Goal: Information Seeking & Learning: Learn about a topic

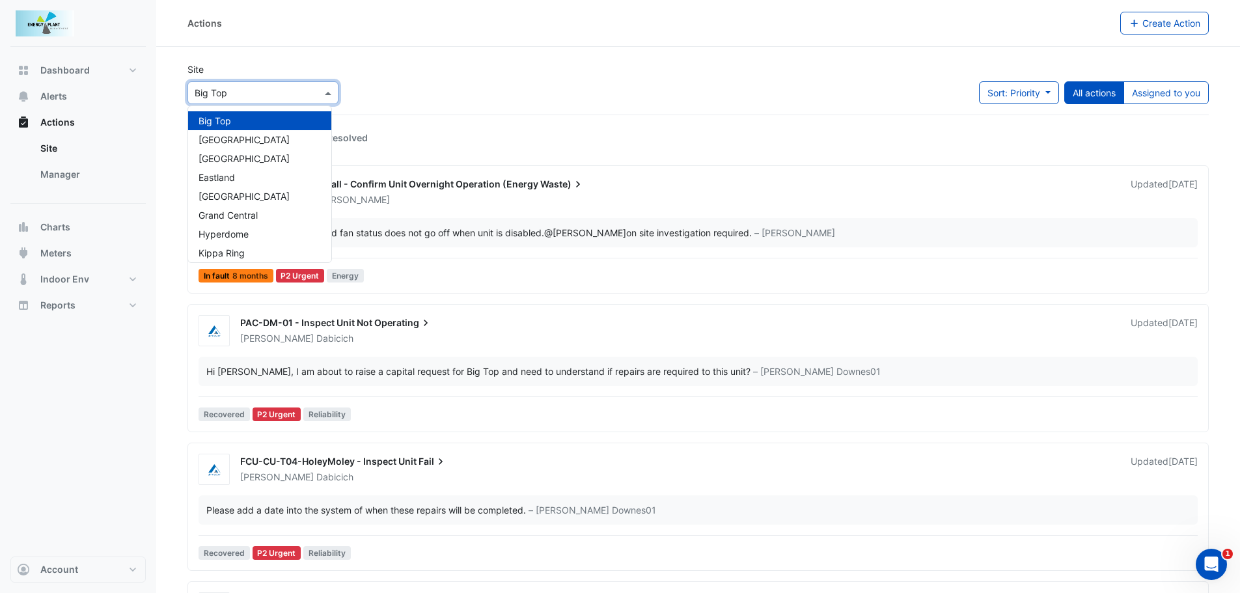
click at [325, 88] on span at bounding box center [329, 93] width 16 height 14
click at [258, 136] on span "[GEOGRAPHIC_DATA]" at bounding box center [243, 139] width 91 height 11
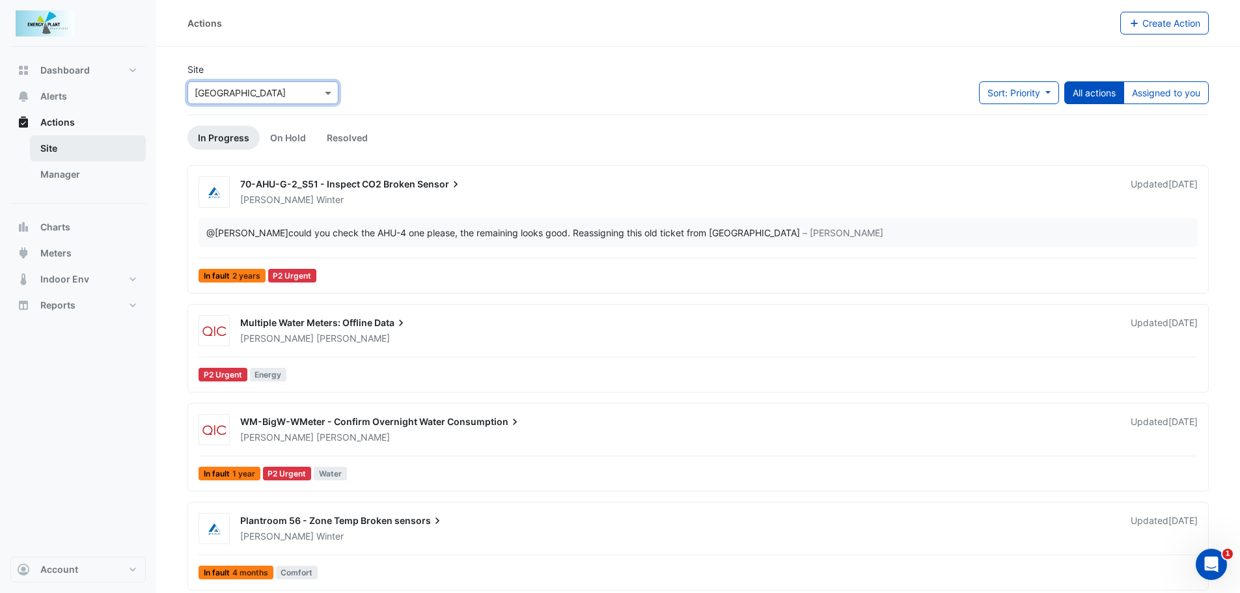
click at [41, 157] on link "Site" at bounding box center [88, 148] width 116 height 26
click at [51, 152] on link "Site" at bounding box center [88, 148] width 116 height 26
click at [55, 221] on span "Charts" at bounding box center [55, 227] width 30 height 13
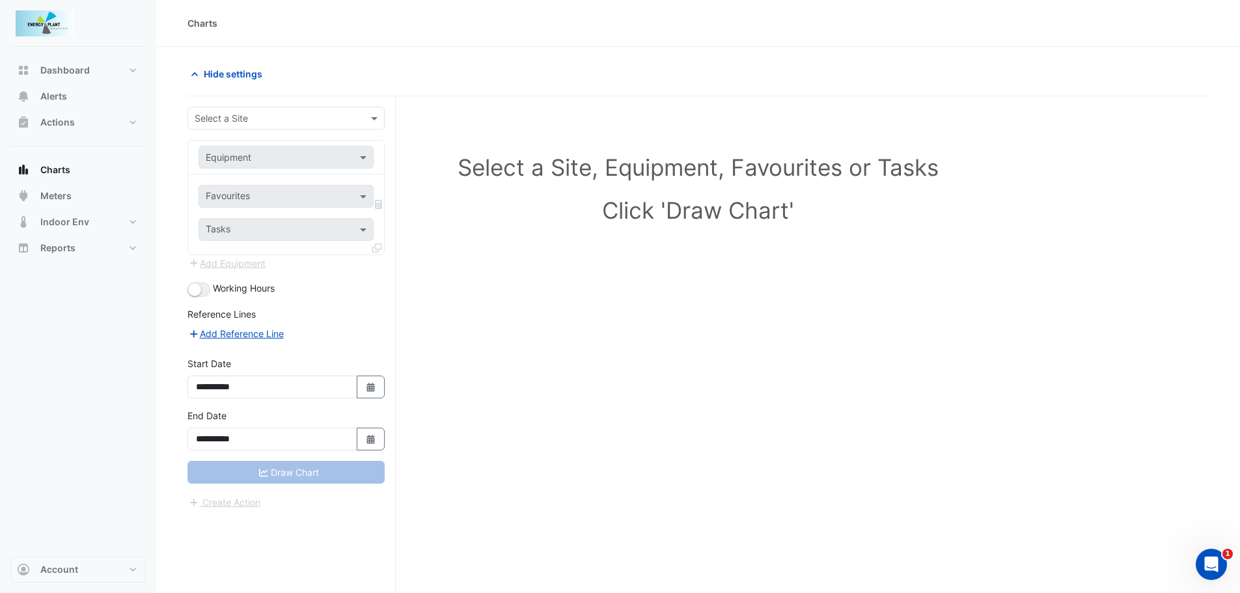
click at [262, 118] on input "text" at bounding box center [273, 119] width 157 height 14
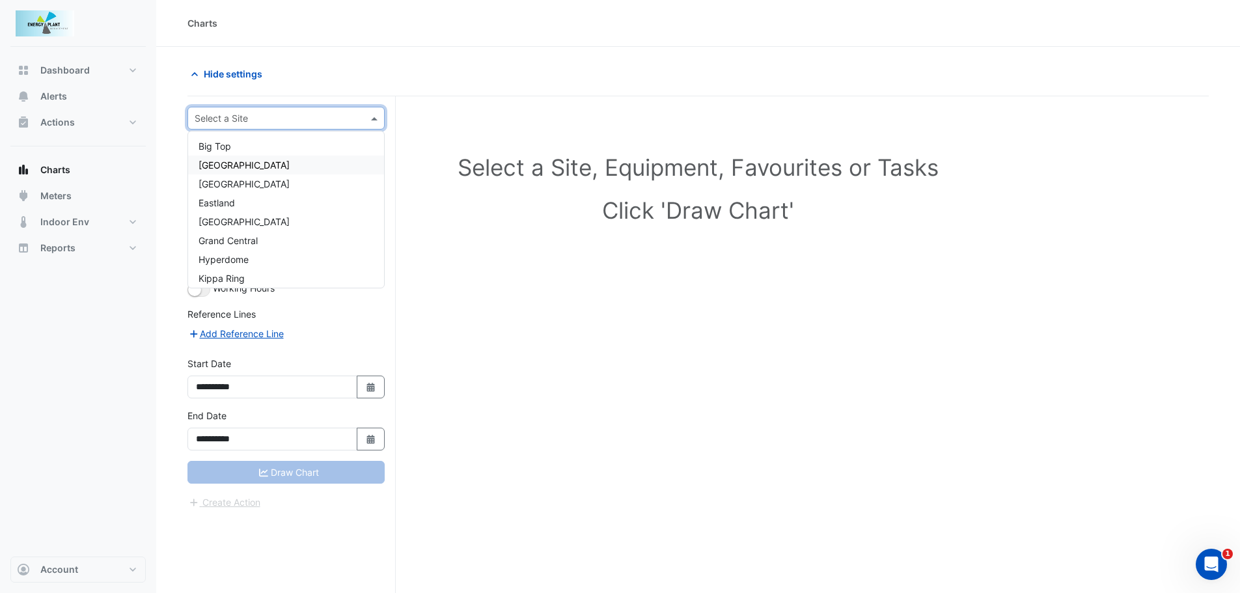
click at [230, 164] on span "Canberra Centre" at bounding box center [243, 164] width 91 height 11
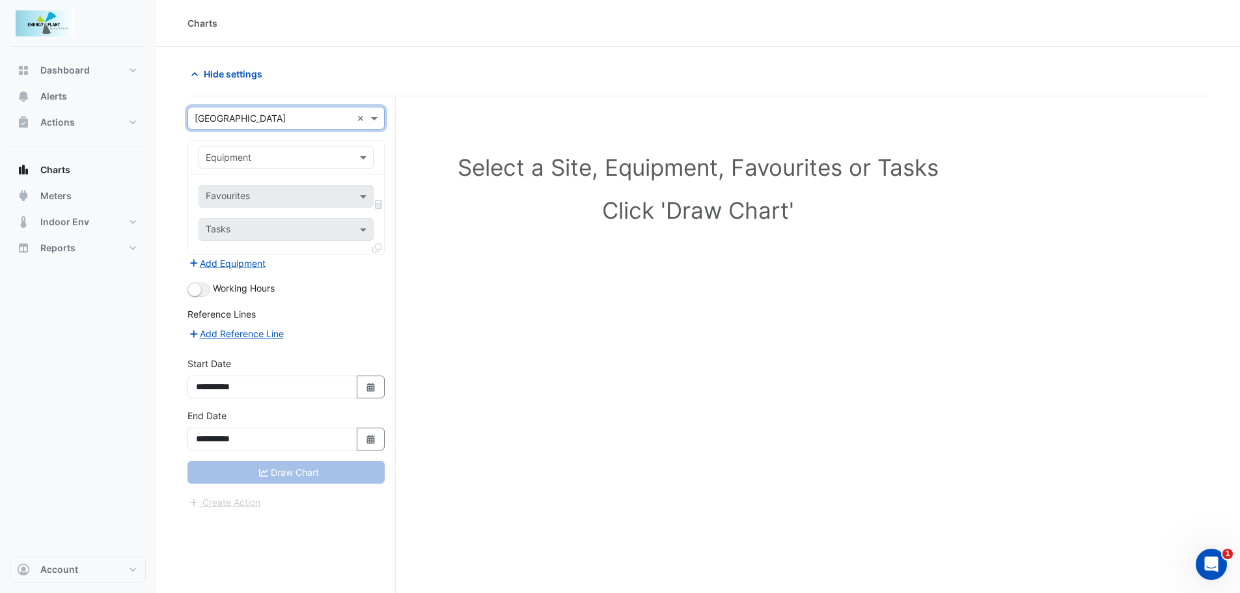
click at [352, 150] on div at bounding box center [286, 157] width 174 height 15
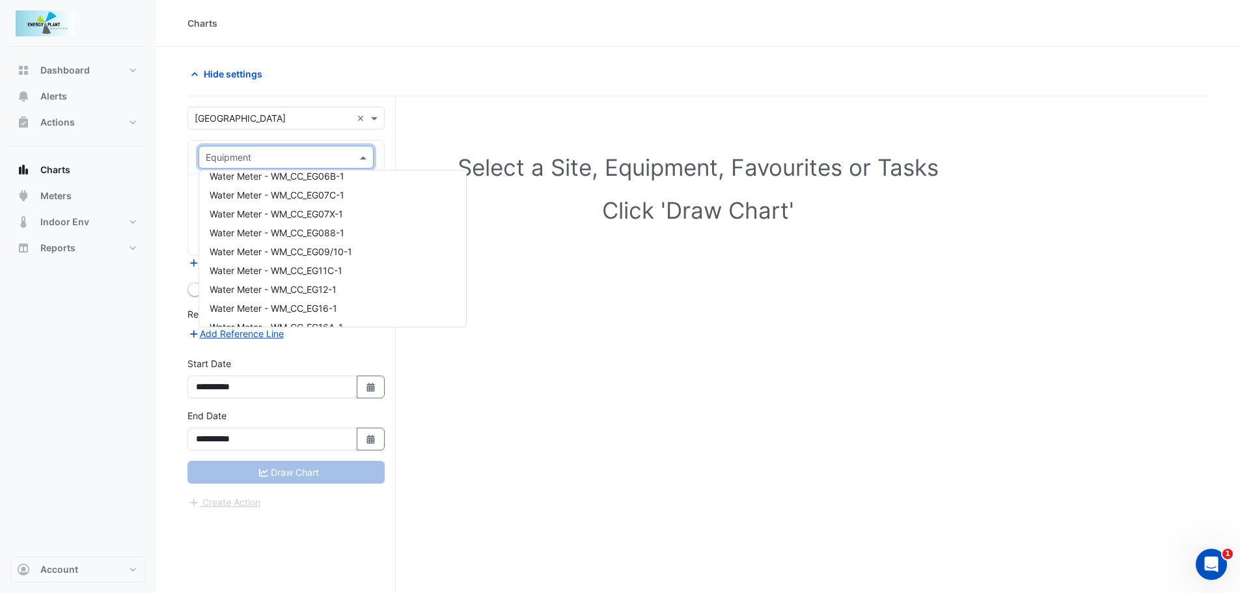
scroll to position [25705, 0]
click at [265, 156] on input "text" at bounding box center [273, 158] width 135 height 14
type input "*****"
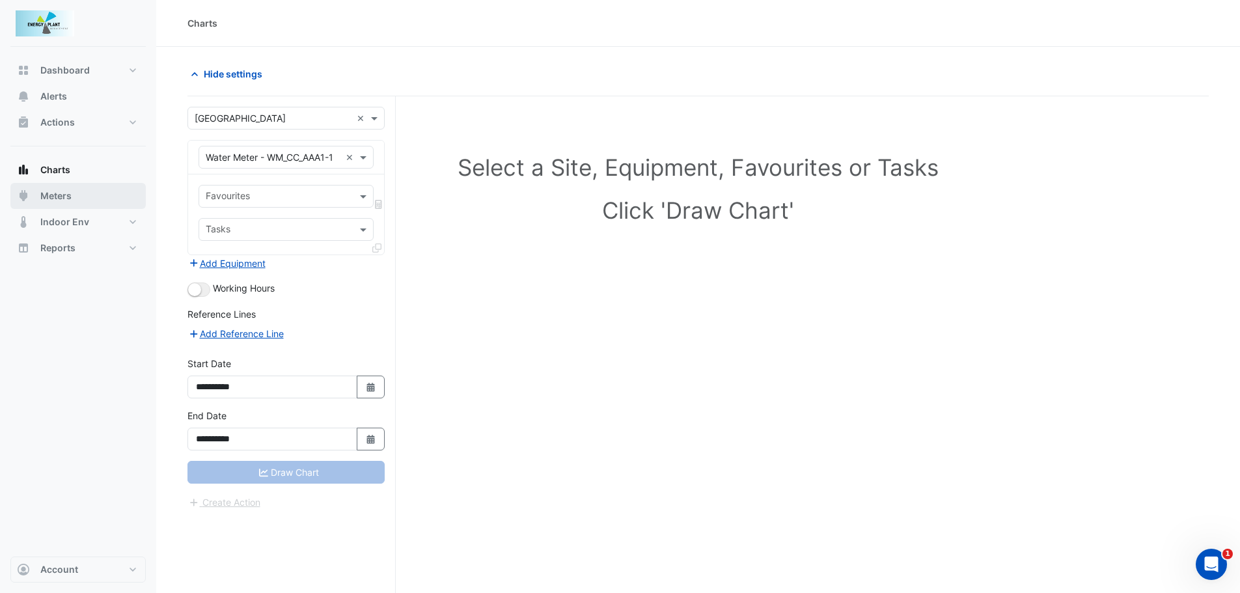
click at [46, 193] on span "Meters" at bounding box center [55, 195] width 31 height 13
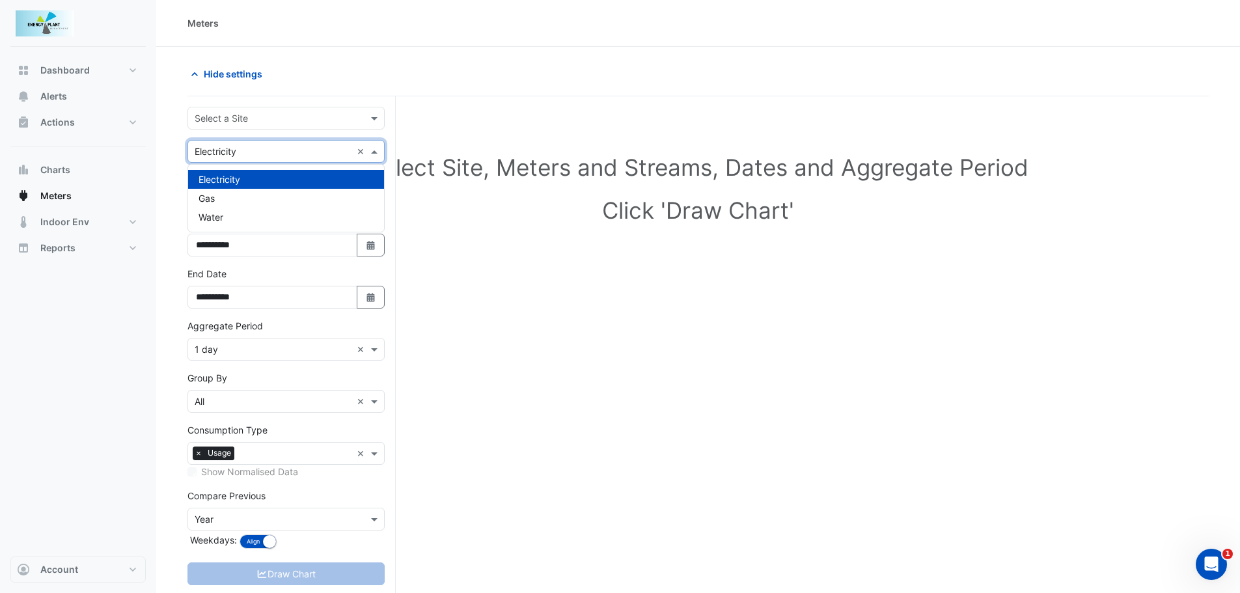
click at [261, 147] on input "text" at bounding box center [273, 152] width 157 height 14
click at [205, 216] on span "Water" at bounding box center [210, 216] width 25 height 11
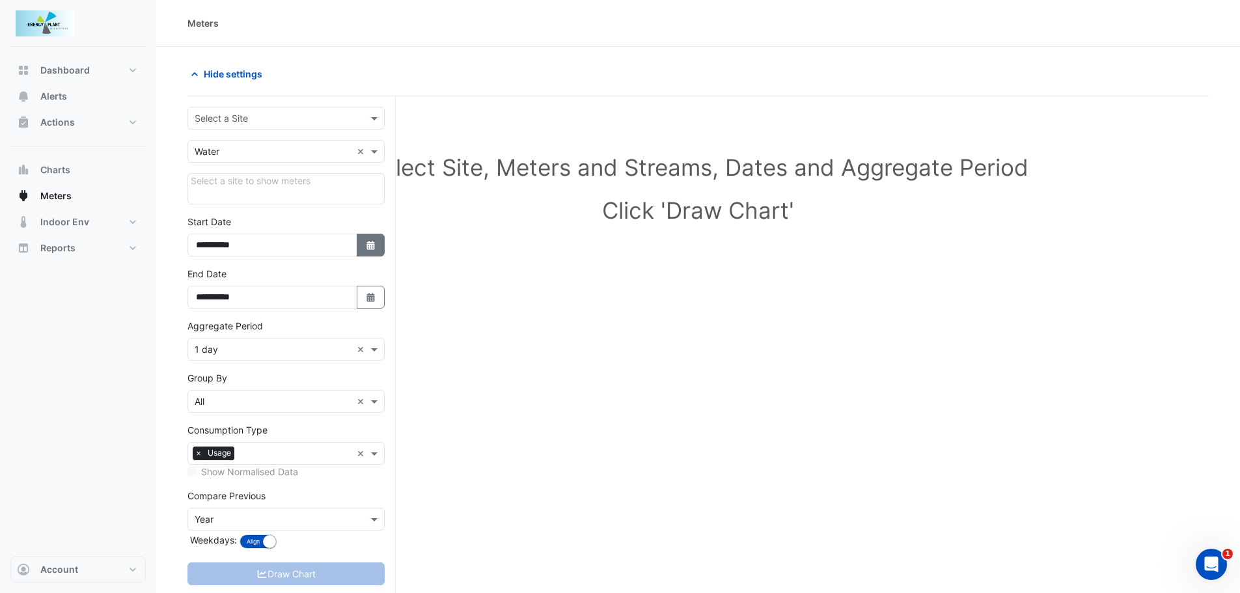
click at [372, 247] on icon "button" at bounding box center [370, 245] width 8 height 9
select select "*"
select select "****"
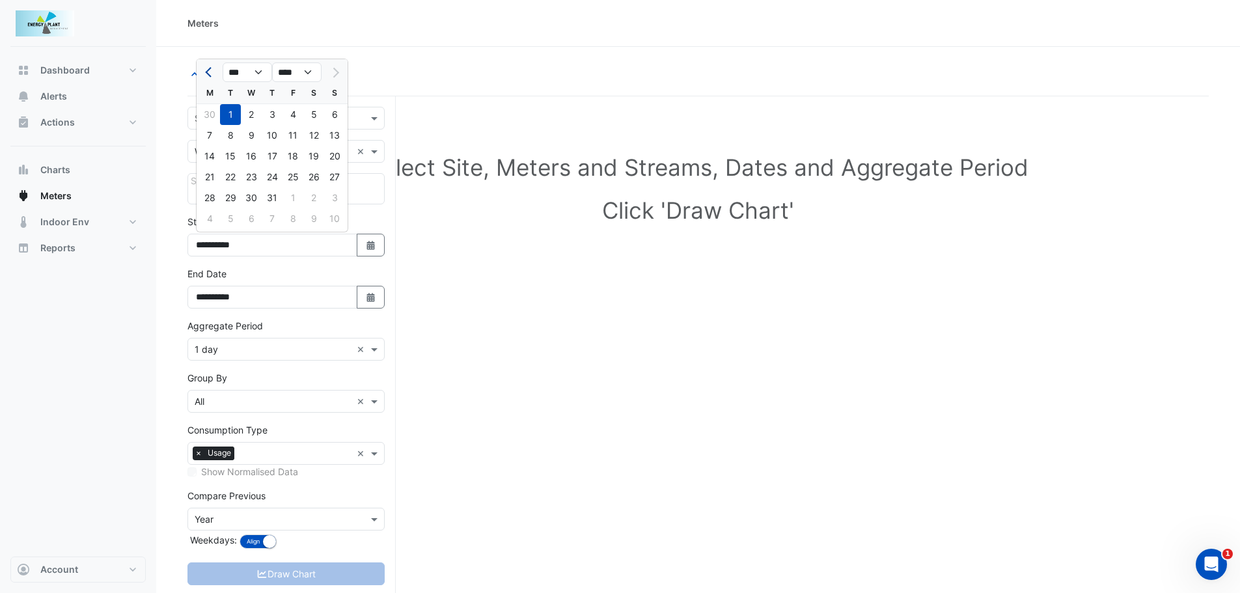
click at [208, 70] on span "Previous month" at bounding box center [210, 73] width 10 height 10
select select "*"
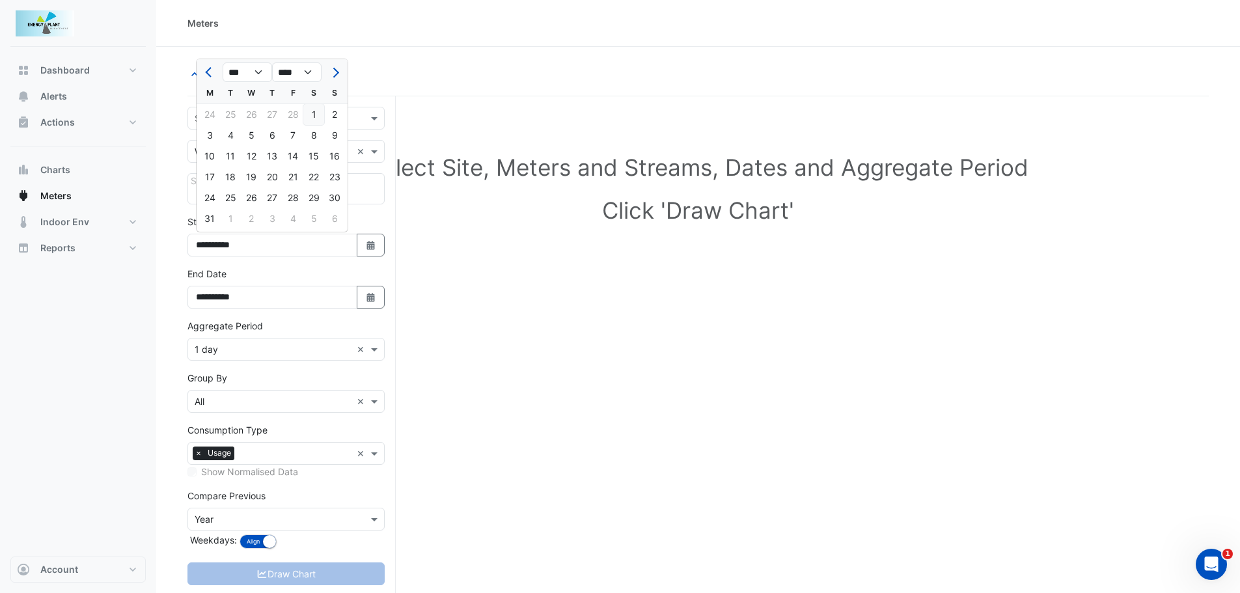
click at [314, 111] on div "1" at bounding box center [313, 114] width 21 height 21
type input "**********"
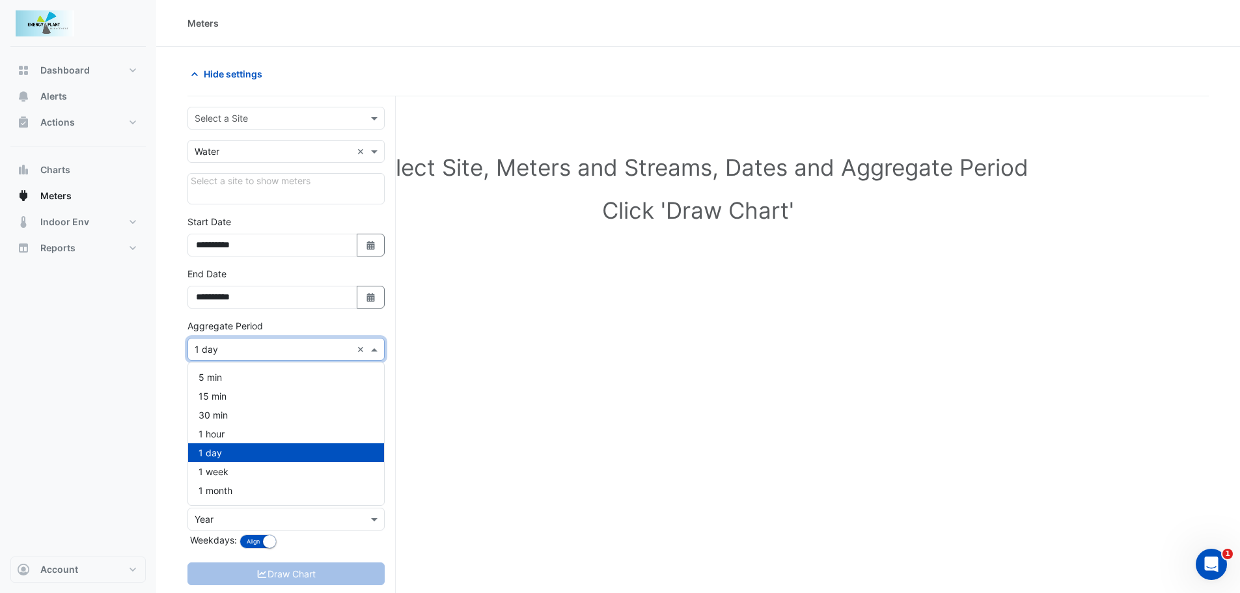
click at [383, 349] on span at bounding box center [376, 349] width 16 height 14
click at [225, 492] on span "1 month" at bounding box center [215, 490] width 34 height 11
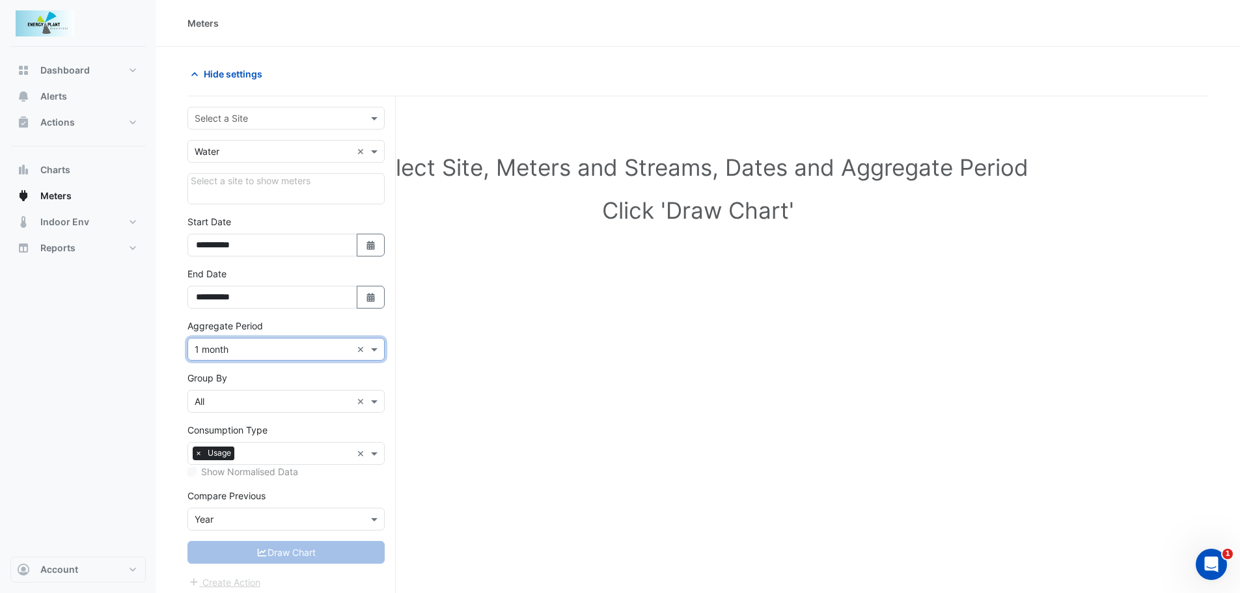
click at [343, 515] on input "text" at bounding box center [273, 520] width 157 height 14
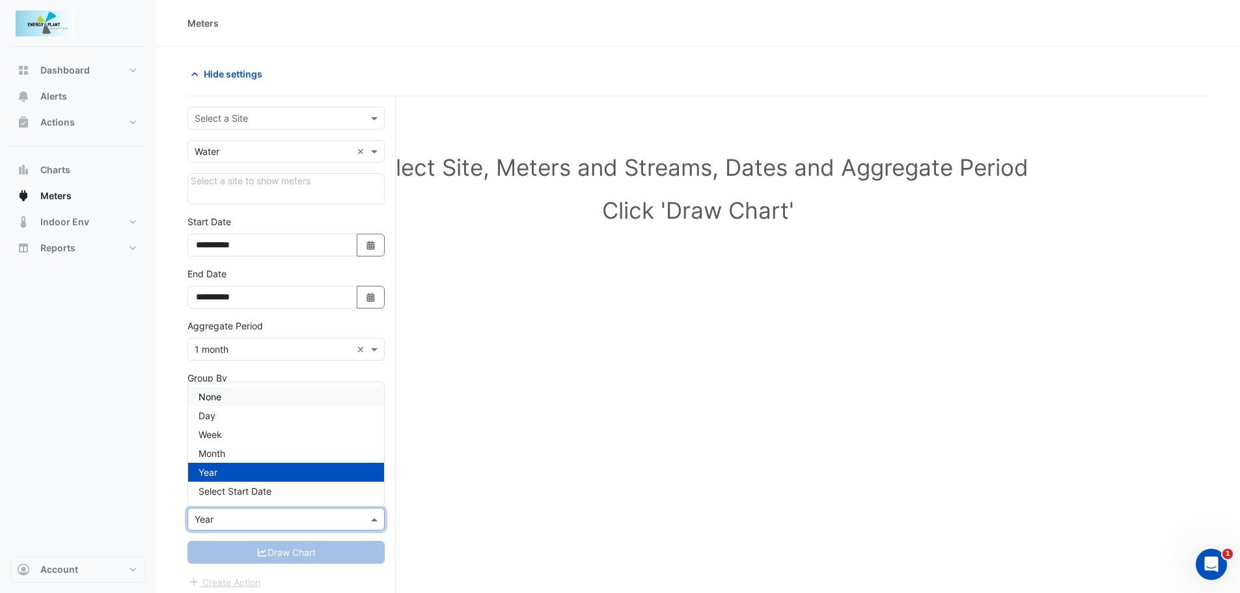
click at [230, 396] on div "None" at bounding box center [286, 396] width 196 height 19
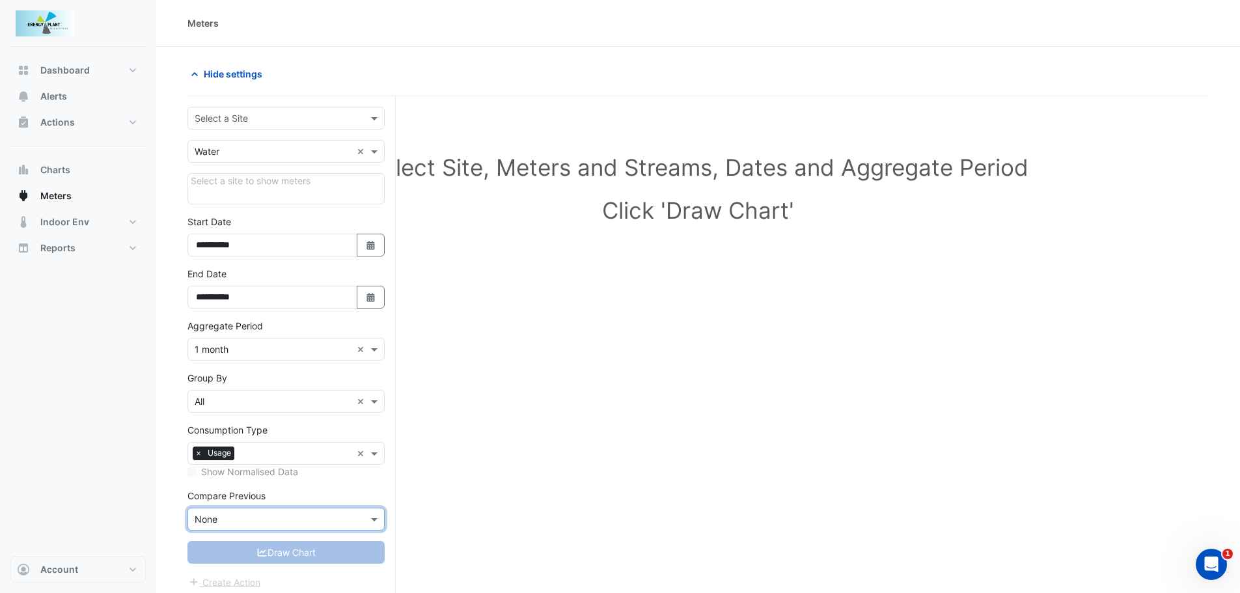
click at [230, 396] on input "text" at bounding box center [273, 402] width 157 height 14
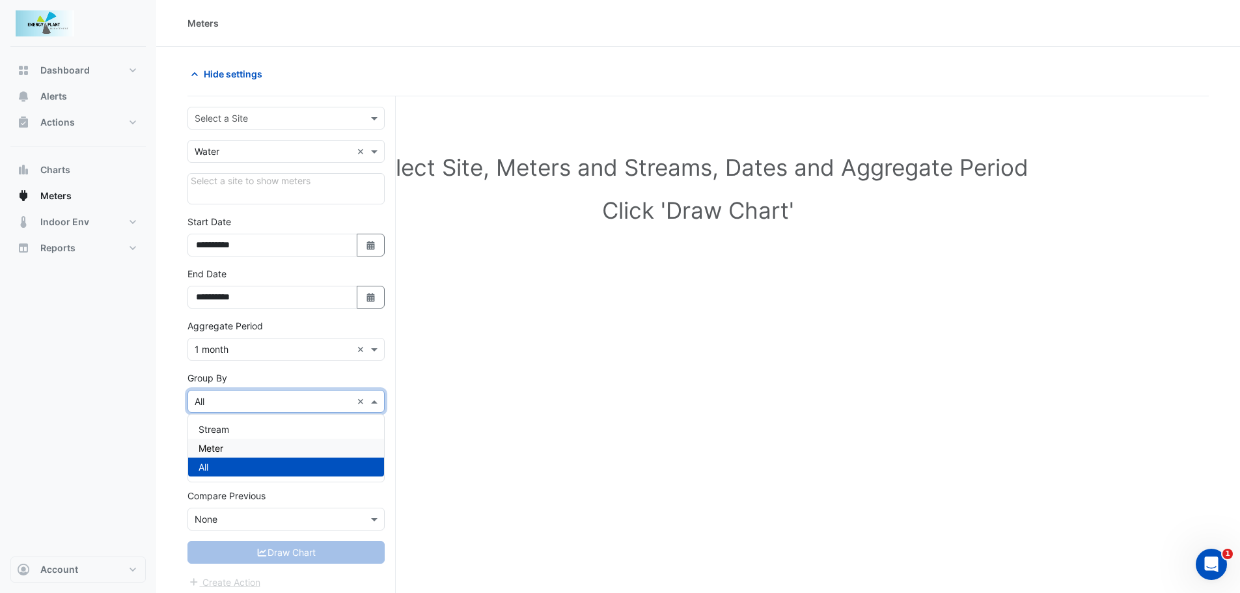
click at [209, 450] on span "Meter" at bounding box center [210, 447] width 25 height 11
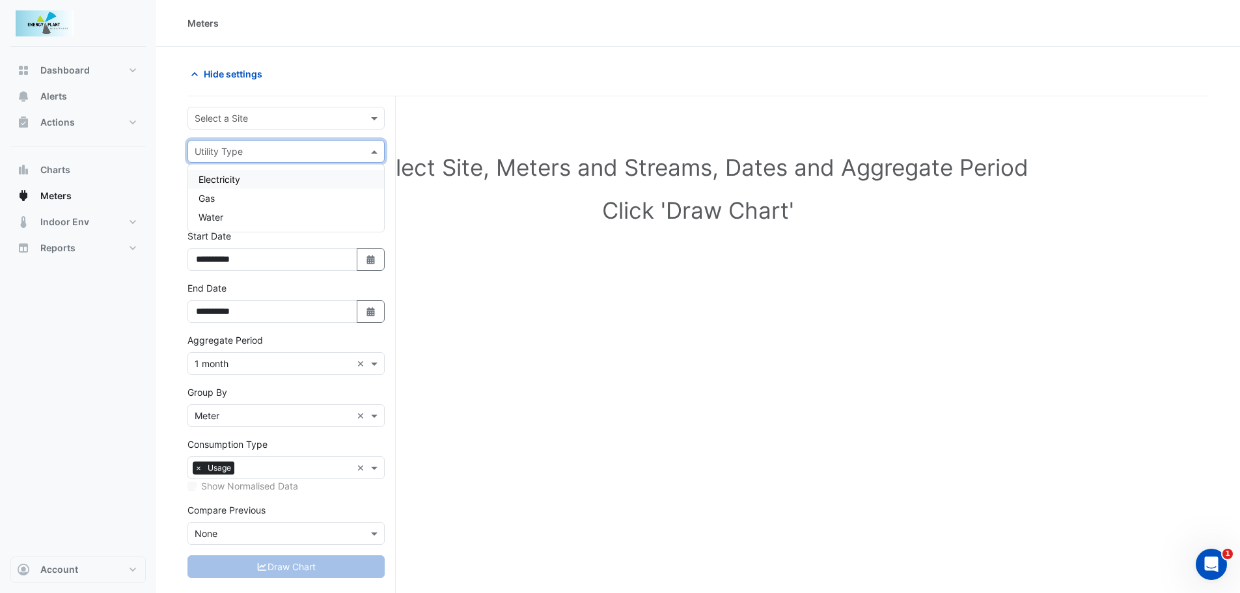
click at [378, 150] on span at bounding box center [376, 151] width 16 height 14
click at [228, 214] on div "Water" at bounding box center [286, 217] width 196 height 19
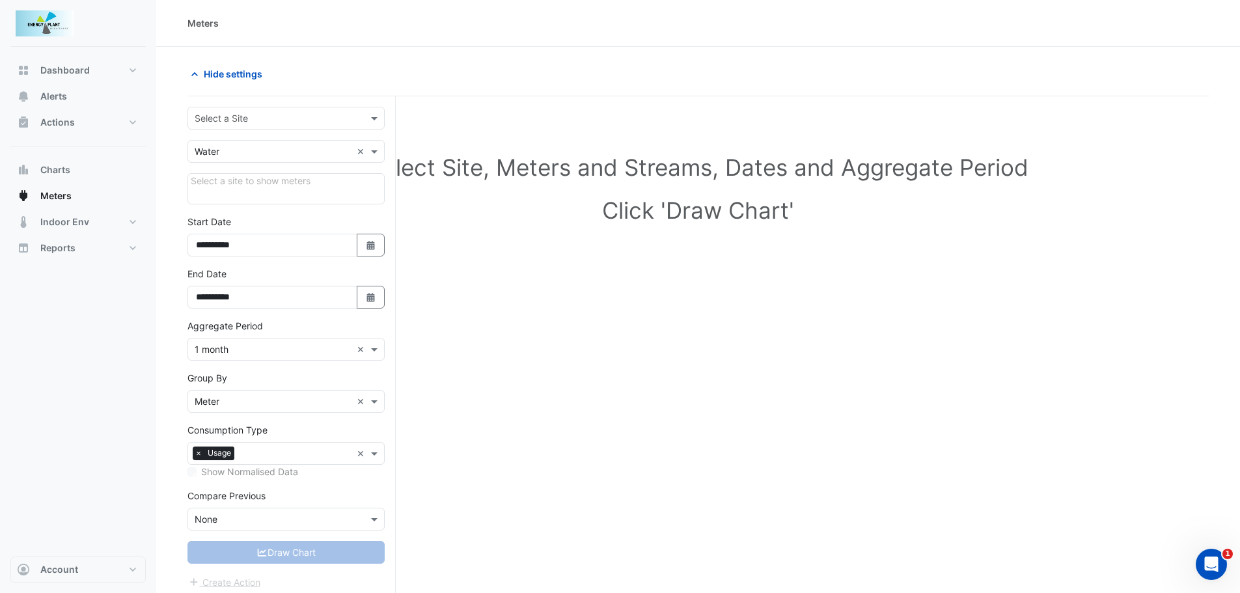
click at [241, 187] on div "Select a site to show meters" at bounding box center [285, 188] width 197 height 31
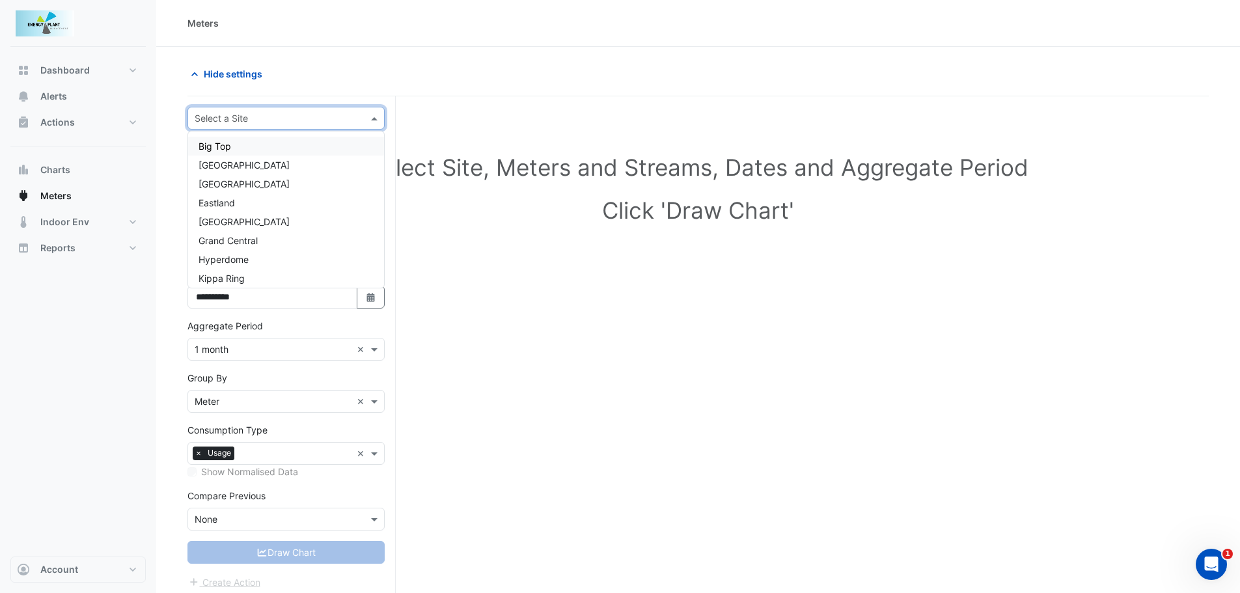
click at [271, 121] on input "text" at bounding box center [273, 119] width 157 height 14
click at [246, 164] on span "Canberra Centre" at bounding box center [243, 164] width 91 height 11
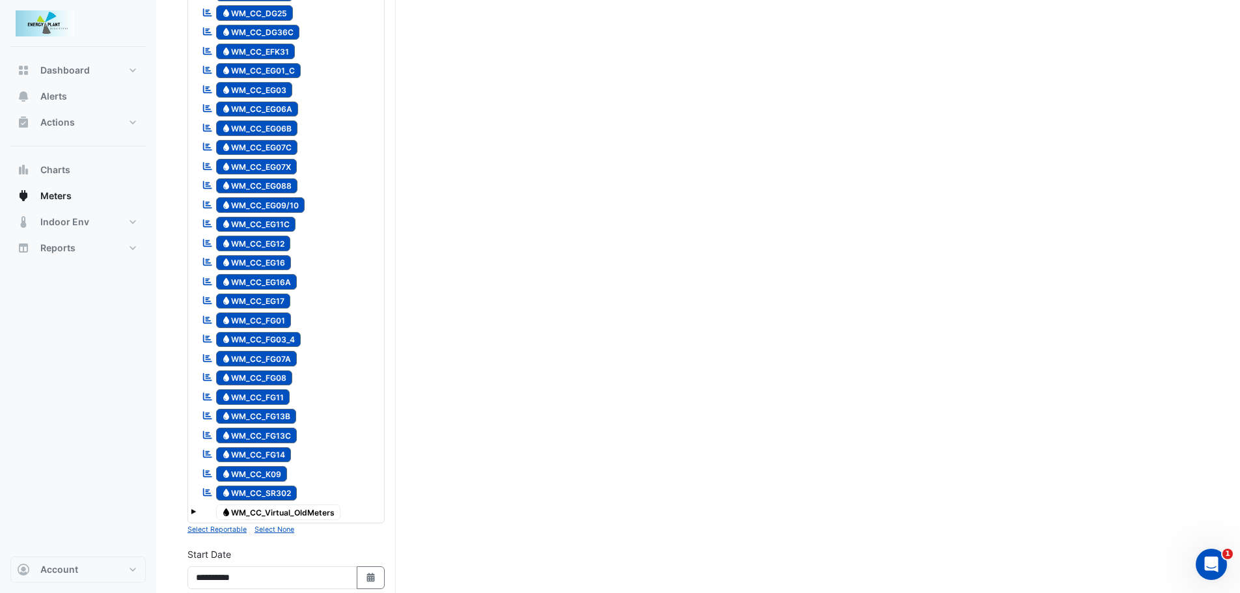
scroll to position [984, 0]
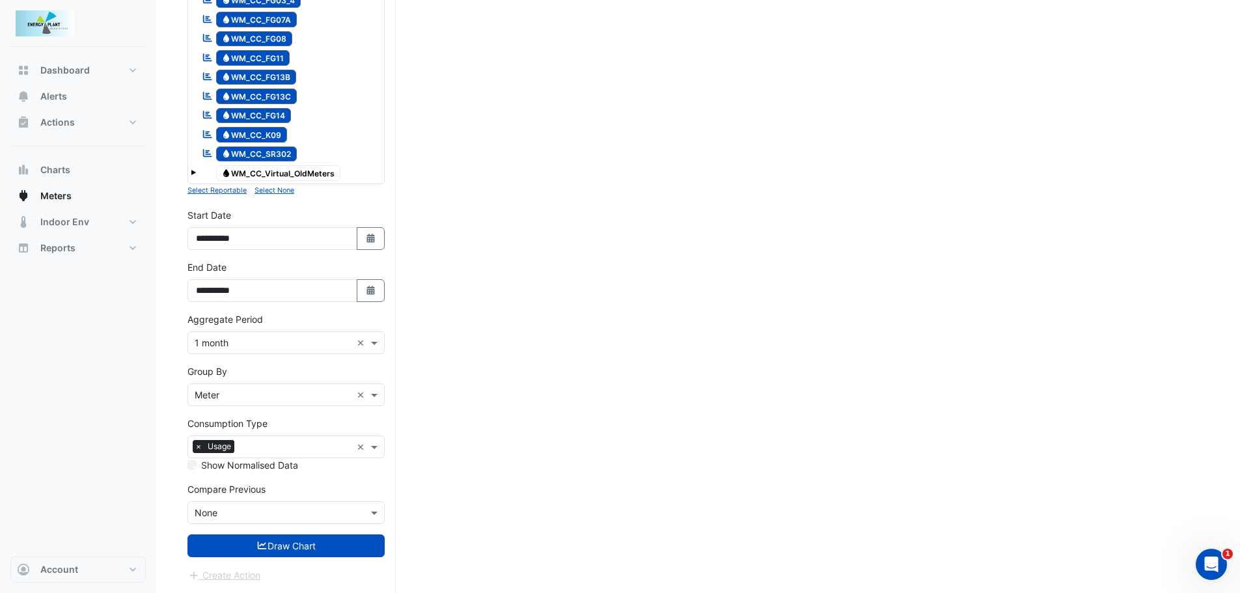
click at [192, 172] on span at bounding box center [193, 172] width 5 height 5
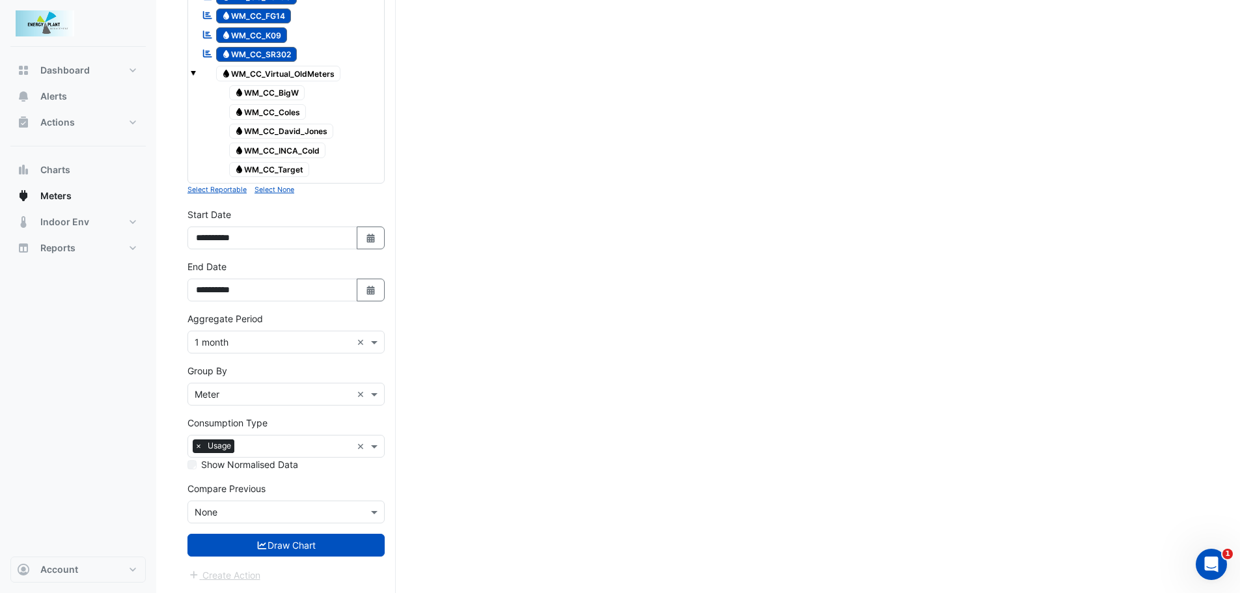
scroll to position [954, 0]
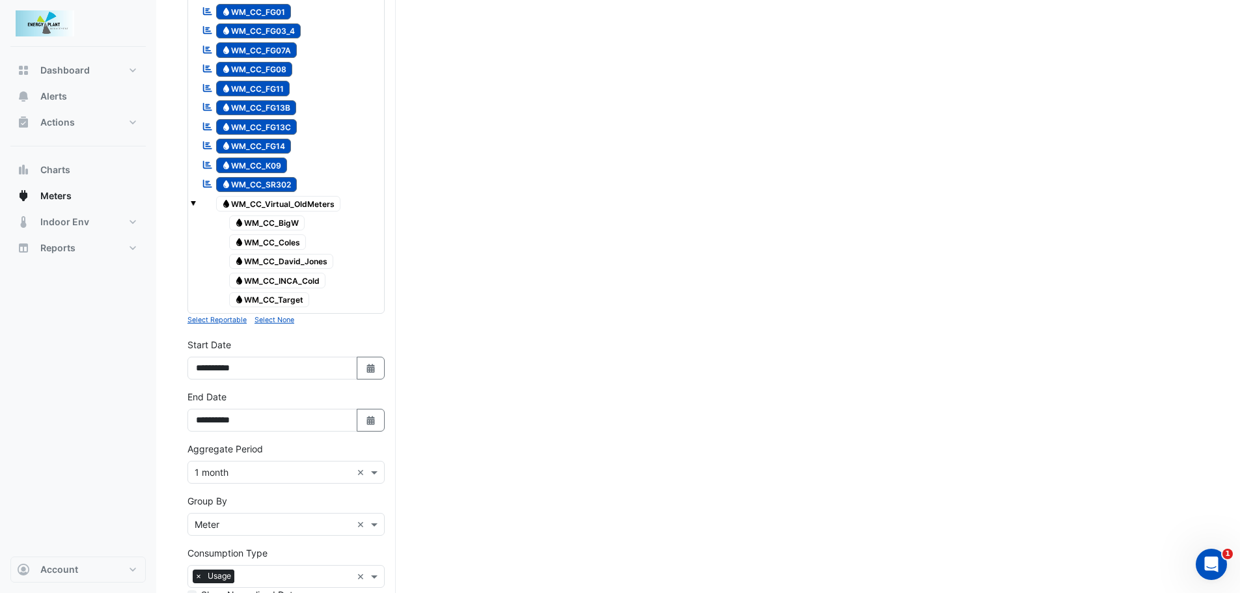
drag, startPoint x: 262, startPoint y: 221, endPoint x: 265, endPoint y: 228, distance: 8.5
click at [262, 221] on span "Water WM_CC_BigW" at bounding box center [267, 223] width 76 height 16
click at [267, 247] on span "Water WM_CC_Coles" at bounding box center [267, 242] width 77 height 16
click at [270, 261] on span "Water WM_CC_David_Jones" at bounding box center [281, 262] width 105 height 16
click at [276, 280] on span "Water WM_CC_INCA_Cold" at bounding box center [277, 281] width 97 height 16
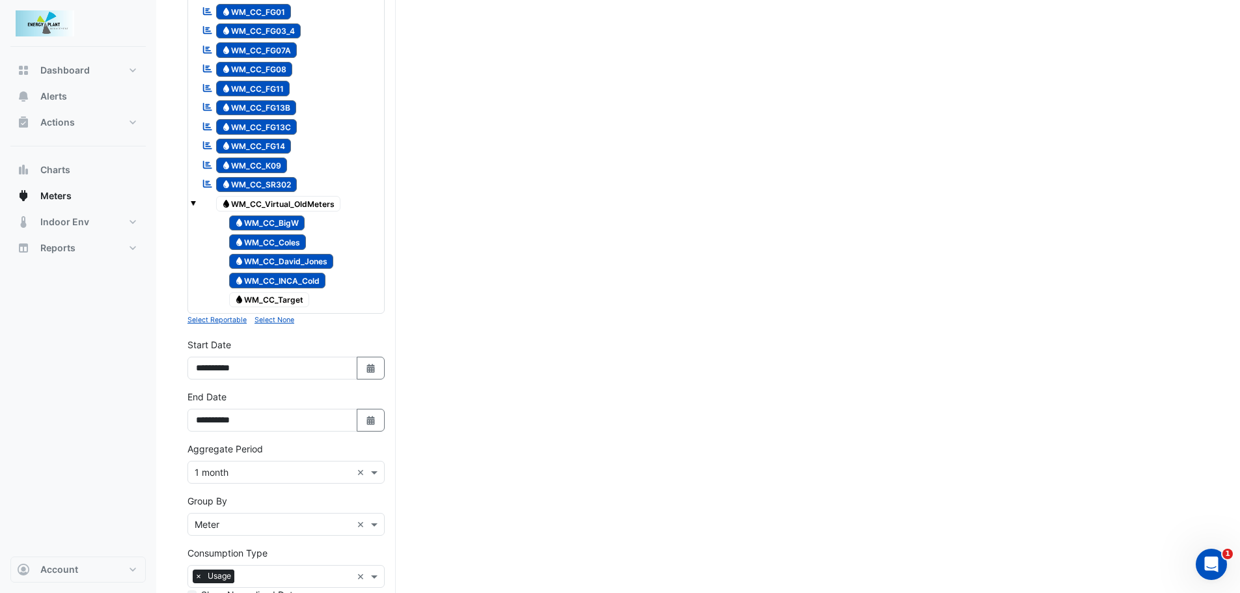
drag, startPoint x: 275, startPoint y: 301, endPoint x: 411, endPoint y: 271, distance: 139.2
click at [277, 299] on span "Water WM_CC_Target" at bounding box center [269, 300] width 81 height 16
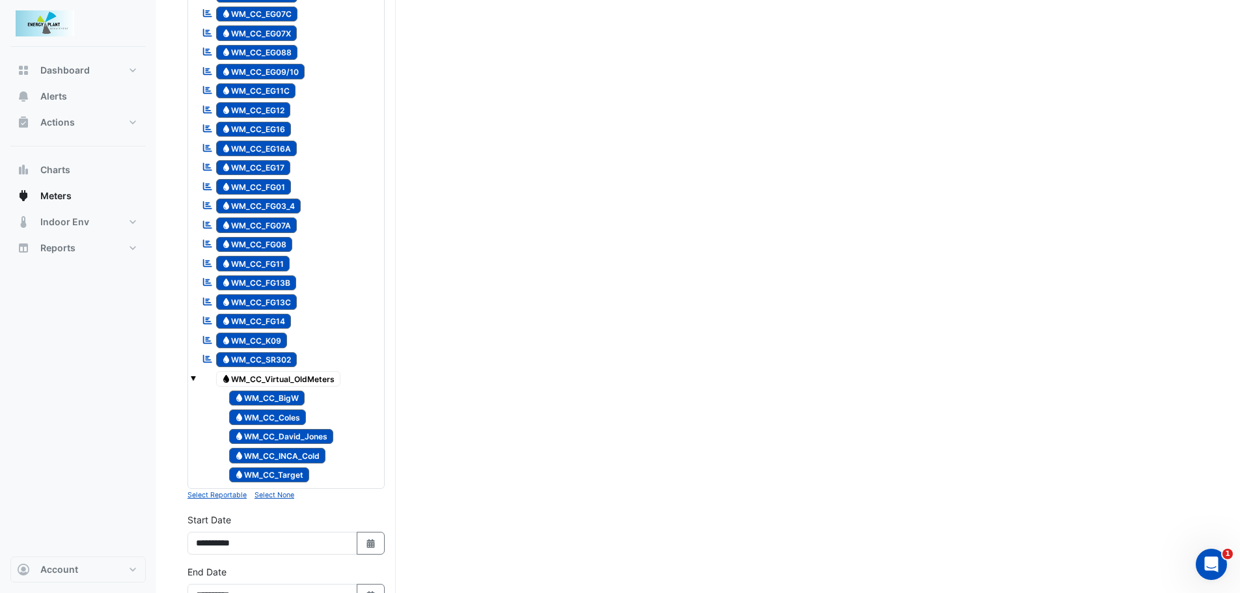
scroll to position [759, 0]
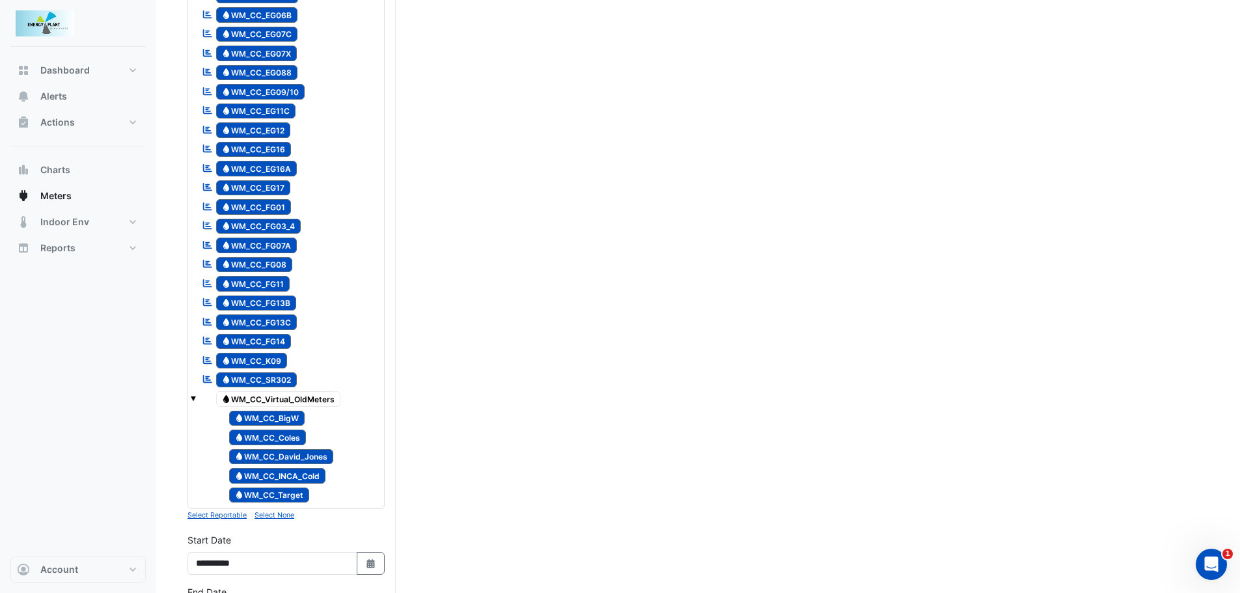
click at [237, 394] on span "Water WM_CC_Virtual_OldMeters" at bounding box center [278, 399] width 125 height 16
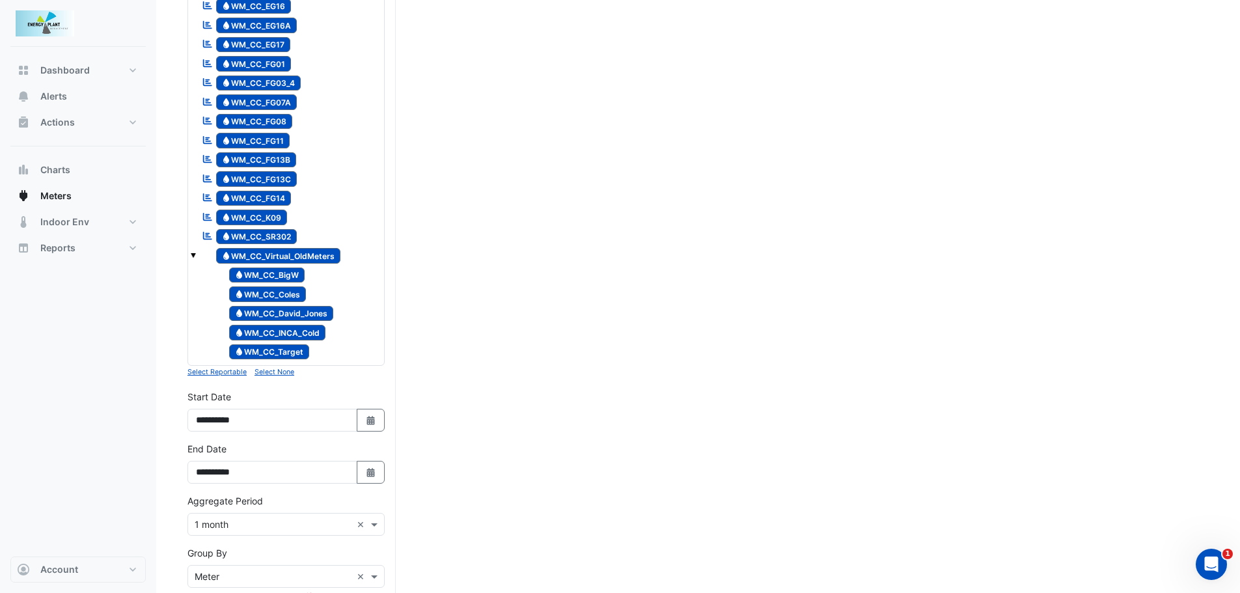
scroll to position [1084, 0]
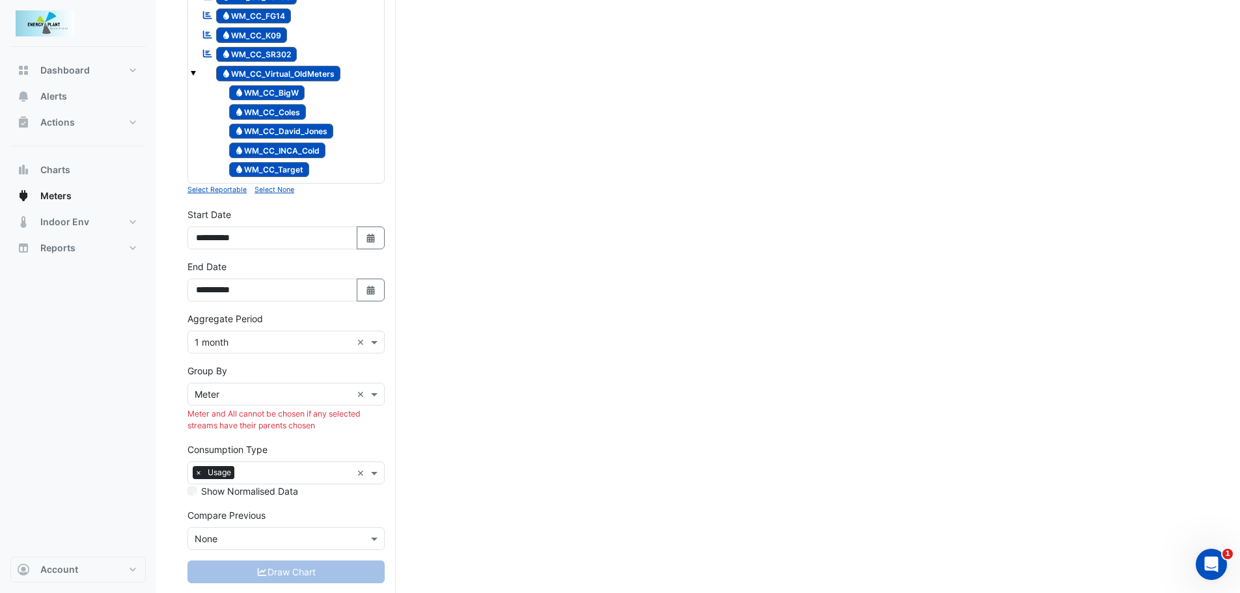
click at [262, 74] on span "Water WM_CC_Virtual_OldMeters" at bounding box center [278, 74] width 125 height 16
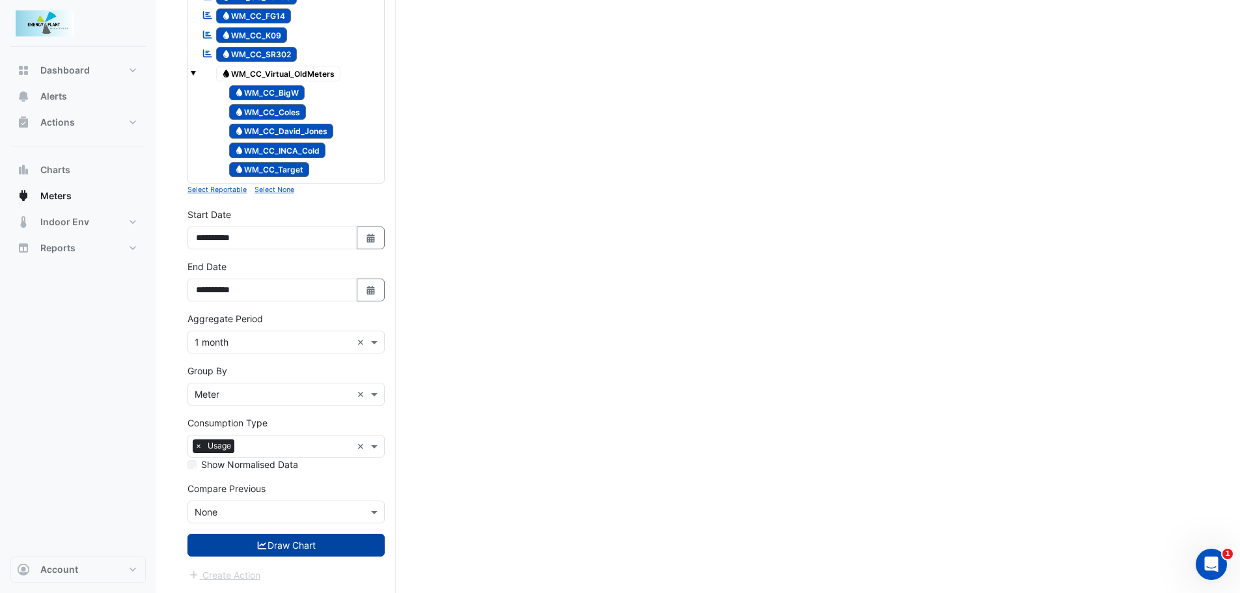
click at [290, 545] on button "Draw Chart" at bounding box center [285, 545] width 197 height 23
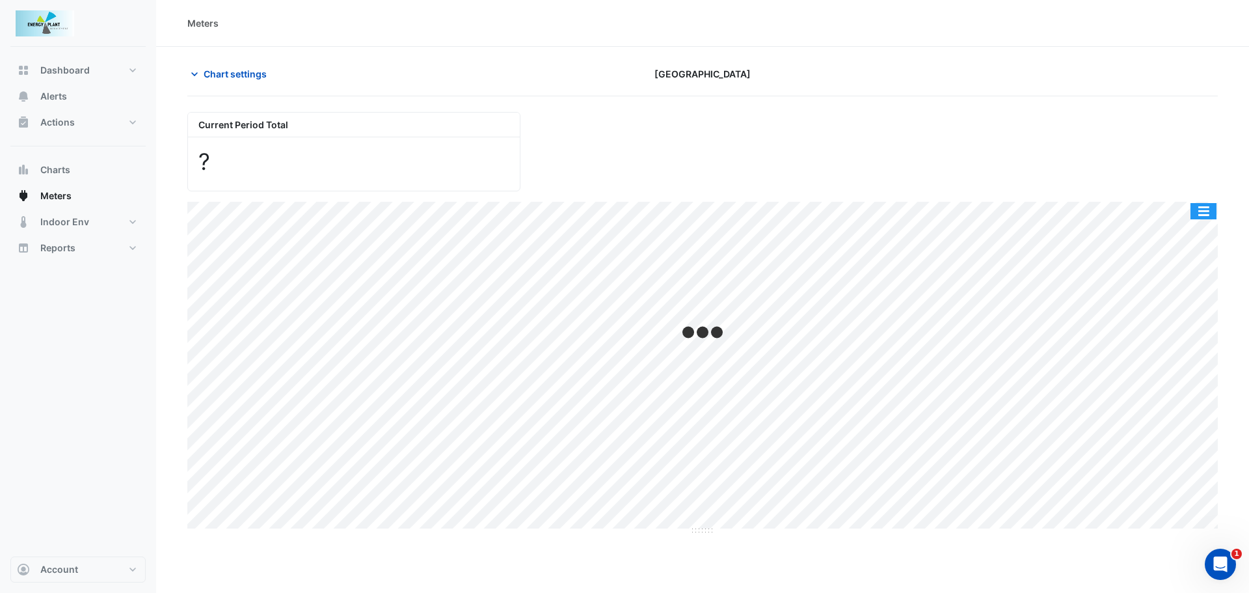
click at [1201, 207] on button "button" at bounding box center [1204, 211] width 26 height 16
click at [1169, 230] on div "Print" at bounding box center [1178, 234] width 78 height 22
click at [55, 195] on span "Meters" at bounding box center [55, 195] width 31 height 13
click at [248, 72] on span "Chart settings" at bounding box center [235, 74] width 63 height 14
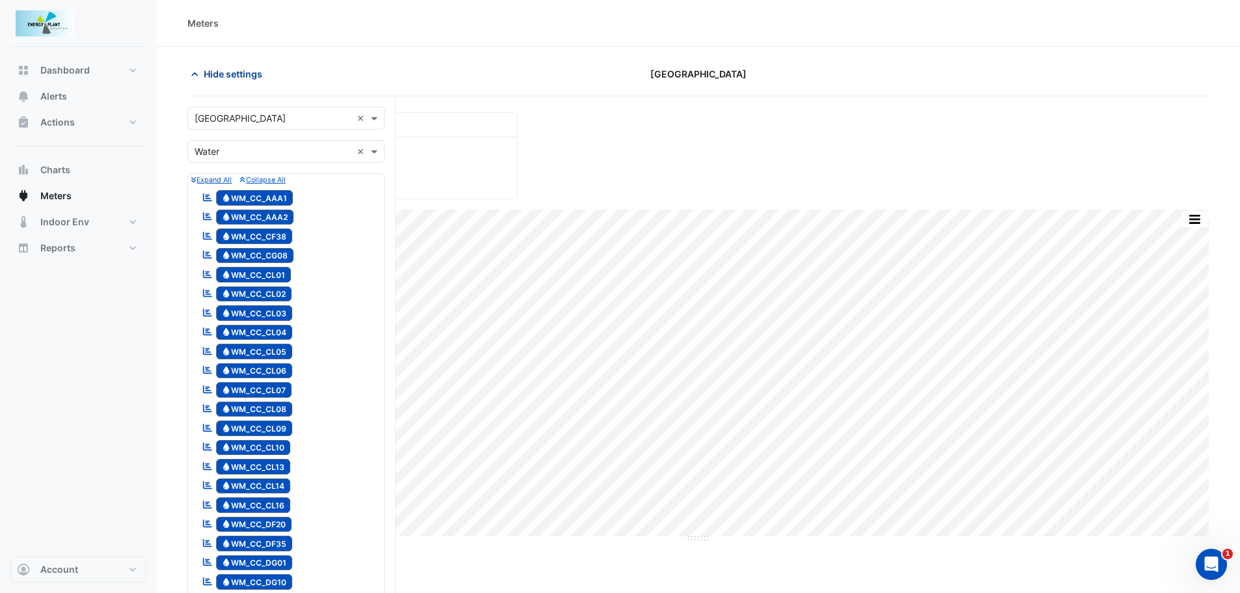
click at [248, 72] on span "Hide settings" at bounding box center [233, 74] width 59 height 14
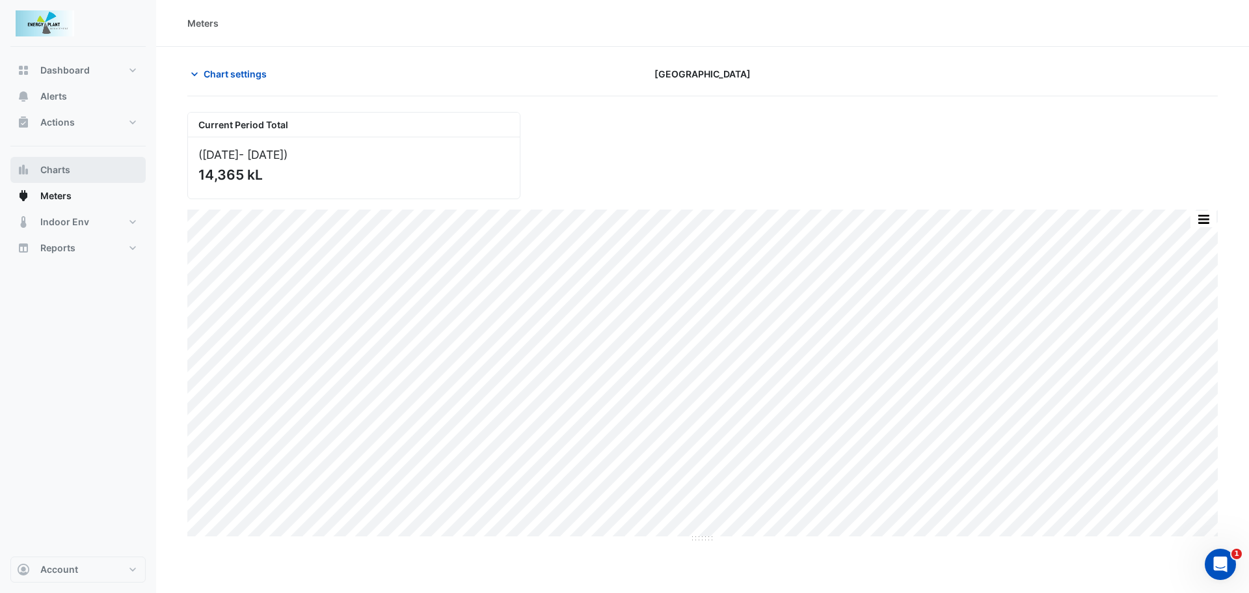
click at [55, 167] on span "Charts" at bounding box center [55, 169] width 30 height 13
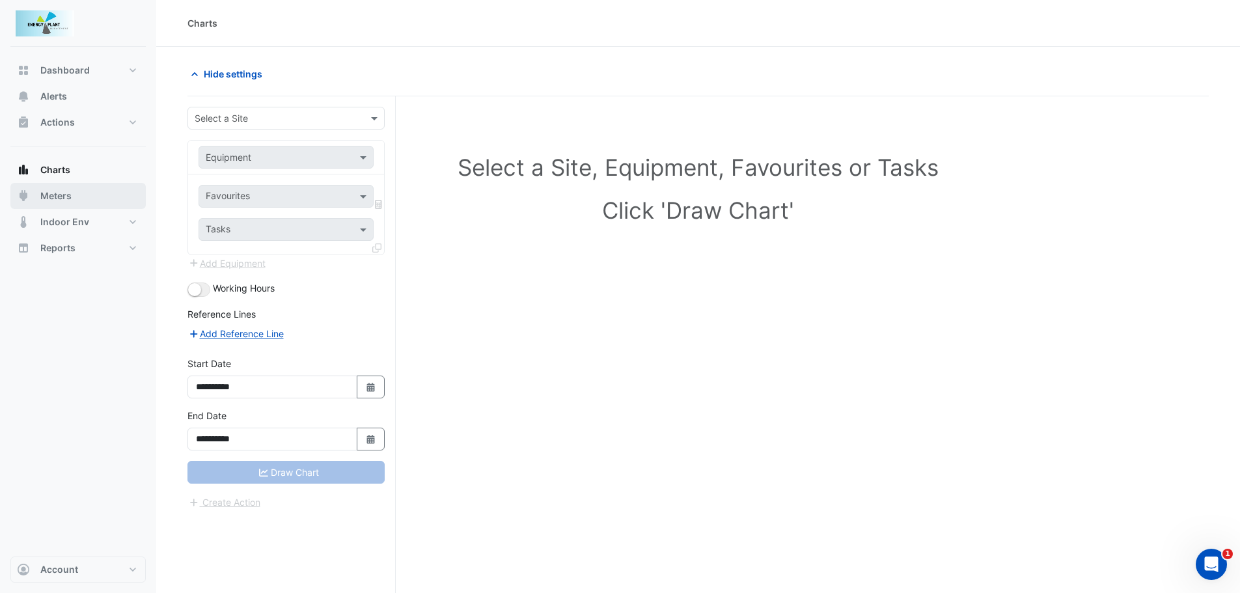
click at [51, 200] on span "Meters" at bounding box center [55, 195] width 31 height 13
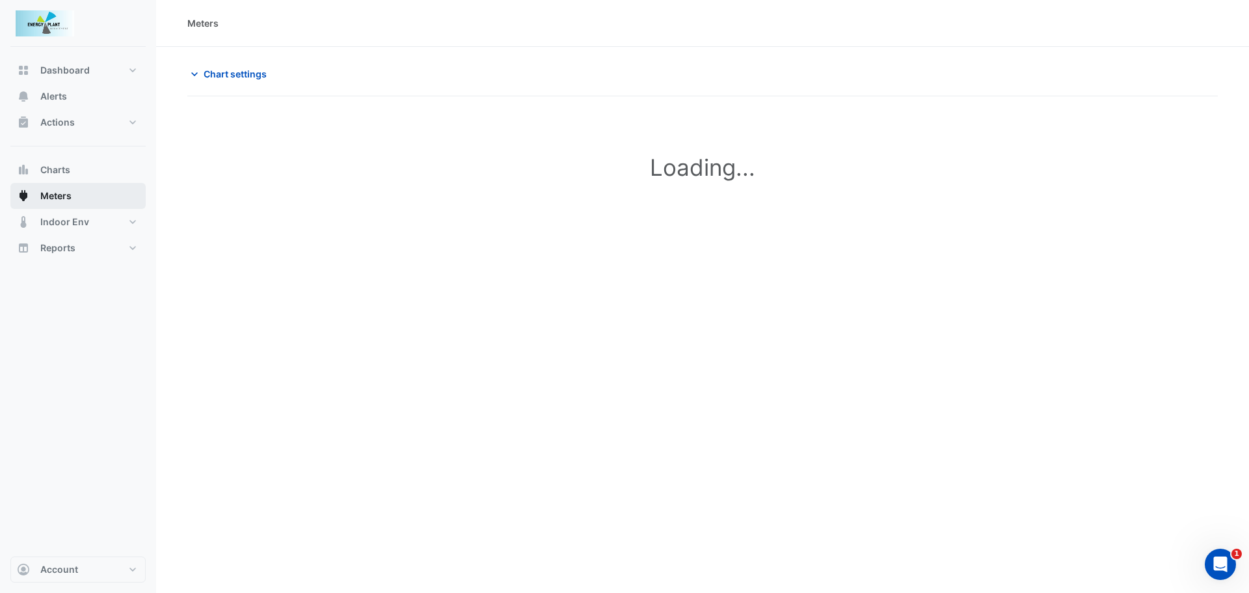
type input "**********"
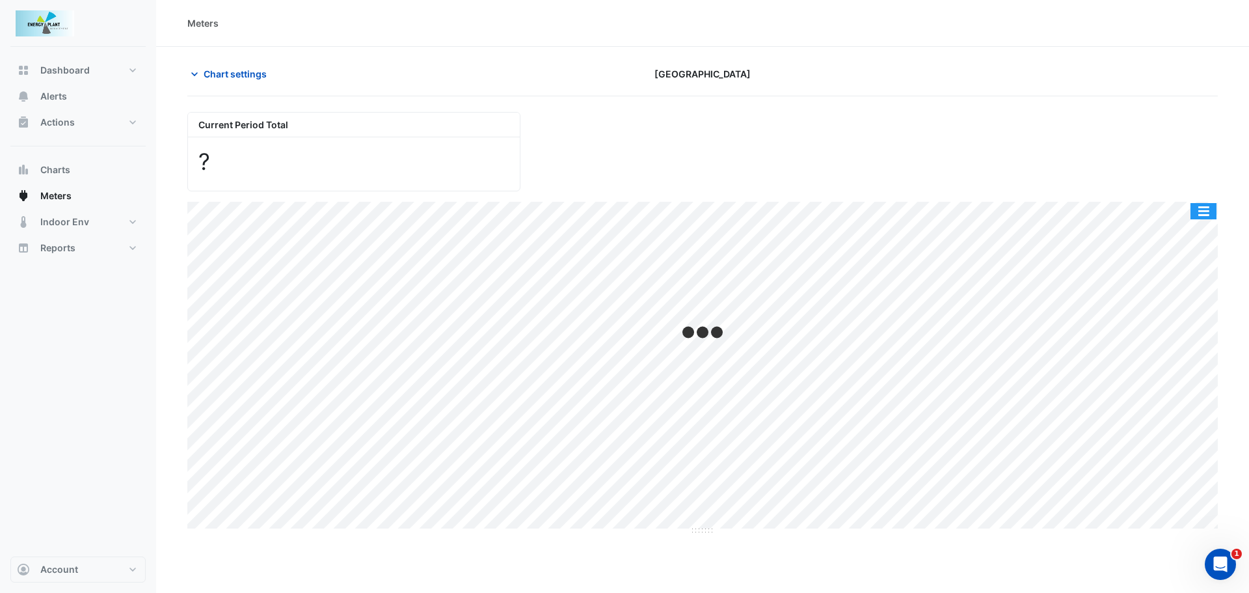
click at [1210, 211] on button "button" at bounding box center [1204, 211] width 26 height 16
click at [226, 75] on span "Chart settings" at bounding box center [235, 74] width 63 height 14
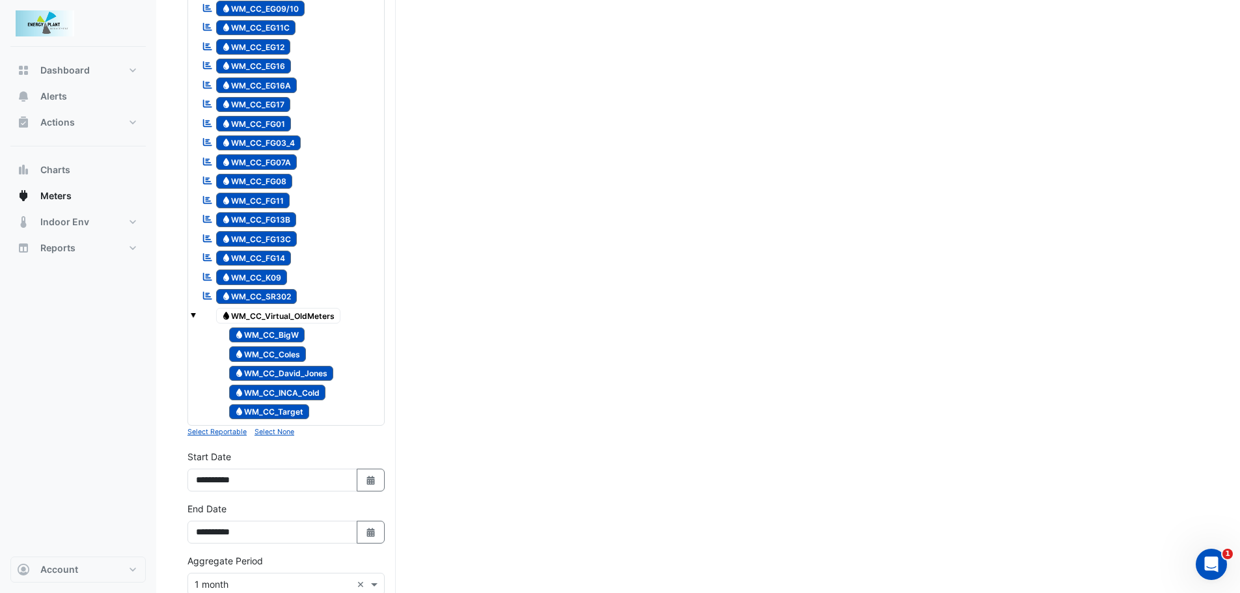
scroll to position [1084, 0]
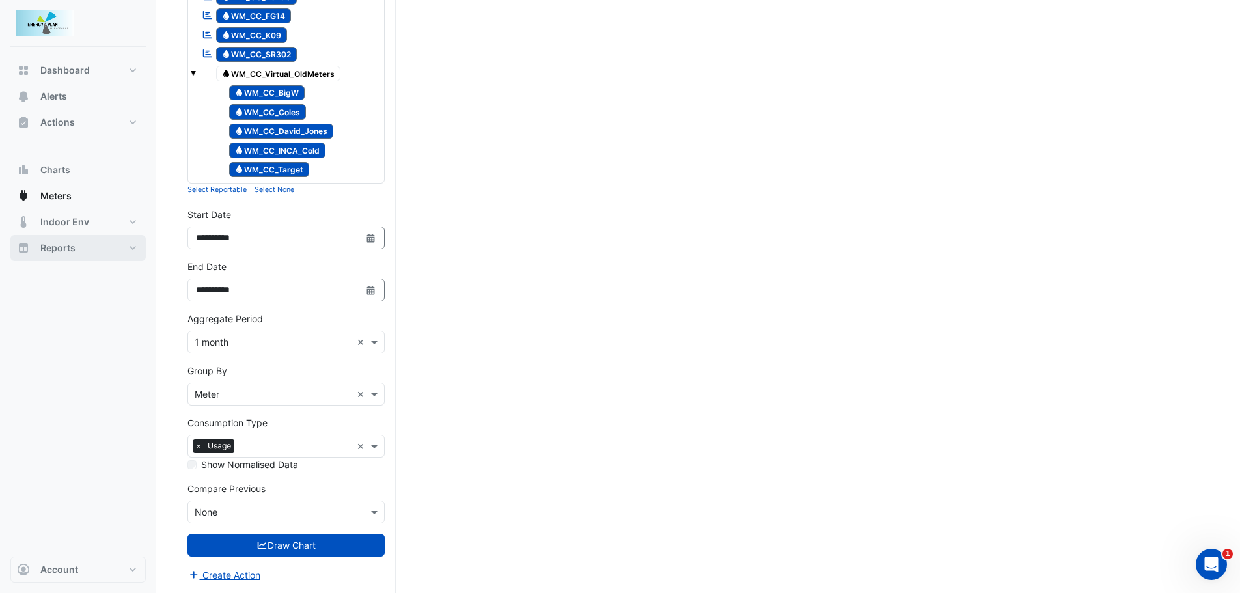
click at [49, 249] on span "Reports" at bounding box center [57, 247] width 35 height 13
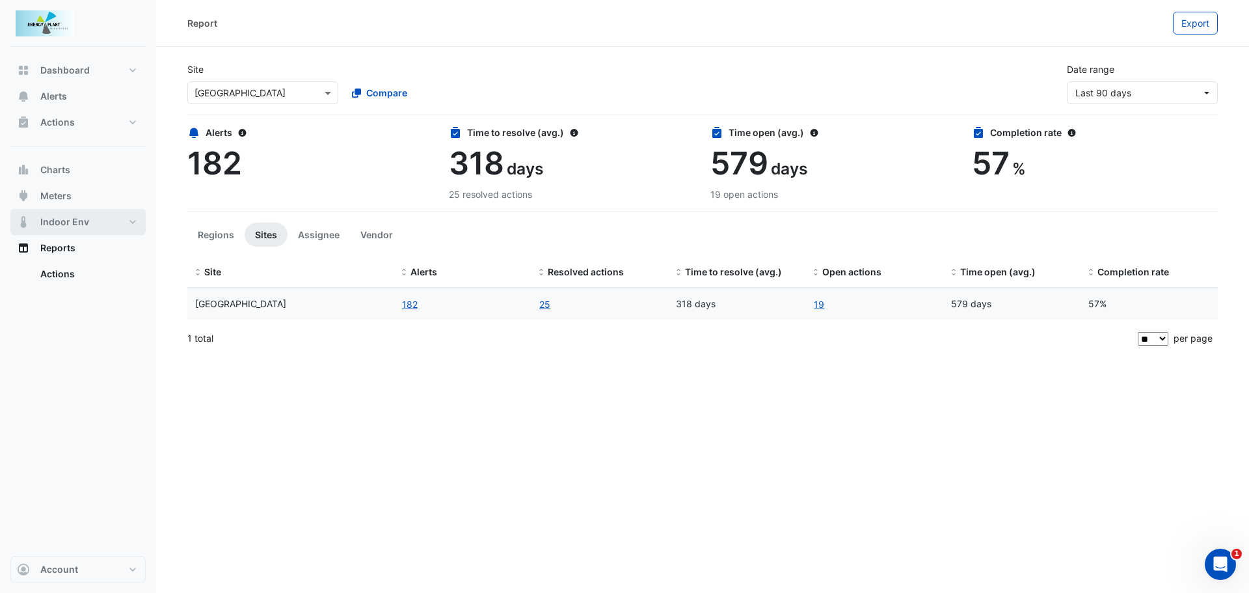
click at [66, 219] on span "Indoor Env" at bounding box center [64, 221] width 49 height 13
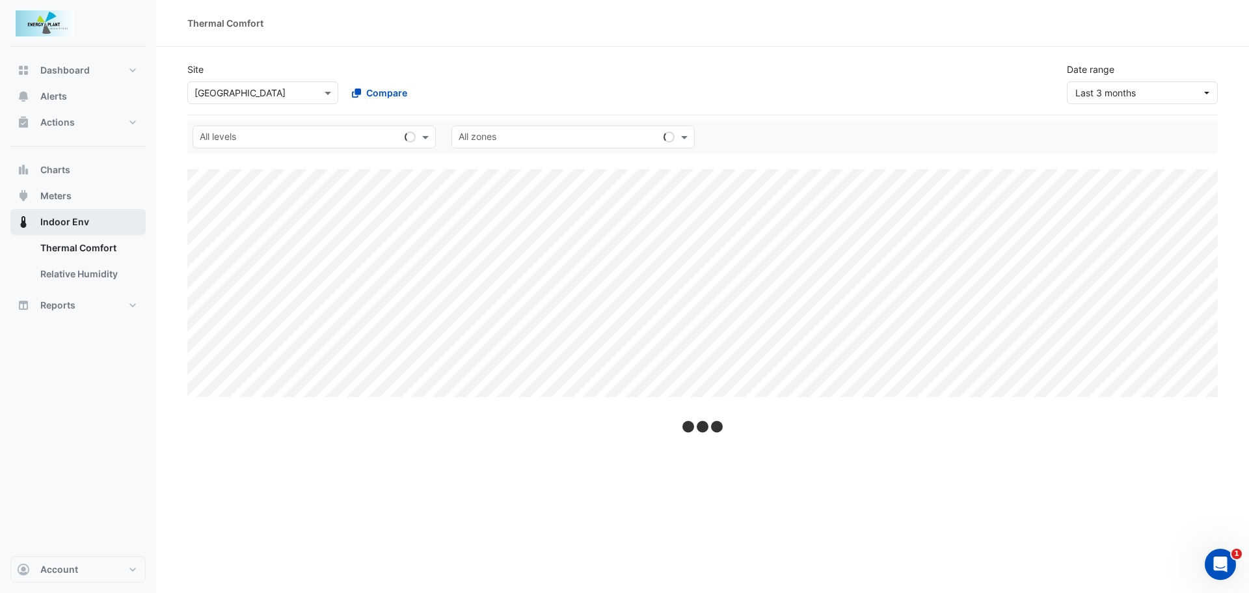
click at [66, 219] on span "Indoor Env" at bounding box center [64, 221] width 49 height 13
click at [57, 186] on button "Meters" at bounding box center [77, 196] width 135 height 26
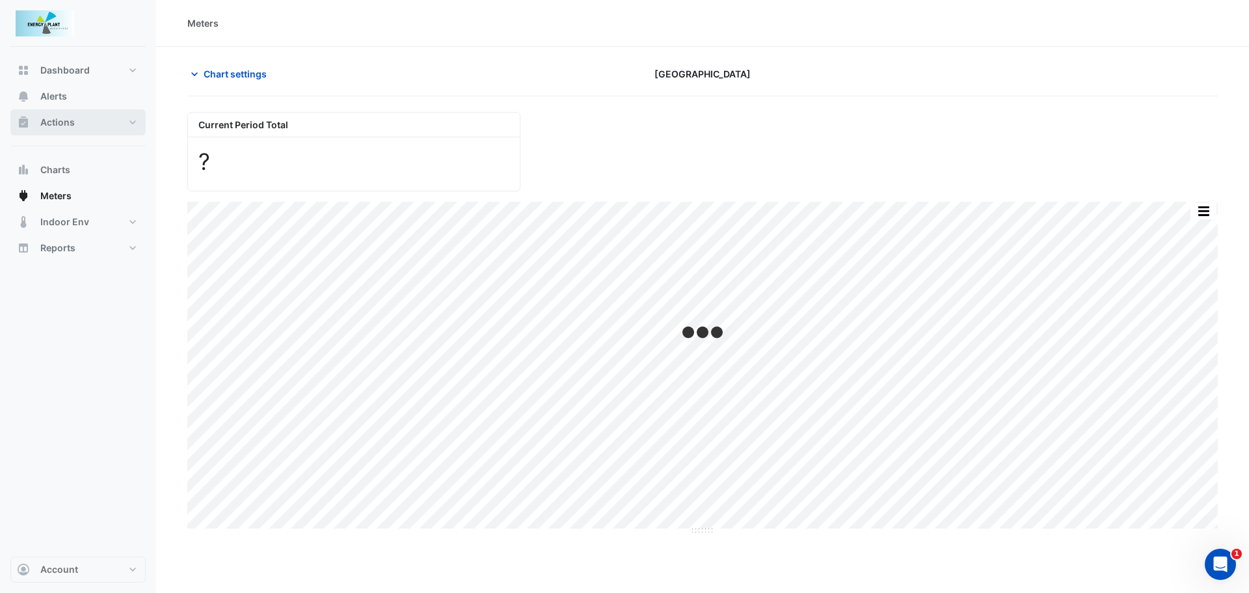
click at [136, 113] on button "Actions" at bounding box center [77, 122] width 135 height 26
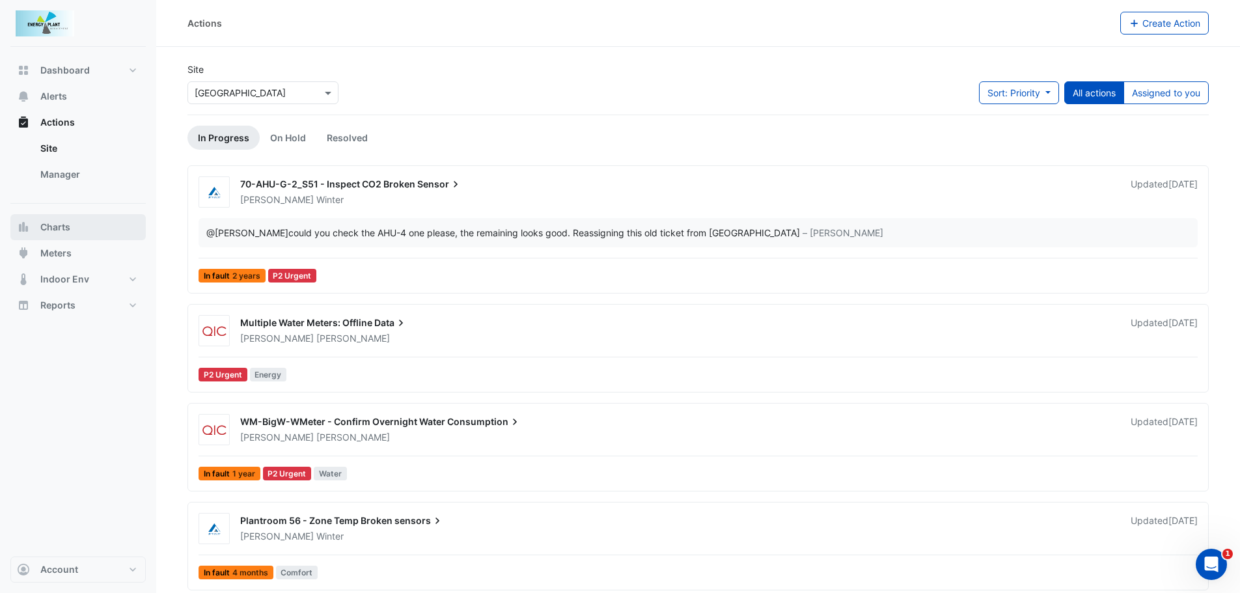
click at [67, 226] on span "Charts" at bounding box center [55, 227] width 30 height 13
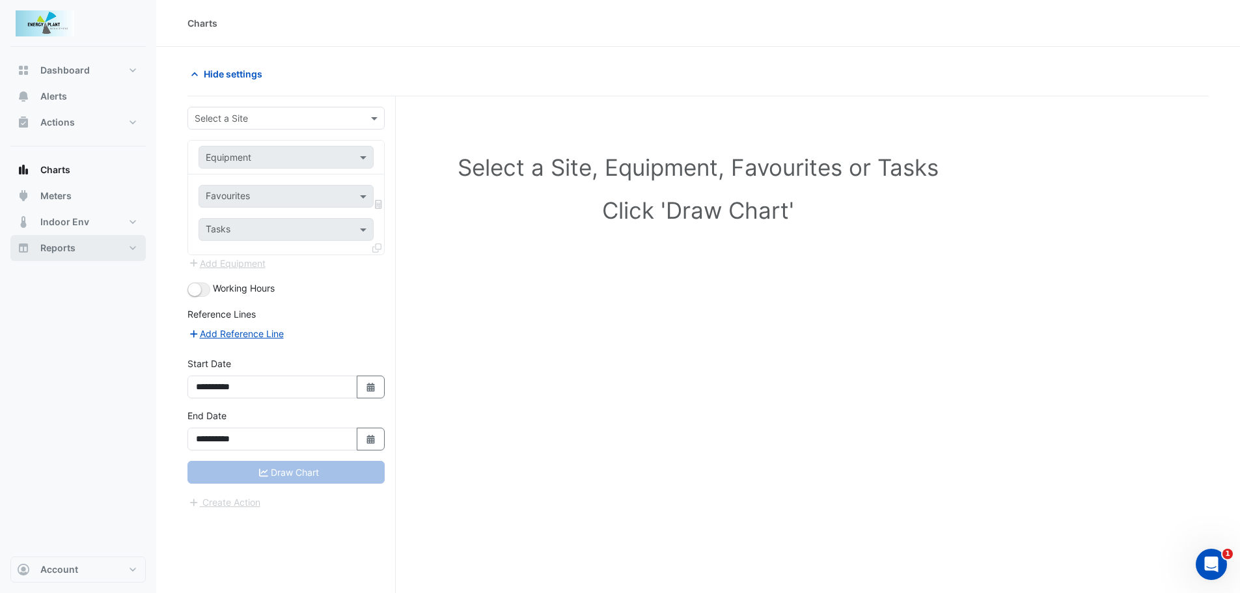
click at [68, 236] on button "Reports" at bounding box center [77, 248] width 135 height 26
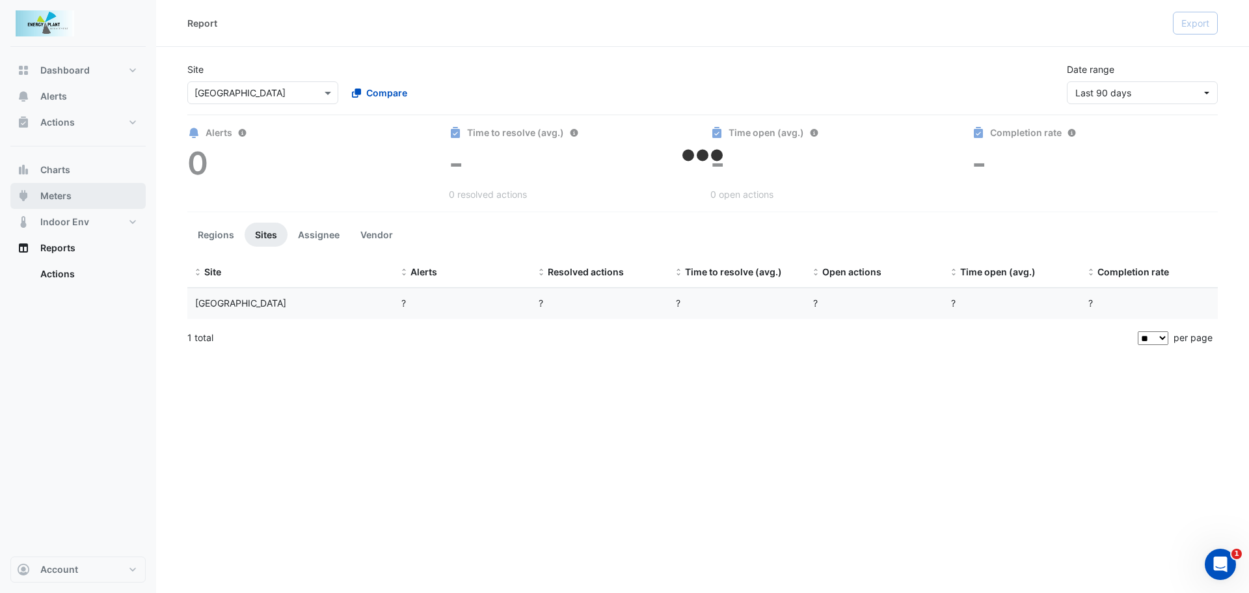
click at [64, 197] on span "Meters" at bounding box center [55, 195] width 31 height 13
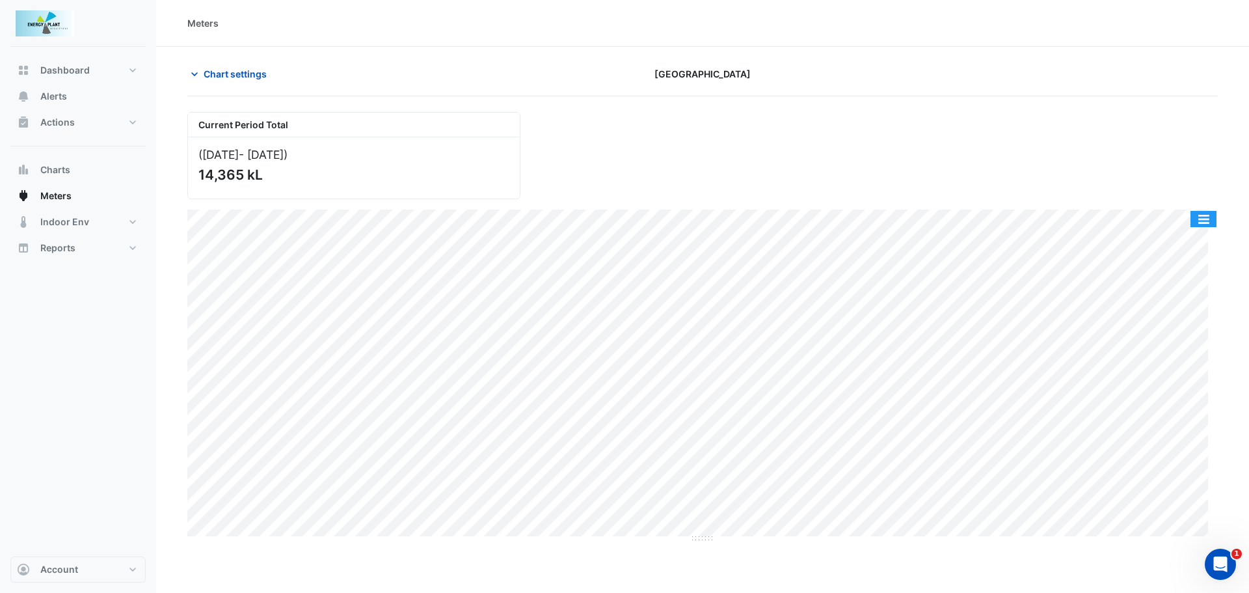
click at [1212, 219] on button "button" at bounding box center [1204, 219] width 26 height 16
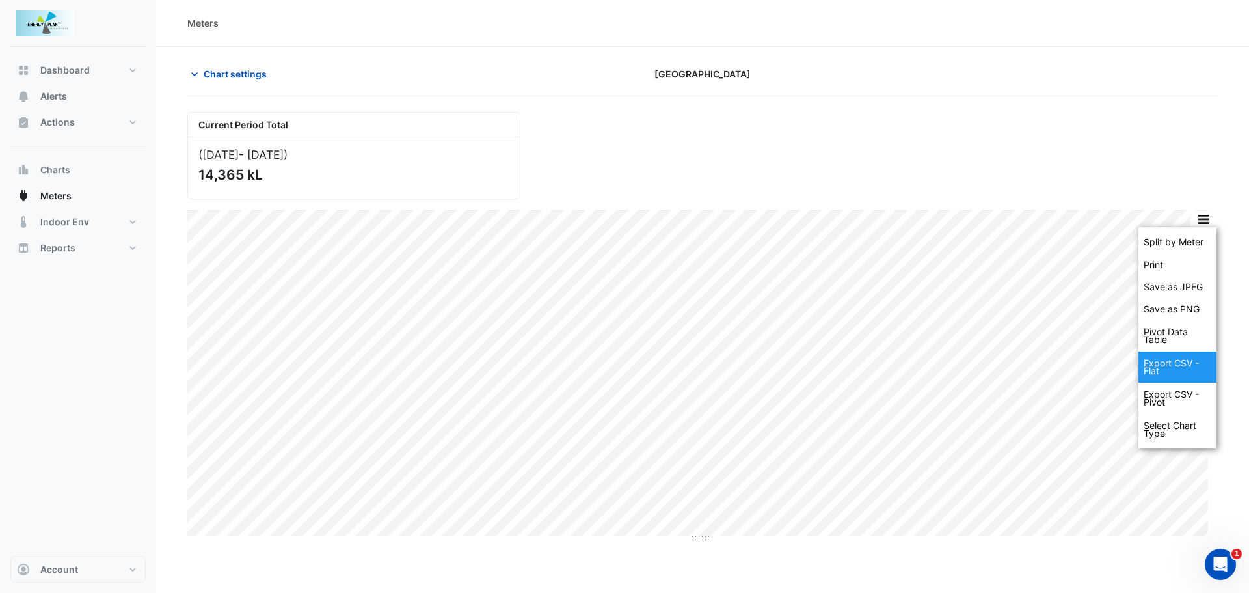
click at [1161, 363] on div "Export CSV - Flat" at bounding box center [1178, 366] width 78 height 31
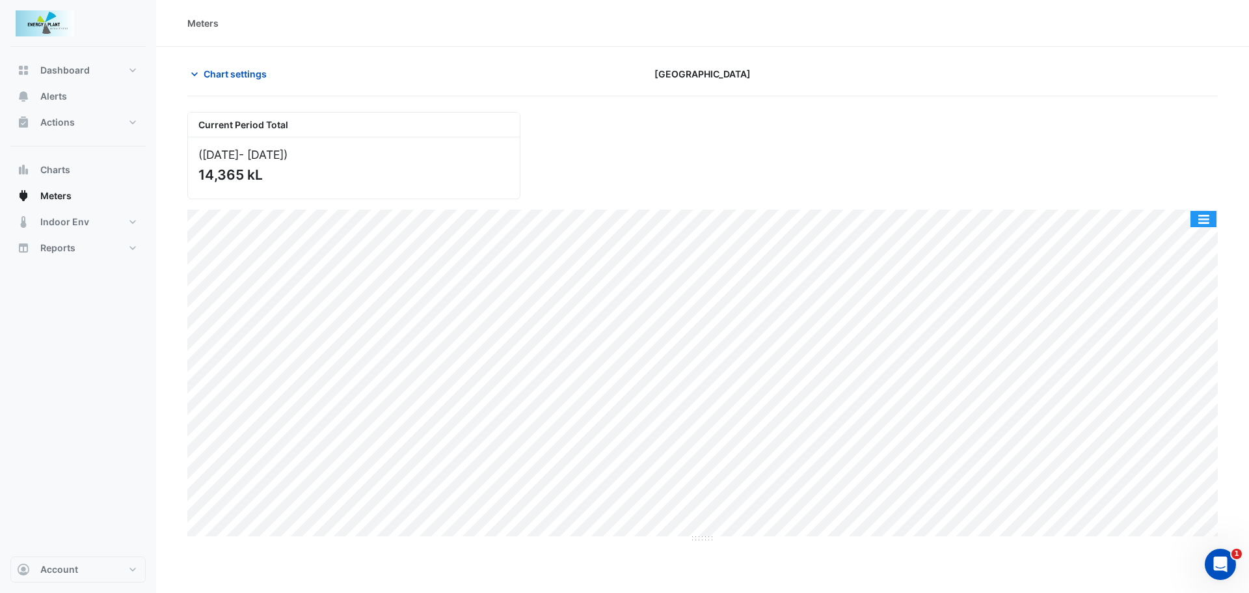
click at [1204, 211] on button "button" at bounding box center [1204, 219] width 26 height 16
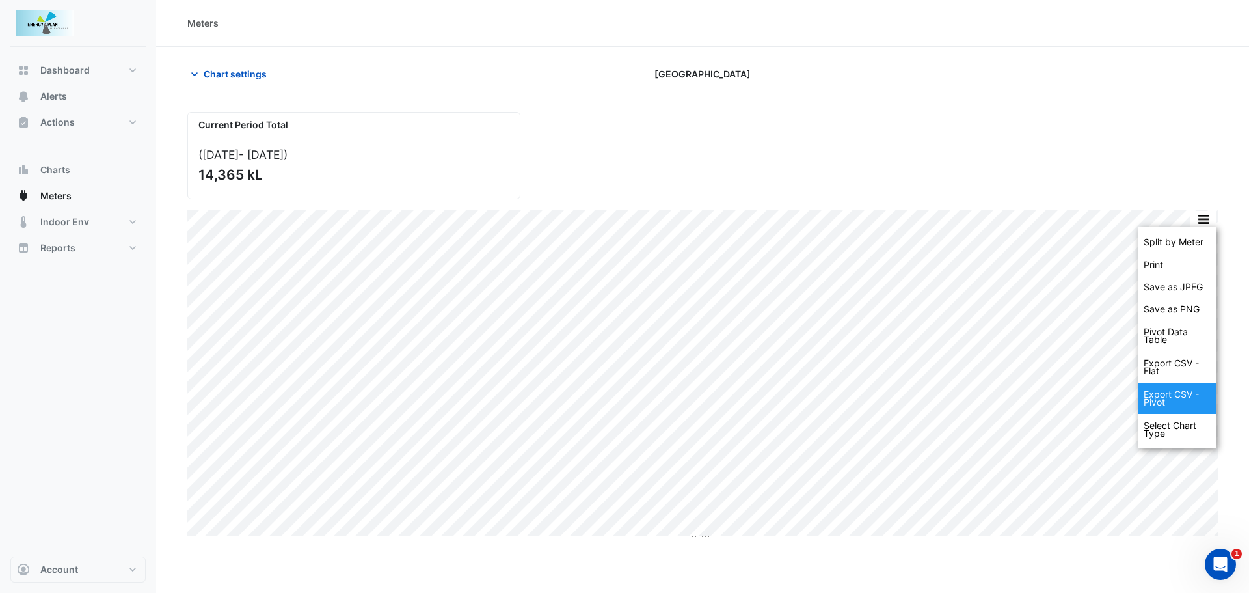
click at [1156, 397] on div "Export CSV - Pivot" at bounding box center [1178, 398] width 78 height 31
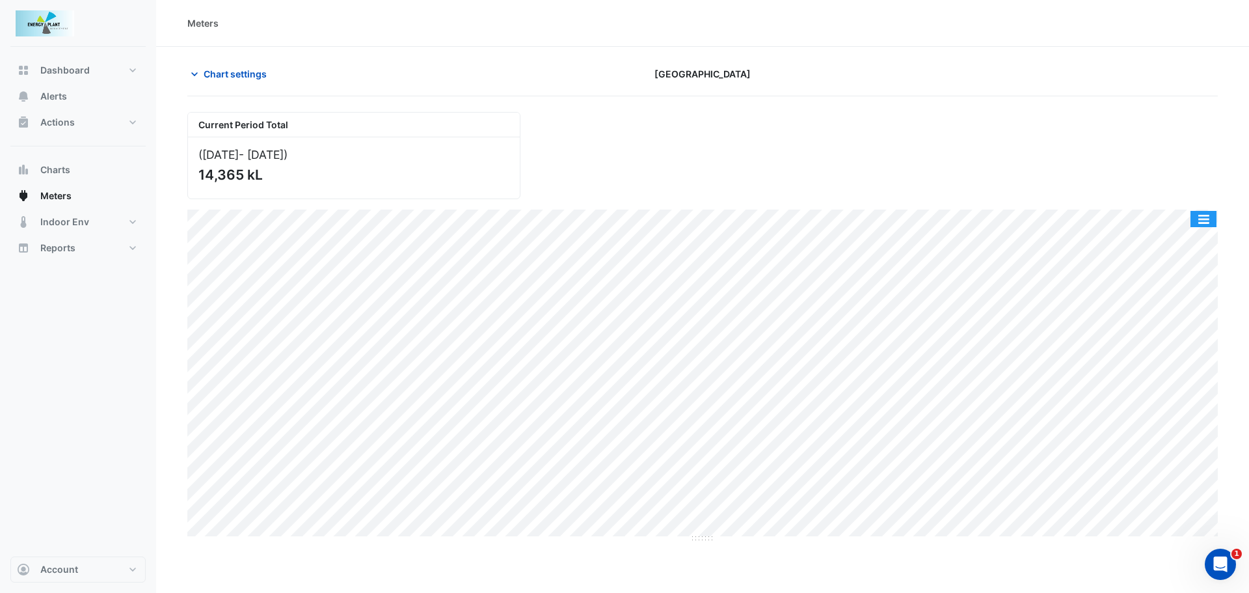
click at [1203, 219] on button "button" at bounding box center [1204, 219] width 26 height 16
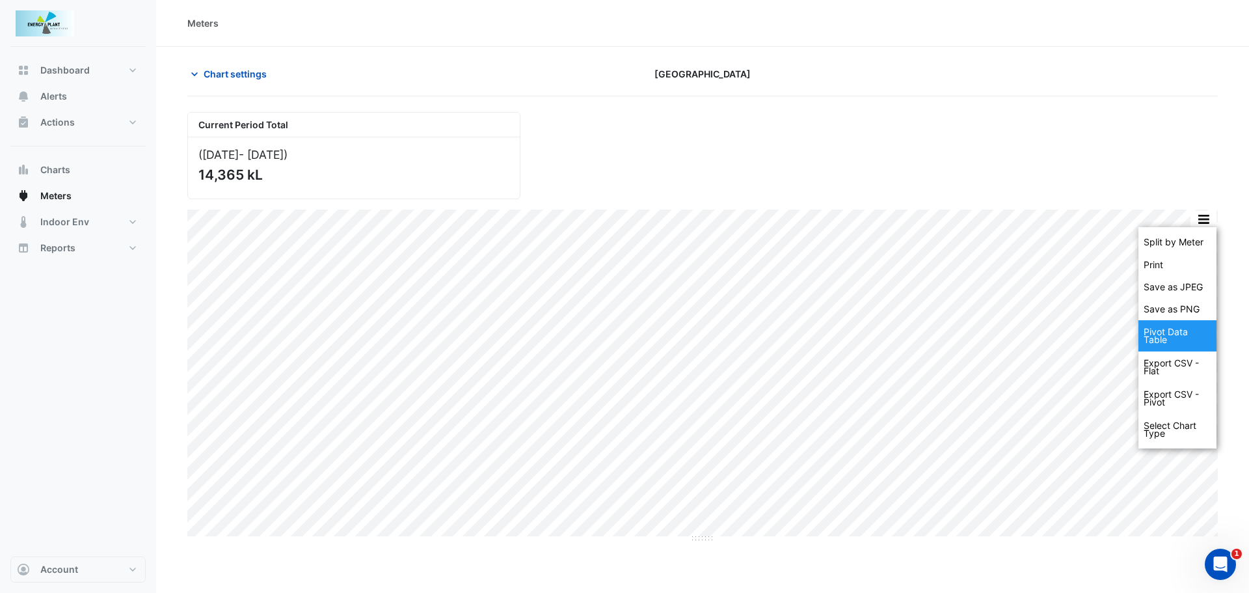
click at [1184, 336] on div "Pivot Data Table" at bounding box center [1178, 335] width 78 height 31
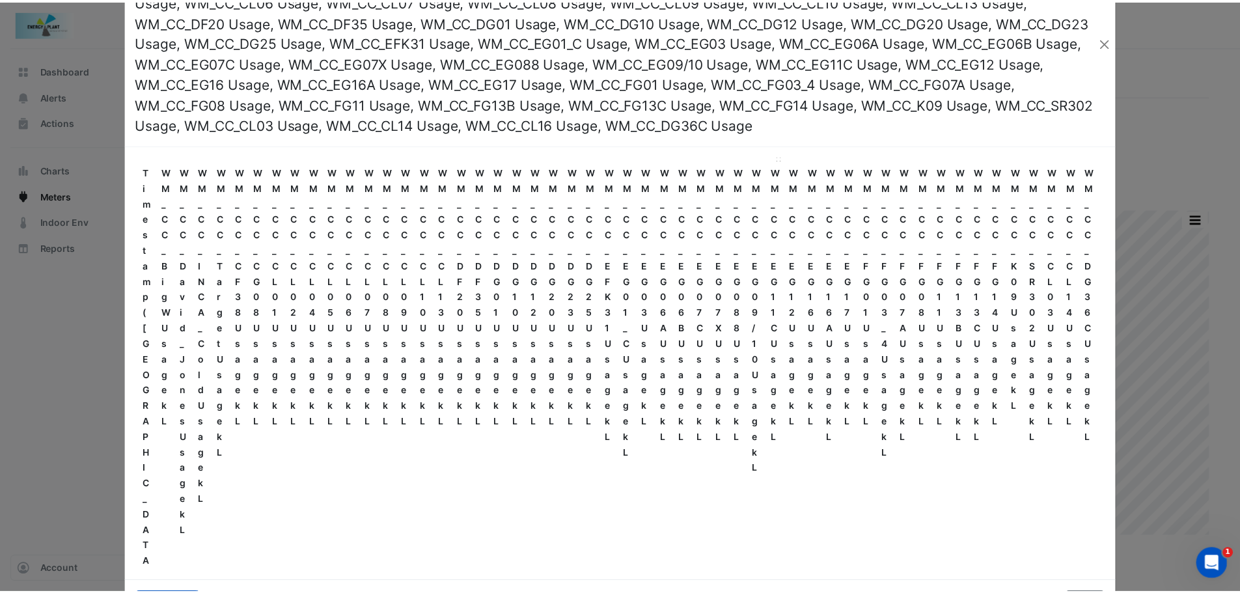
scroll to position [131, 0]
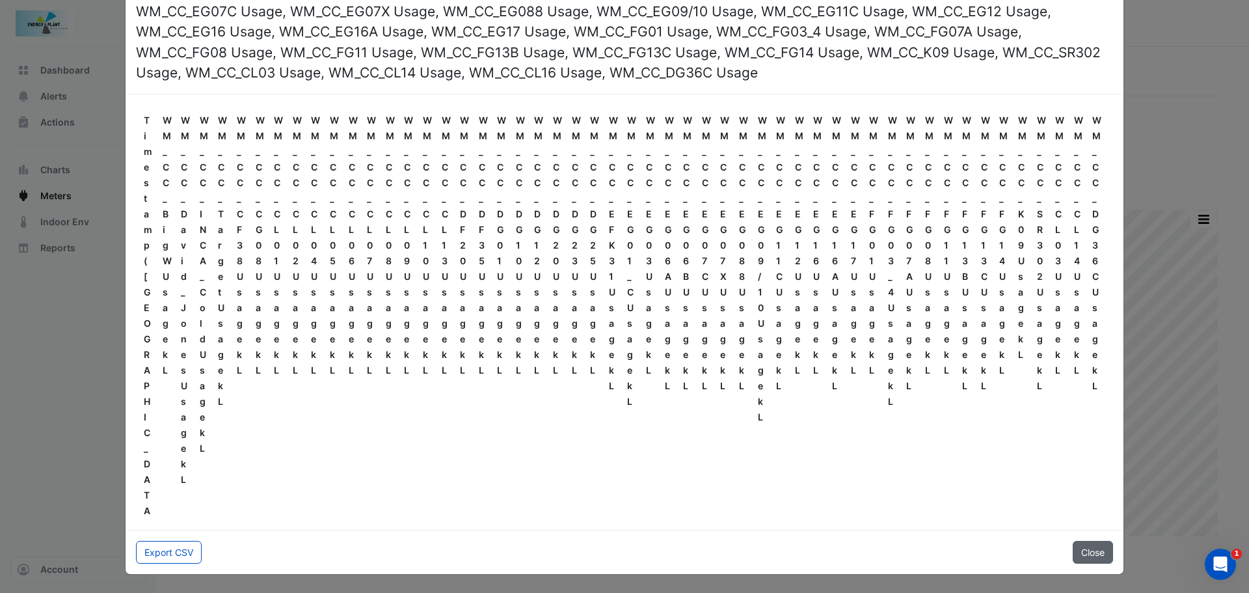
click at [1081, 554] on button "Close" at bounding box center [1093, 552] width 40 height 23
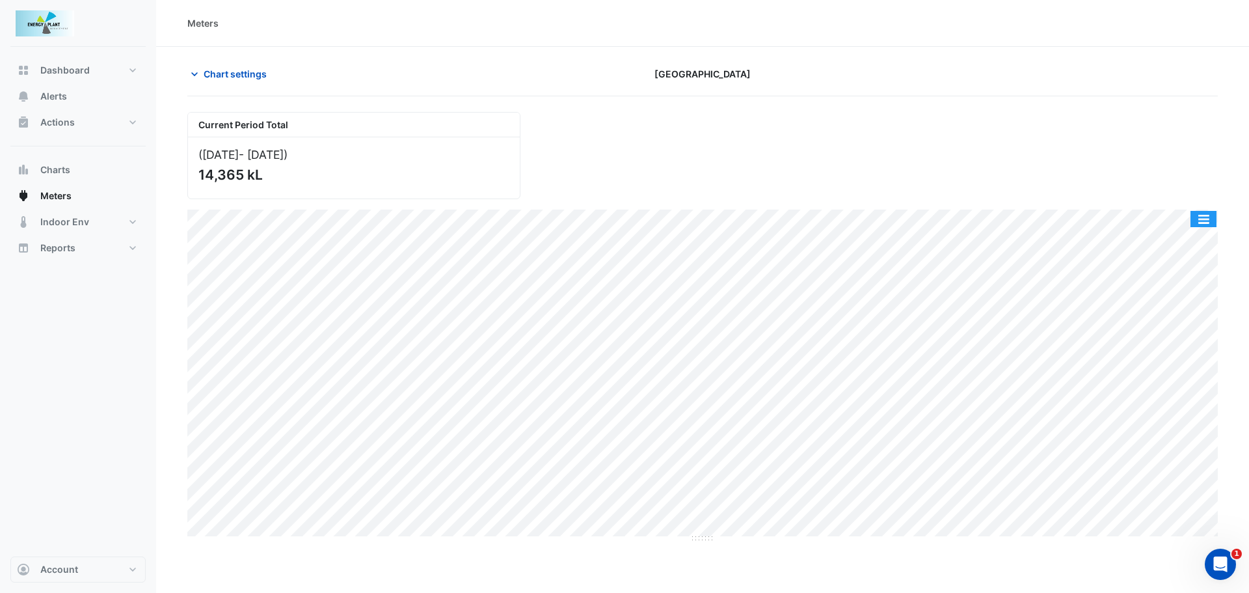
click at [1205, 219] on button "button" at bounding box center [1204, 219] width 26 height 16
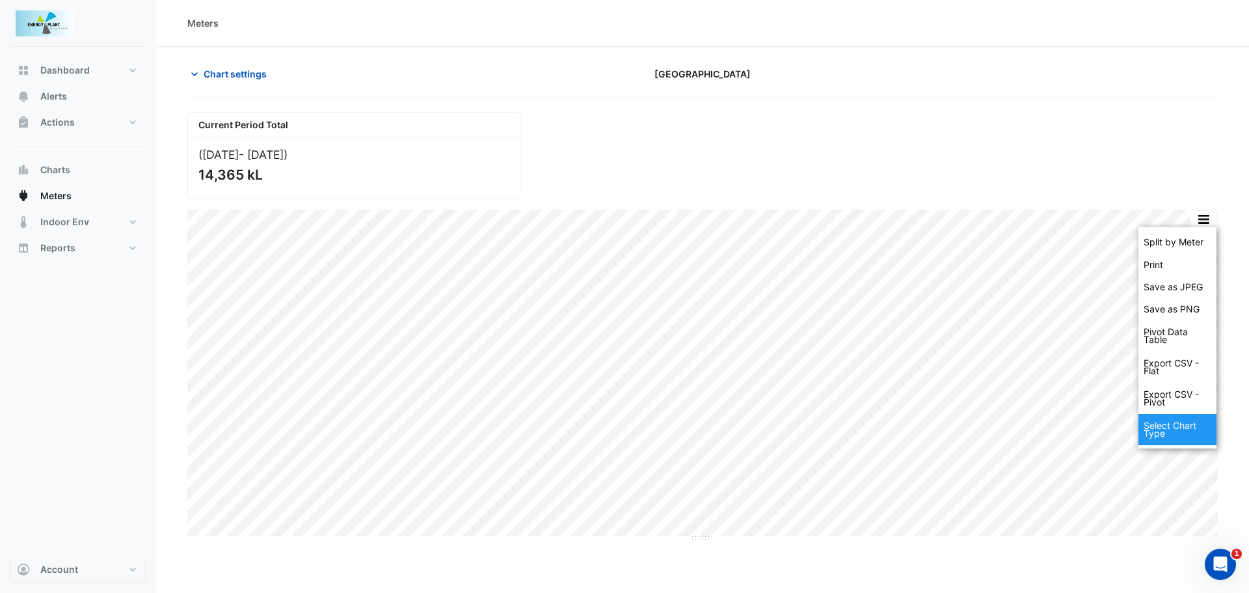
click at [1183, 431] on div "Select Chart Type" at bounding box center [1178, 429] width 78 height 31
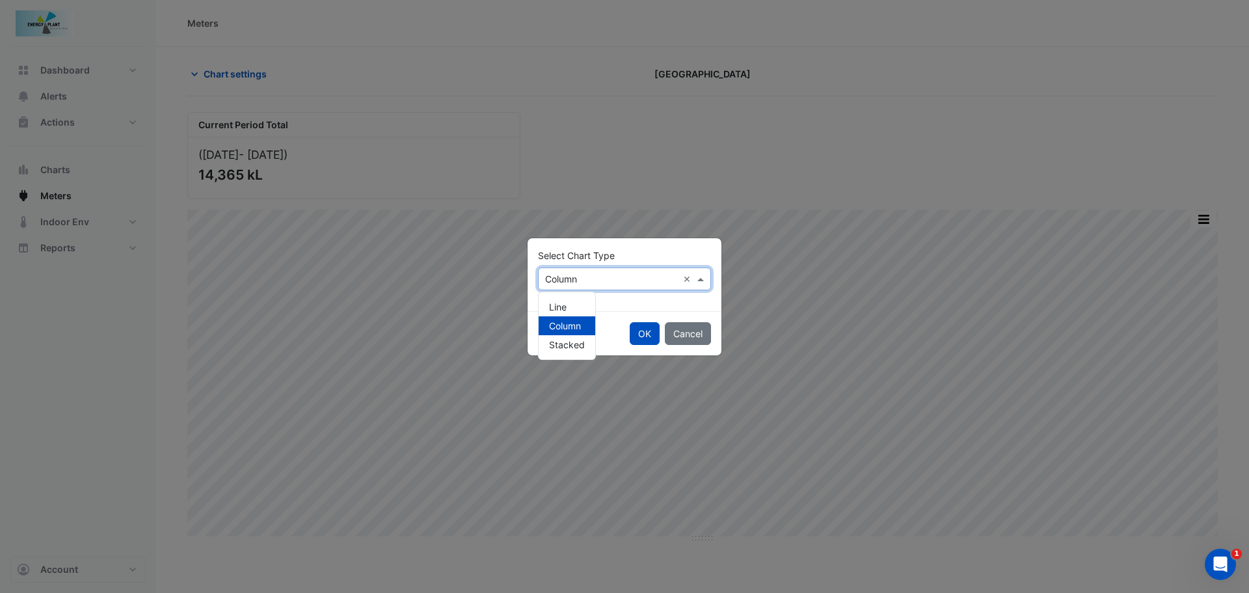
click at [608, 278] on input "text" at bounding box center [611, 280] width 133 height 14
click at [560, 327] on span "Column" at bounding box center [565, 325] width 32 height 11
click at [635, 331] on button "OK" at bounding box center [645, 333] width 30 height 23
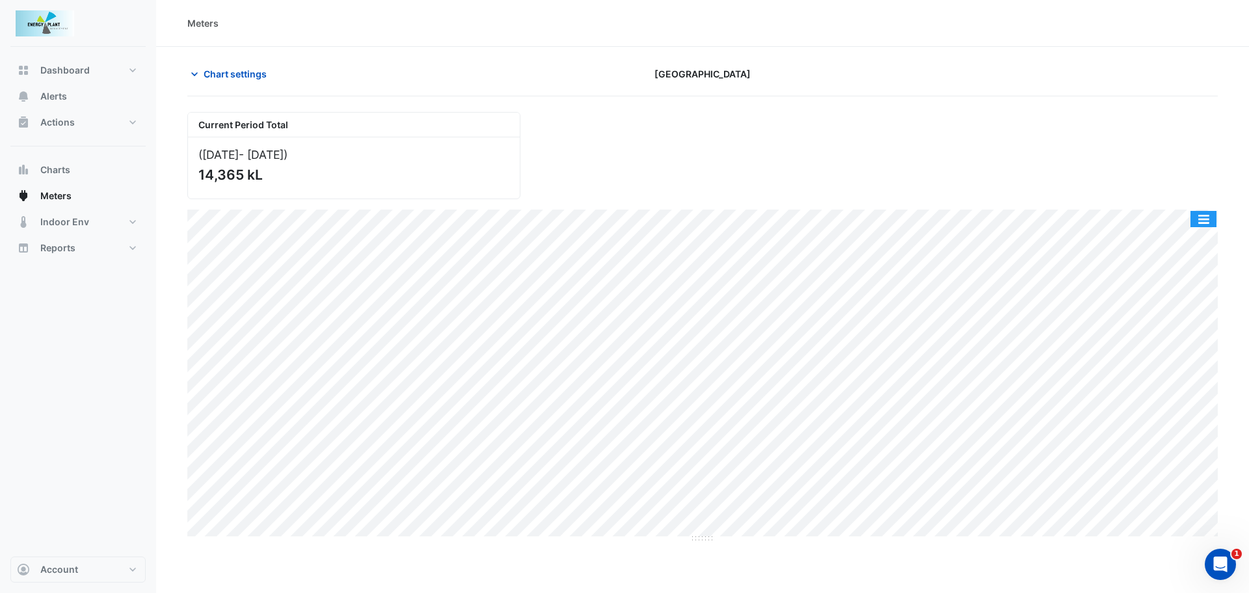
click at [1203, 216] on button "button" at bounding box center [1204, 219] width 26 height 16
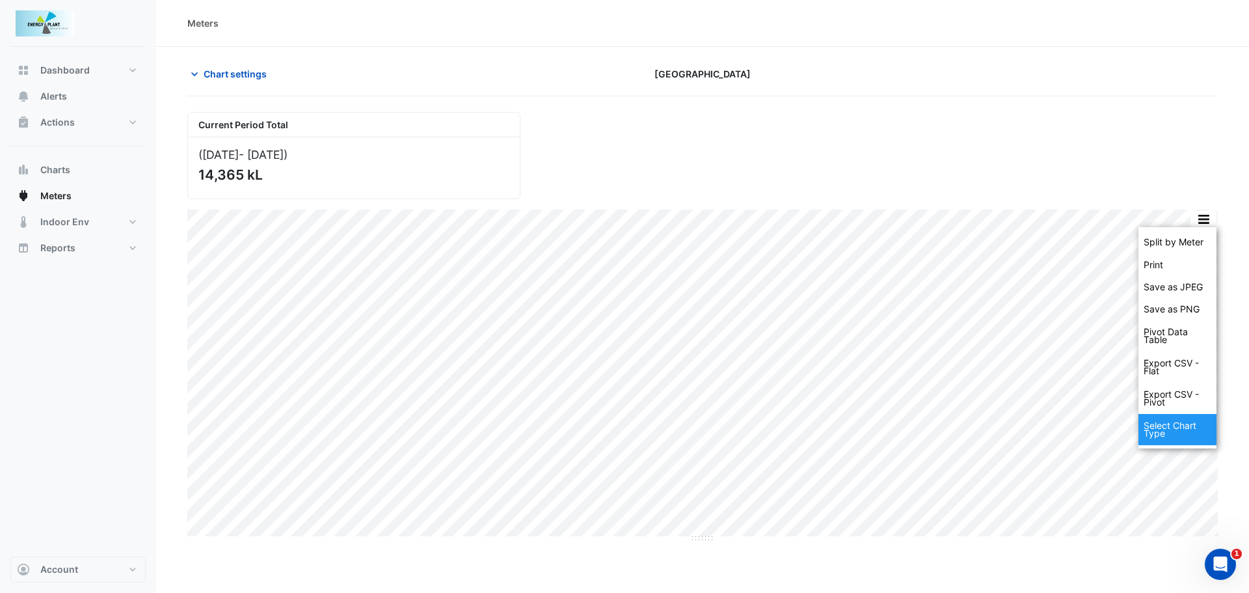
click at [1173, 433] on div "Select Chart Type" at bounding box center [1178, 429] width 78 height 31
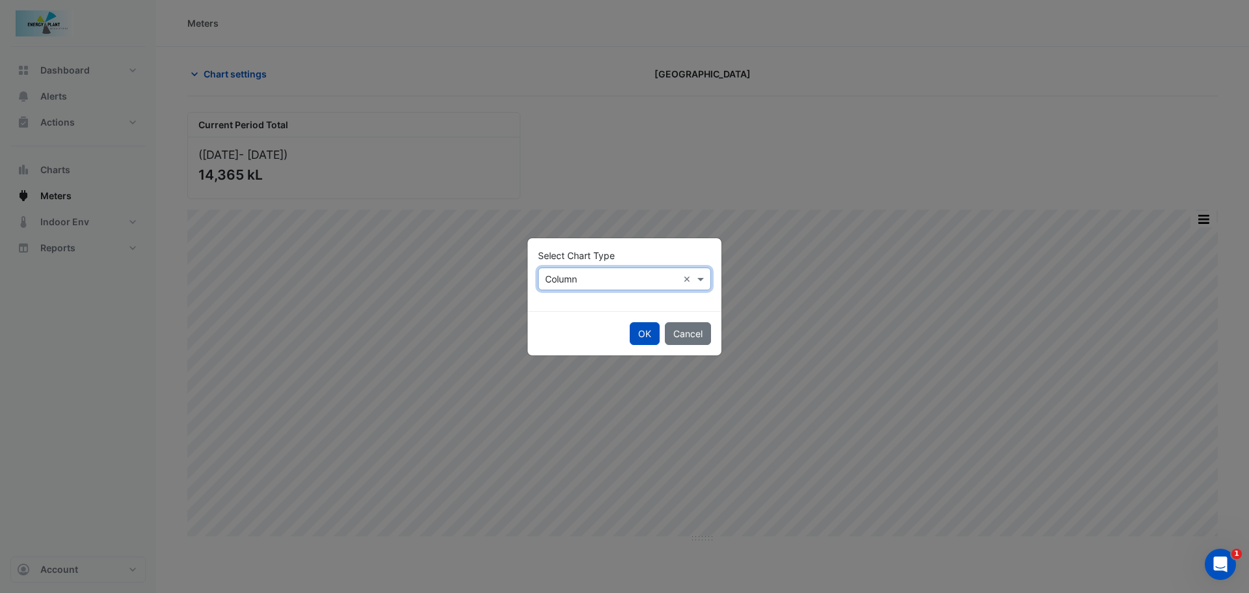
click at [592, 277] on input "text" at bounding box center [611, 280] width 133 height 14
click at [565, 308] on span "Line" at bounding box center [558, 306] width 18 height 11
click at [640, 332] on button "OK" at bounding box center [645, 333] width 30 height 23
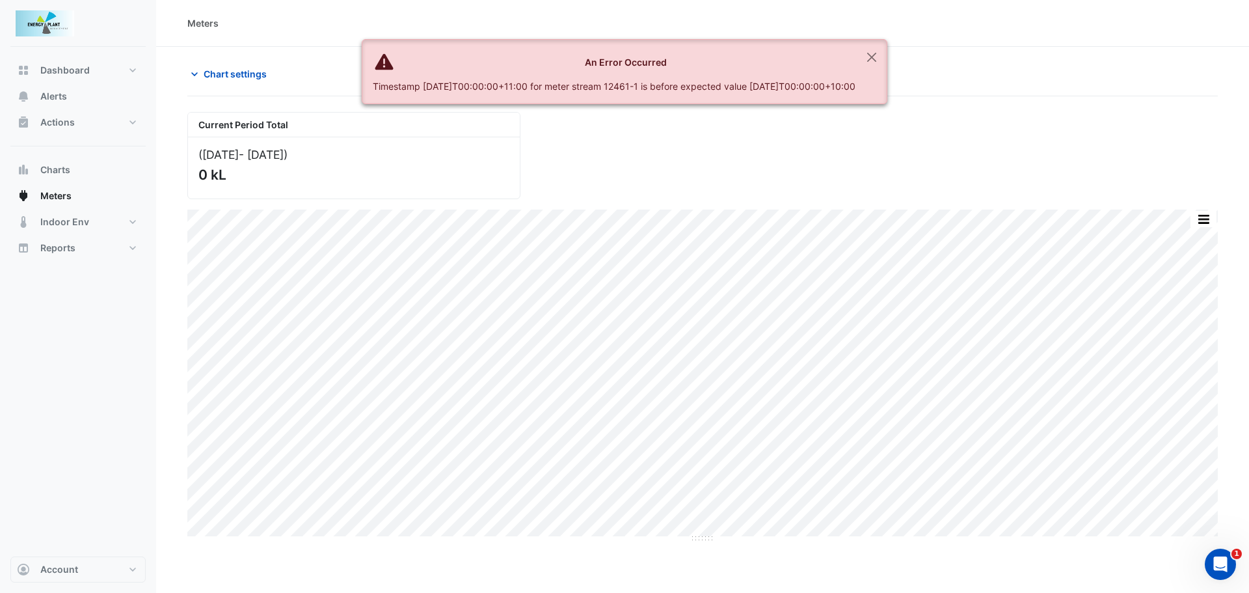
click at [1192, 217] on button "button" at bounding box center [1204, 219] width 26 height 16
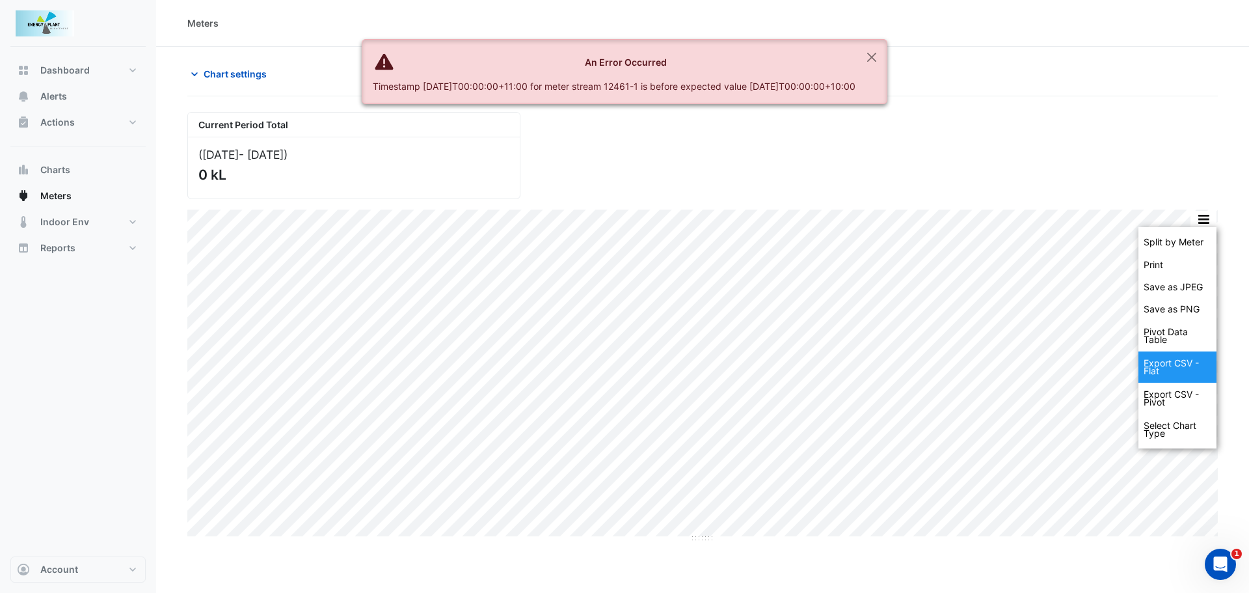
click at [1171, 363] on div "Export CSV - Flat" at bounding box center [1178, 366] width 78 height 31
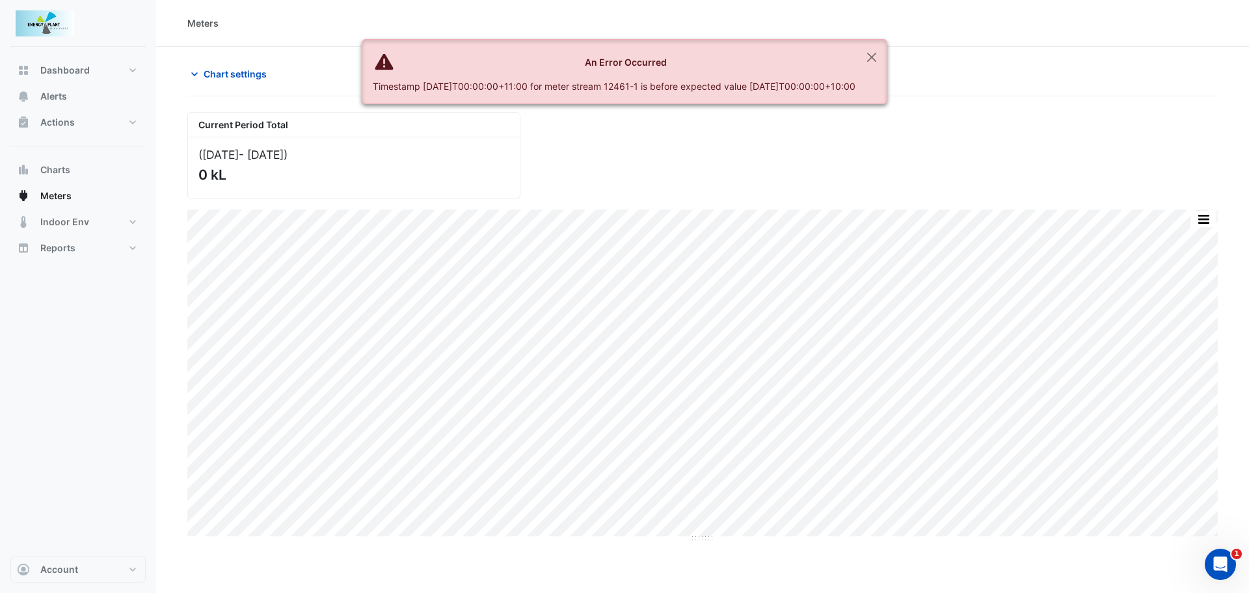
click at [1209, 216] on button "button" at bounding box center [1204, 219] width 26 height 16
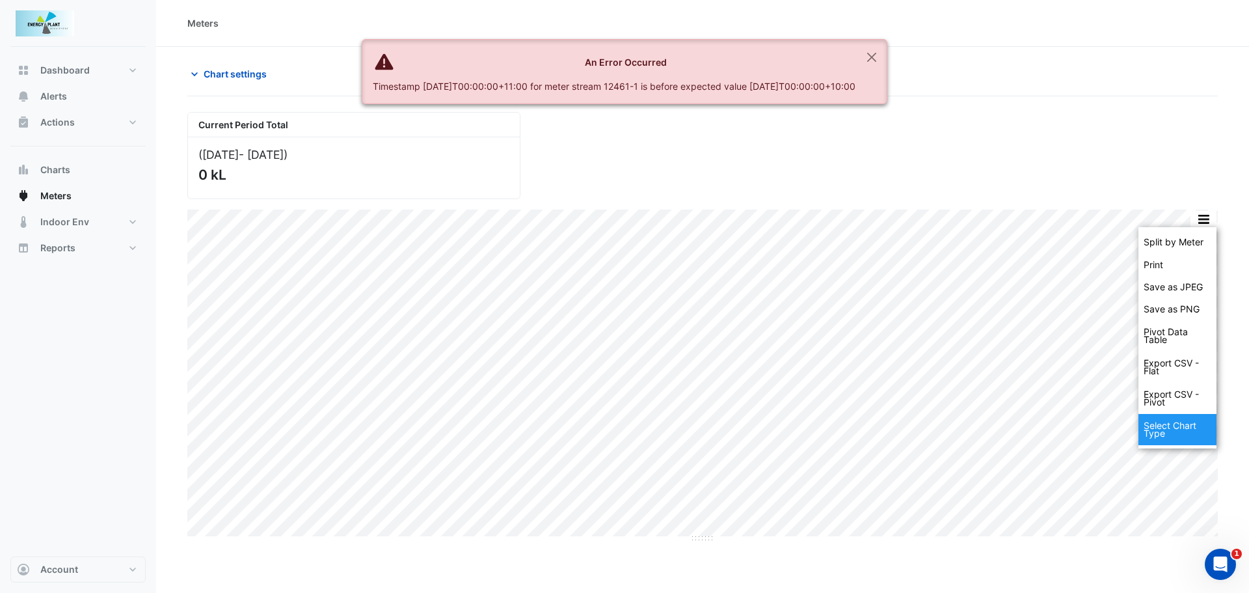
click at [1201, 444] on div "Select Chart Type" at bounding box center [1178, 429] width 78 height 31
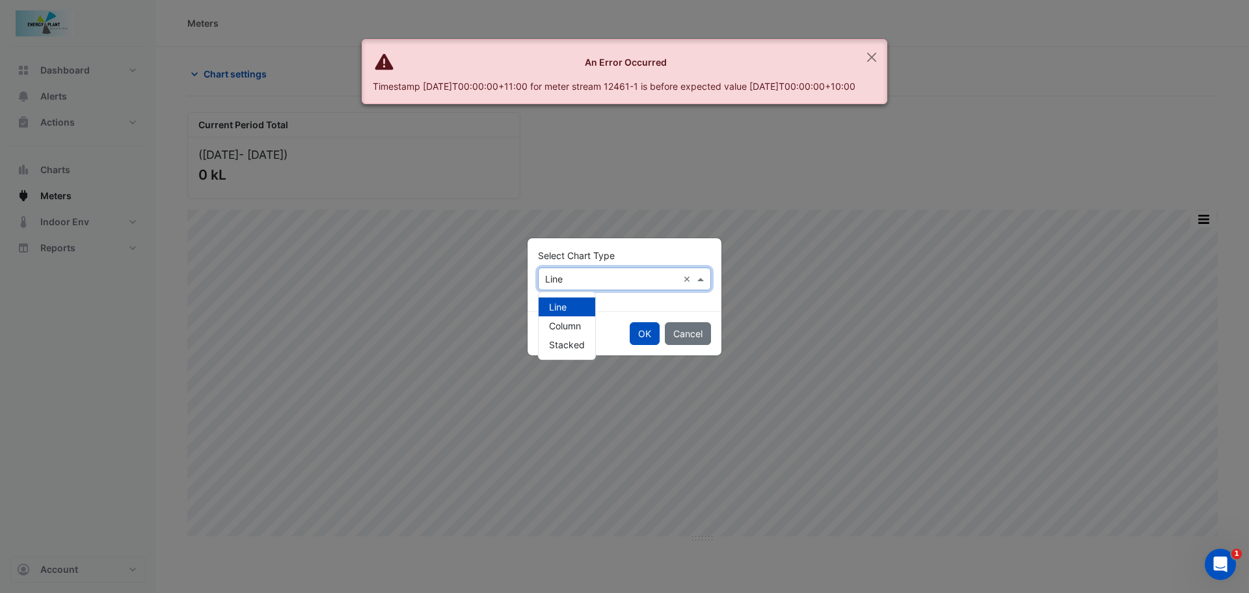
click at [582, 269] on div "Select Chart Type × Line ×" at bounding box center [624, 278] width 173 height 23
click at [565, 346] on span "Stacked" at bounding box center [567, 344] width 36 height 11
click at [647, 336] on button "OK" at bounding box center [645, 333] width 30 height 23
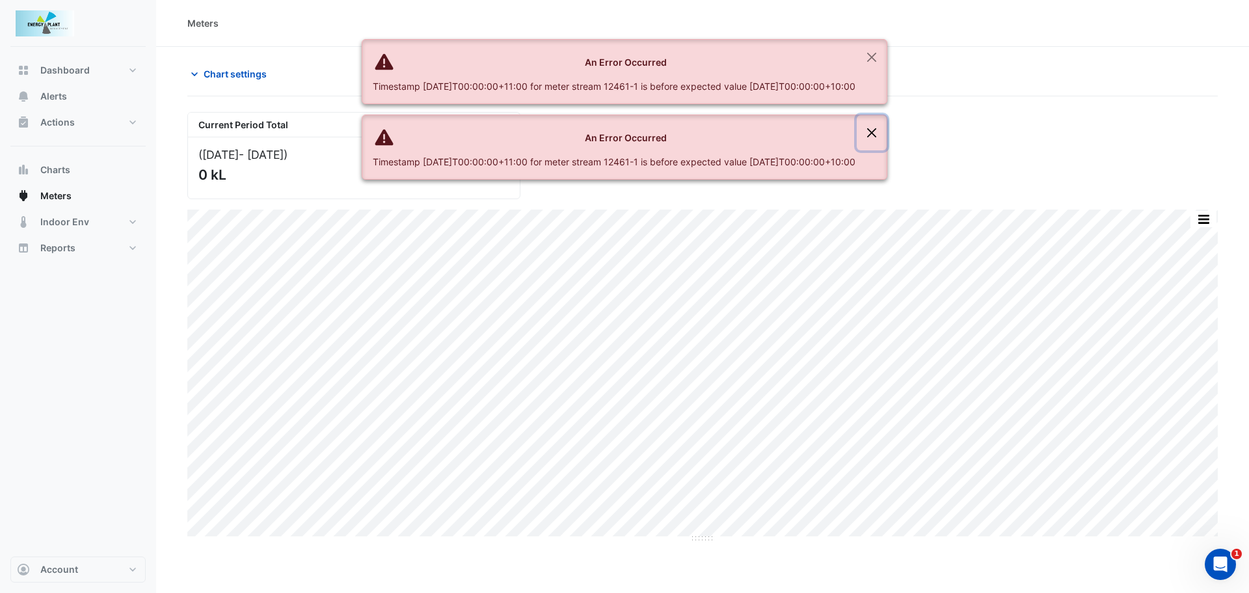
drag, startPoint x: 889, startPoint y: 135, endPoint x: 891, endPoint y: 79, distance: 56.6
click at [887, 131] on button "Close" at bounding box center [872, 132] width 30 height 35
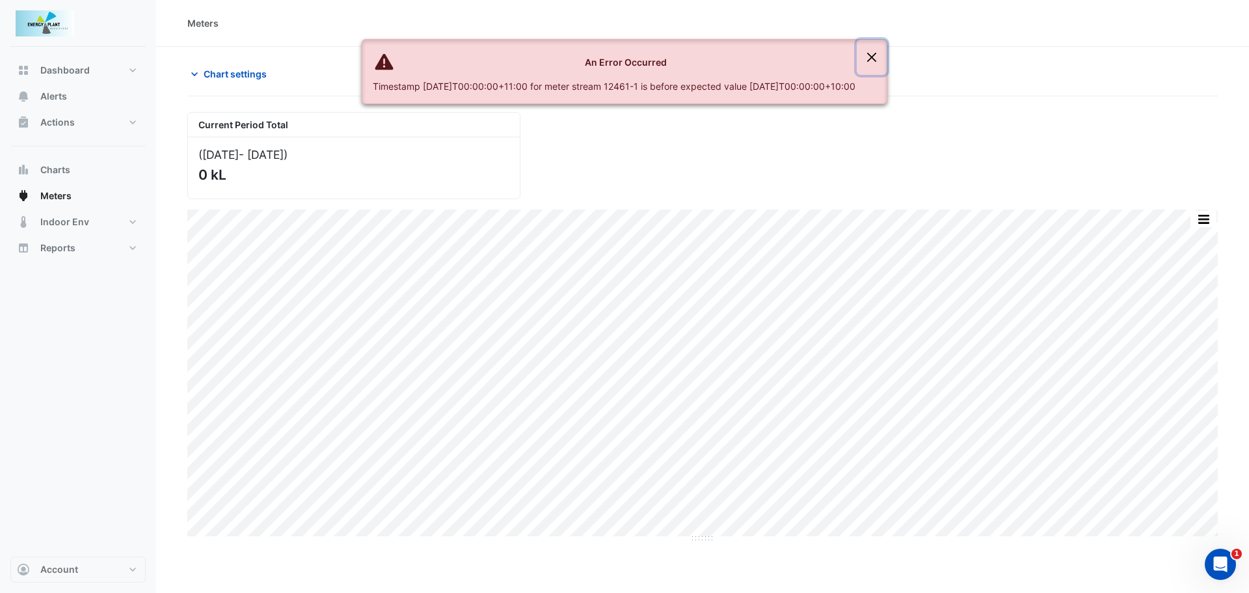
click at [887, 51] on button "Close" at bounding box center [872, 57] width 30 height 35
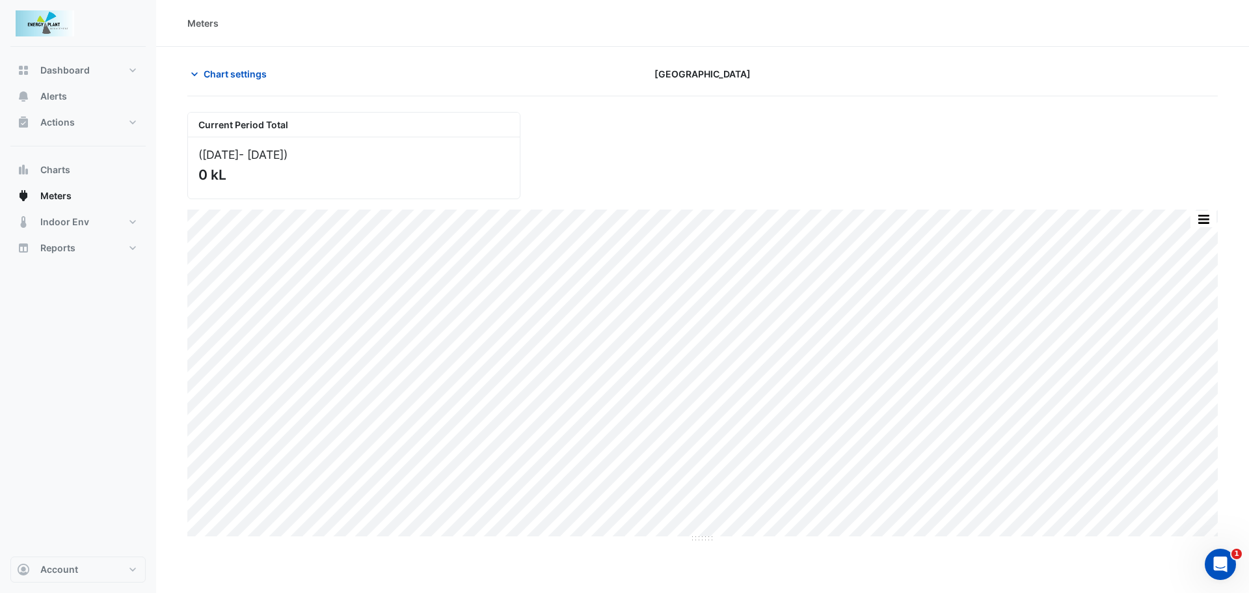
click at [249, 60] on section "Chart settings Canberra Centre Current Period Total (Mar 25 - Jul 25 ) 0 kL Spl…" at bounding box center [702, 295] width 1093 height 496
click at [243, 71] on span "Chart settings" at bounding box center [235, 74] width 63 height 14
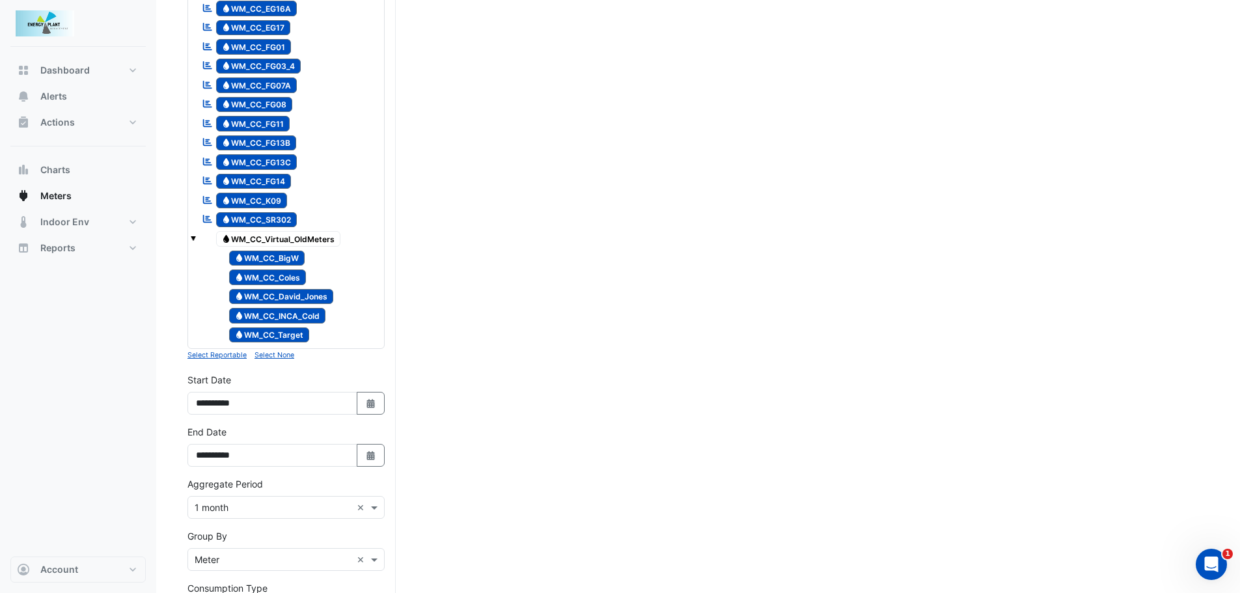
scroll to position [1084, 0]
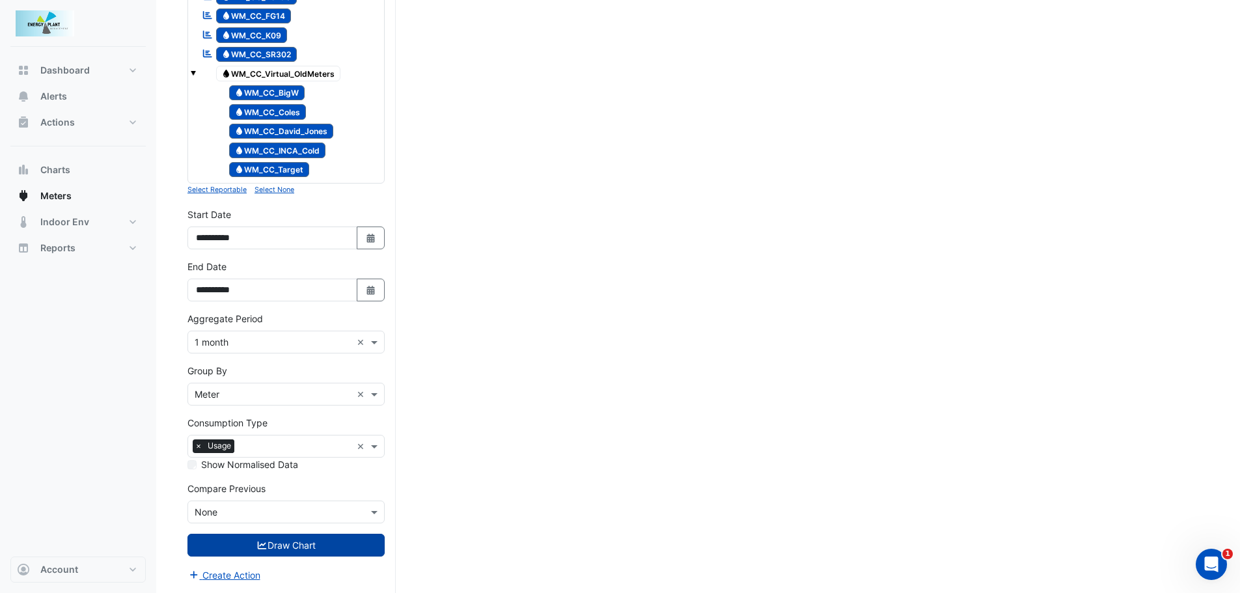
click at [310, 552] on button "Draw Chart" at bounding box center [285, 545] width 197 height 23
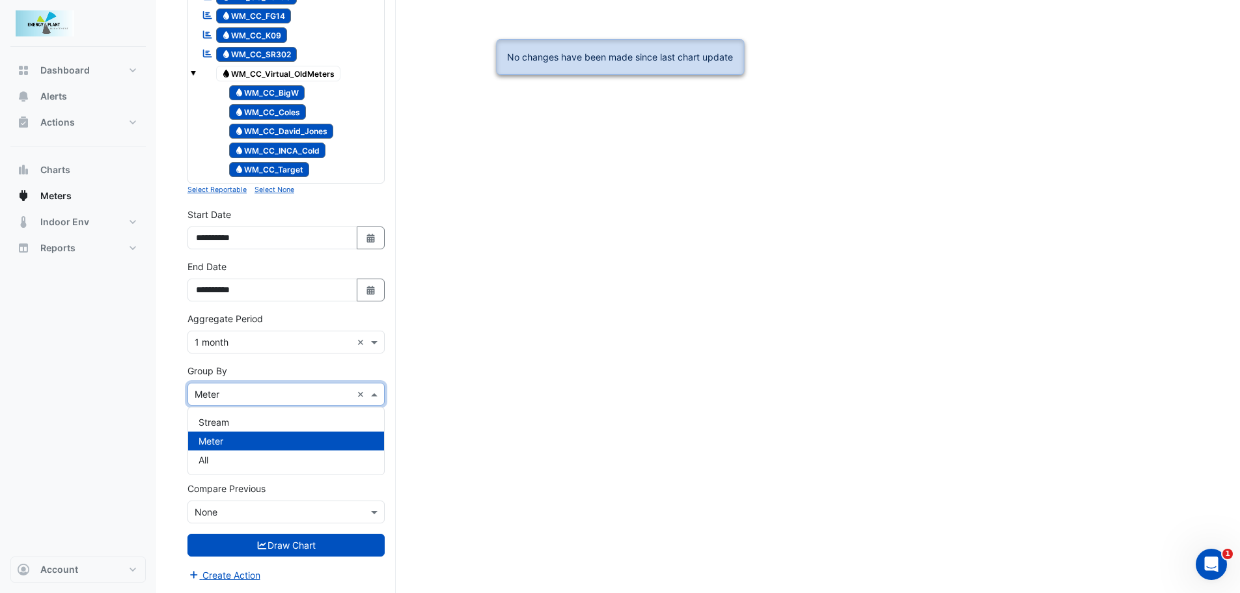
click at [285, 403] on div "Group By × Meter ×" at bounding box center [285, 394] width 197 height 23
click at [262, 424] on div "Stream" at bounding box center [286, 422] width 196 height 19
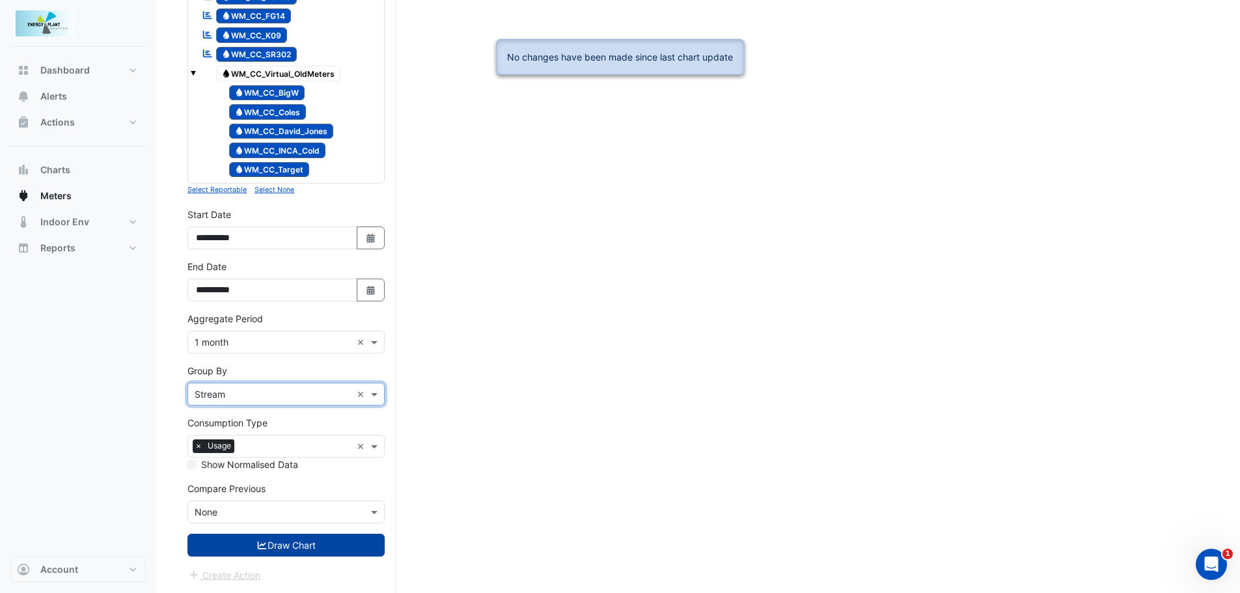
click at [274, 541] on button "Draw Chart" at bounding box center [285, 545] width 197 height 23
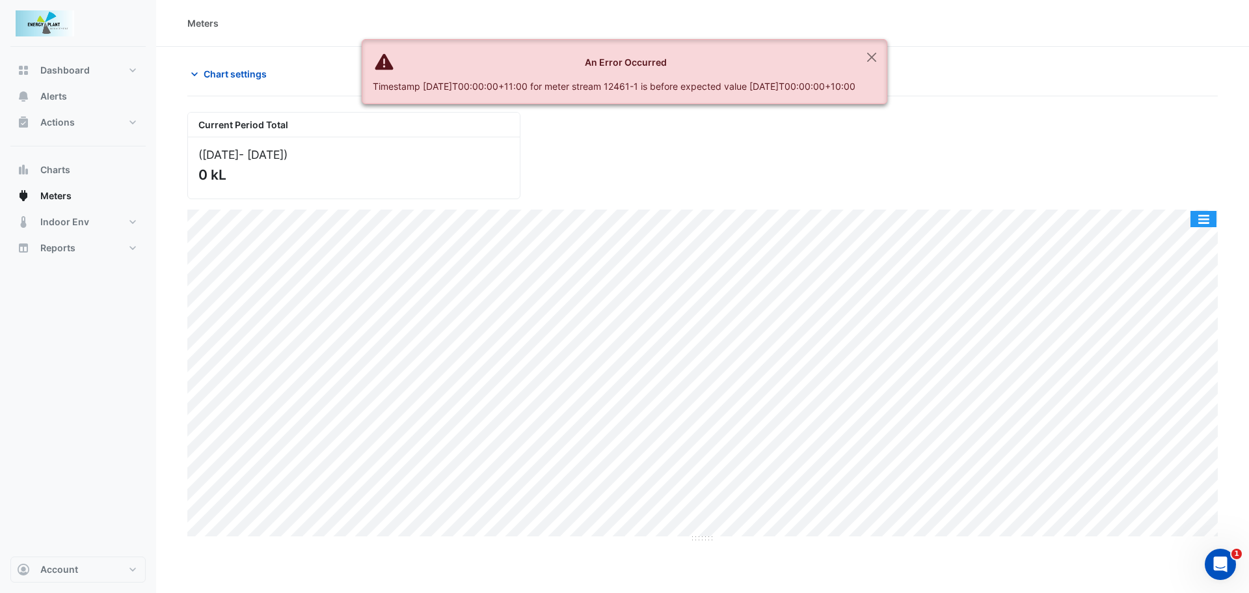
click at [1204, 222] on button "button" at bounding box center [1204, 219] width 26 height 16
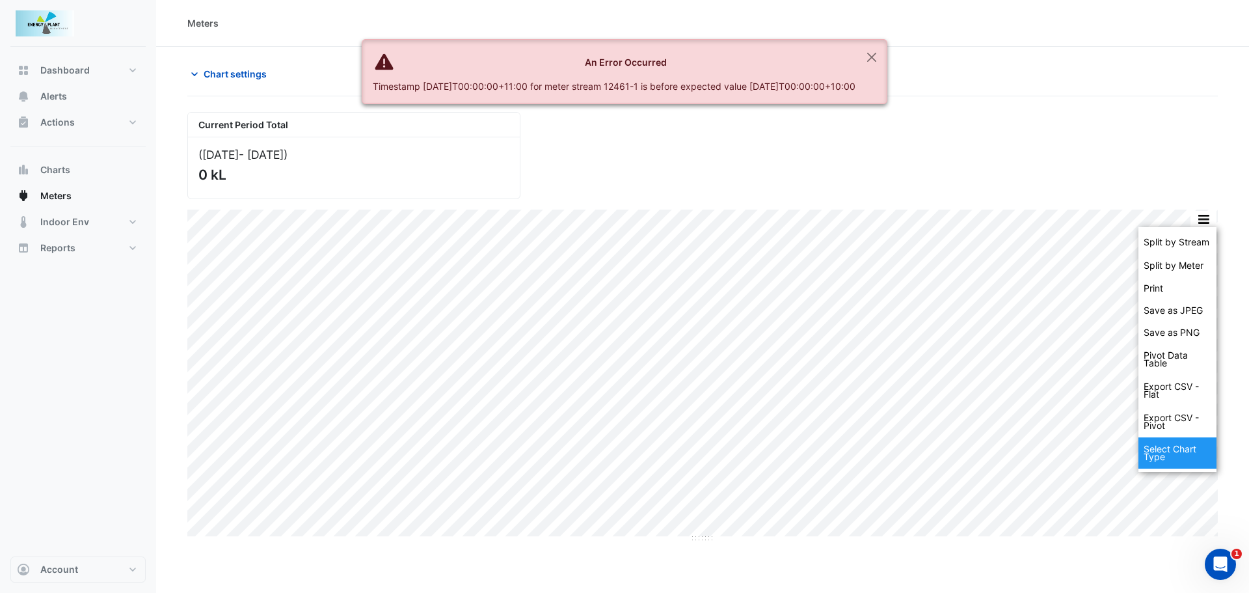
click at [1165, 459] on div "Select Chart Type" at bounding box center [1178, 452] width 78 height 31
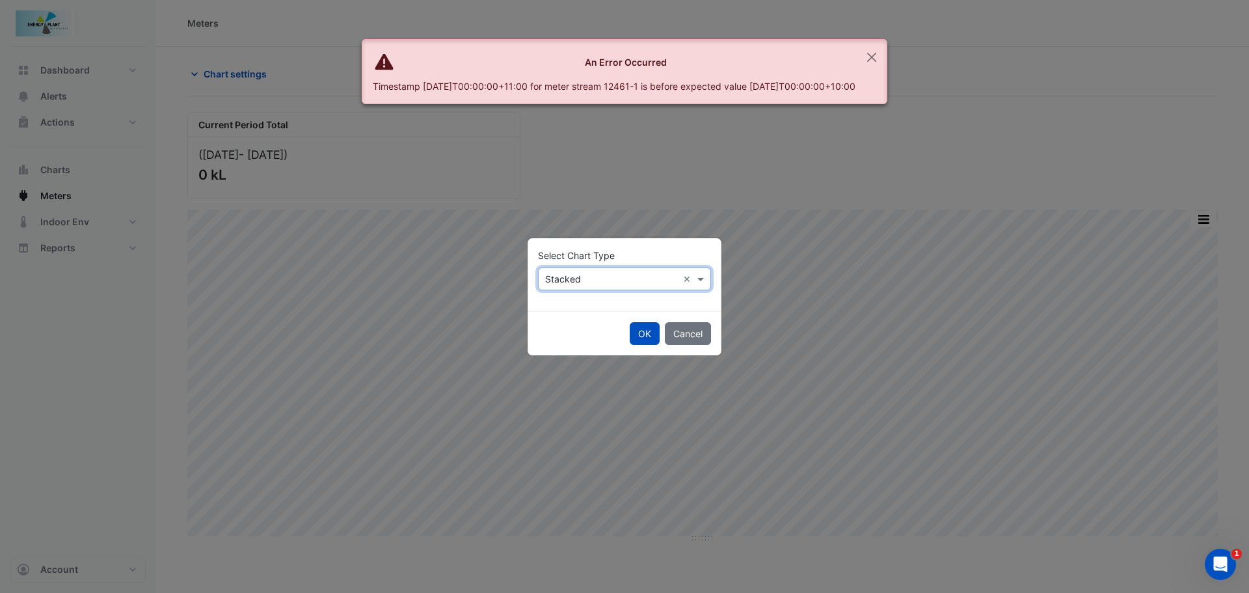
click at [647, 283] on input "text" at bounding box center [611, 280] width 133 height 14
click at [555, 323] on span "Column" at bounding box center [565, 325] width 32 height 11
click at [631, 323] on button "OK" at bounding box center [645, 333] width 30 height 23
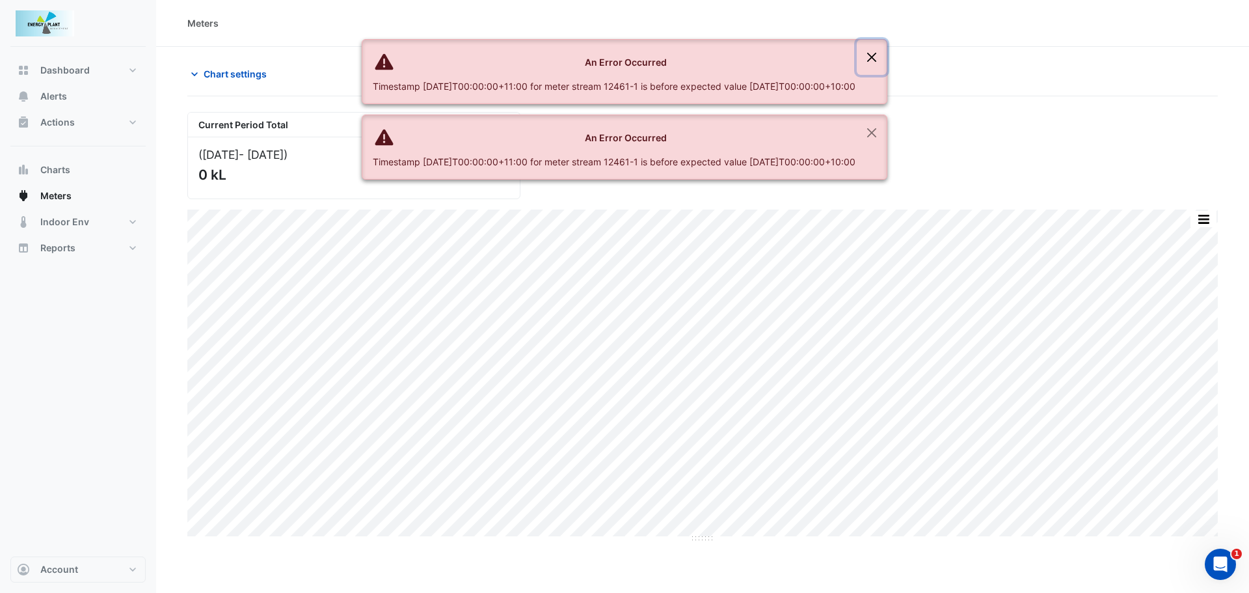
click at [887, 57] on button "Close" at bounding box center [872, 57] width 30 height 35
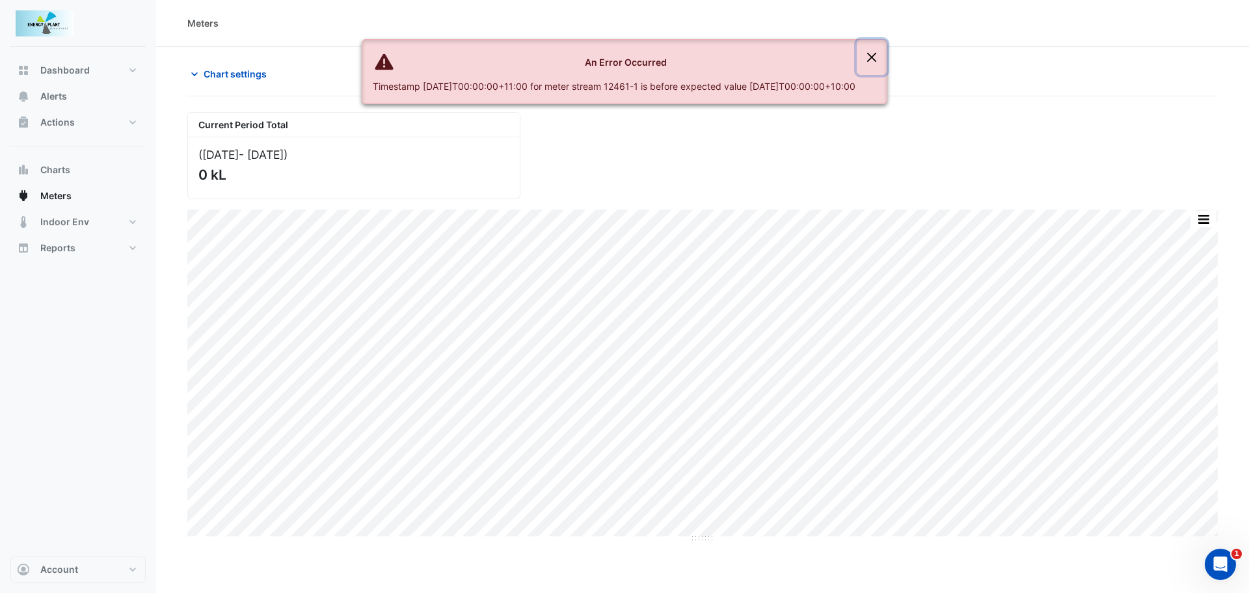
click at [887, 49] on button "Close" at bounding box center [872, 57] width 30 height 35
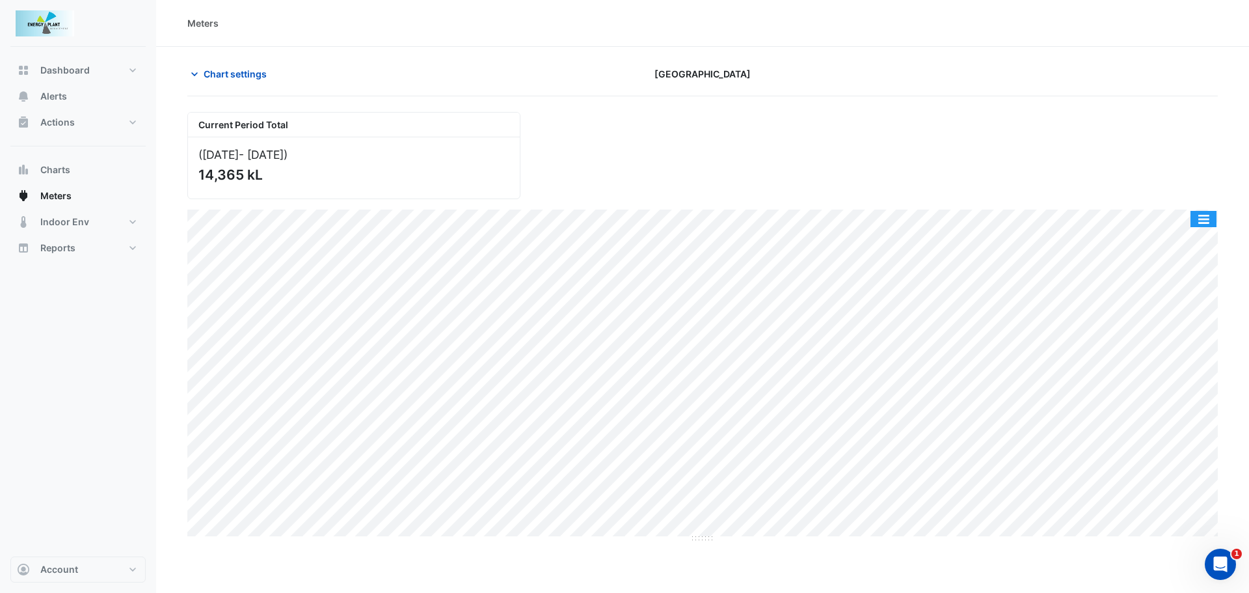
click at [1214, 225] on button "button" at bounding box center [1204, 219] width 26 height 16
click at [1207, 217] on button "button" at bounding box center [1204, 219] width 26 height 16
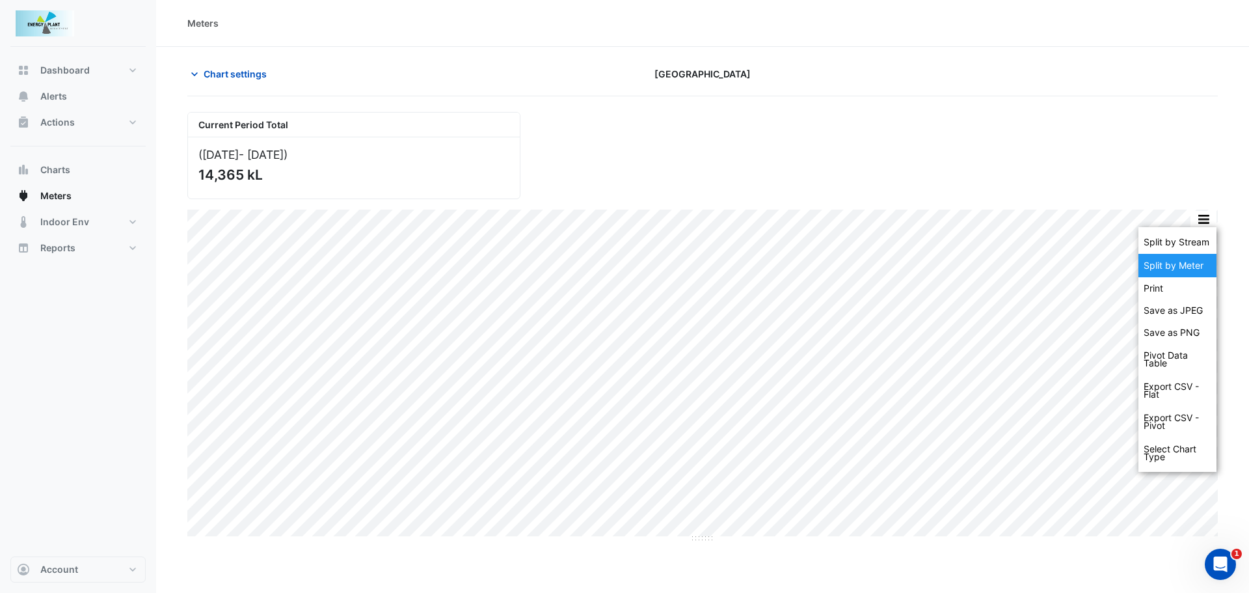
click at [1187, 263] on div "Split by Meter" at bounding box center [1178, 265] width 78 height 23
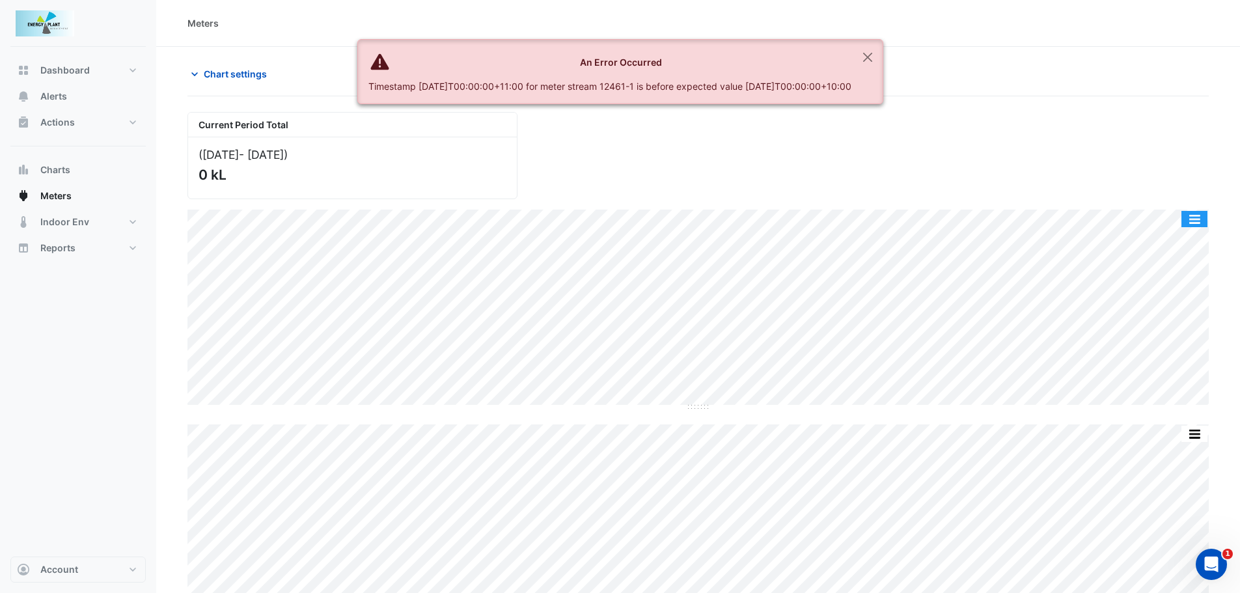
click at [1204, 215] on button "button" at bounding box center [1194, 219] width 26 height 16
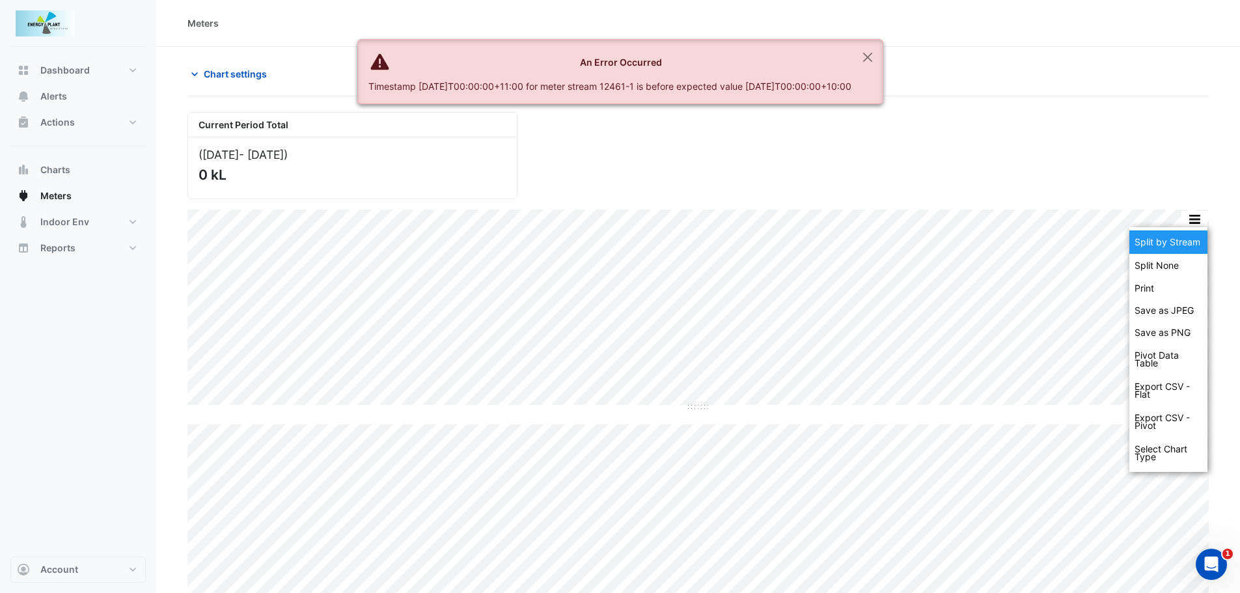
click at [1180, 242] on div "Split by Stream" at bounding box center [1168, 241] width 78 height 23
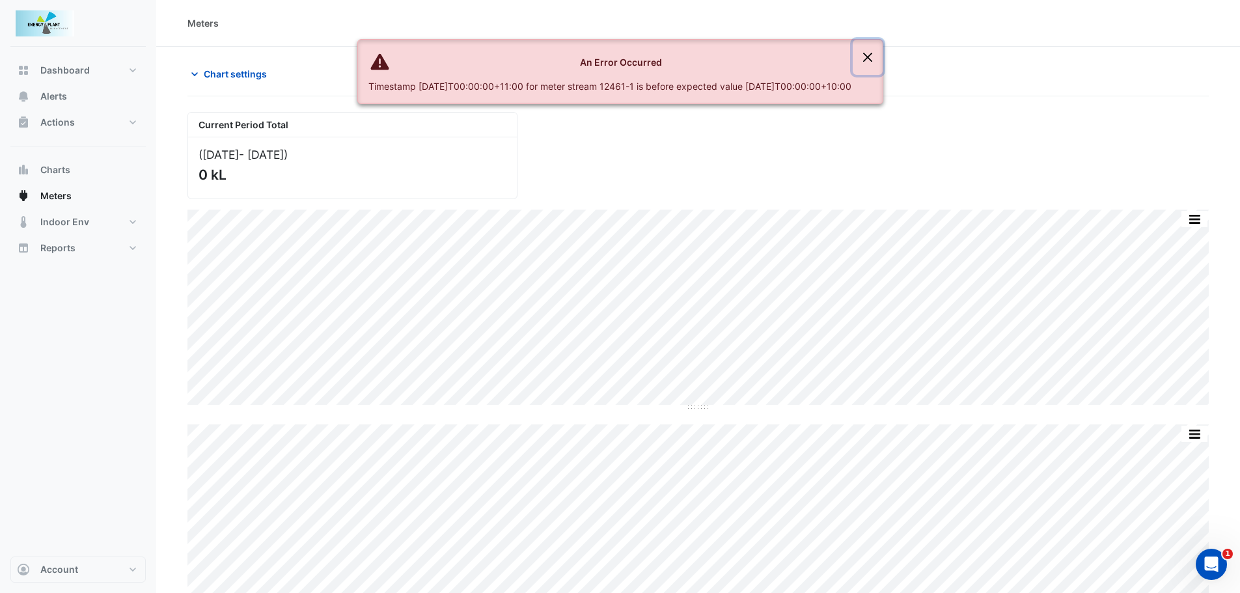
click at [882, 59] on button "Close" at bounding box center [867, 57] width 30 height 35
click at [604, 172] on div "Current Period Total (Mar 25 - Jul 25 ) 0 kL" at bounding box center [698, 151] width 1037 height 98
click at [882, 59] on button "Close" at bounding box center [867, 57] width 30 height 35
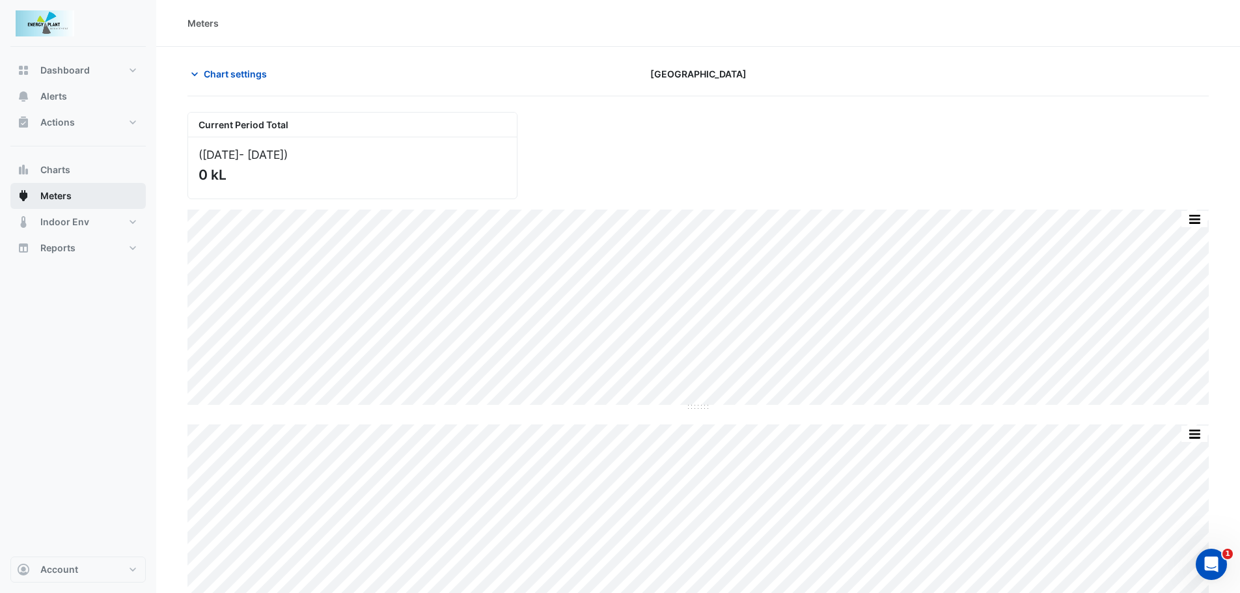
click at [46, 187] on button "Meters" at bounding box center [77, 196] width 135 height 26
click at [51, 203] on button "Meters" at bounding box center [77, 196] width 135 height 26
click at [240, 86] on div "Chart settings Canberra Centre" at bounding box center [697, 79] width 1021 height 34
click at [238, 75] on span "Chart settings" at bounding box center [235, 74] width 63 height 14
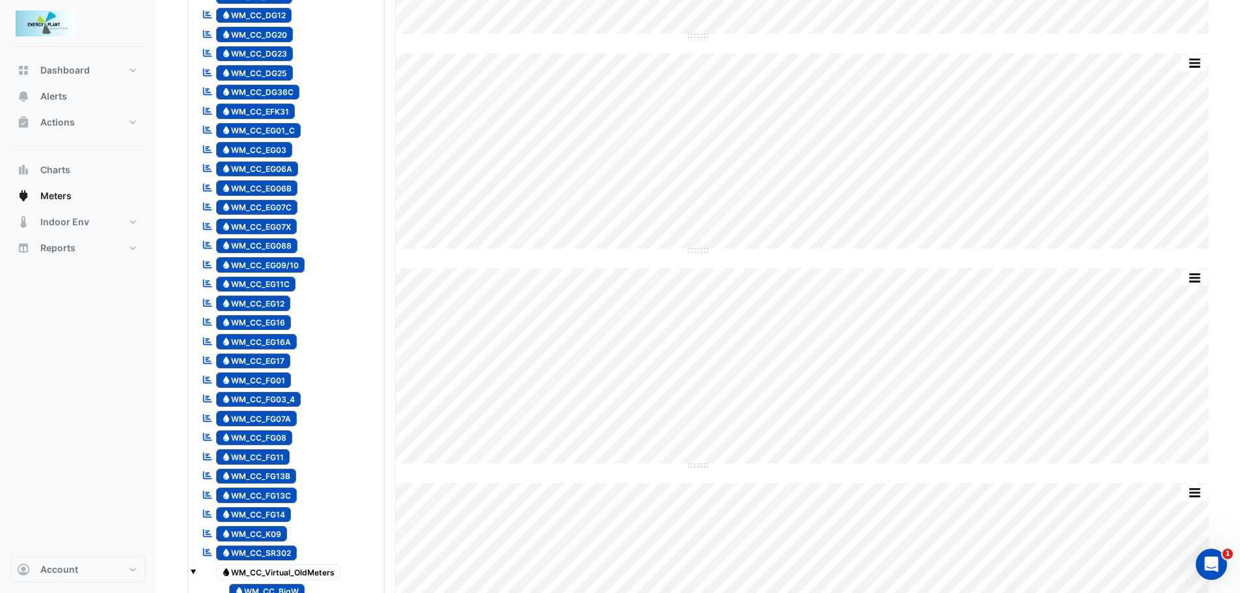
scroll to position [911, 0]
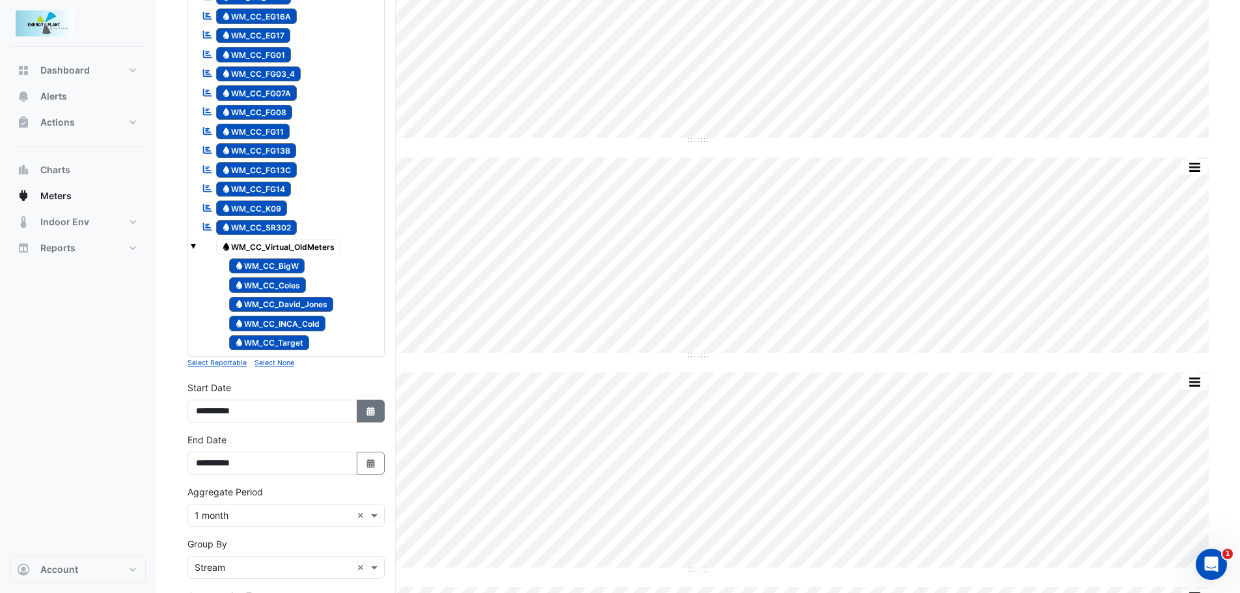
click at [373, 419] on button "Select Date" at bounding box center [371, 411] width 29 height 23
select select "*"
select select "****"
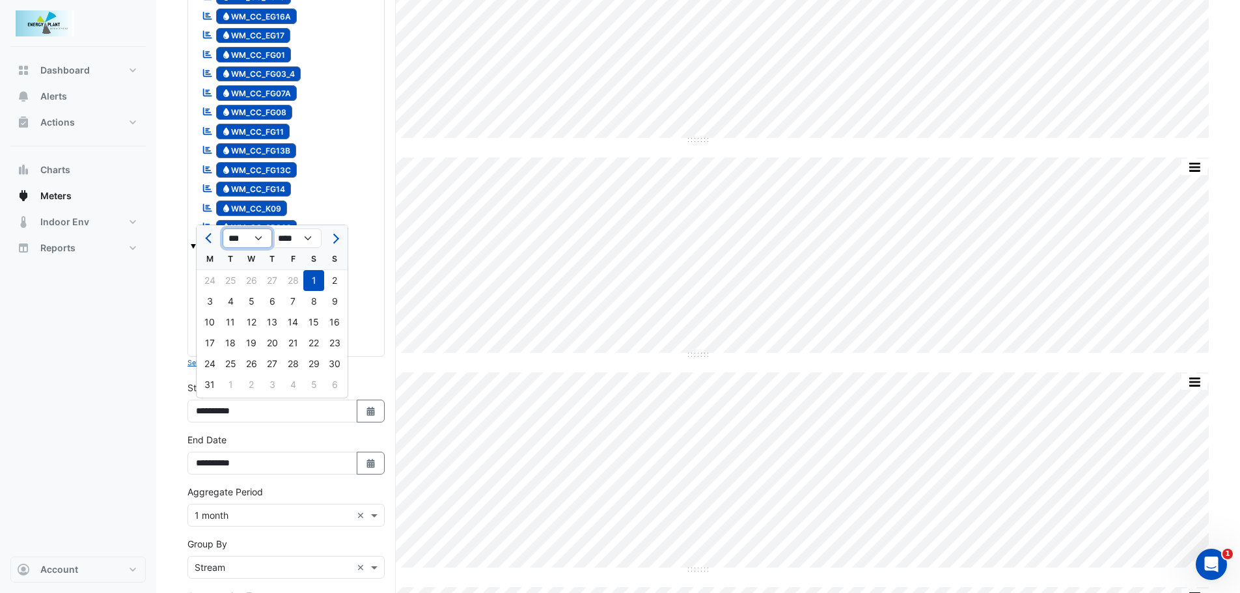
click at [258, 239] on select "*** *** *** *** *** *** ***" at bounding box center [247, 238] width 49 height 20
select select "*"
click at [223, 228] on select "*** *** *** *** *** *** ***" at bounding box center [247, 238] width 49 height 20
click at [228, 274] on div "1" at bounding box center [230, 280] width 21 height 21
type input "**********"
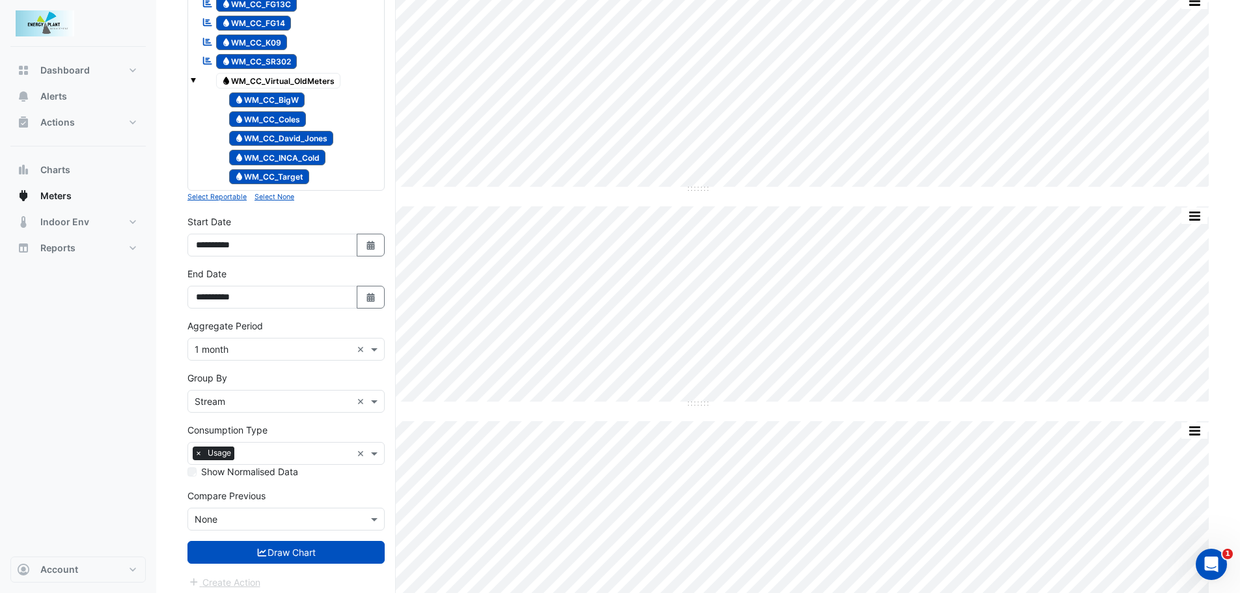
scroll to position [1106, 0]
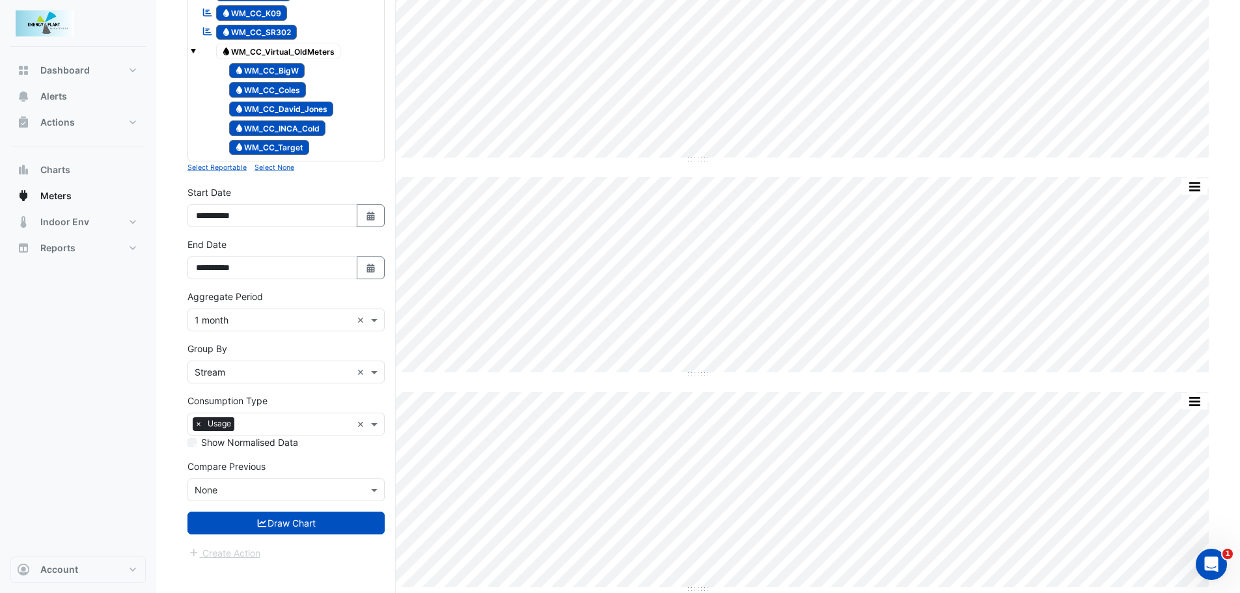
click at [253, 368] on input "text" at bounding box center [273, 373] width 157 height 14
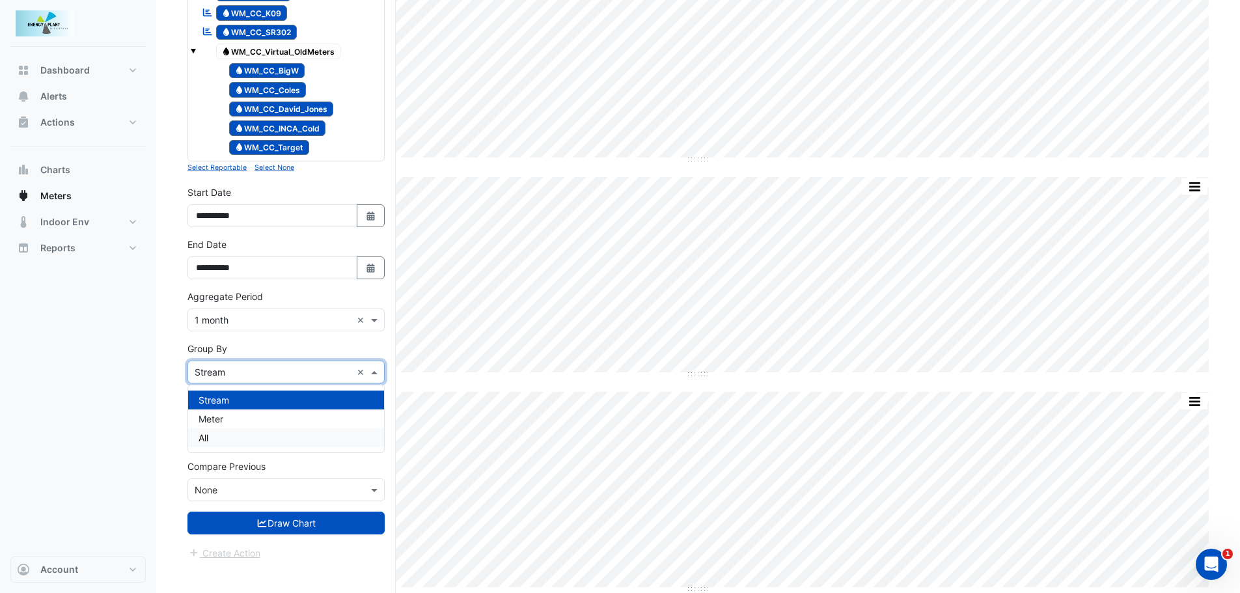
click at [219, 440] on div "All" at bounding box center [286, 437] width 196 height 19
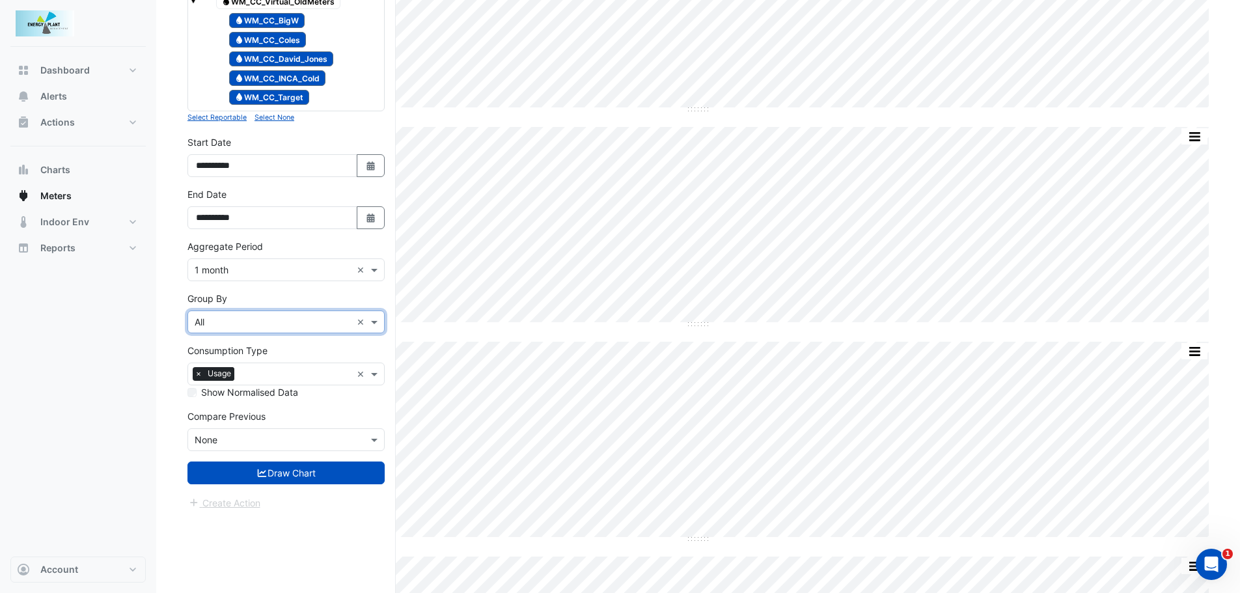
scroll to position [1171, 0]
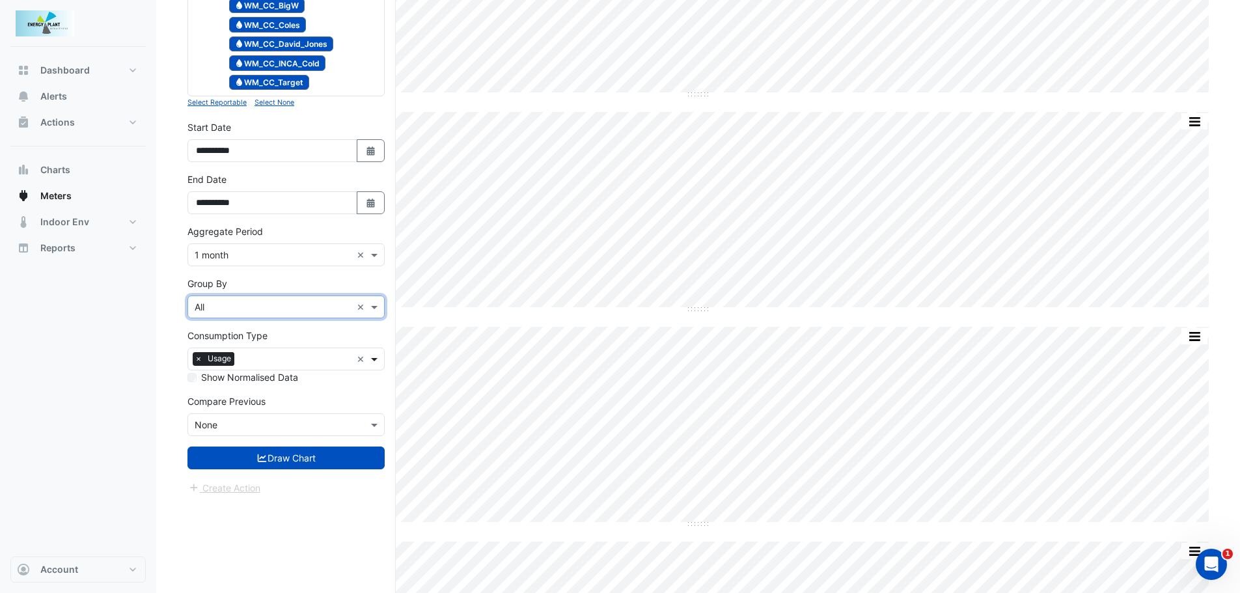
click at [376, 357] on span at bounding box center [376, 359] width 16 height 14
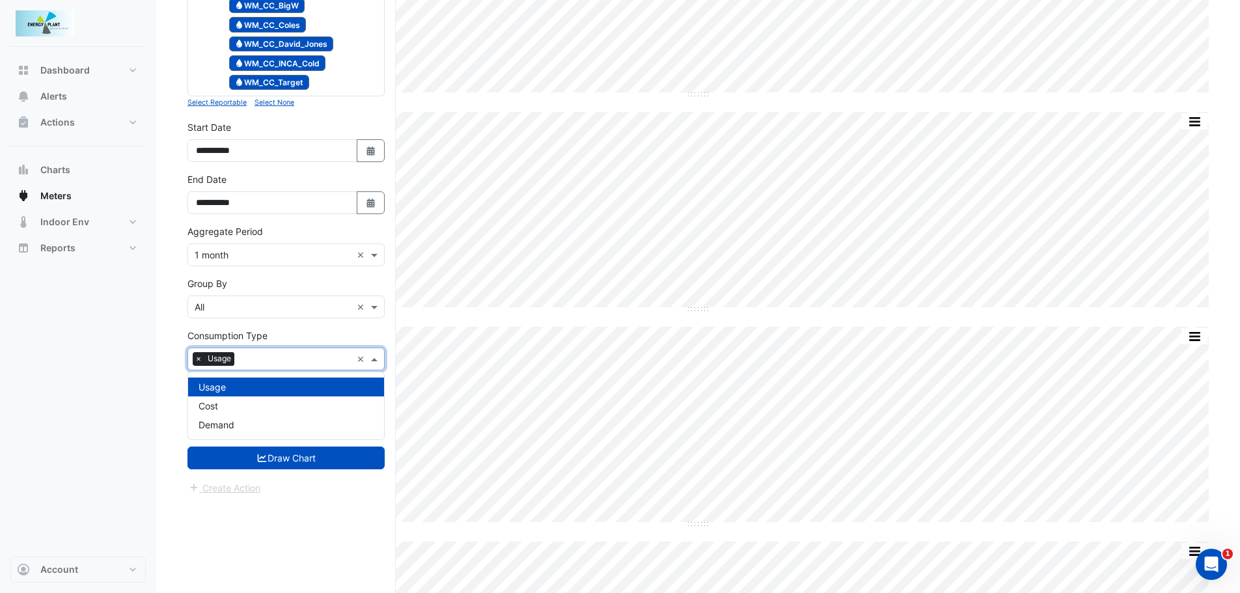
click at [376, 357] on span at bounding box center [376, 359] width 16 height 14
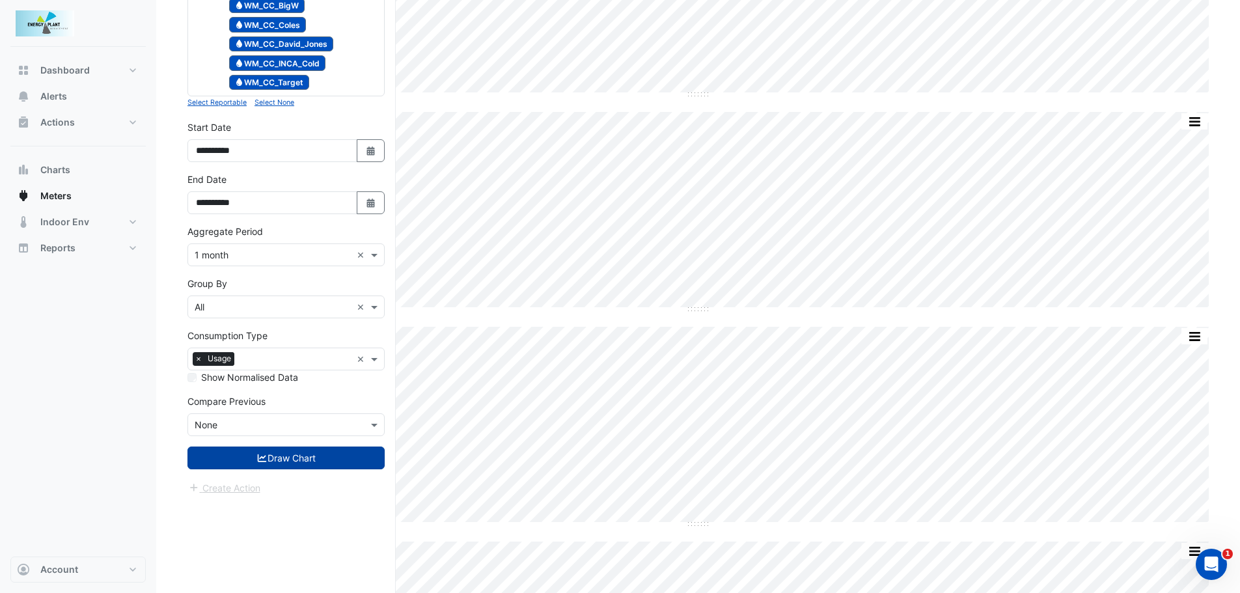
click at [256, 461] on icon "submit" at bounding box center [262, 458] width 12 height 9
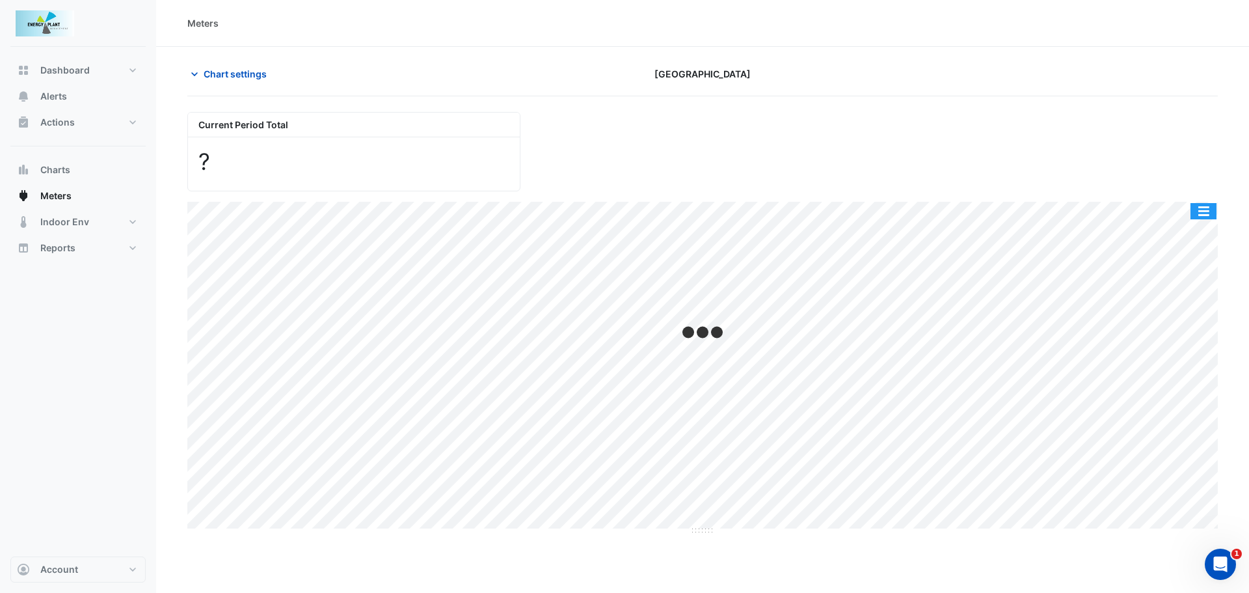
click at [1208, 208] on button "button" at bounding box center [1204, 211] width 26 height 16
click at [45, 198] on span "Meters" at bounding box center [55, 195] width 31 height 13
click at [217, 76] on span "Chart settings" at bounding box center [235, 74] width 63 height 14
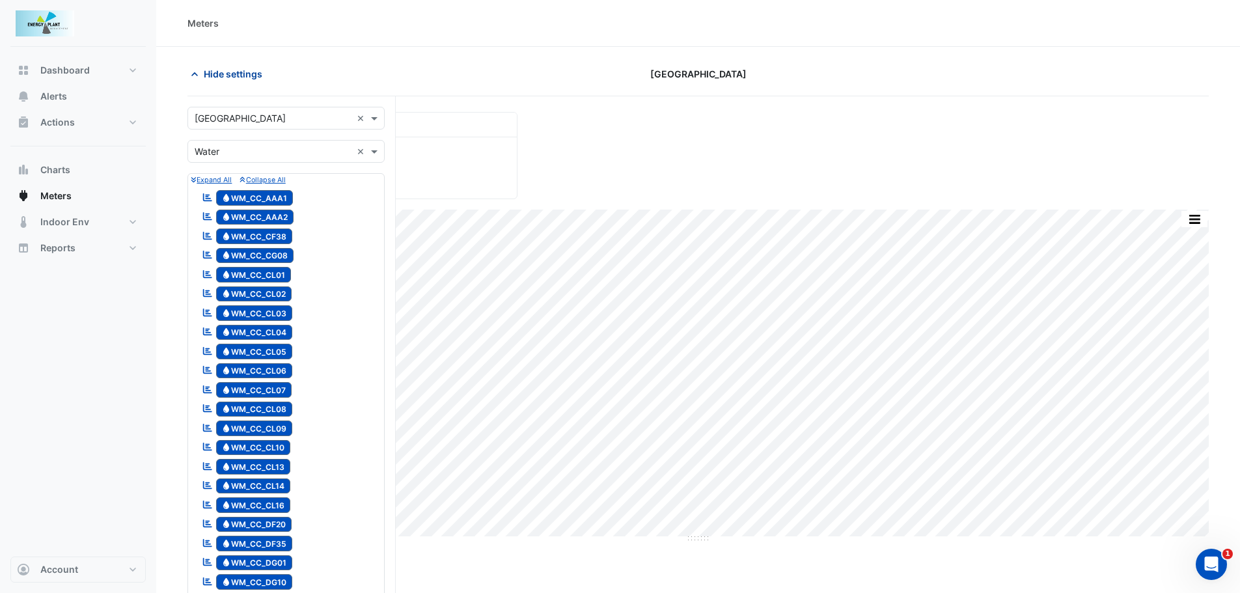
click at [217, 76] on span "Hide settings" at bounding box center [233, 74] width 59 height 14
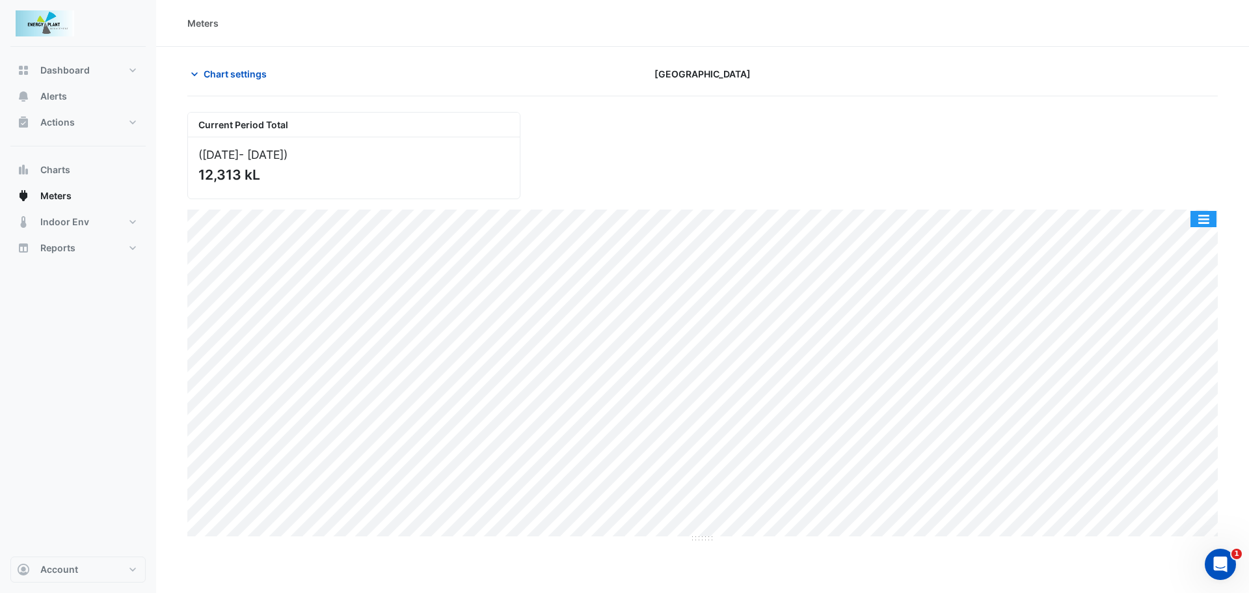
click at [1230, 216] on section "Chart settings Canberra Centre Current Period Total (Apr 25 - Jul 25 ) 12,313 k…" at bounding box center [702, 295] width 1093 height 496
click at [1197, 219] on button "button" at bounding box center [1204, 219] width 26 height 16
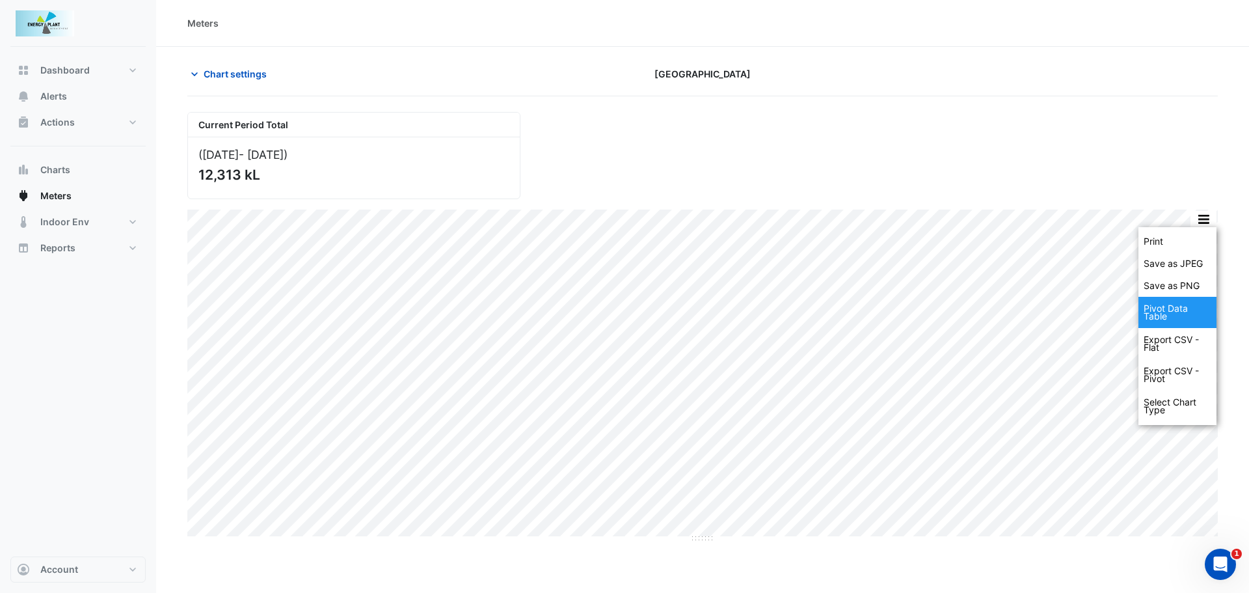
click at [1174, 306] on div "Pivot Data Table" at bounding box center [1178, 312] width 78 height 31
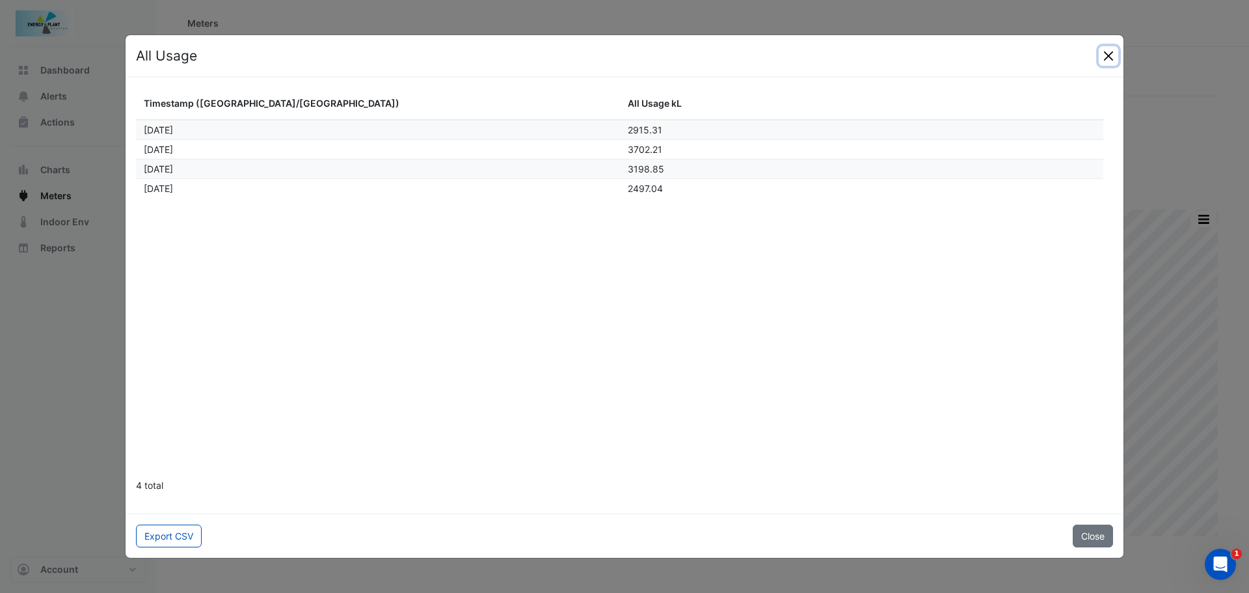
click at [1107, 55] on button "Close" at bounding box center [1109, 56] width 20 height 20
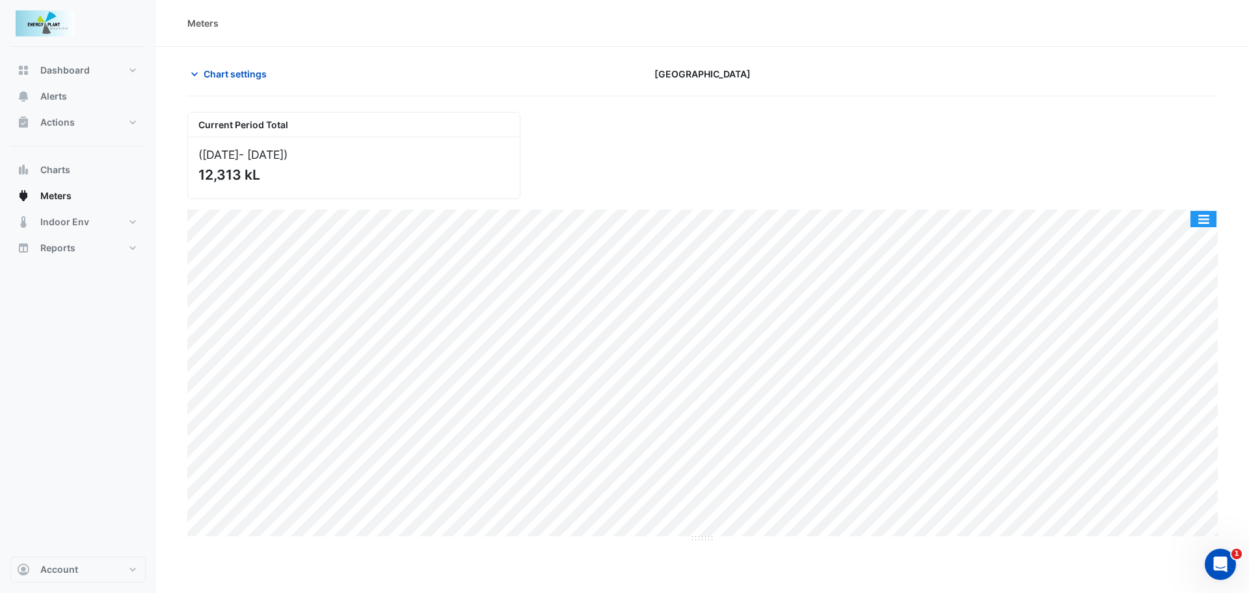
click at [1212, 222] on button "button" at bounding box center [1204, 219] width 26 height 16
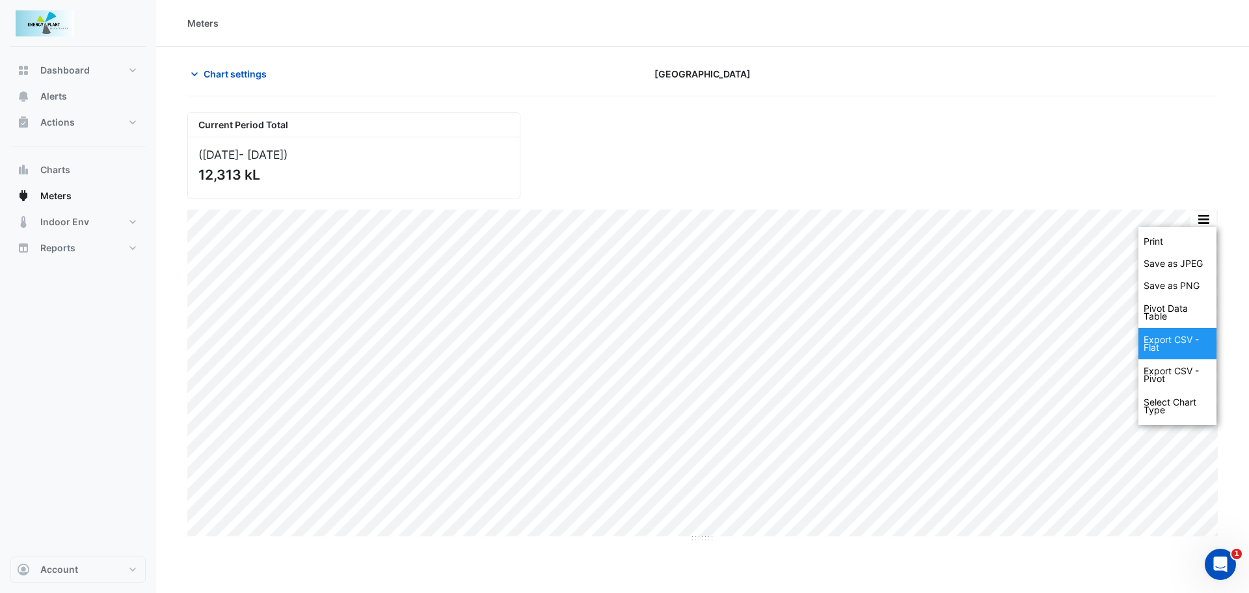
click at [1177, 342] on div "Export CSV - Flat" at bounding box center [1178, 343] width 78 height 31
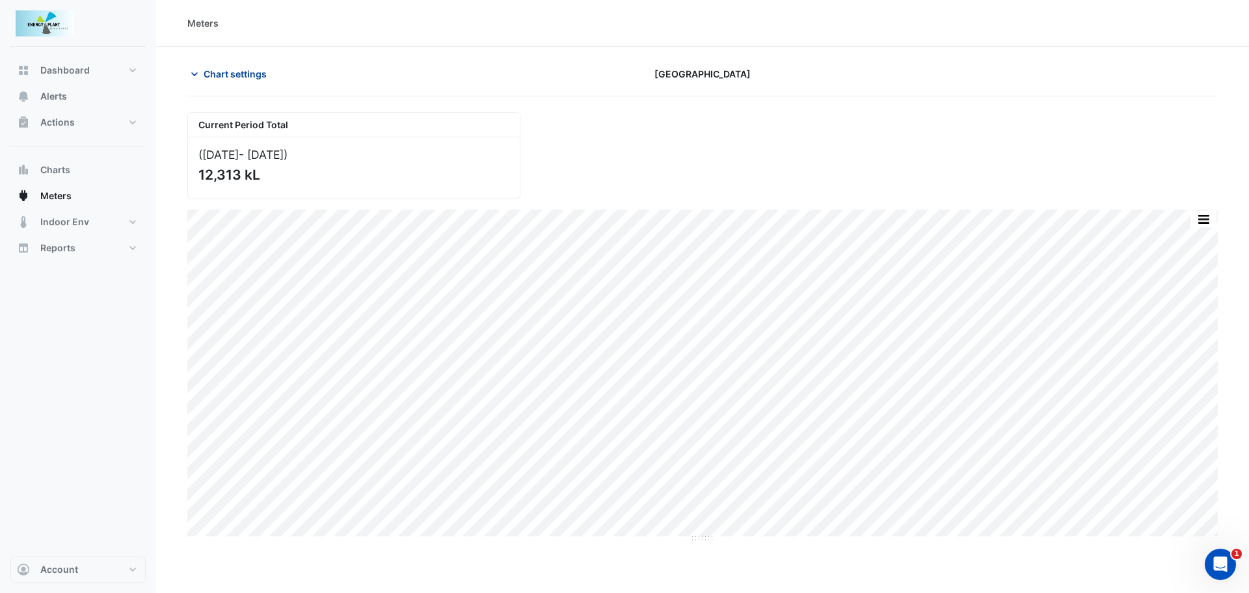
click at [215, 70] on span "Chart settings" at bounding box center [235, 74] width 63 height 14
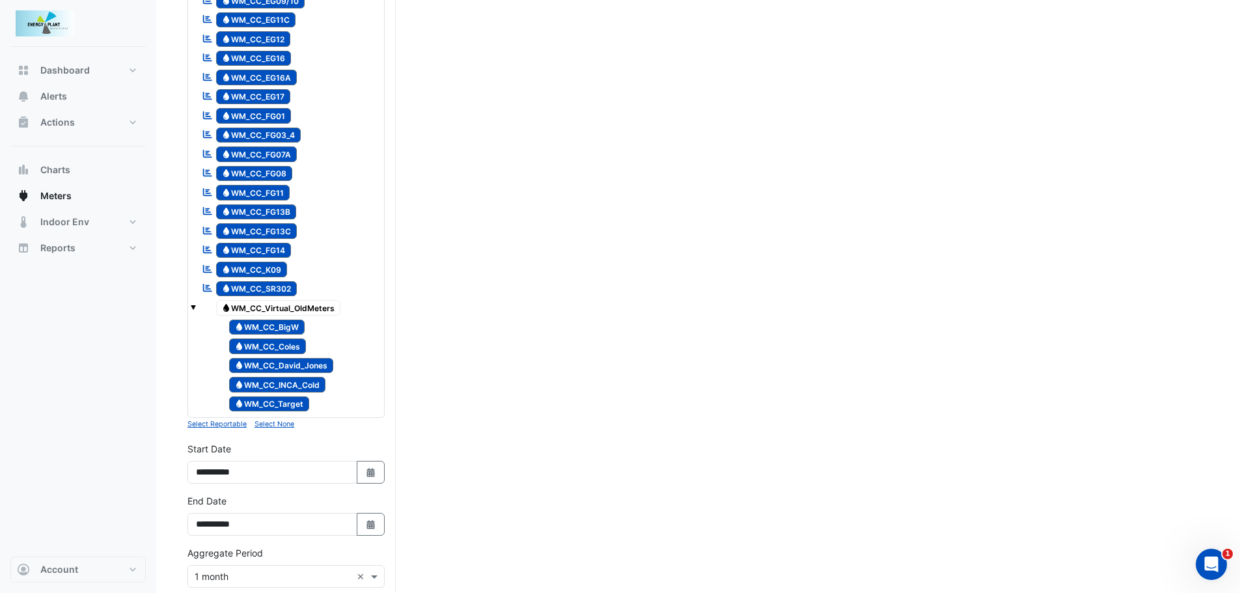
scroll to position [1084, 0]
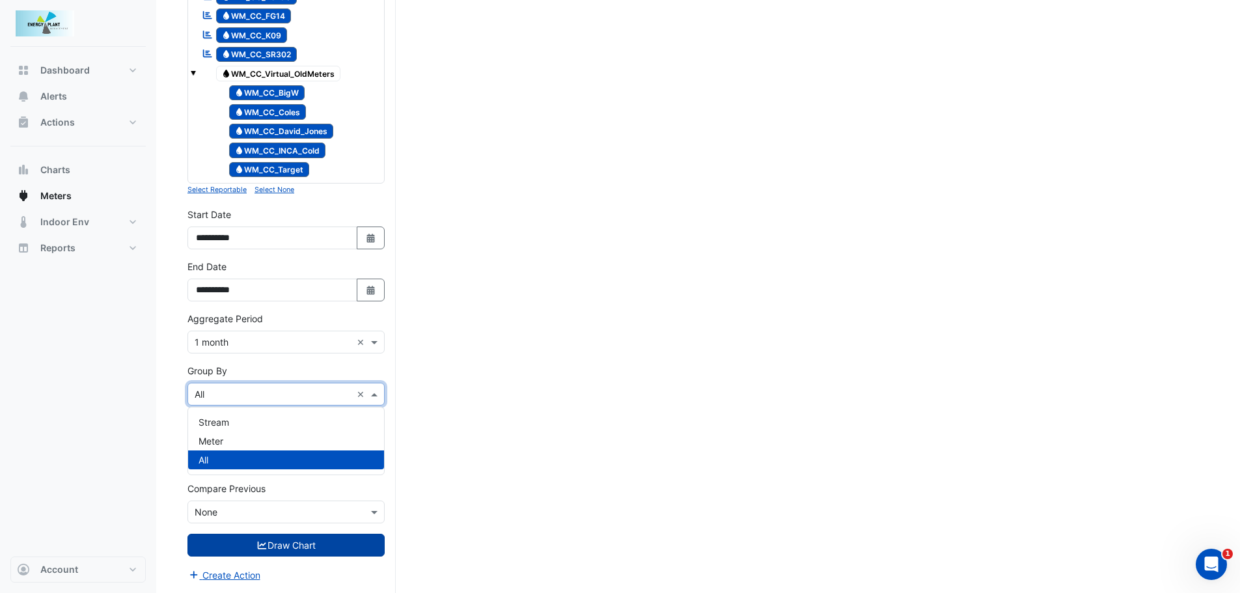
click at [228, 396] on input "text" at bounding box center [273, 395] width 157 height 14
click at [204, 442] on span "Meter" at bounding box center [210, 440] width 25 height 11
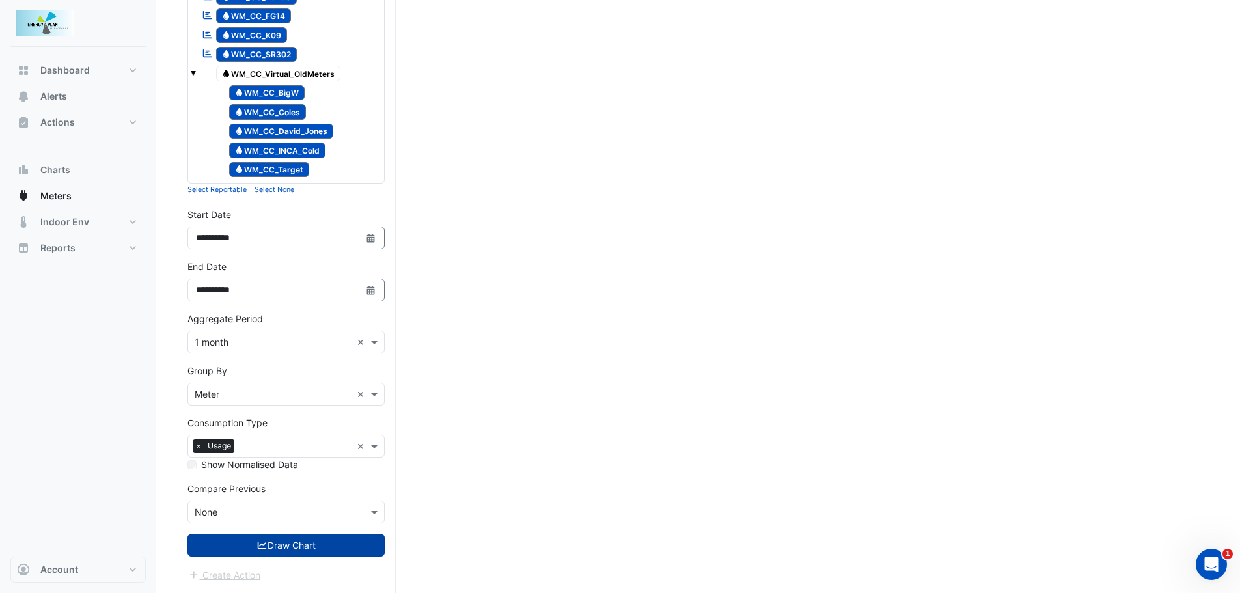
click at [267, 556] on button "Draw Chart" at bounding box center [285, 545] width 197 height 23
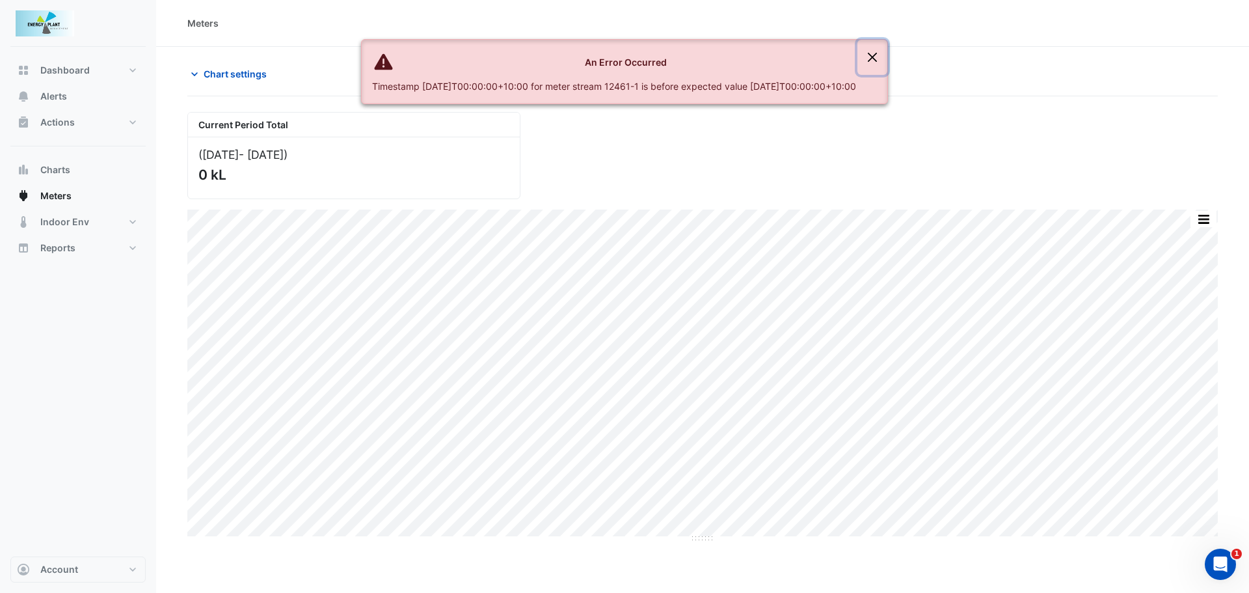
click at [888, 56] on button "Close" at bounding box center [873, 57] width 30 height 35
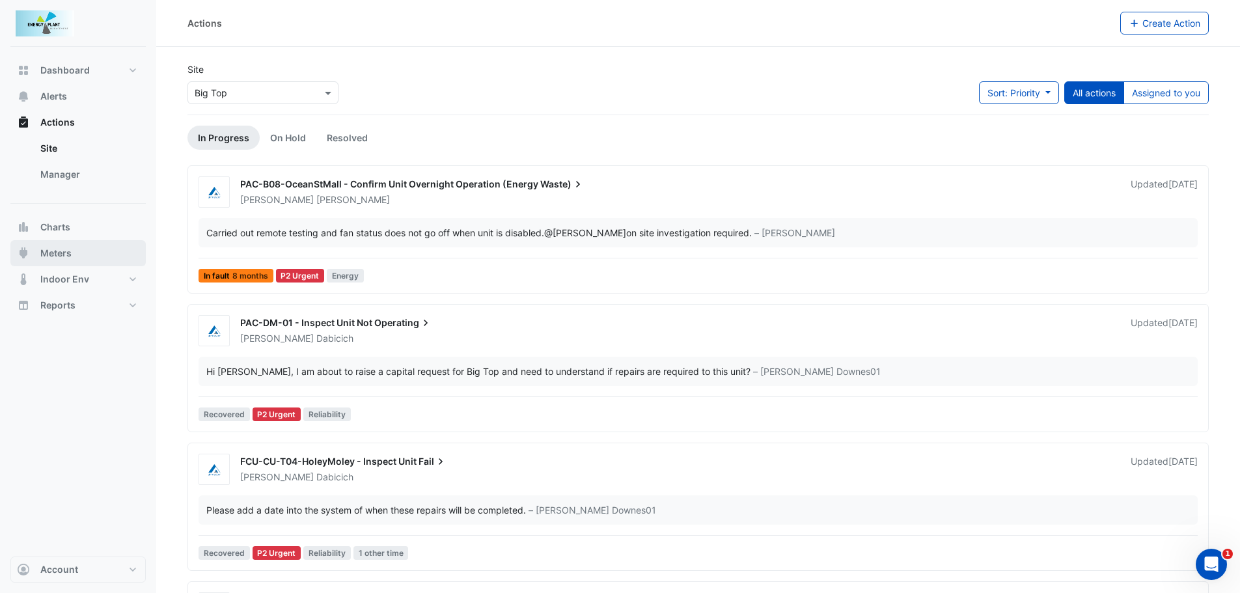
click at [62, 252] on span "Meters" at bounding box center [55, 253] width 31 height 13
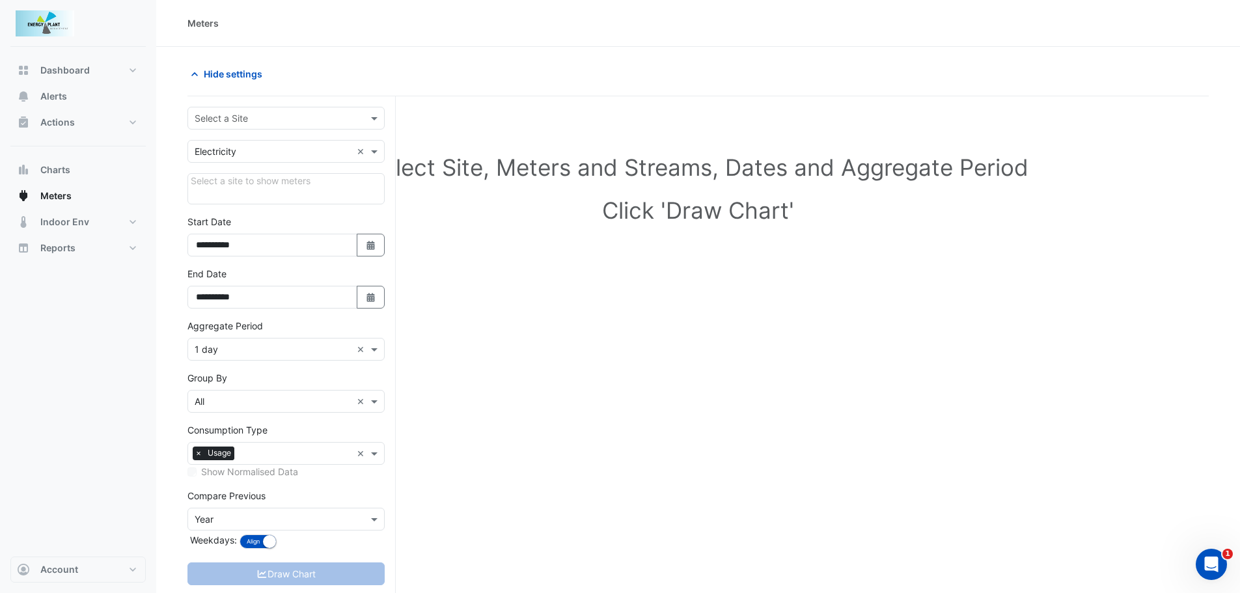
click at [233, 112] on input "text" at bounding box center [273, 119] width 157 height 14
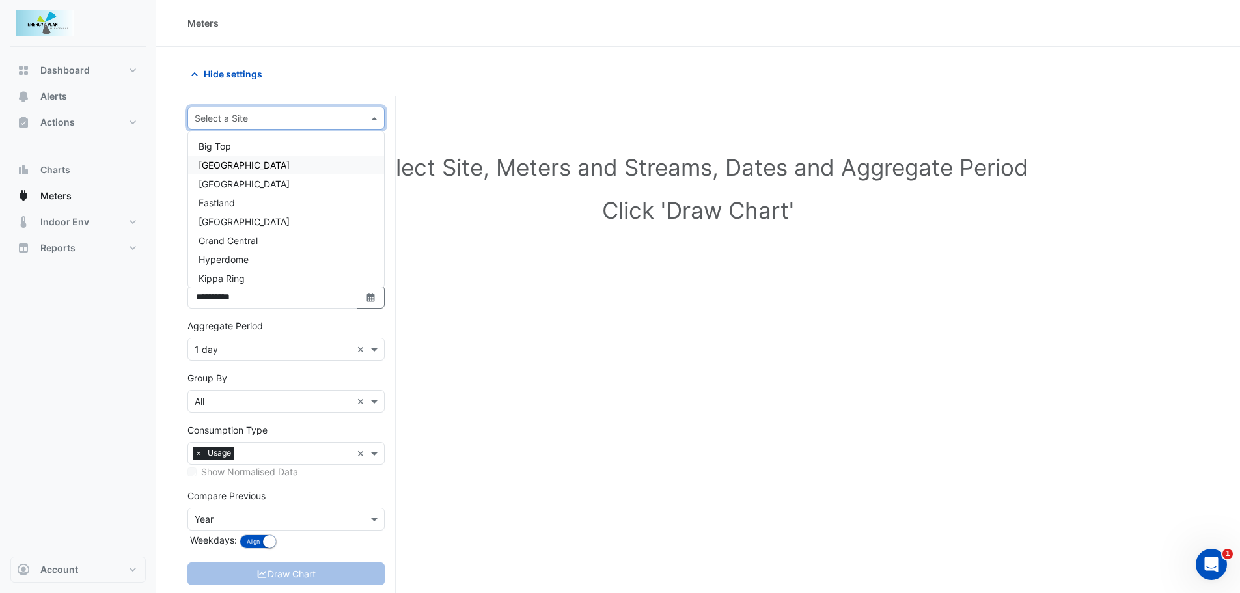
click at [233, 163] on span "[GEOGRAPHIC_DATA]" at bounding box center [243, 164] width 91 height 11
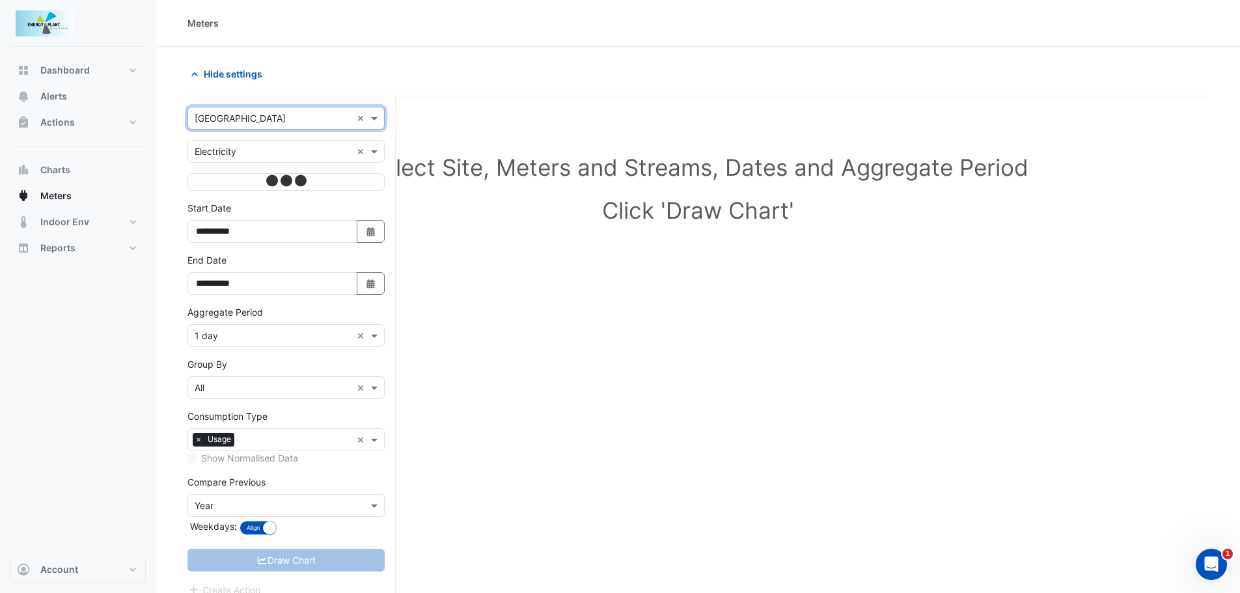
click at [233, 151] on input "text" at bounding box center [273, 152] width 157 height 14
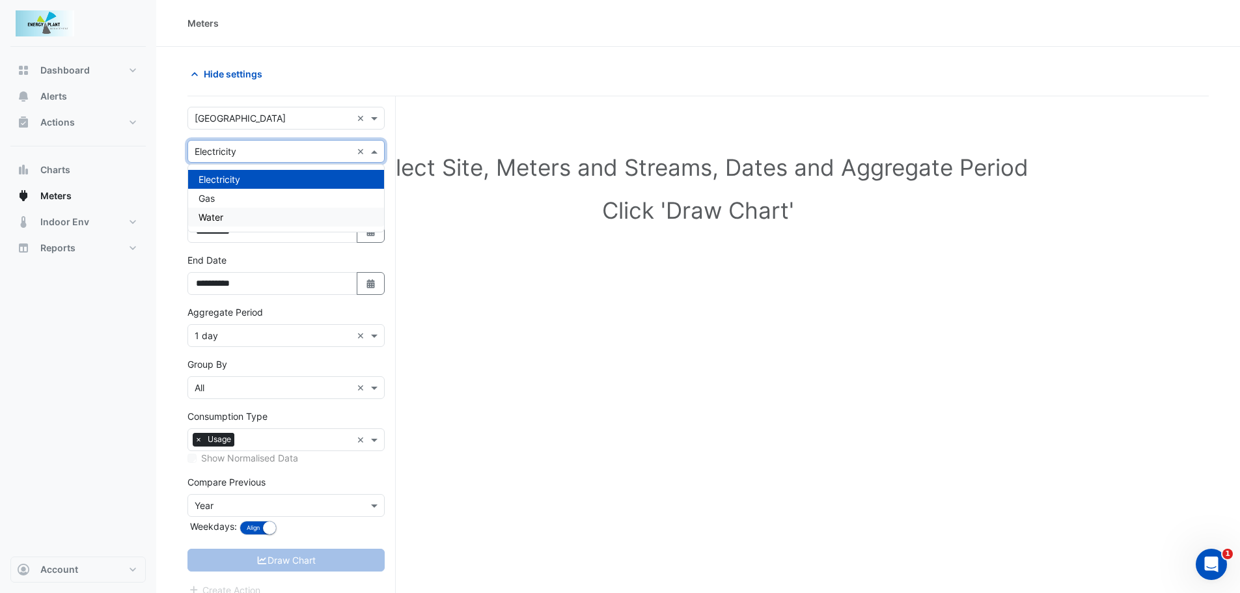
click at [210, 219] on span "Water" at bounding box center [210, 216] width 25 height 11
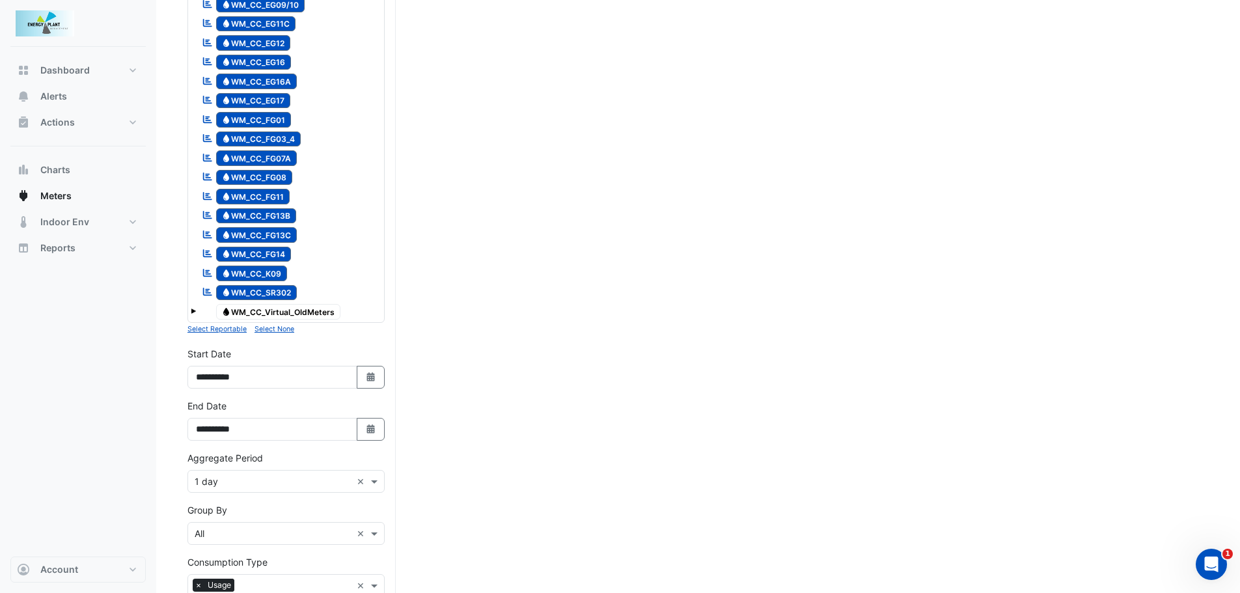
scroll to position [911, 0]
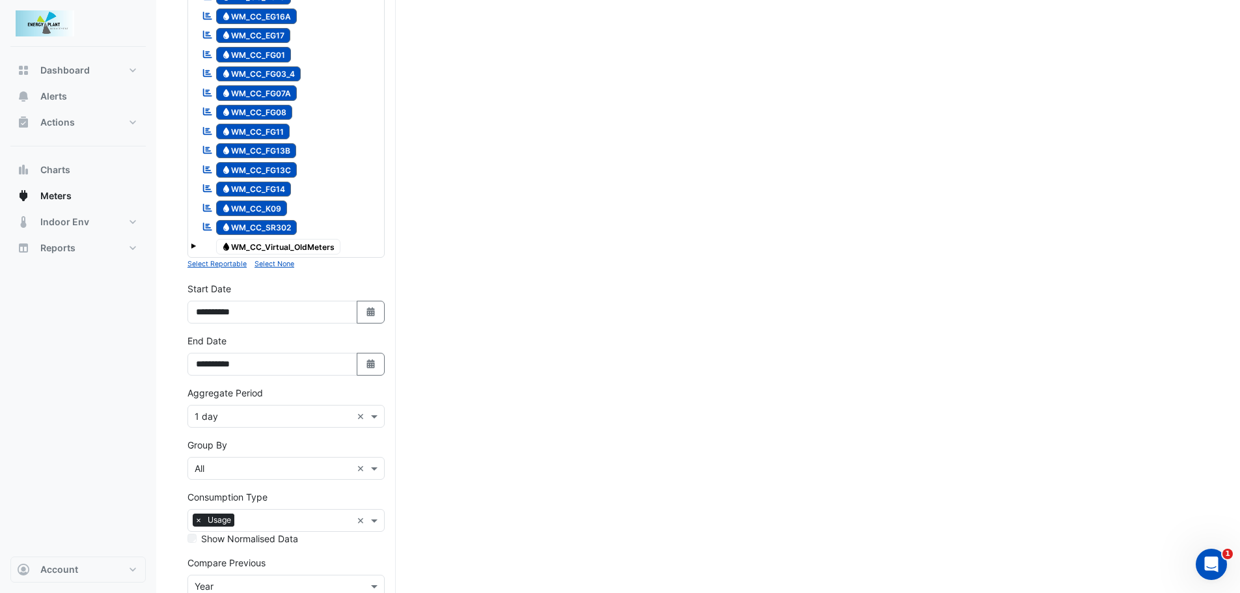
click at [191, 250] on tree-node-expander at bounding box center [193, 244] width 5 height 14
click at [191, 245] on span at bounding box center [193, 245] width 5 height 5
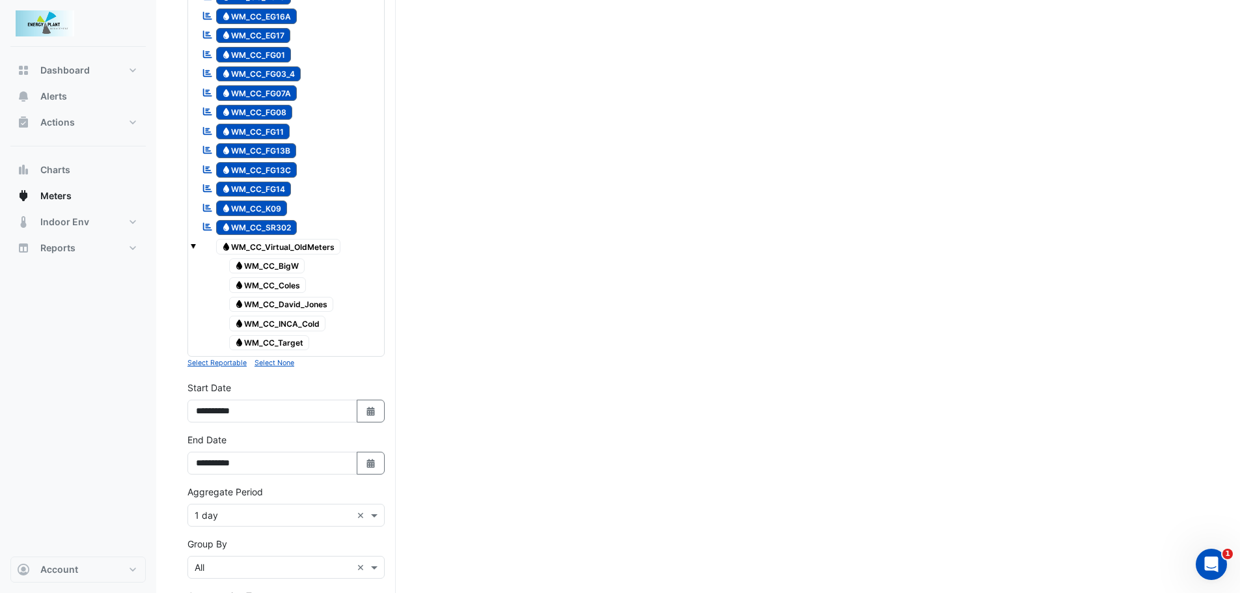
click at [257, 262] on span "Water WM_CC_BigW" at bounding box center [267, 266] width 76 height 16
drag, startPoint x: 260, startPoint y: 280, endPoint x: 266, endPoint y: 297, distance: 18.7
click at [260, 280] on span "Water WM_CC_Coles" at bounding box center [267, 285] width 77 height 16
click at [269, 308] on span "Water WM_CC_David_Jones" at bounding box center [281, 305] width 105 height 16
click at [278, 323] on span "Water WM_CC_INCA_Cold" at bounding box center [277, 324] width 97 height 16
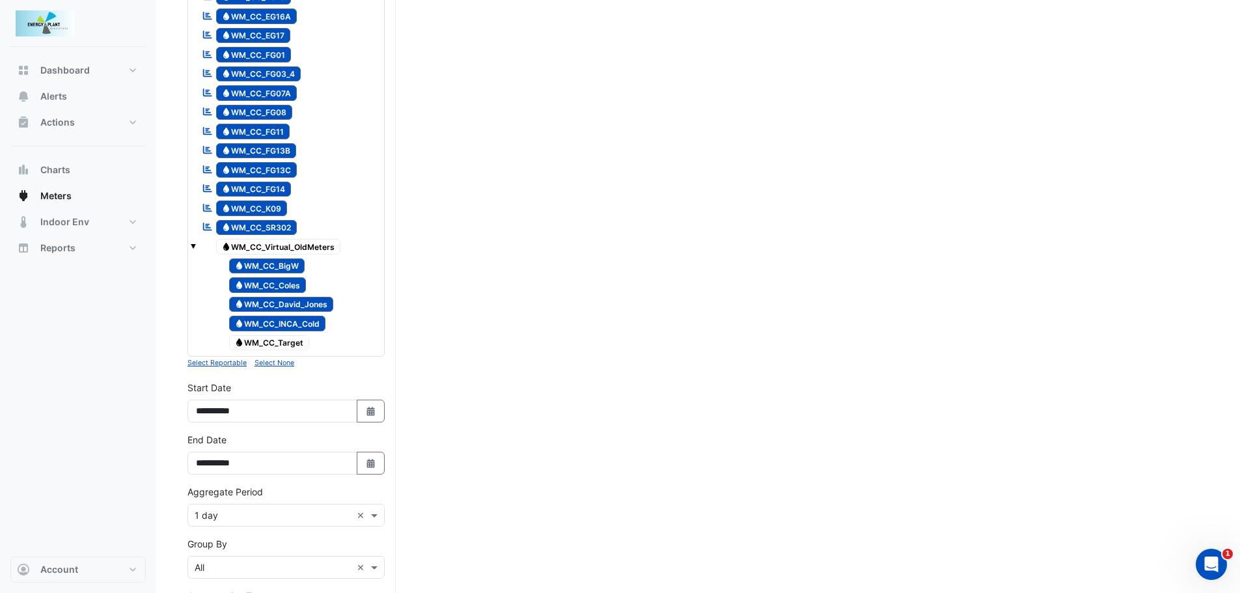
drag, startPoint x: 271, startPoint y: 344, endPoint x: 297, endPoint y: 340, distance: 26.9
click at [272, 344] on span "Water WM_CC_Target" at bounding box center [269, 343] width 81 height 16
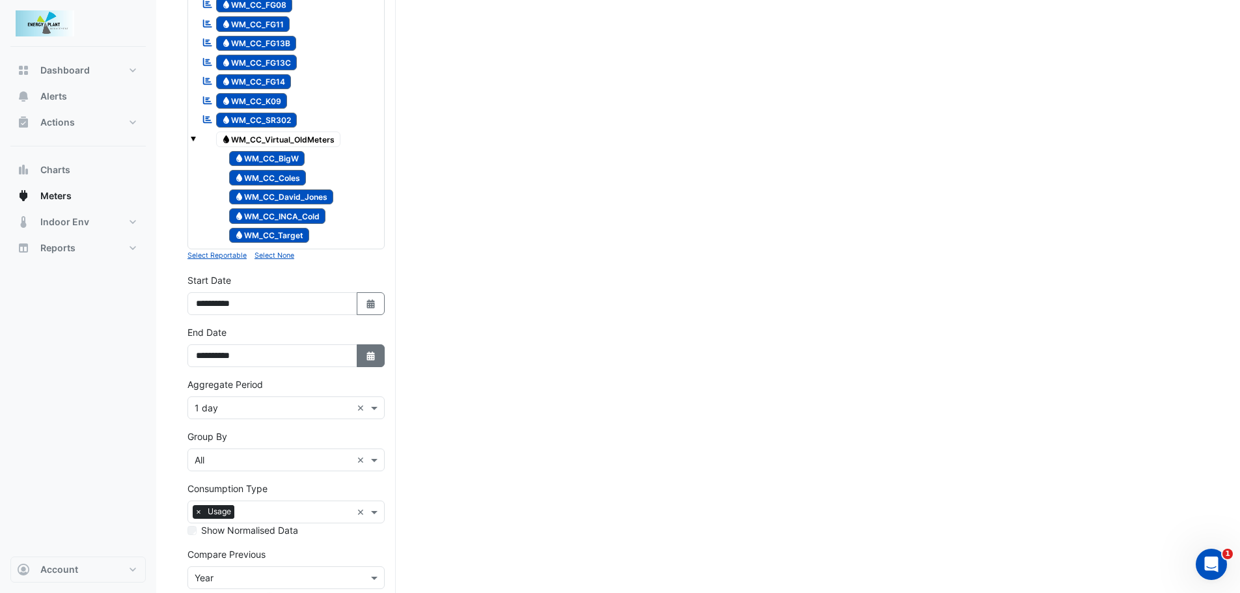
scroll to position [1041, 0]
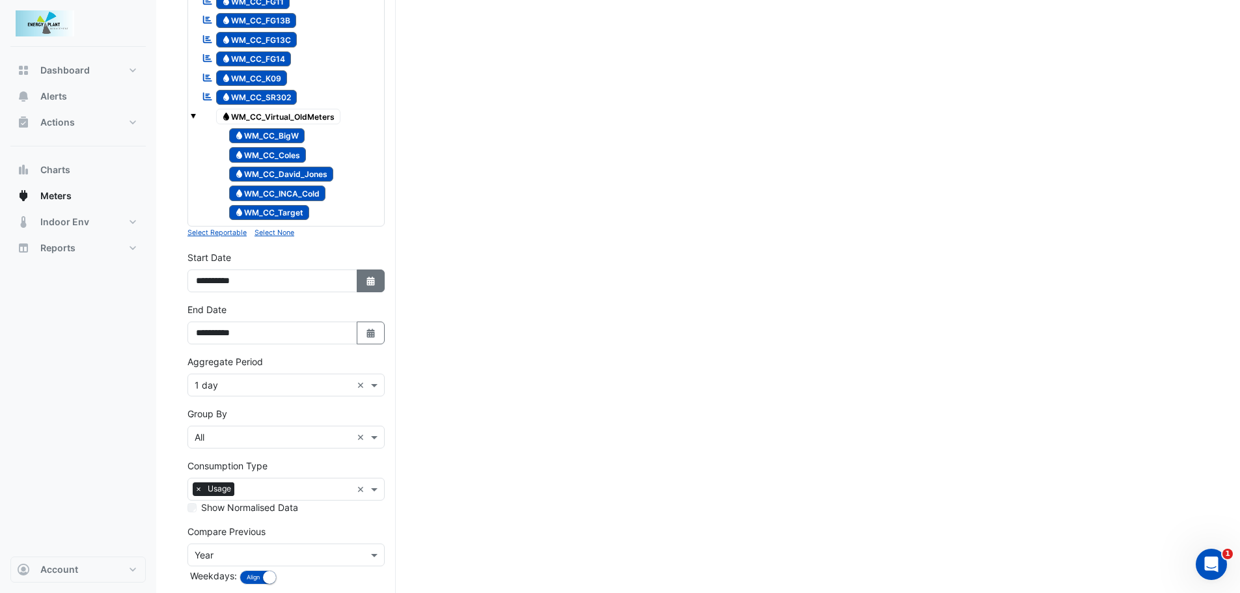
click at [366, 279] on icon "Select Date" at bounding box center [371, 281] width 12 height 9
select select "*"
select select "****"
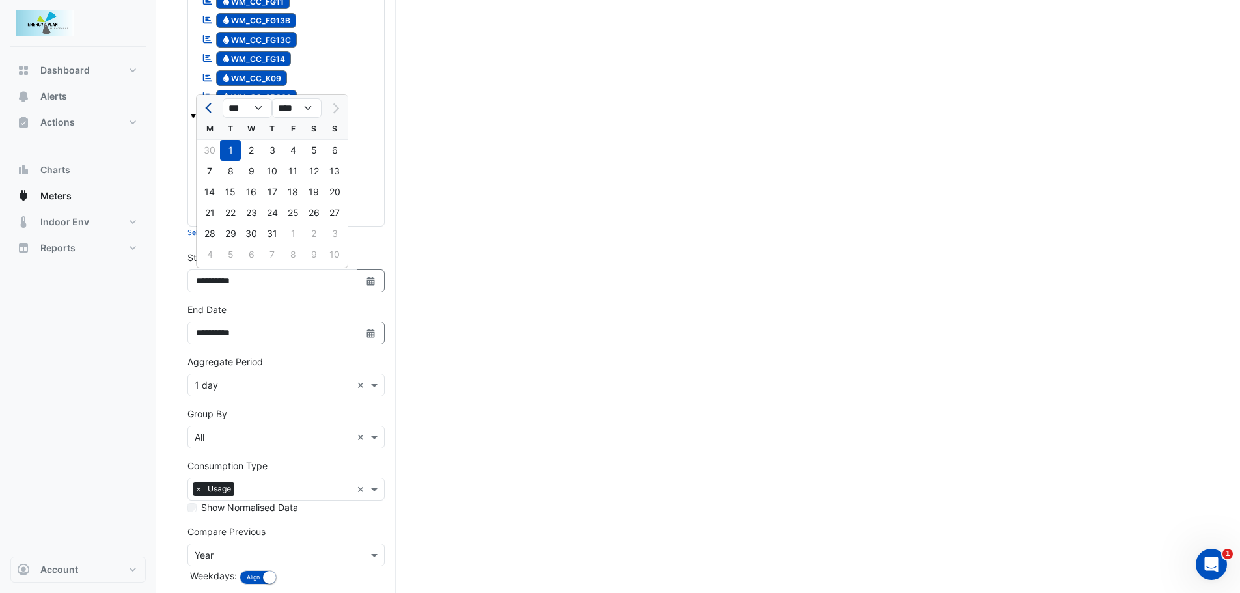
click at [206, 113] on button "Previous month" at bounding box center [210, 108] width 16 height 21
select select "*"
click at [232, 150] on div "1" at bounding box center [230, 150] width 21 height 21
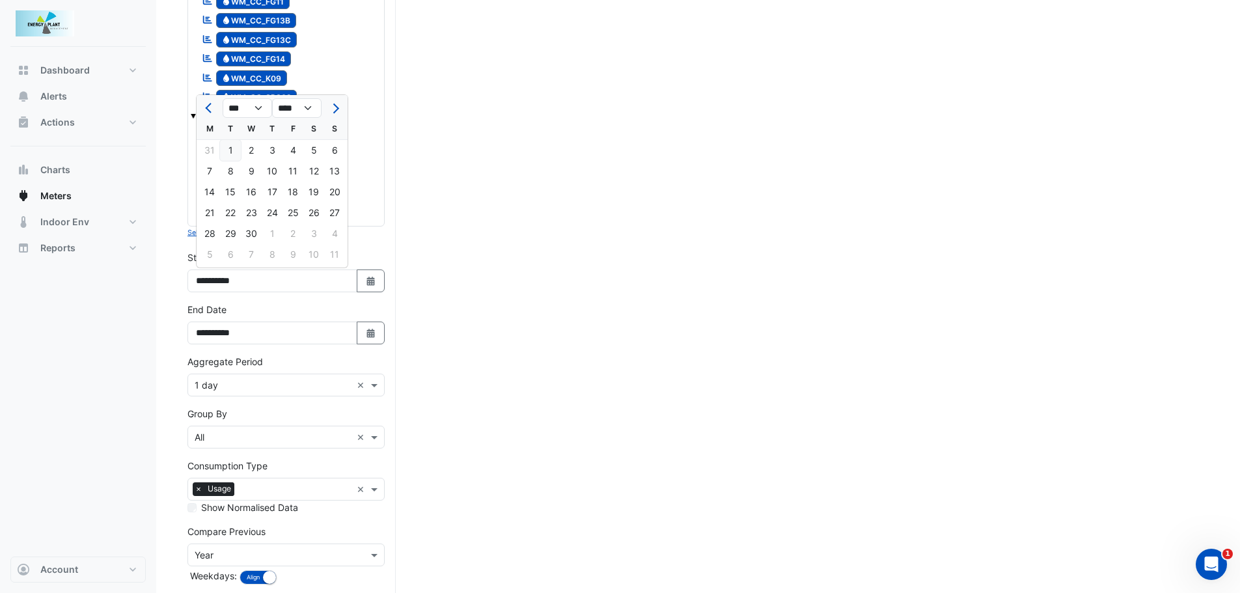
type input "**********"
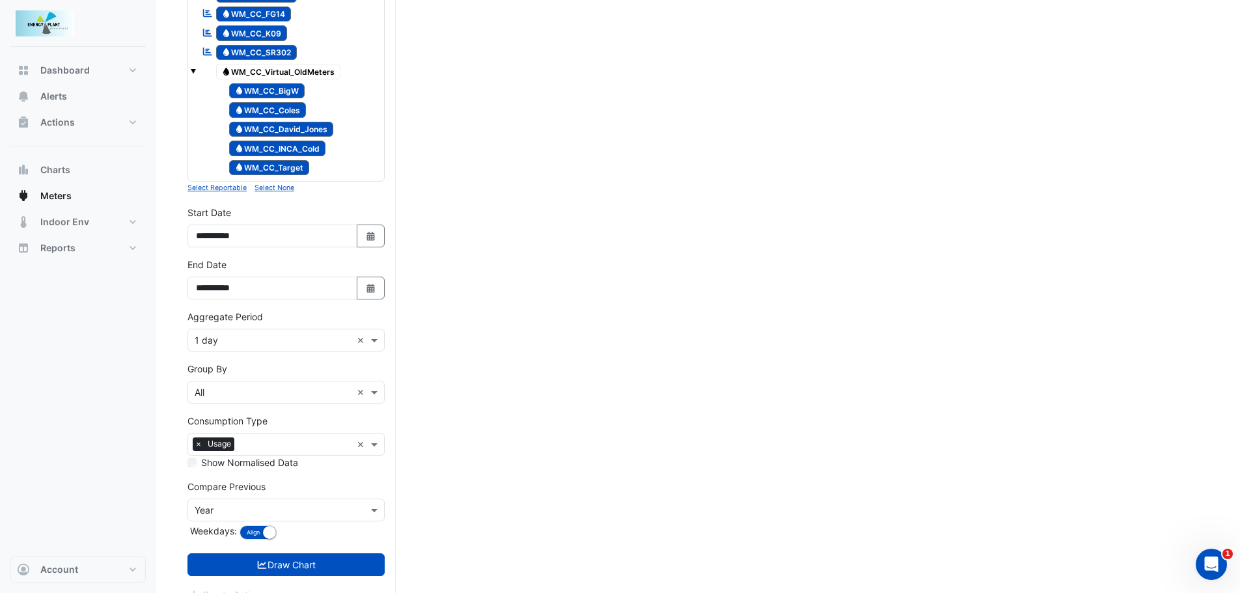
scroll to position [1106, 0]
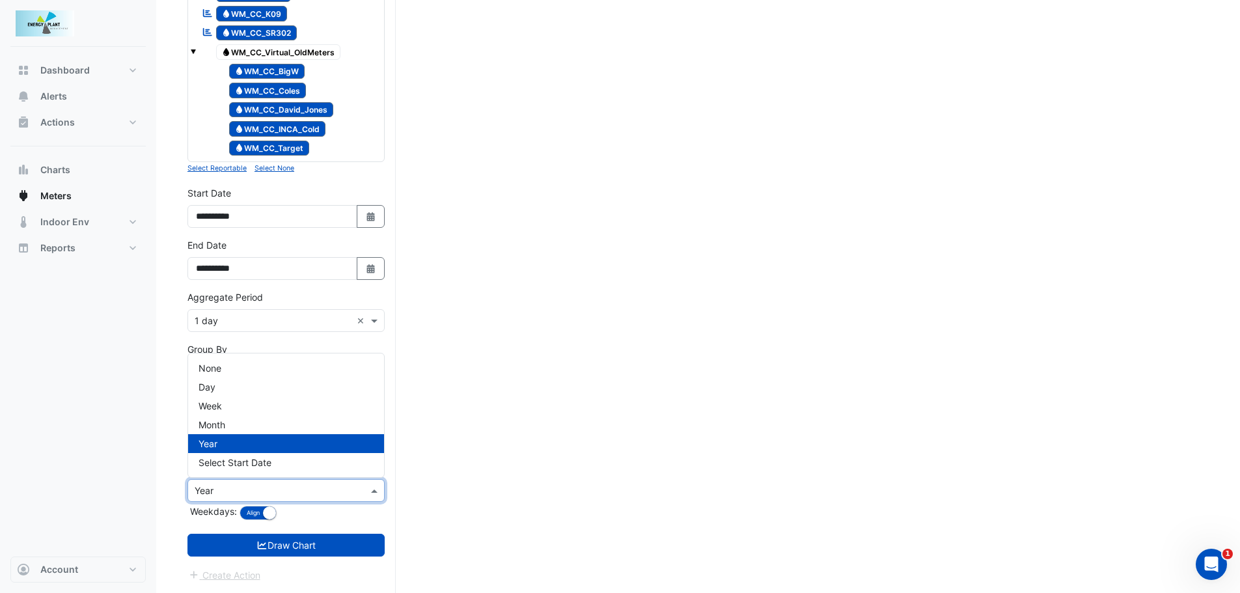
click at [278, 485] on input "text" at bounding box center [273, 491] width 157 height 14
click at [225, 426] on span "Month" at bounding box center [211, 424] width 27 height 11
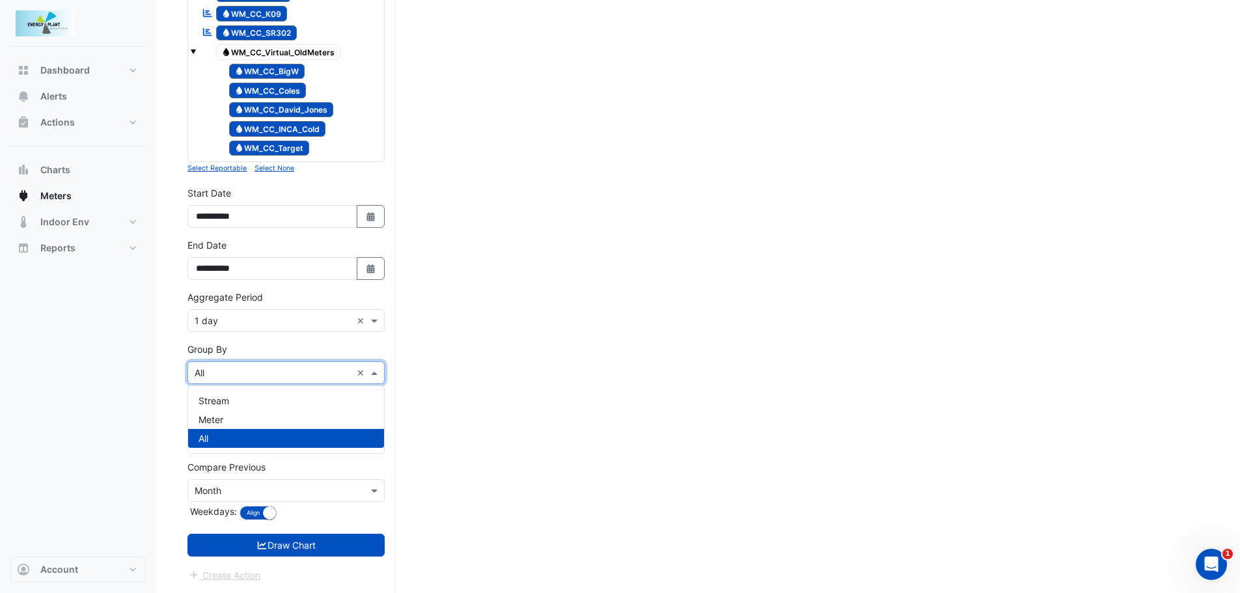
click at [263, 368] on input "text" at bounding box center [273, 373] width 157 height 14
click at [237, 368] on input "text" at bounding box center [273, 373] width 157 height 14
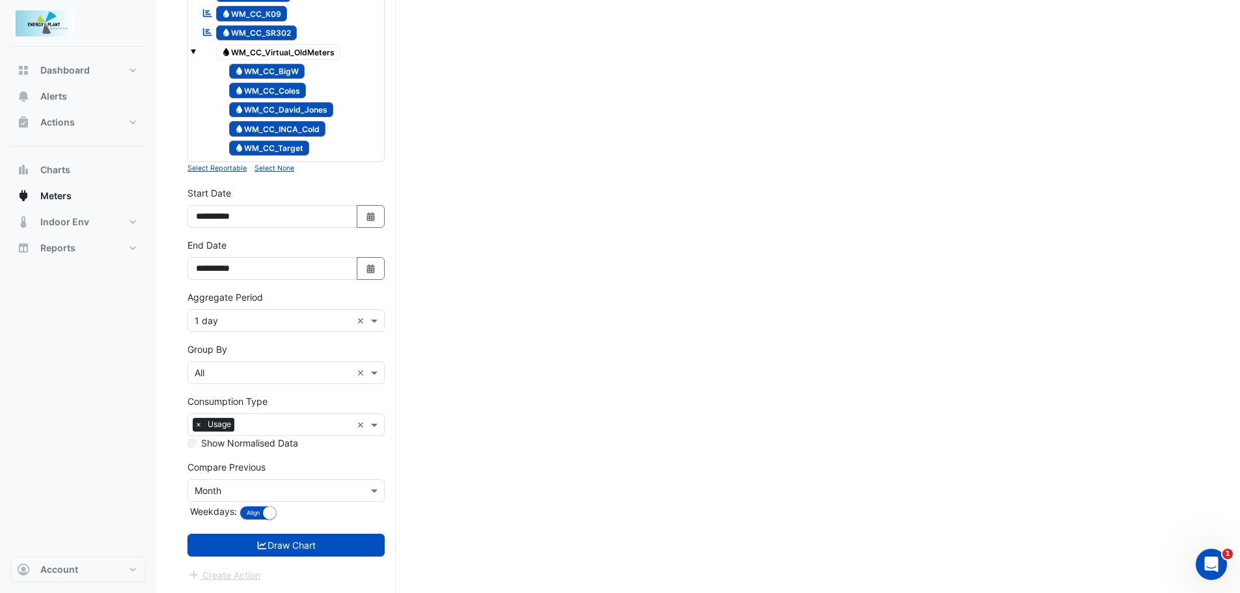
click at [267, 424] on input "text" at bounding box center [295, 426] width 112 height 14
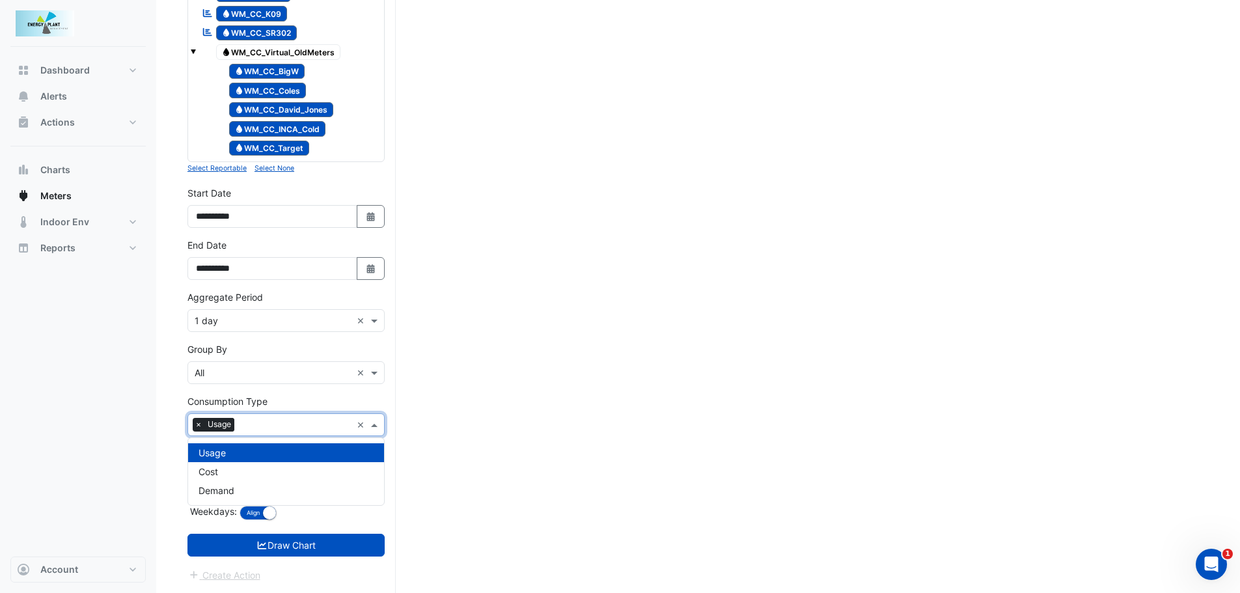
click at [267, 424] on input "text" at bounding box center [295, 426] width 112 height 14
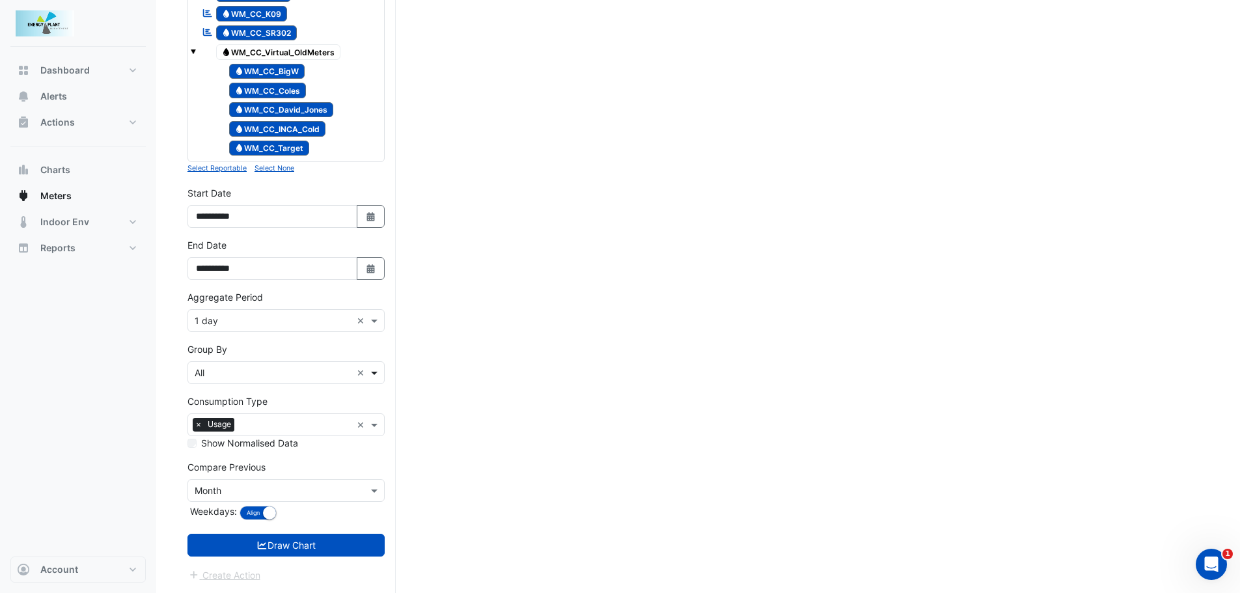
click at [371, 372] on span at bounding box center [376, 373] width 16 height 14
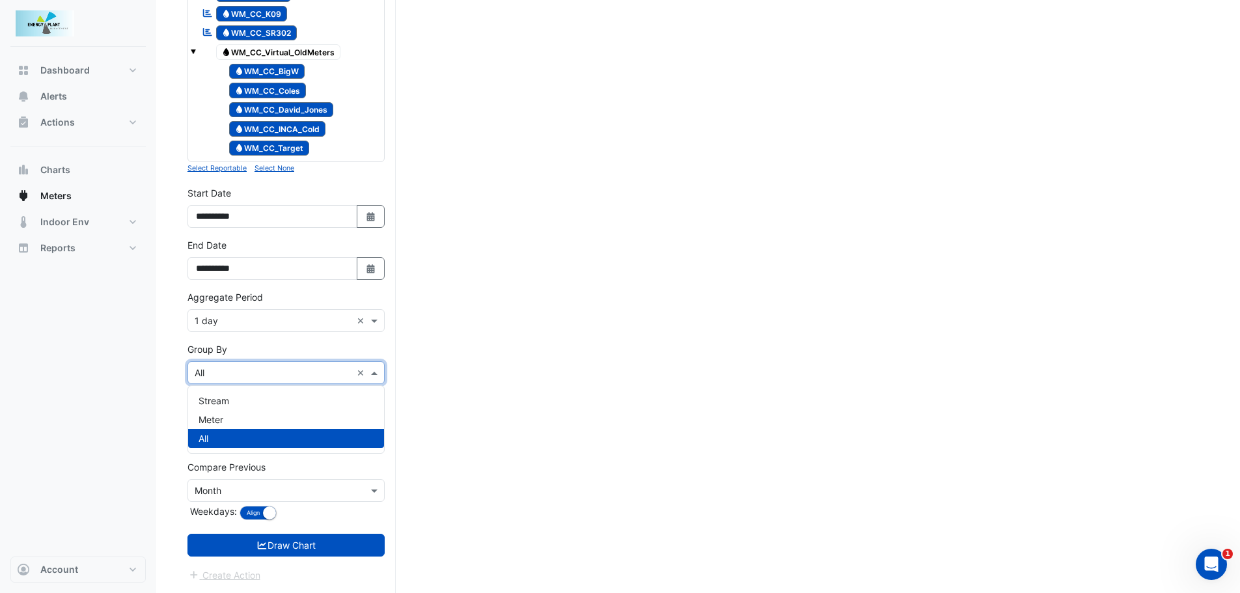
click at [371, 372] on span at bounding box center [376, 373] width 16 height 14
click at [219, 422] on span "Meter" at bounding box center [210, 419] width 25 height 11
click at [374, 319] on span at bounding box center [376, 321] width 16 height 14
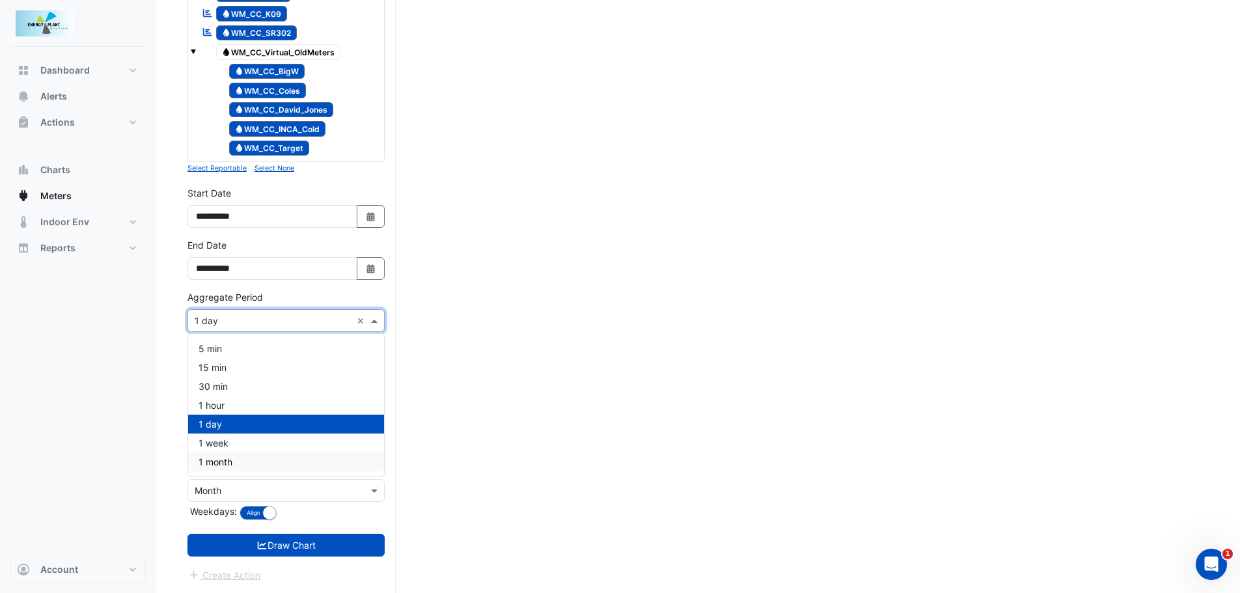
click at [205, 467] on span "1 month" at bounding box center [215, 461] width 34 height 11
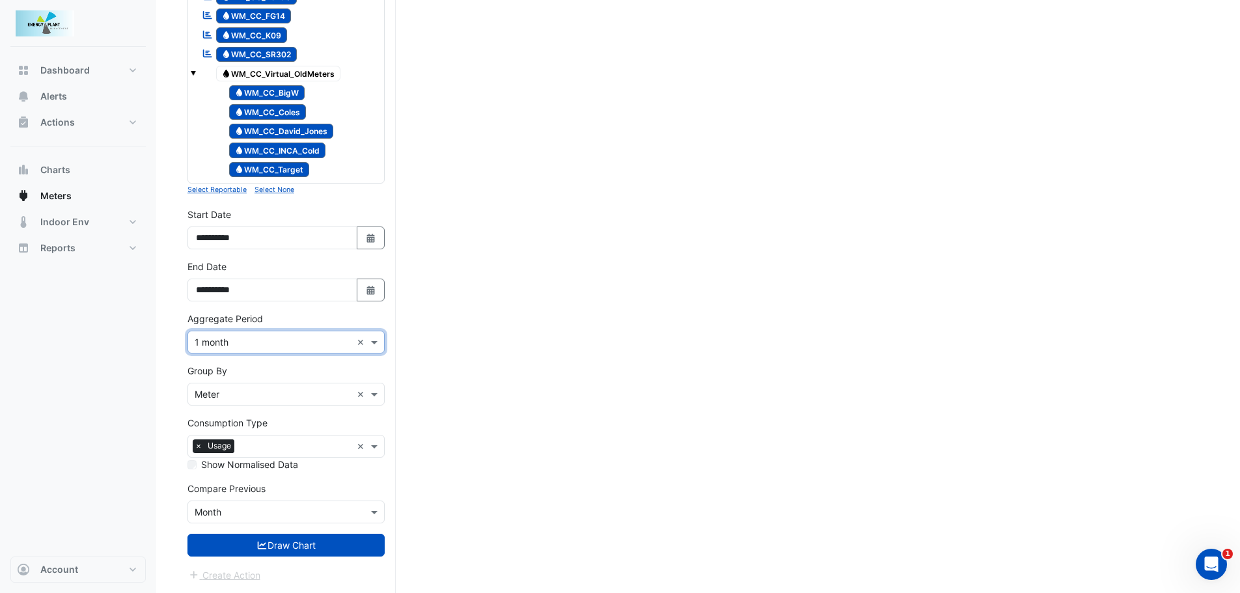
scroll to position [1084, 0]
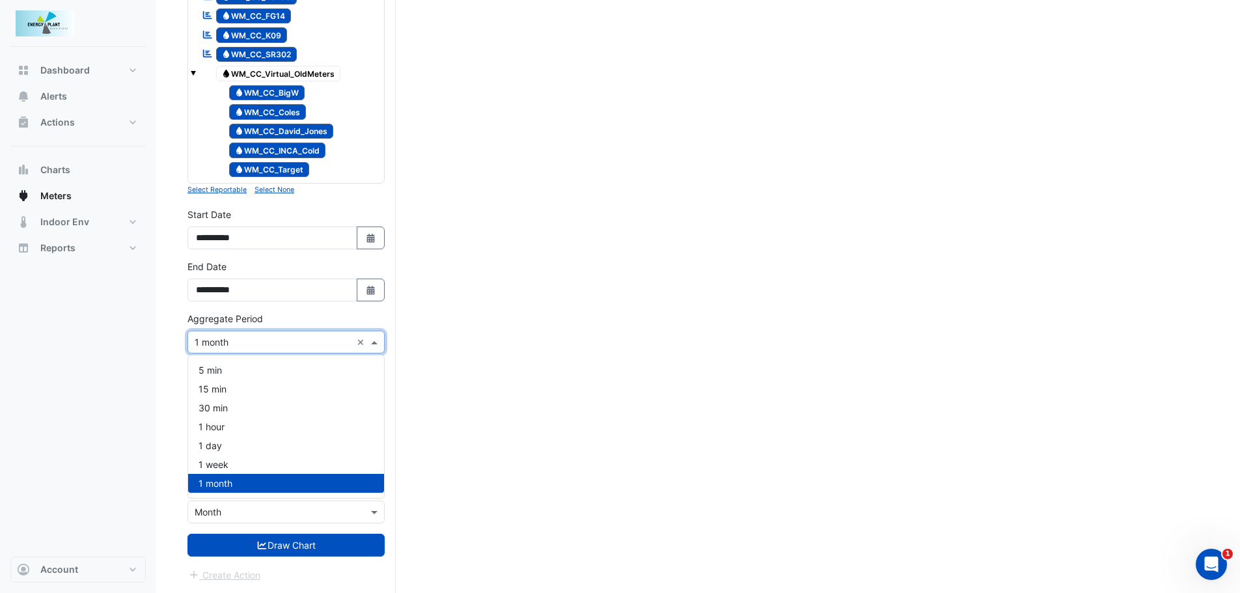
click at [372, 340] on span at bounding box center [376, 342] width 16 height 14
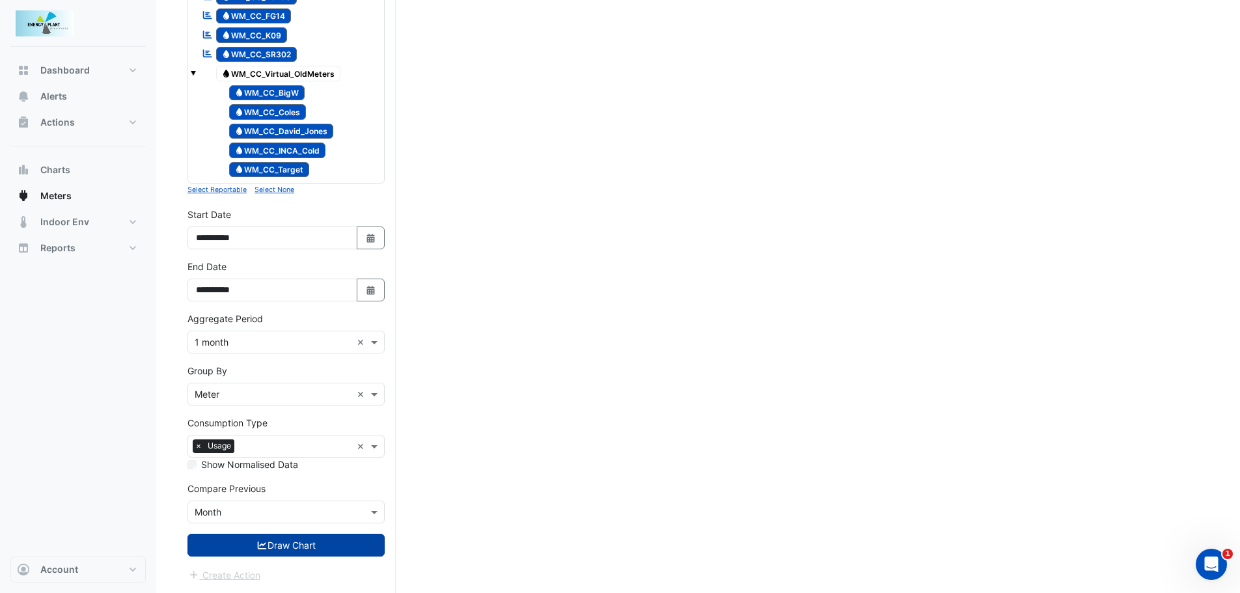
click at [278, 549] on button "Draw Chart" at bounding box center [285, 545] width 197 height 23
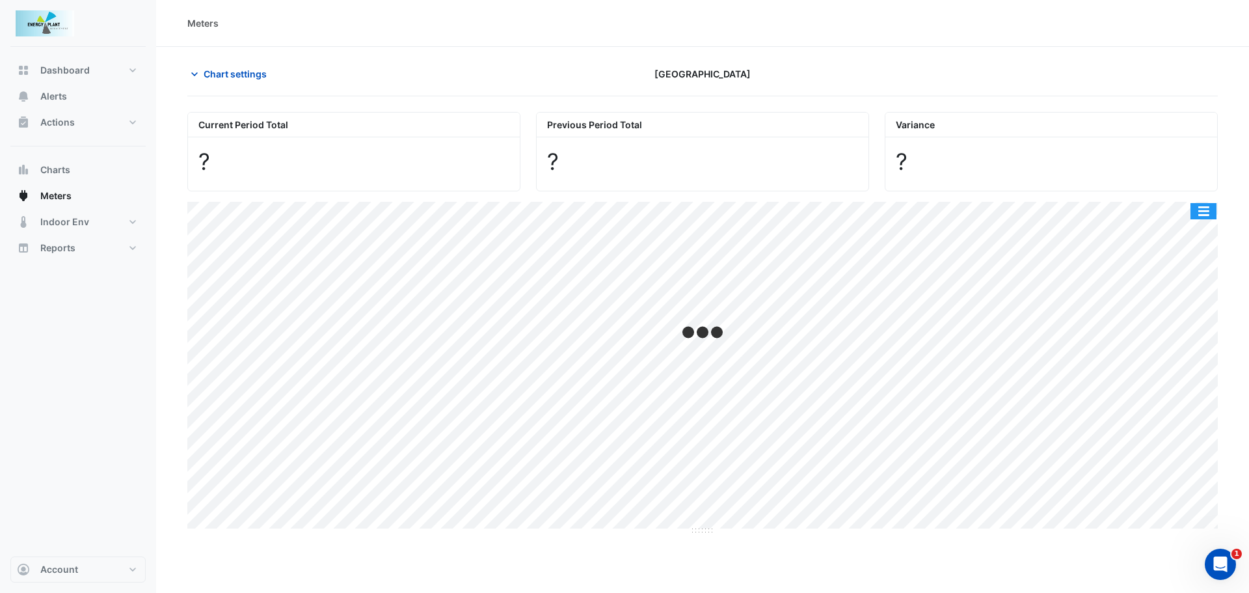
click at [1208, 213] on button "button" at bounding box center [1204, 211] width 26 height 16
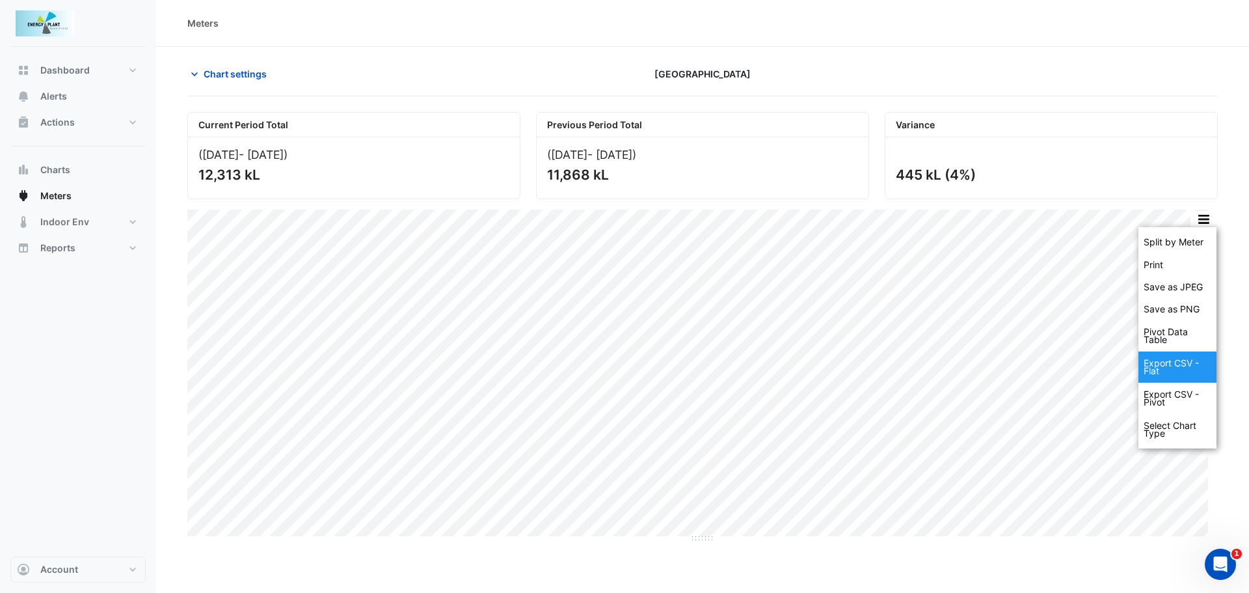
click at [1169, 366] on div "Export CSV - Flat" at bounding box center [1178, 366] width 78 height 31
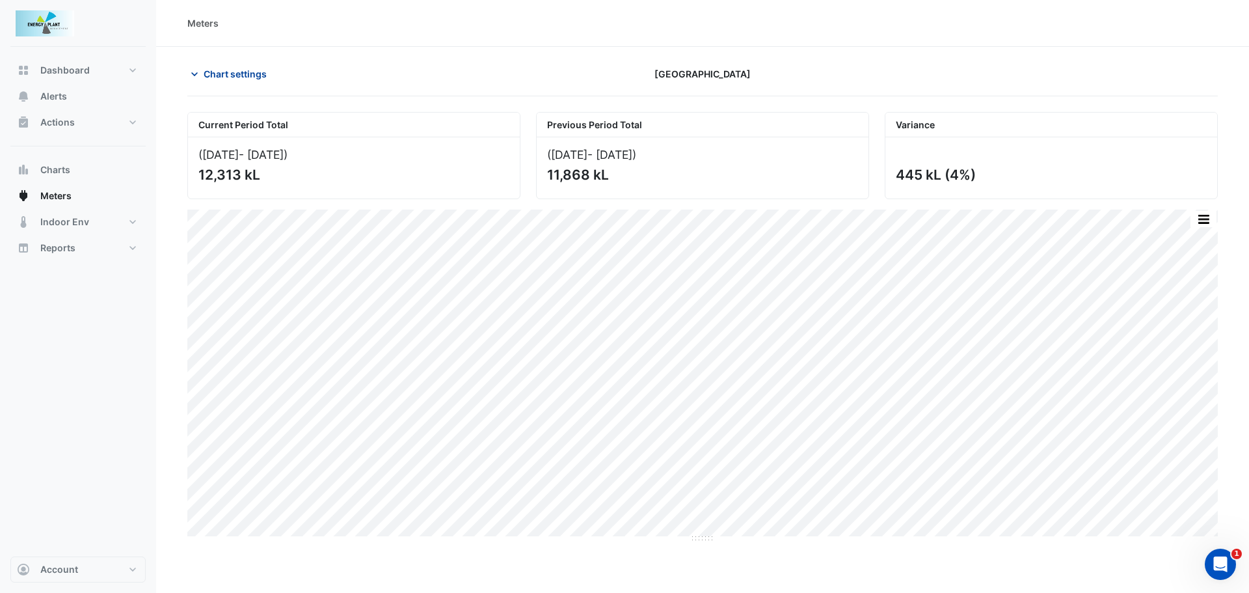
click at [249, 72] on span "Chart settings" at bounding box center [235, 74] width 63 height 14
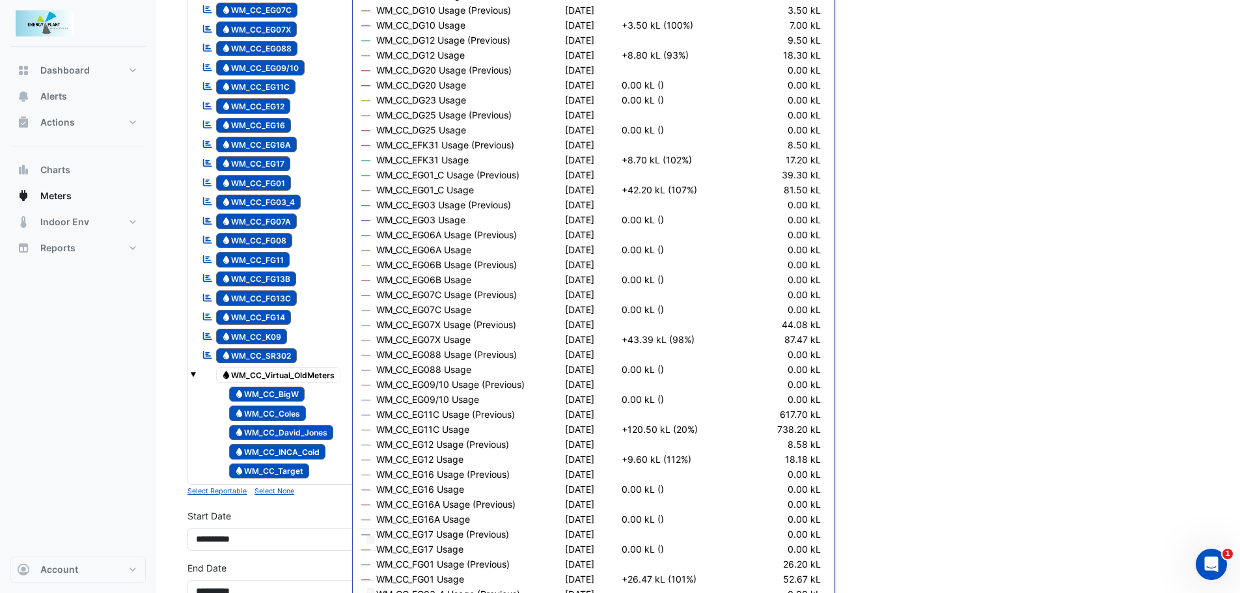
scroll to position [911, 0]
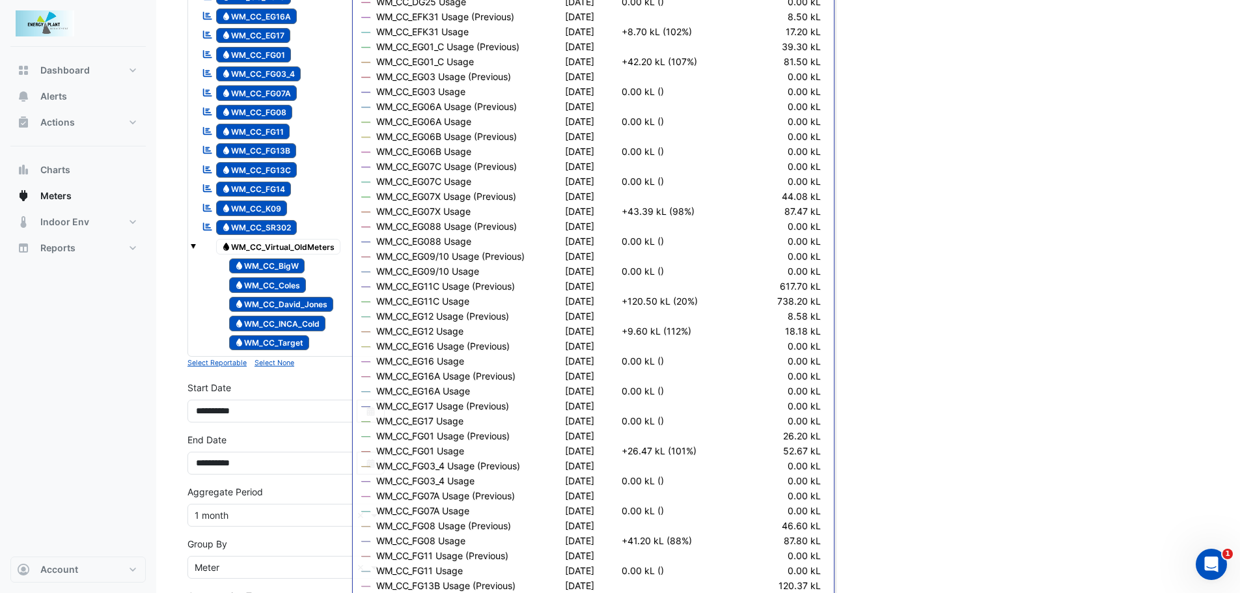
click at [282, 418] on input "**********" at bounding box center [272, 411] width 170 height 23
drag, startPoint x: 49, startPoint y: 263, endPoint x: 66, endPoint y: 254, distance: 18.6
click at [49, 263] on div "Dashboard Portfolio Ratings Performance Alerts Actions Site Manager Charts" at bounding box center [77, 301] width 135 height 509
click at [125, 248] on button "Reports" at bounding box center [77, 248] width 135 height 26
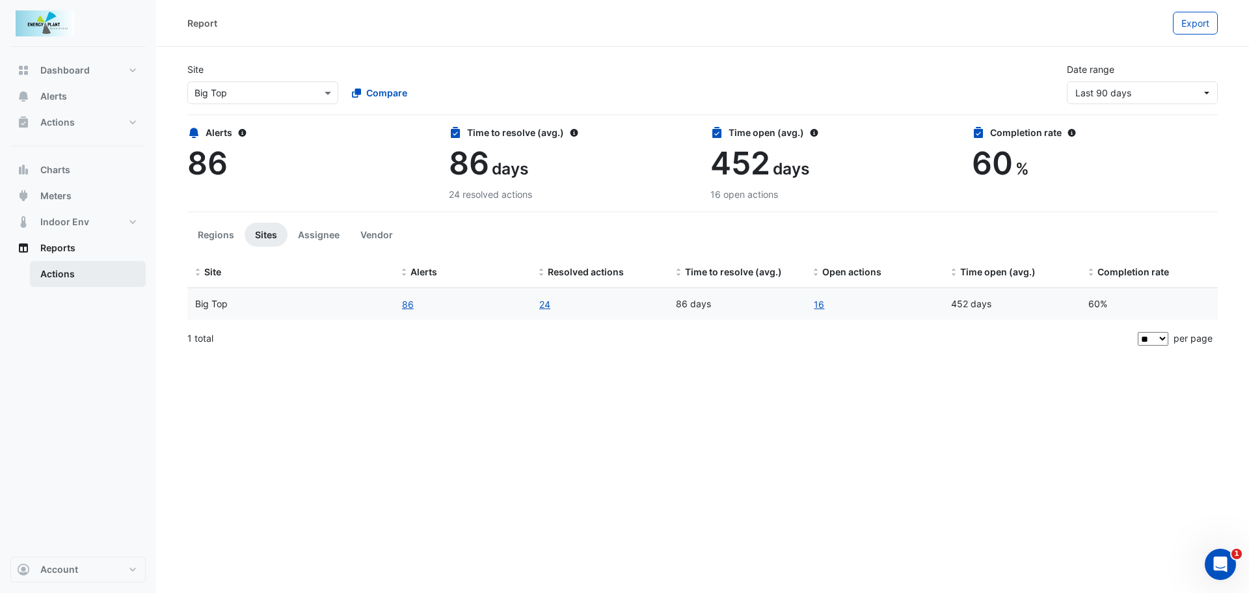
click at [51, 277] on link "Actions" at bounding box center [88, 274] width 116 height 26
click at [277, 231] on button "Sites" at bounding box center [266, 235] width 43 height 24
click at [306, 230] on button "Assignee" at bounding box center [319, 235] width 62 height 24
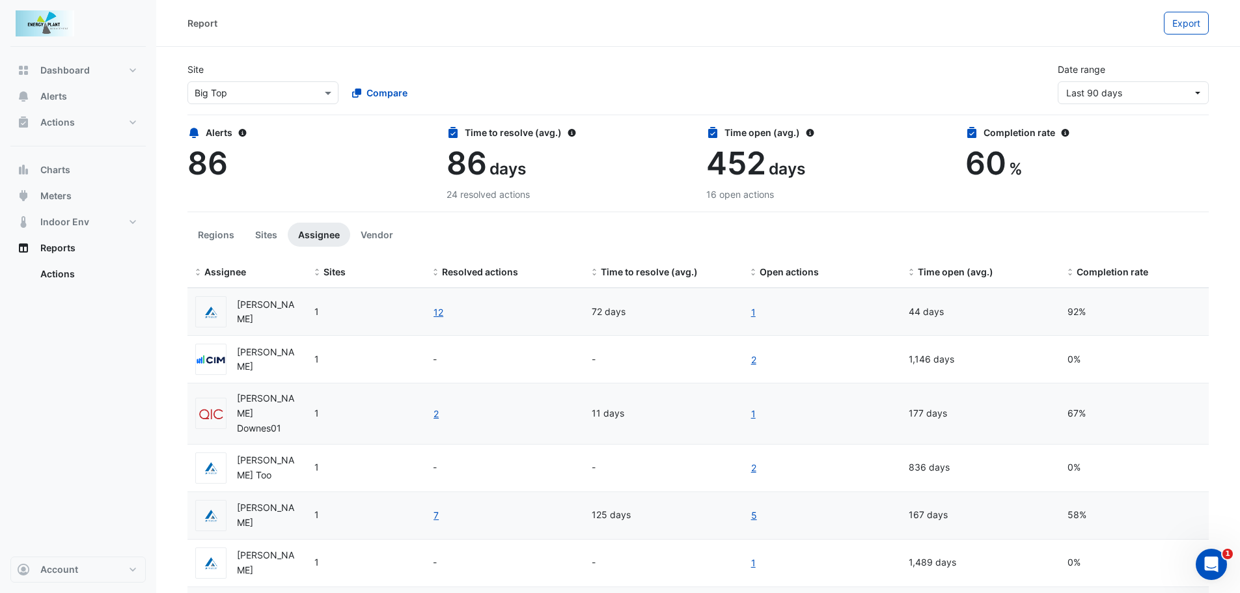
click at [352, 216] on app-ticket-report-page "Site Select a Site × Big Top Compare Date range Last 90 days Alerts 86 Time to …" at bounding box center [697, 360] width 1021 height 617
click at [361, 232] on button "Vendor" at bounding box center [376, 235] width 53 height 24
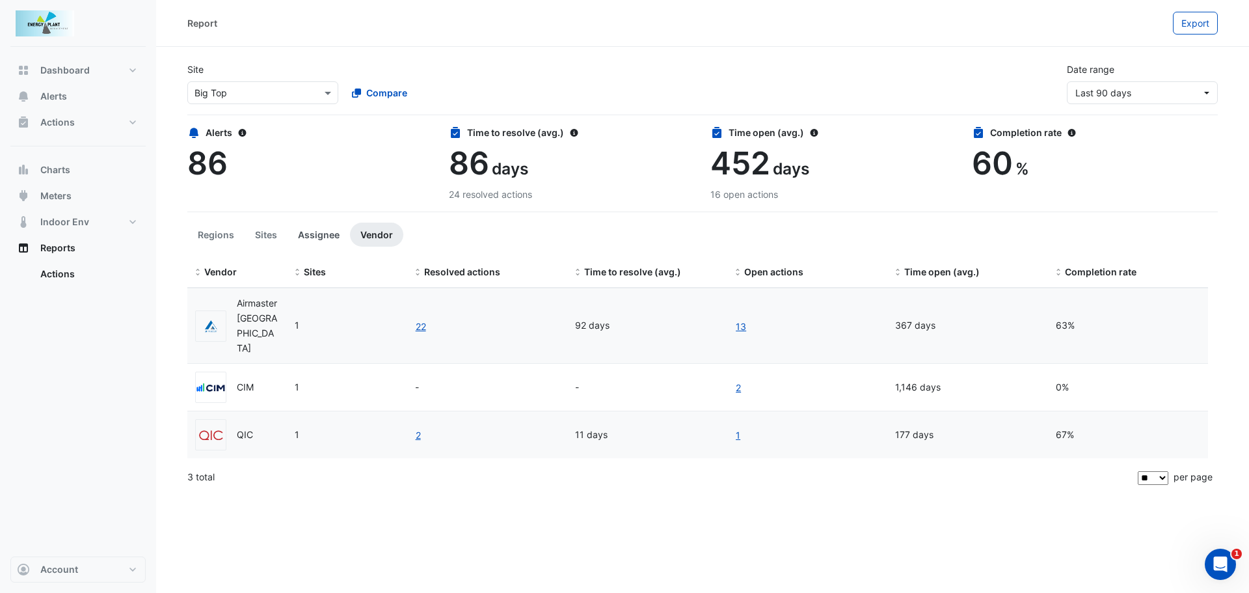
click at [329, 240] on button "Assignee" at bounding box center [319, 235] width 62 height 24
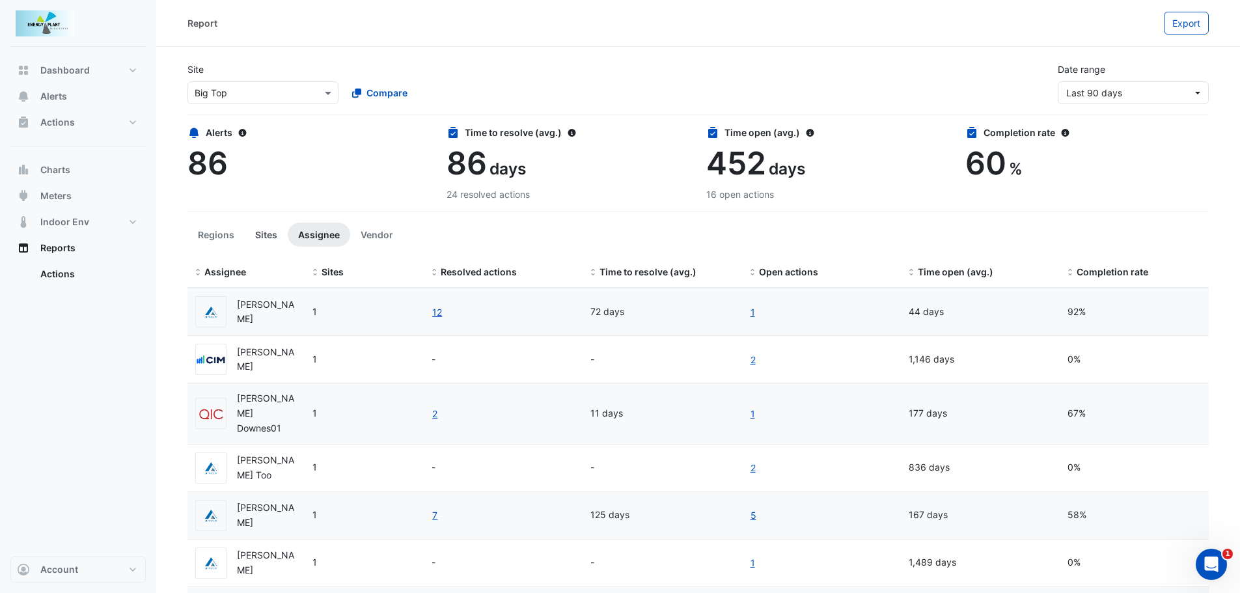
click at [271, 236] on button "Sites" at bounding box center [266, 235] width 43 height 24
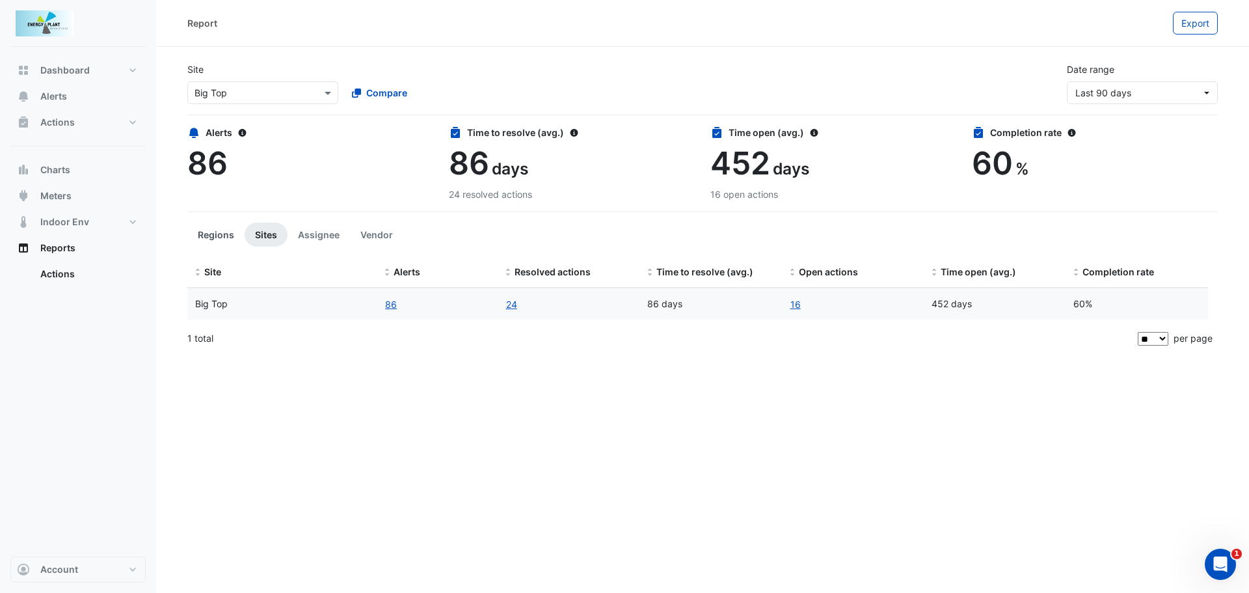
click at [208, 236] on button "Regions" at bounding box center [215, 235] width 57 height 24
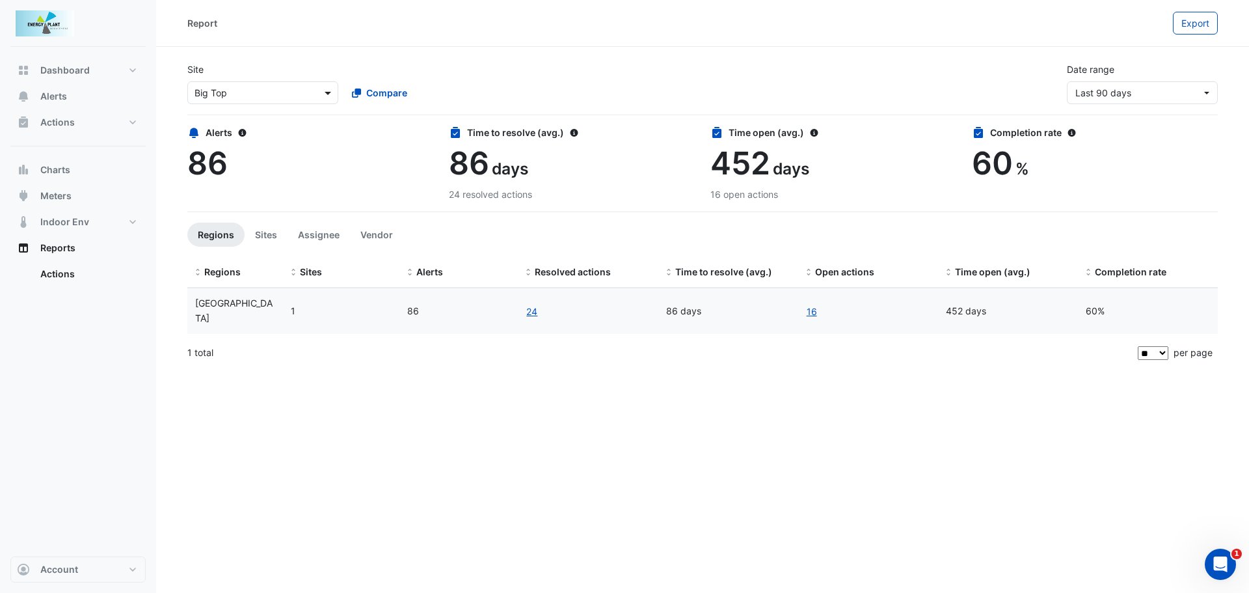
click at [334, 96] on span at bounding box center [329, 93] width 16 height 14
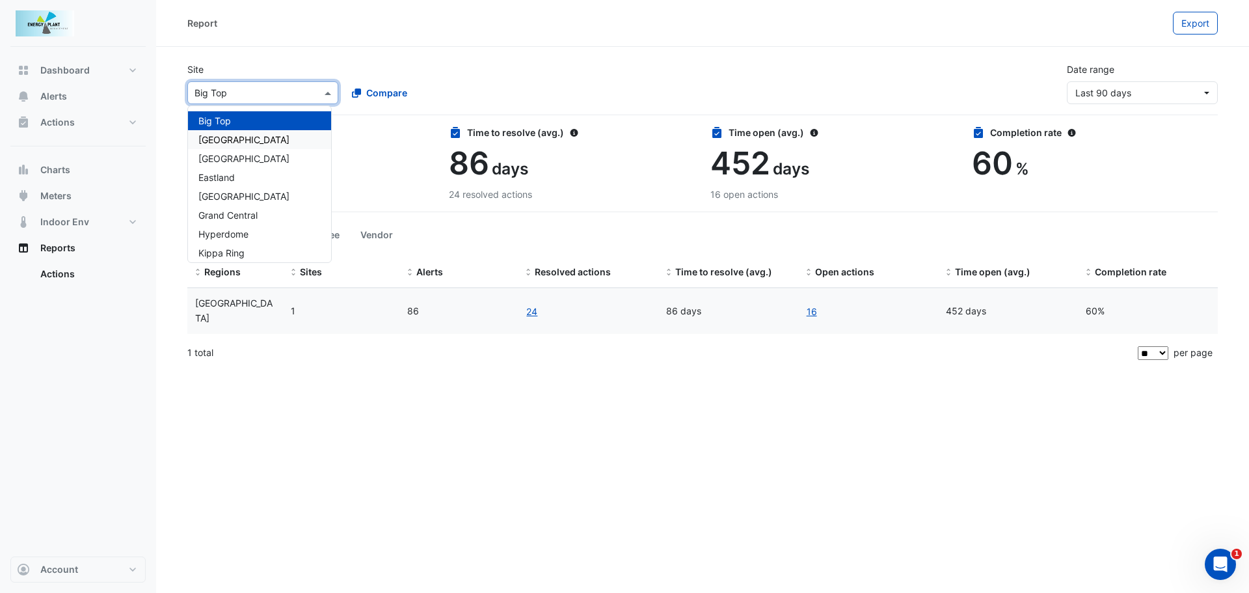
click at [247, 140] on span "Canberra Centre" at bounding box center [243, 139] width 91 height 11
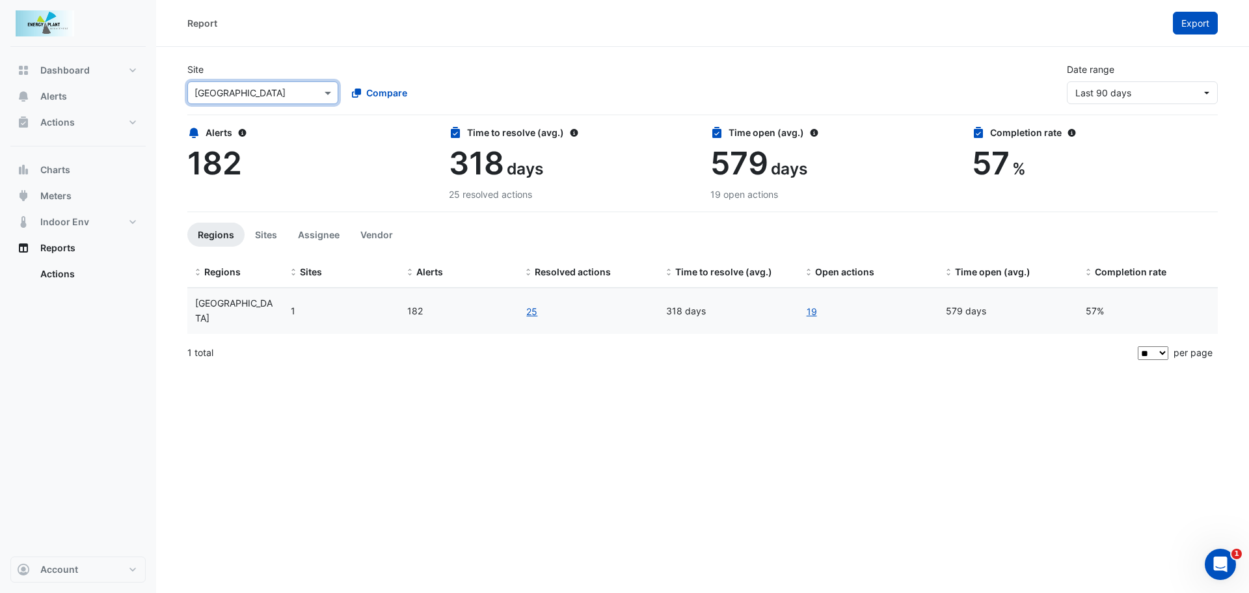
click at [1185, 25] on span "Export" at bounding box center [1196, 23] width 28 height 11
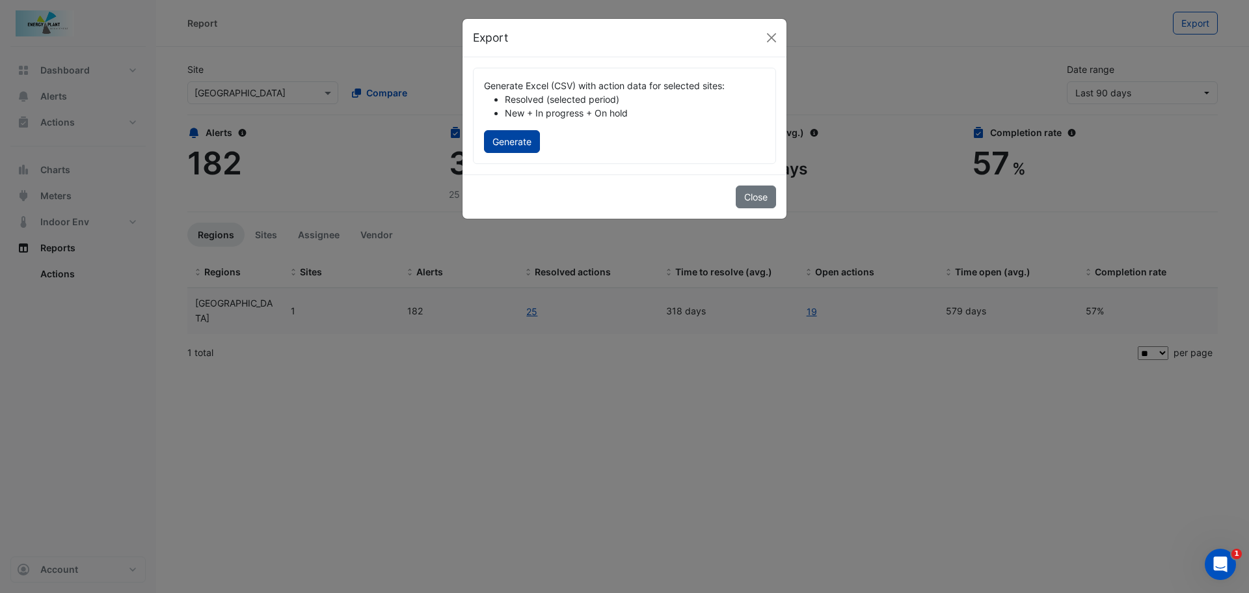
click at [526, 148] on button "Generate" at bounding box center [512, 141] width 56 height 23
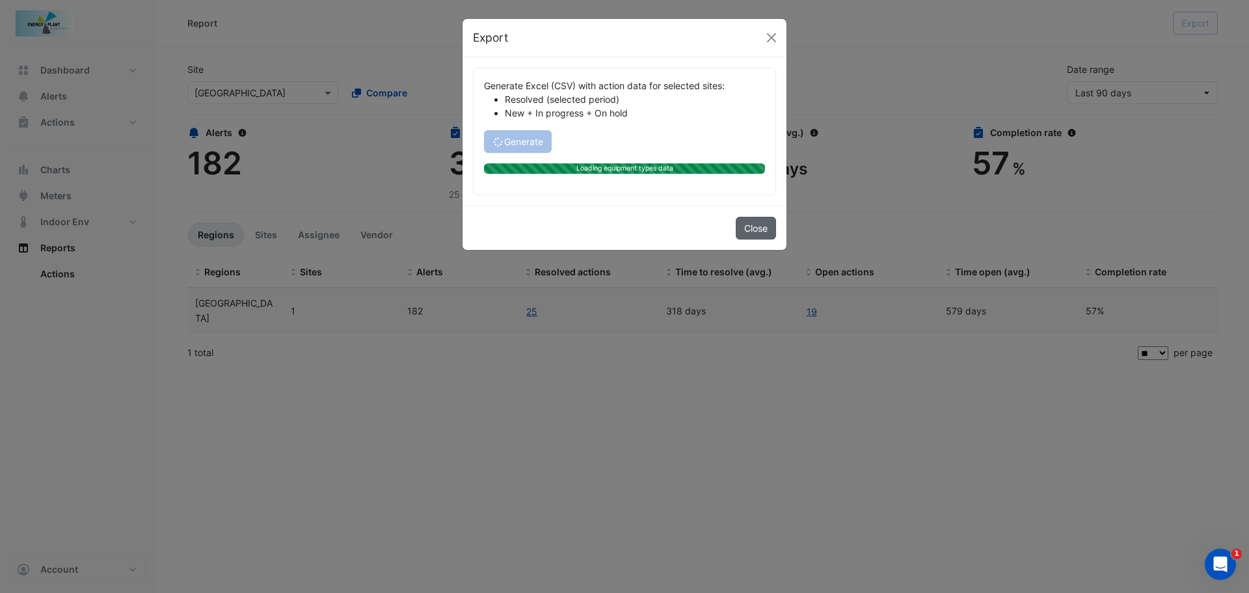
click at [763, 232] on button "Close" at bounding box center [756, 228] width 40 height 23
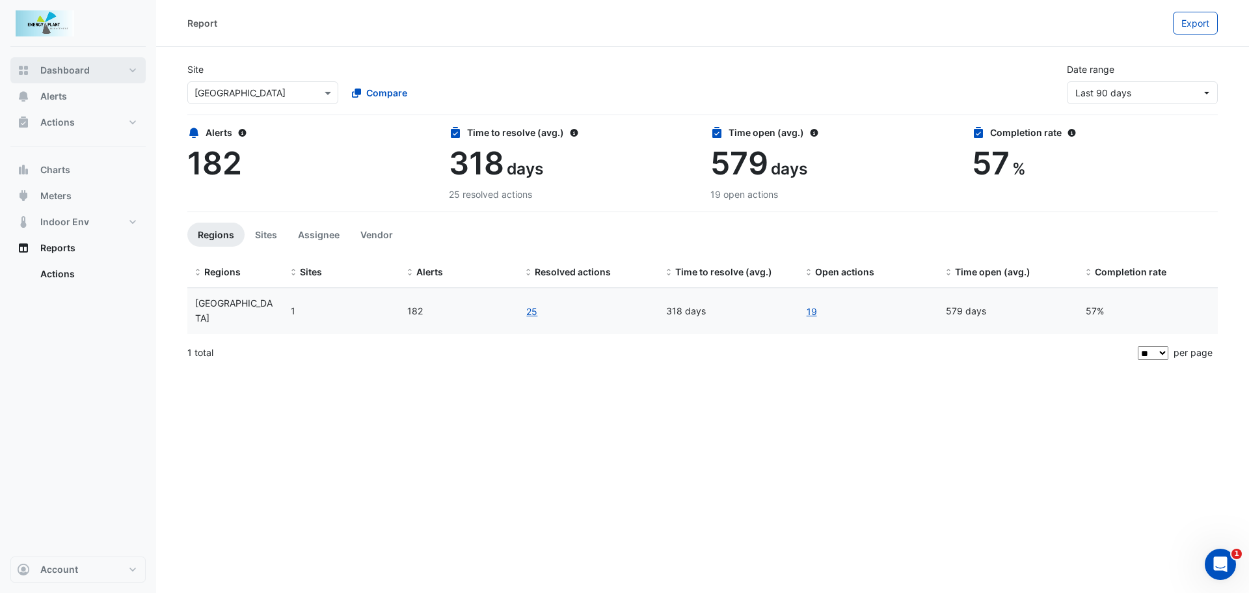
click at [133, 67] on button "Dashboard" at bounding box center [77, 70] width 135 height 26
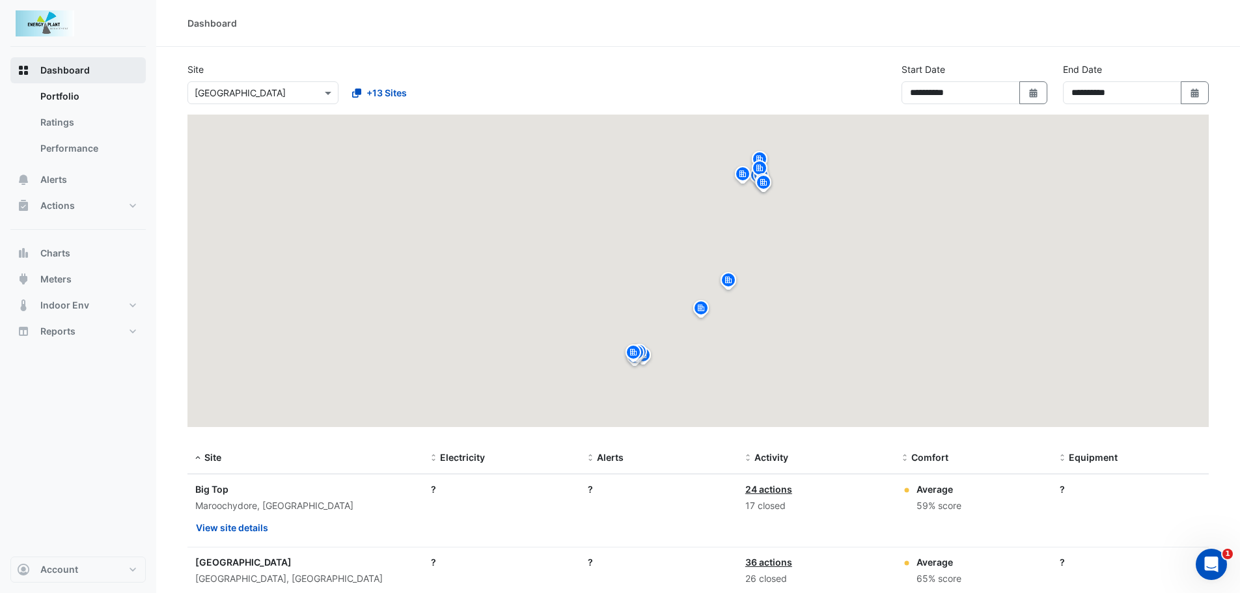
click at [133, 67] on button "Dashboard" at bounding box center [77, 70] width 135 height 26
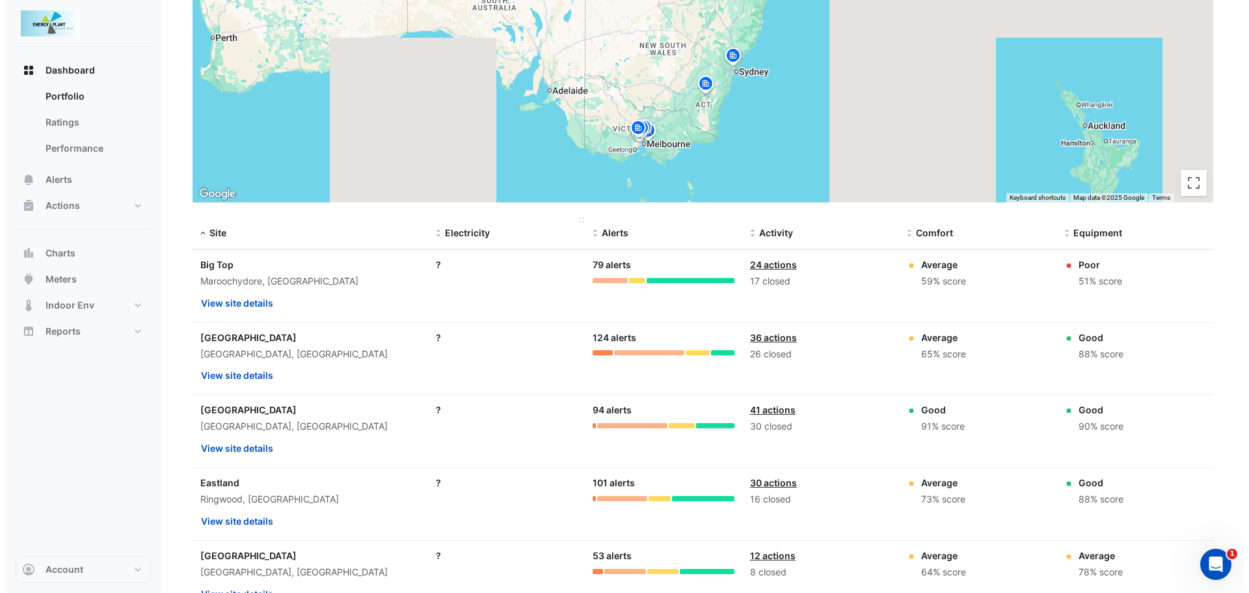
scroll to position [260, 0]
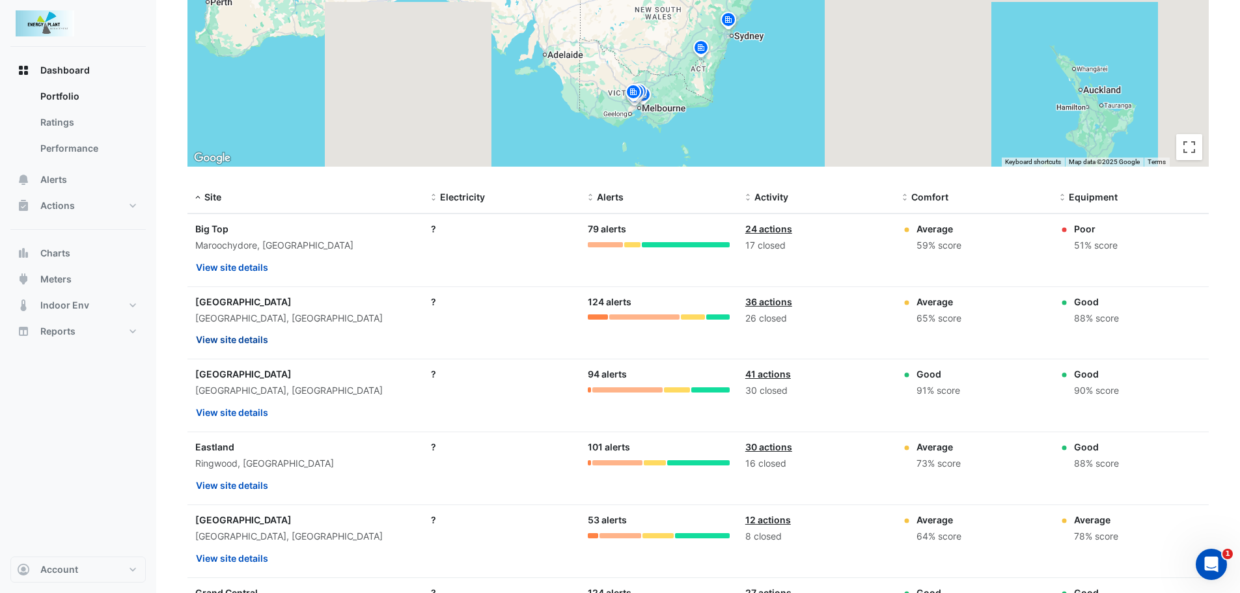
click at [213, 338] on button "View site details" at bounding box center [232, 339] width 74 height 23
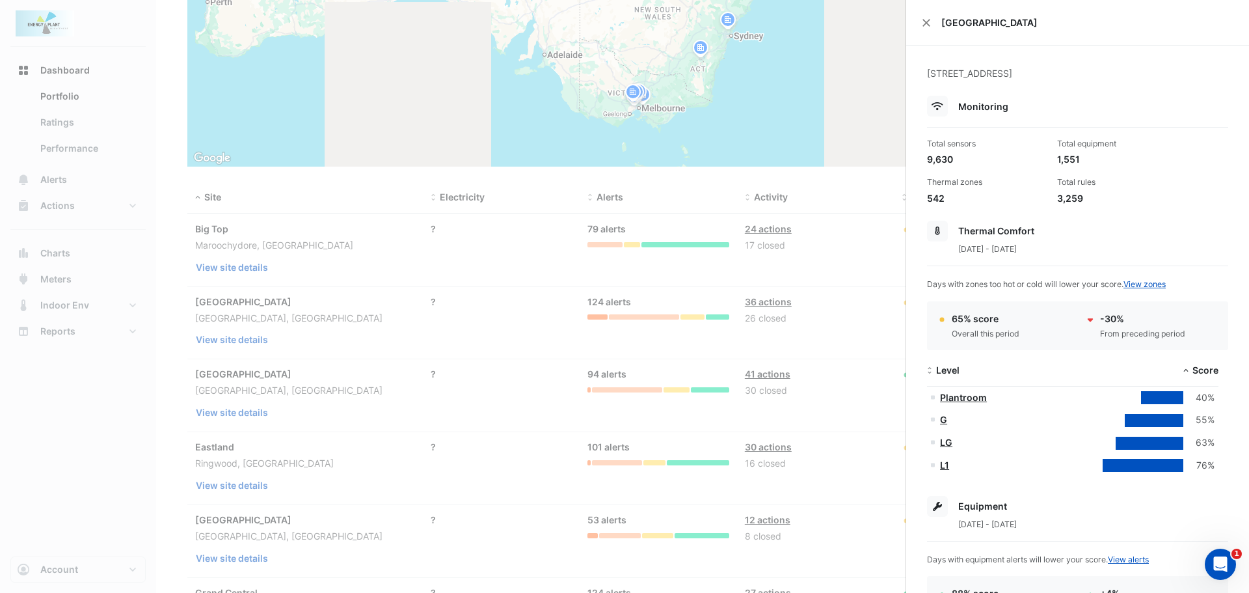
click at [87, 394] on ngb-offcanvas-backdrop at bounding box center [624, 296] width 1249 height 593
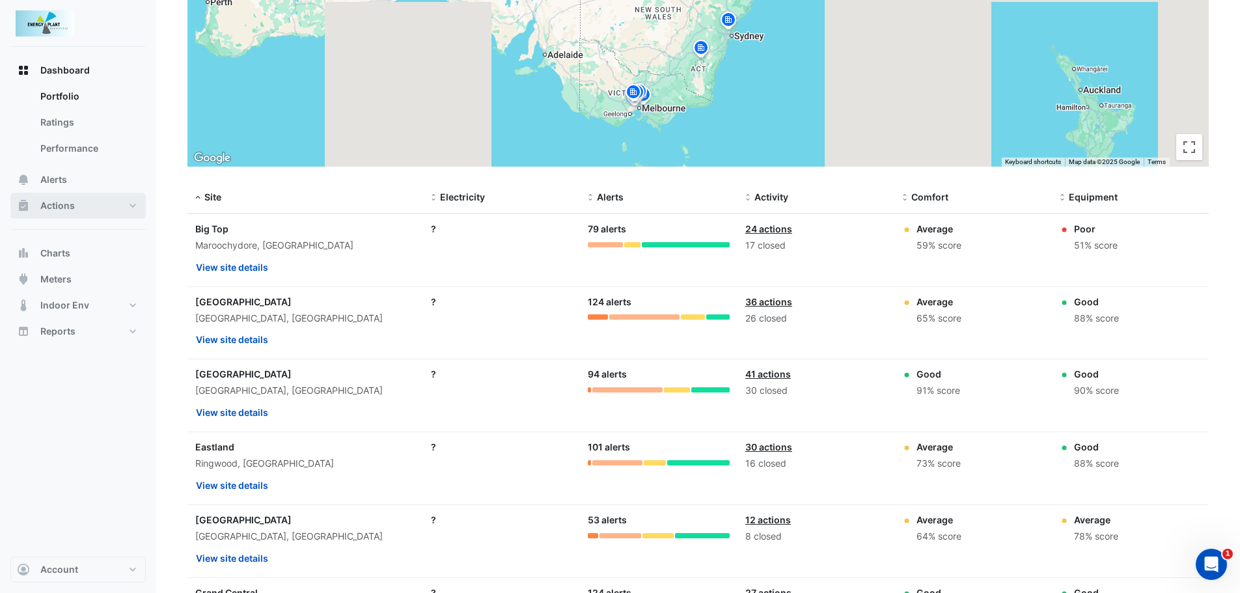
click at [66, 210] on span "Actions" at bounding box center [57, 205] width 34 height 13
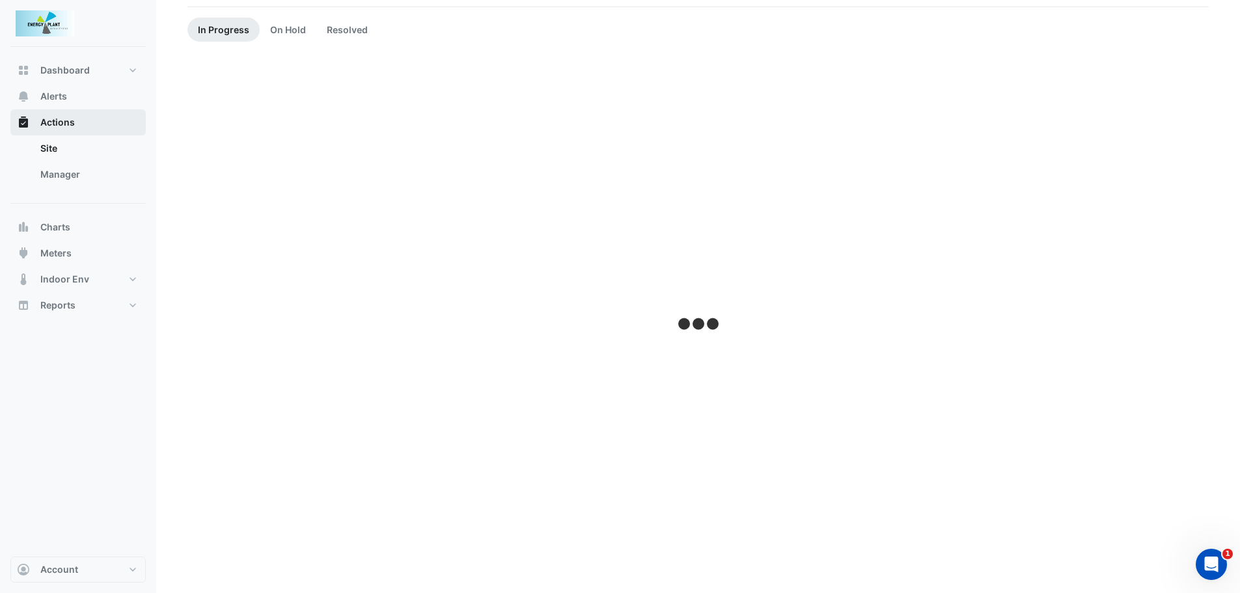
scroll to position [108, 0]
click at [57, 152] on link "Site" at bounding box center [88, 148] width 116 height 26
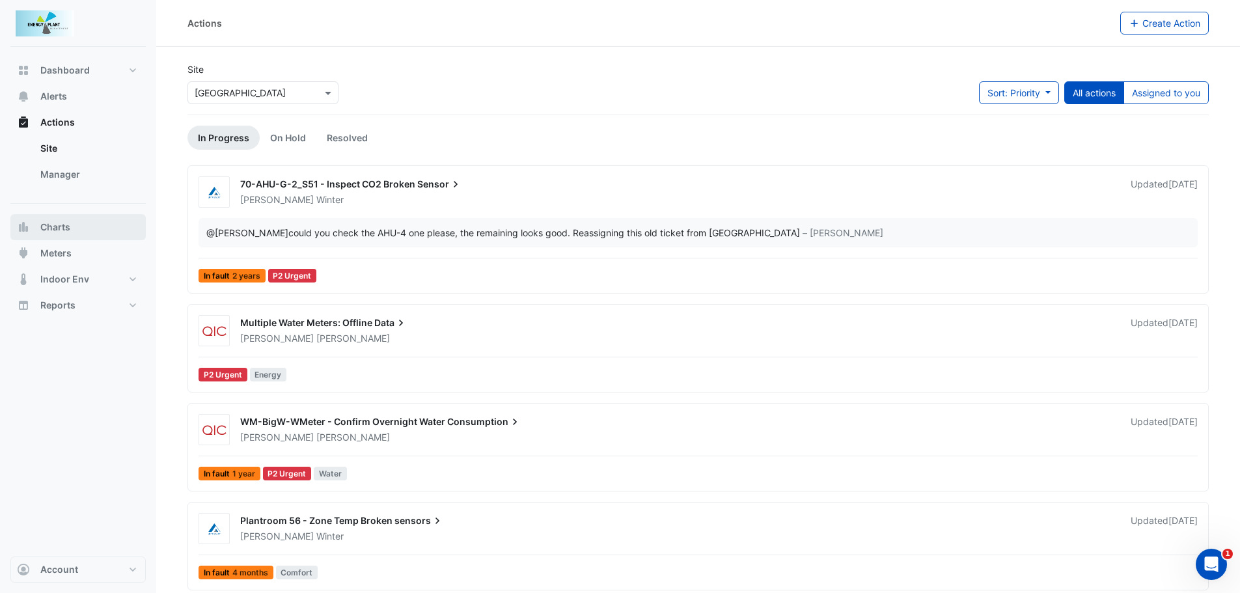
click at [66, 225] on span "Charts" at bounding box center [55, 227] width 30 height 13
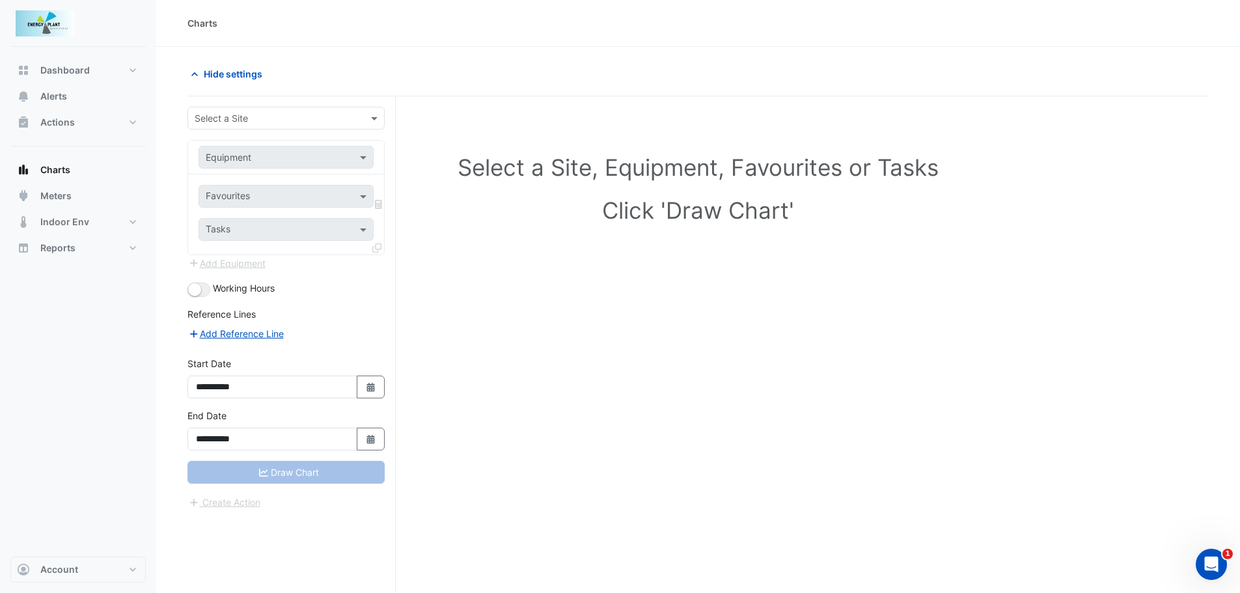
click at [355, 158] on div at bounding box center [286, 157] width 174 height 15
click at [360, 158] on span at bounding box center [365, 157] width 16 height 14
click at [375, 118] on span at bounding box center [376, 118] width 16 height 14
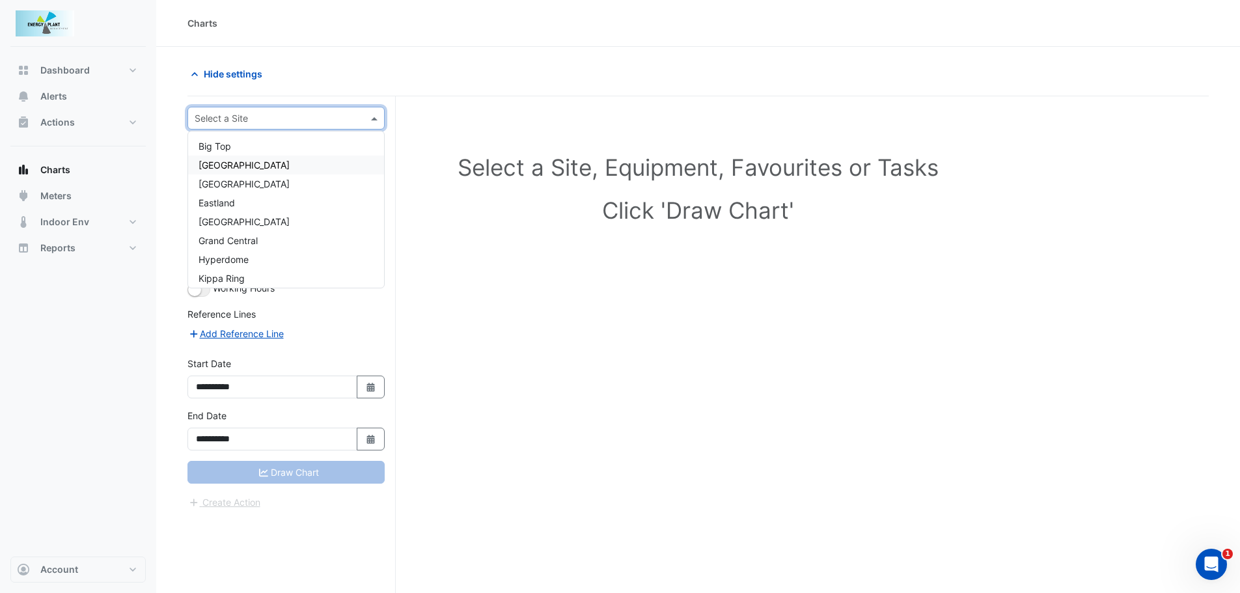
click at [241, 165] on span "Canberra Centre" at bounding box center [243, 164] width 91 height 11
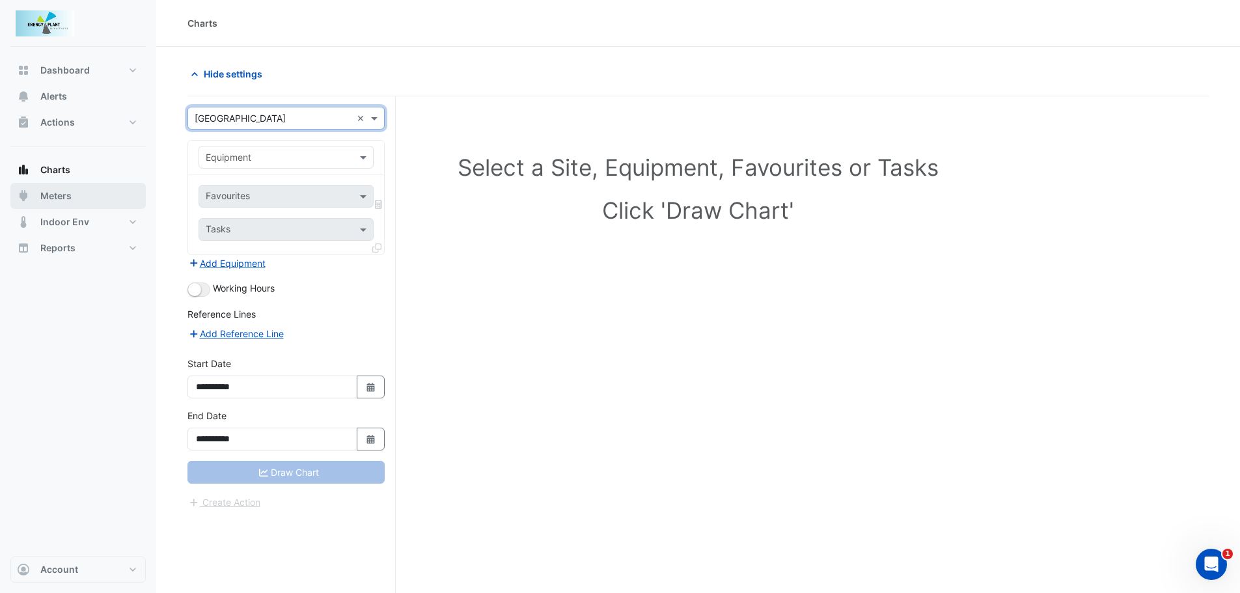
click at [45, 198] on span "Meters" at bounding box center [55, 195] width 31 height 13
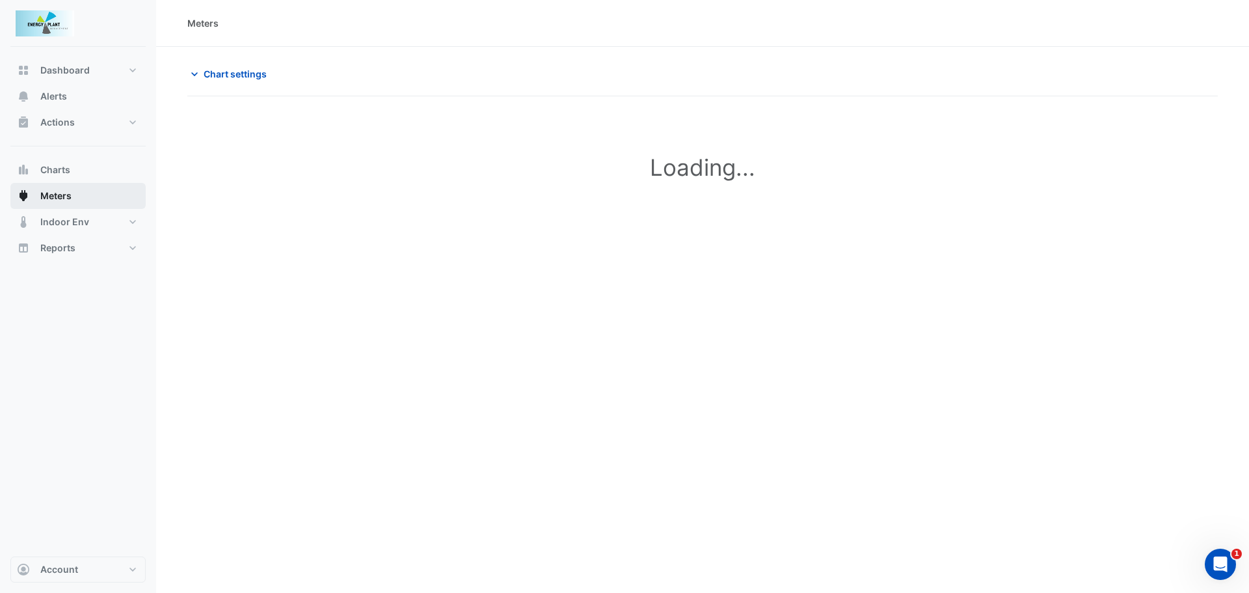
type input "**********"
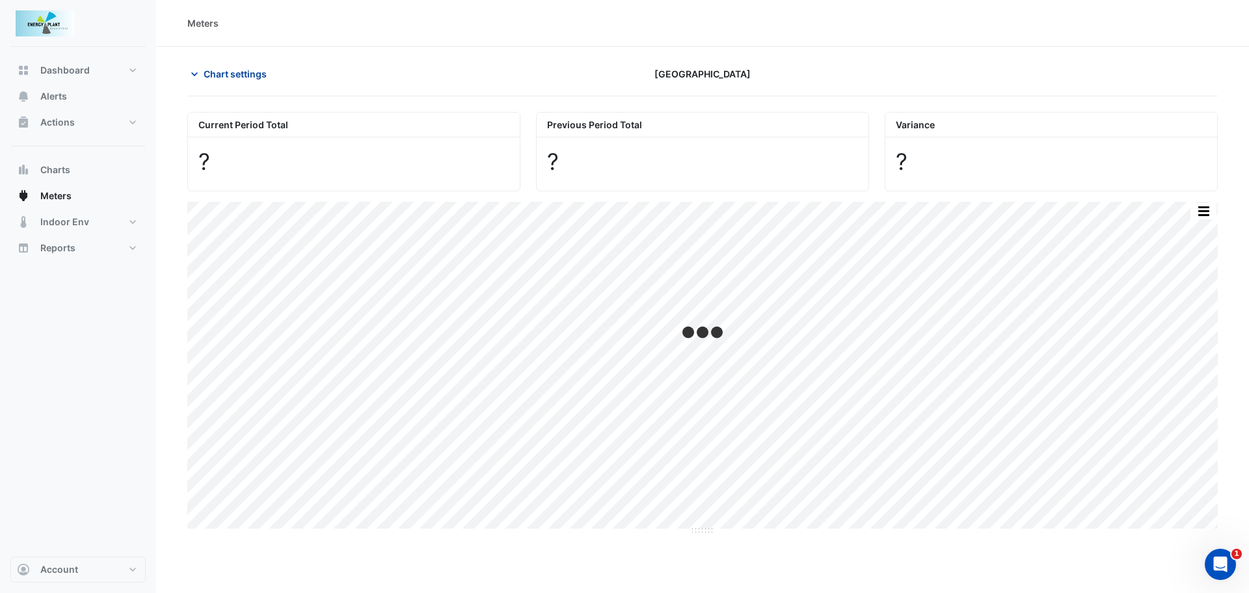
click at [234, 78] on span "Chart settings" at bounding box center [235, 74] width 63 height 14
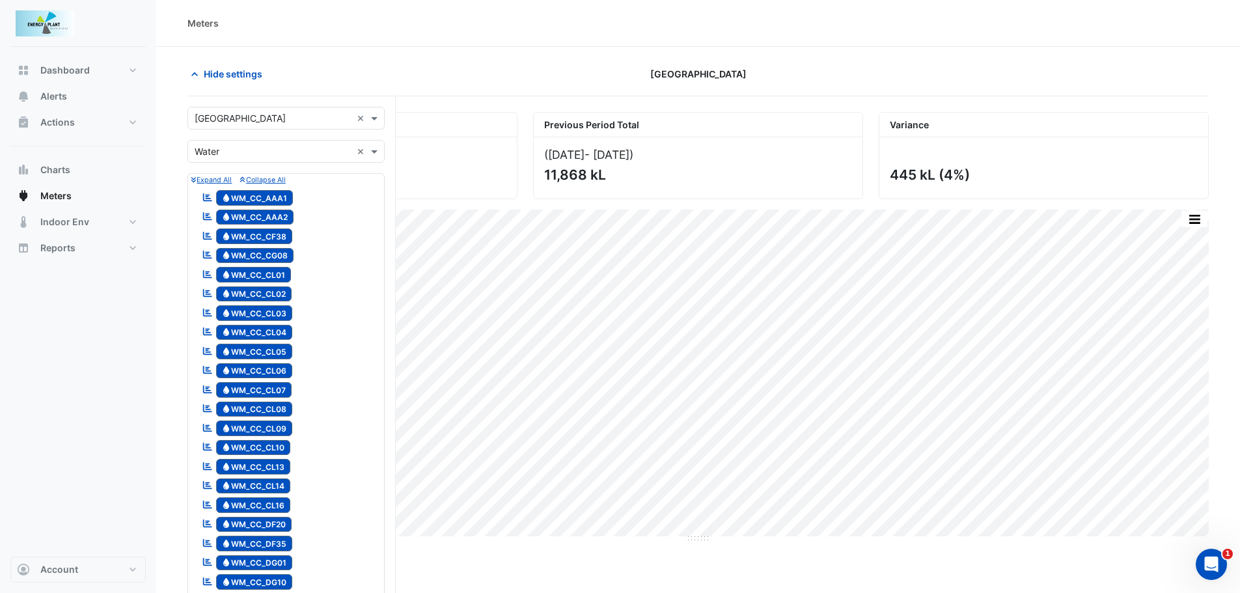
click at [267, 150] on input "text" at bounding box center [273, 152] width 157 height 14
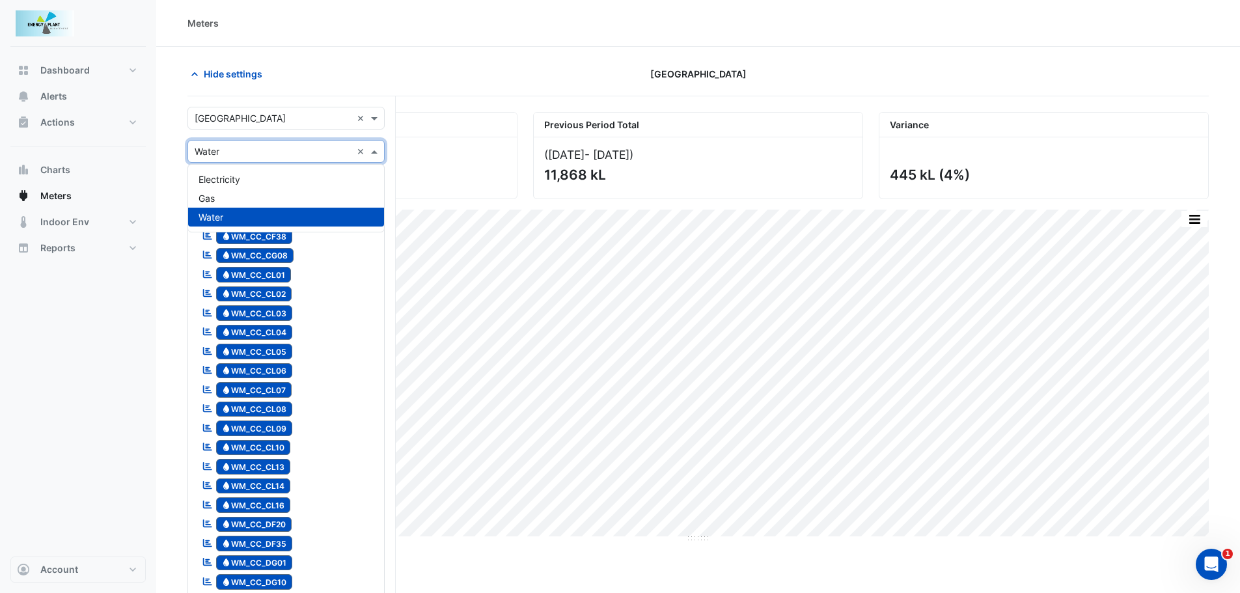
click at [215, 215] on span "Water" at bounding box center [210, 216] width 25 height 11
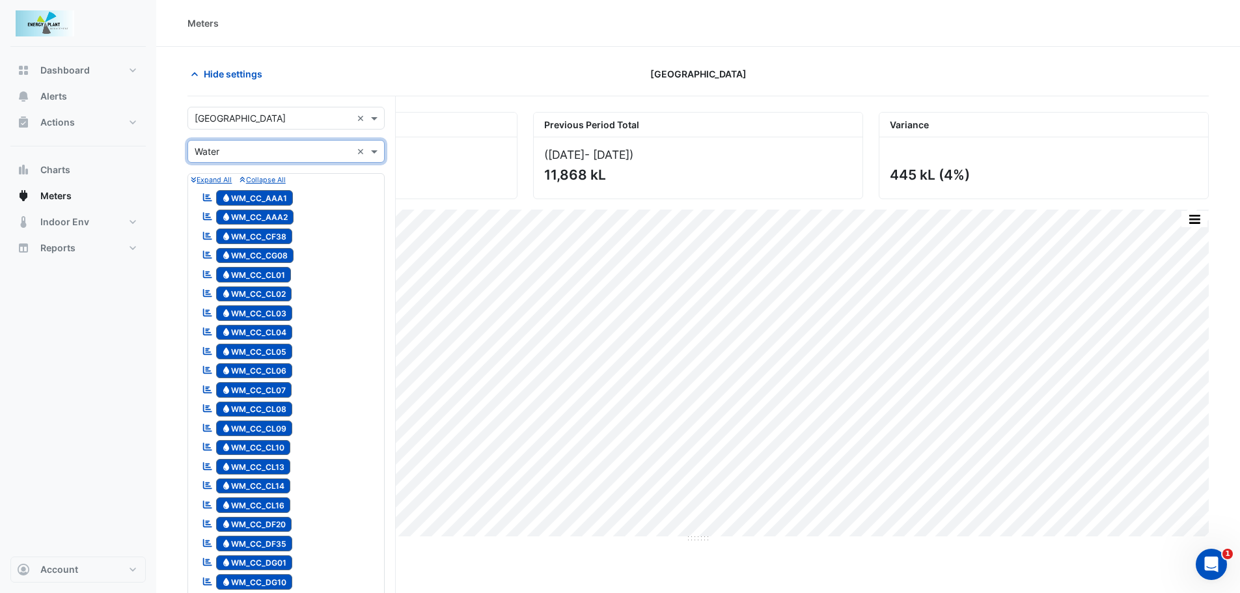
click at [104, 307] on div "Dashboard Portfolio Ratings Performance Alerts Actions Site Manager Charts" at bounding box center [77, 301] width 135 height 509
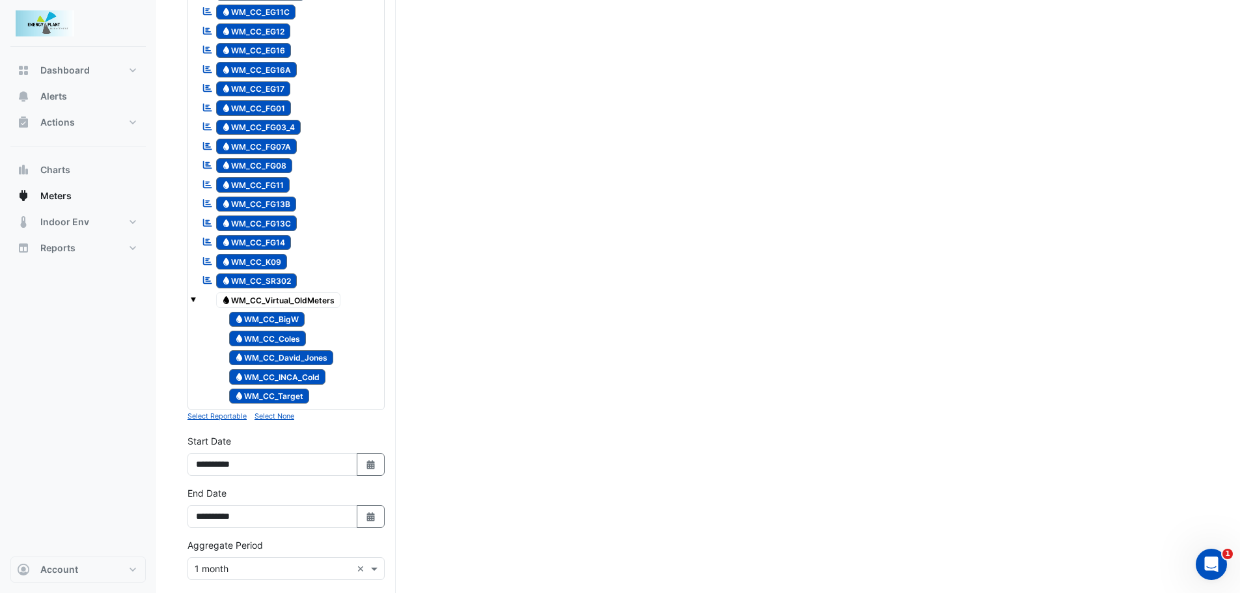
scroll to position [1041, 0]
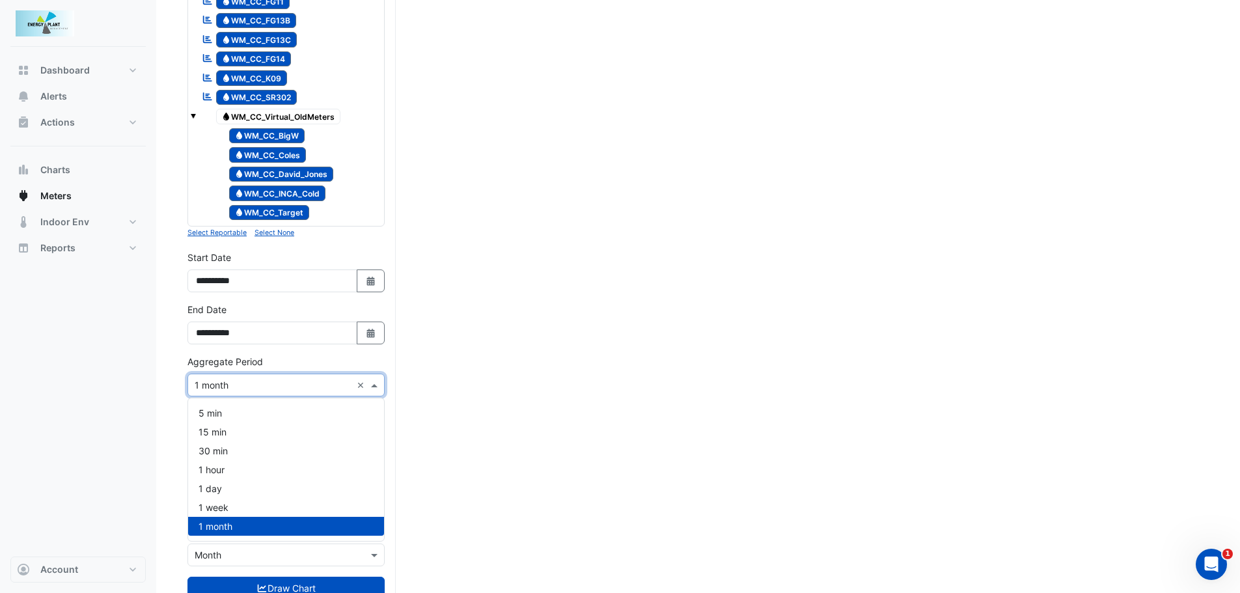
click at [241, 381] on input "text" at bounding box center [273, 386] width 157 height 14
click at [252, 525] on div "1 month" at bounding box center [286, 526] width 196 height 19
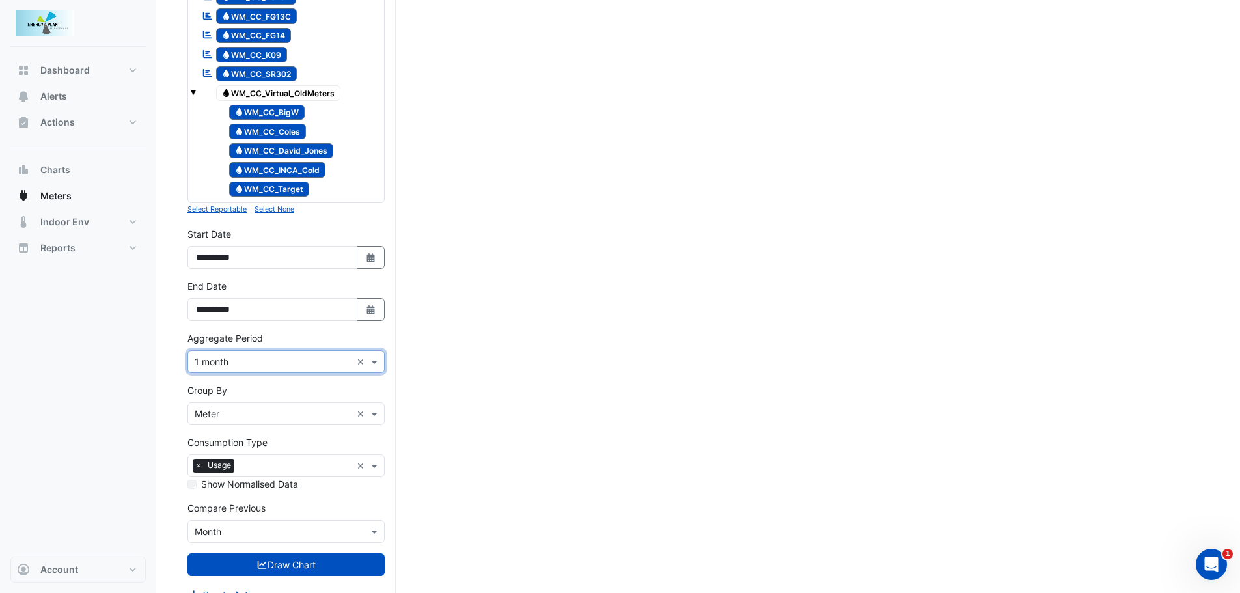
scroll to position [1084, 0]
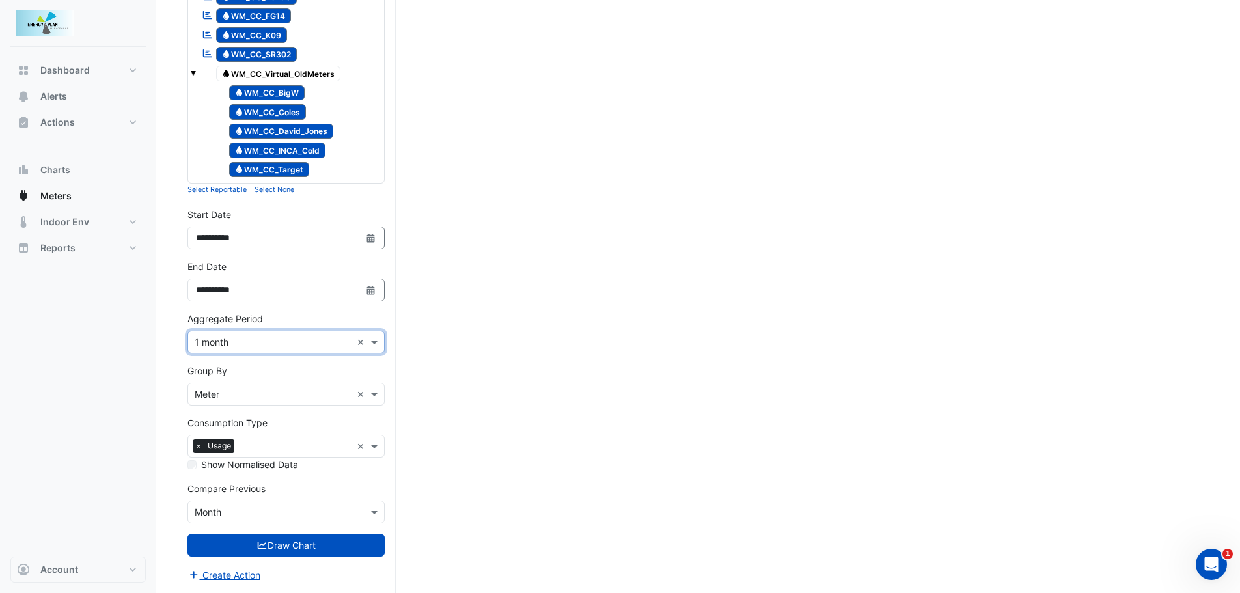
click at [212, 506] on input "text" at bounding box center [273, 513] width 157 height 14
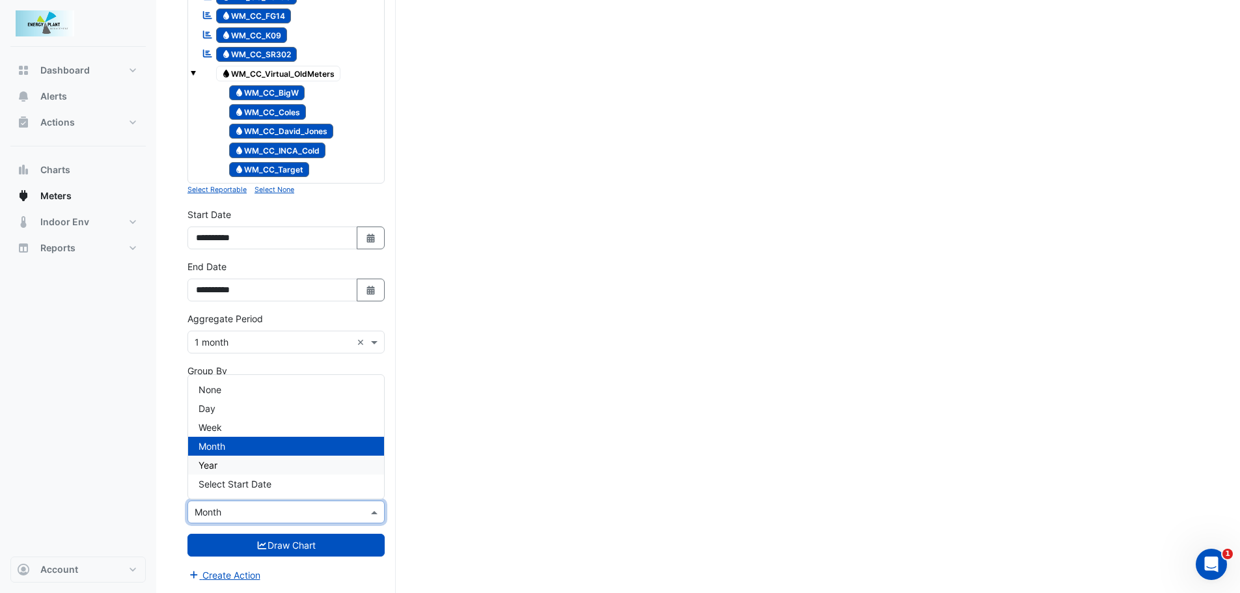
click at [221, 464] on div "Year" at bounding box center [286, 464] width 196 height 19
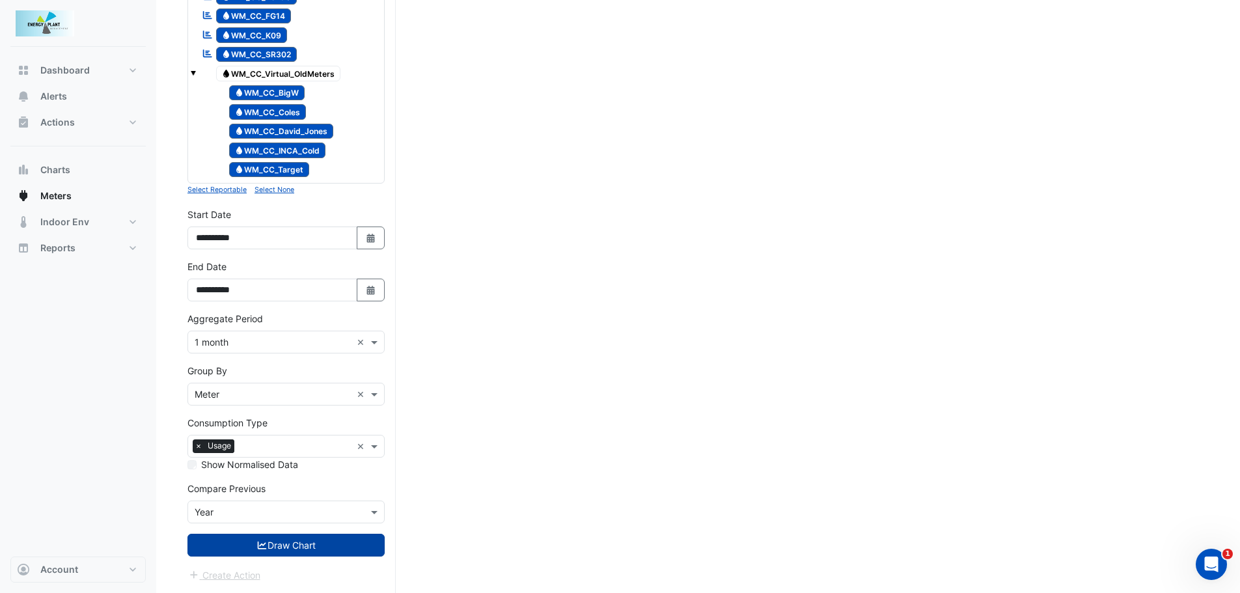
click at [288, 545] on button "Draw Chart" at bounding box center [285, 545] width 197 height 23
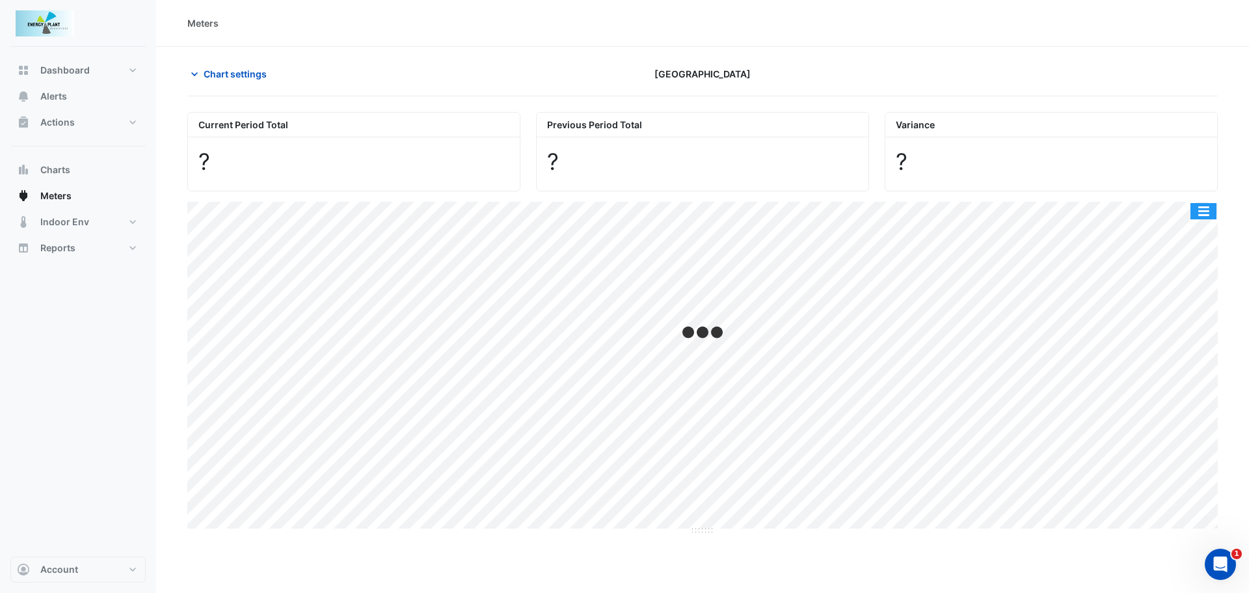
click at [1202, 204] on button "button" at bounding box center [1204, 211] width 26 height 16
click at [1205, 223] on div "Print" at bounding box center [1178, 234] width 78 height 22
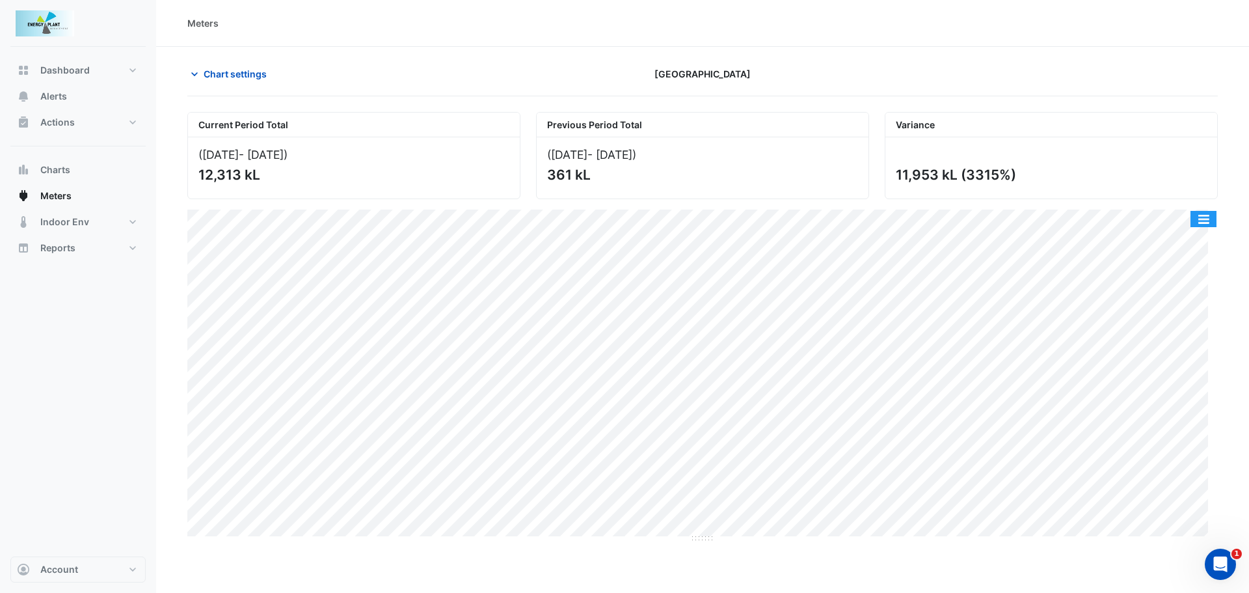
click at [1208, 219] on button "button" at bounding box center [1204, 219] width 26 height 16
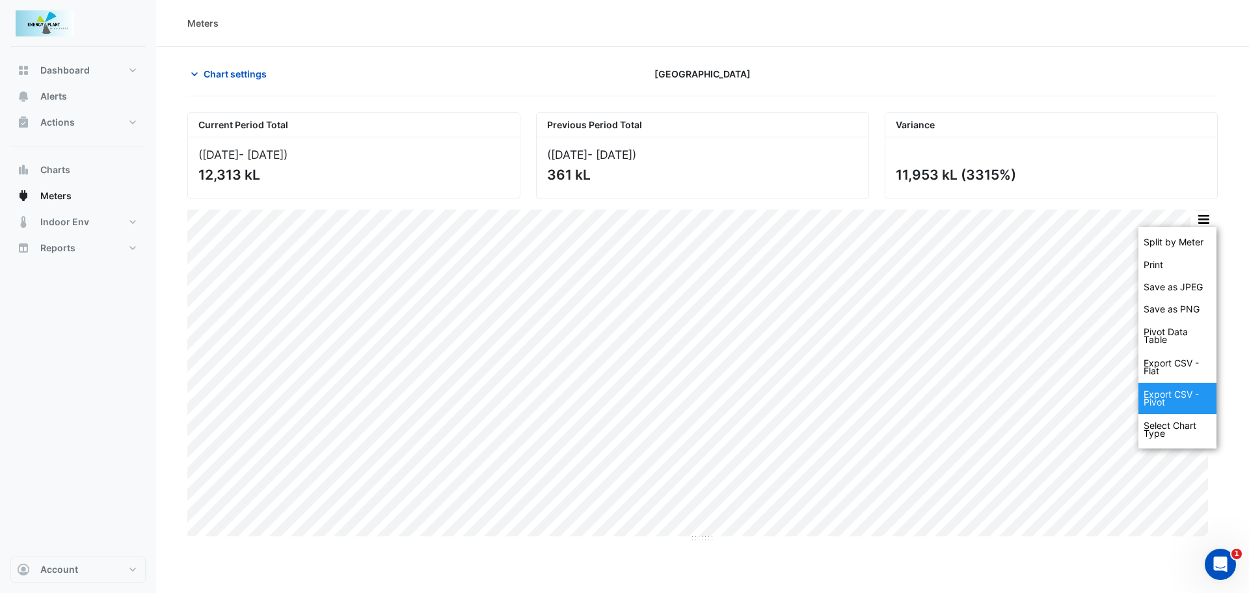
drag, startPoint x: 1182, startPoint y: 362, endPoint x: 1171, endPoint y: 401, distance: 40.1
click at [1171, 401] on div "Split by Meter Print Save as JPEG Save as PNG Pivot Data Table Export CSV - Fla…" at bounding box center [1178, 337] width 78 height 221
click at [1171, 400] on div "Export CSV - Pivot" at bounding box center [1178, 398] width 78 height 31
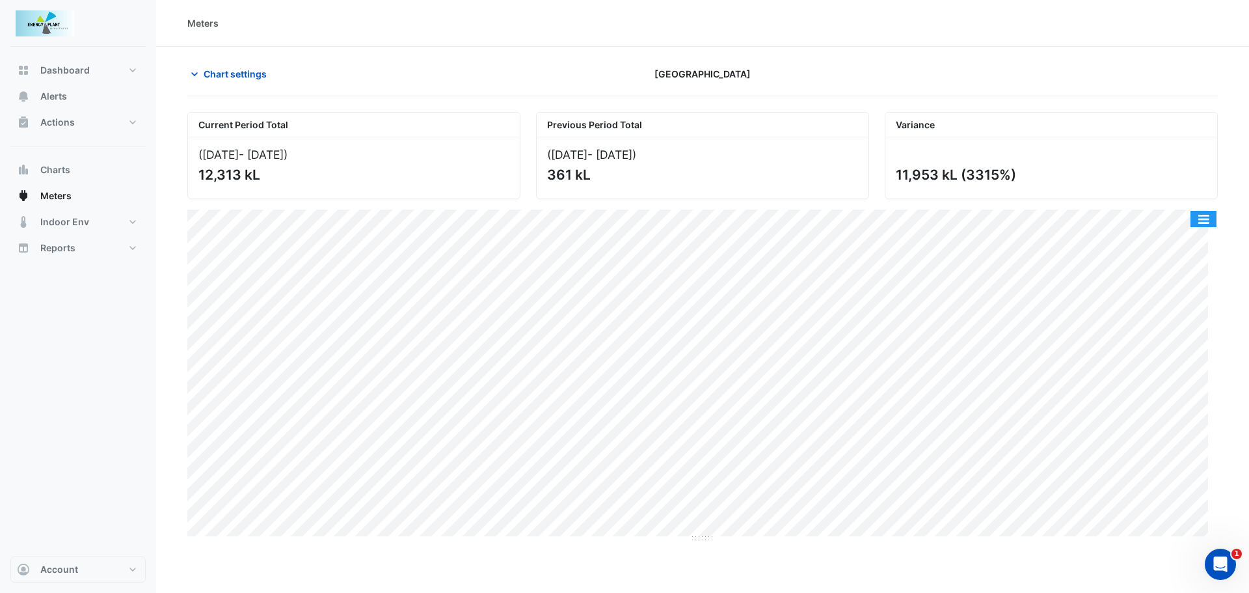
click at [1204, 224] on button "button" at bounding box center [1204, 219] width 26 height 16
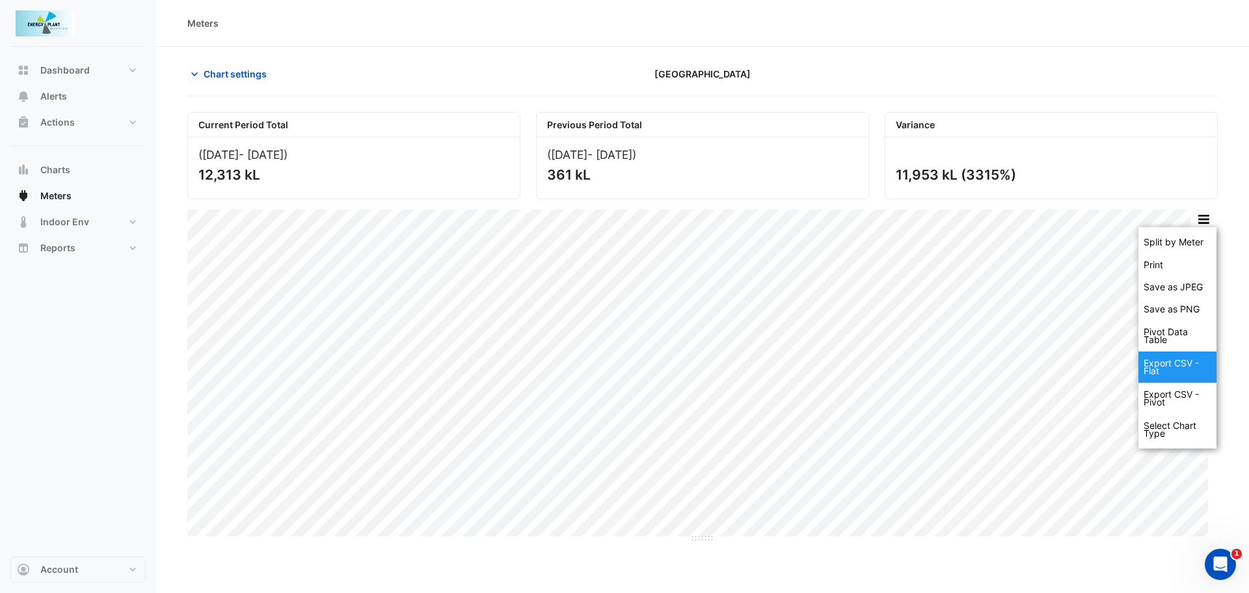
click at [1179, 362] on div "Export CSV - Flat" at bounding box center [1178, 366] width 78 height 31
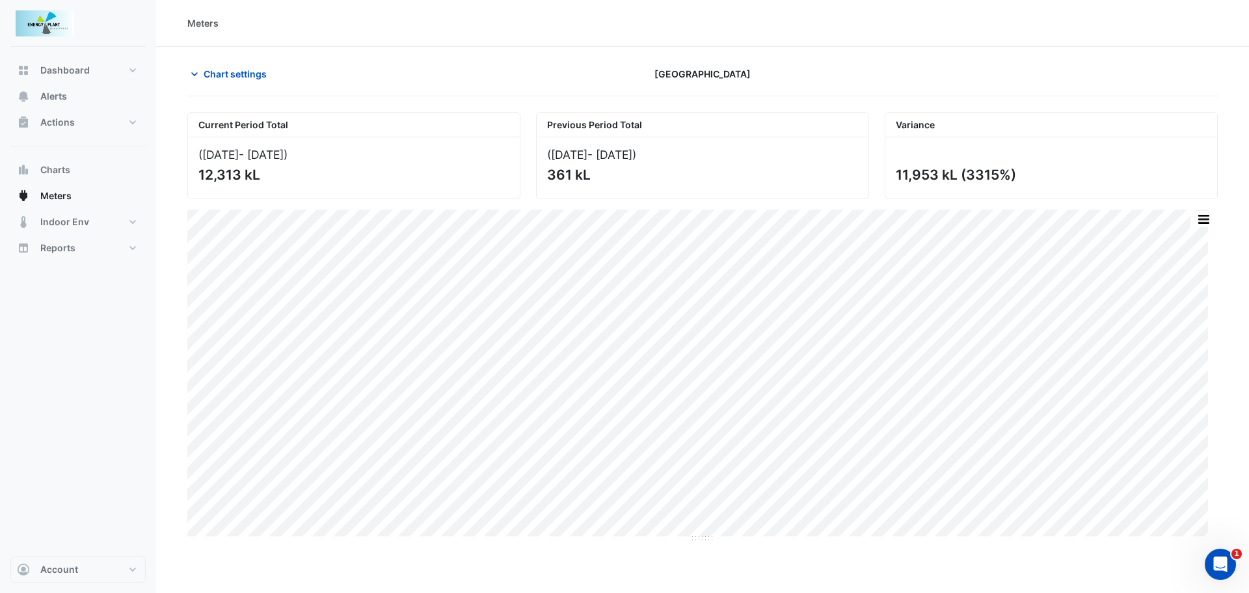
click at [341, 49] on section "Chart settings Canberra Centre Current Period Total (Apr 25 - Jul 25 ) 12,313 k…" at bounding box center [702, 295] width 1093 height 496
click at [239, 74] on span "Chart settings" at bounding box center [235, 74] width 63 height 14
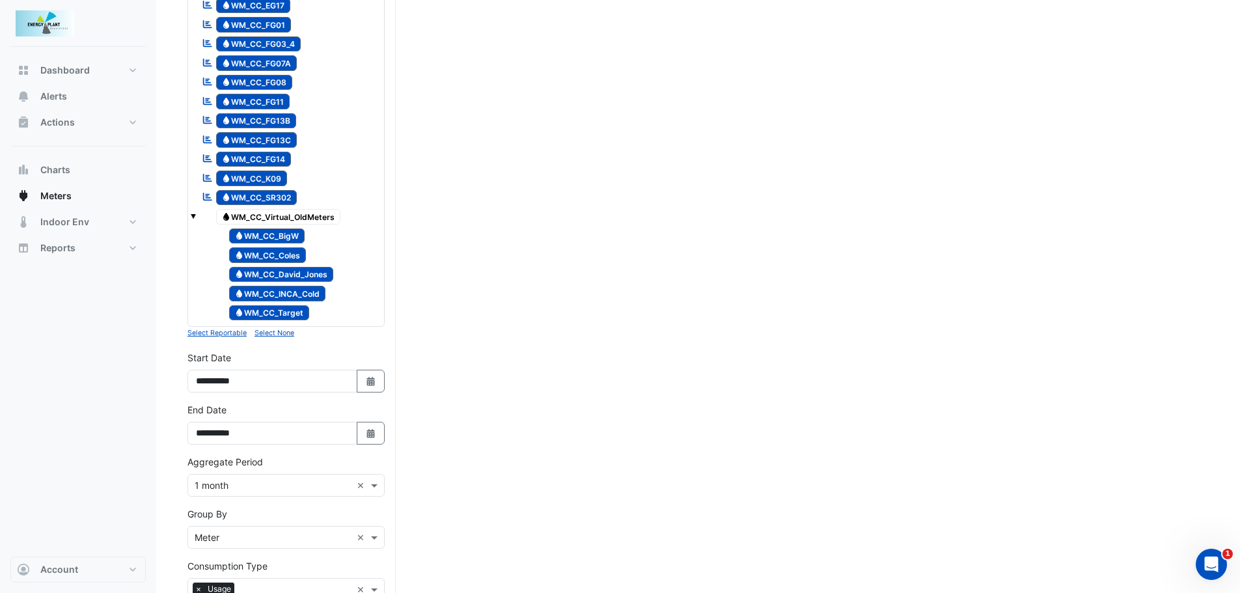
scroll to position [1084, 0]
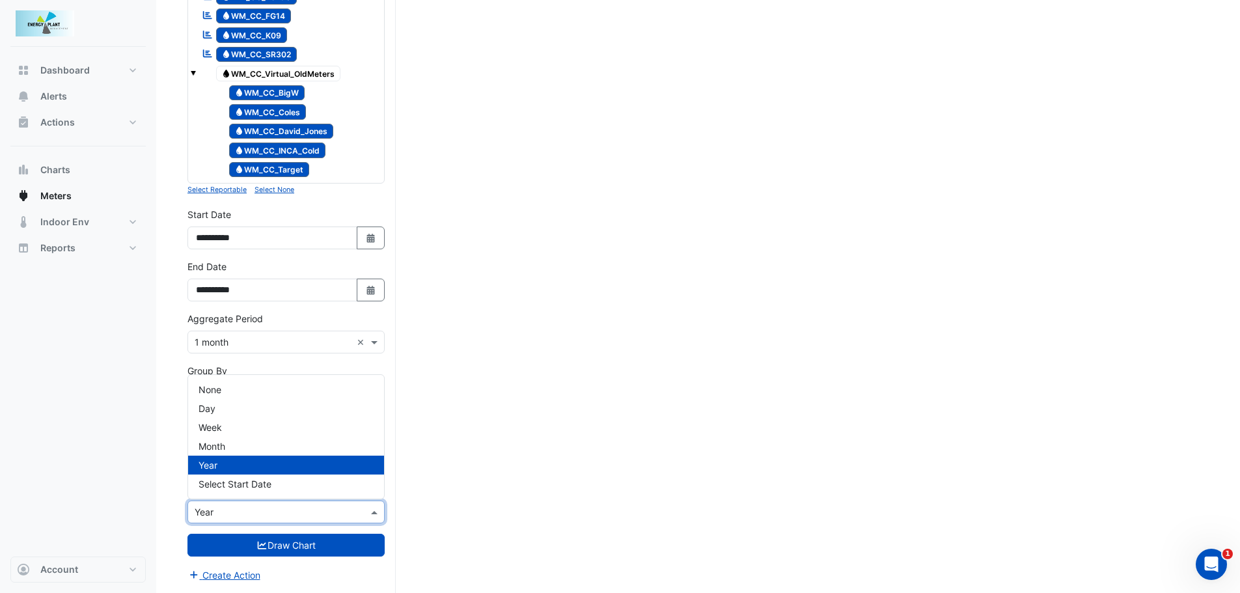
click at [270, 511] on input "text" at bounding box center [273, 513] width 157 height 14
click at [223, 383] on div "None" at bounding box center [286, 389] width 196 height 19
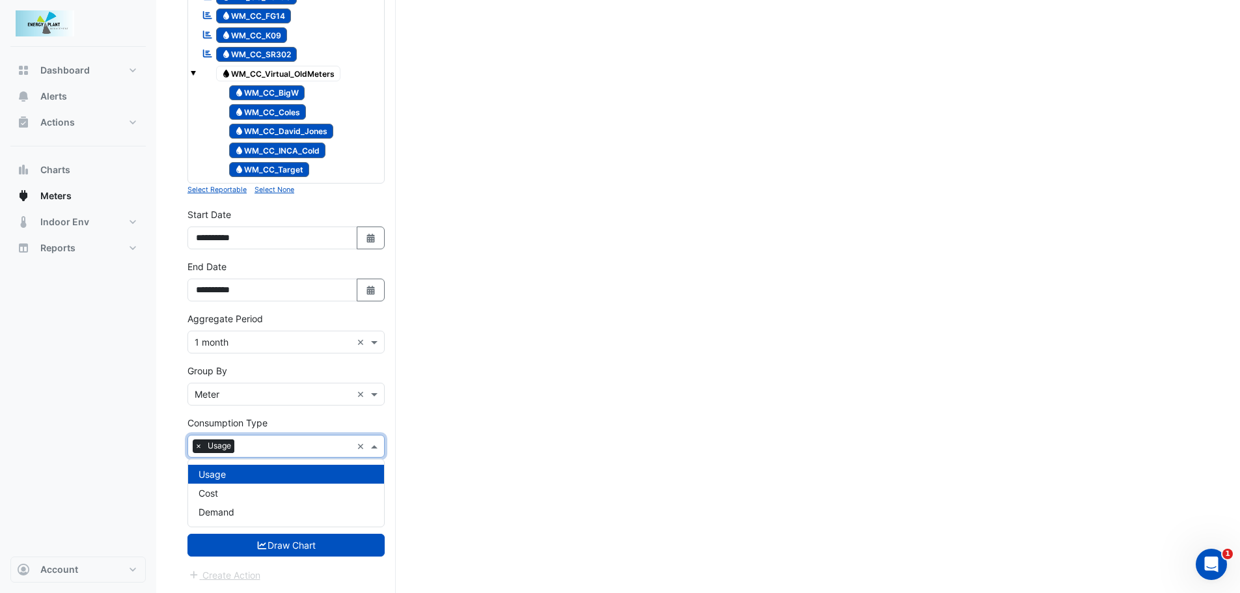
click at [375, 445] on span at bounding box center [376, 446] width 16 height 14
click at [380, 388] on span at bounding box center [376, 394] width 16 height 14
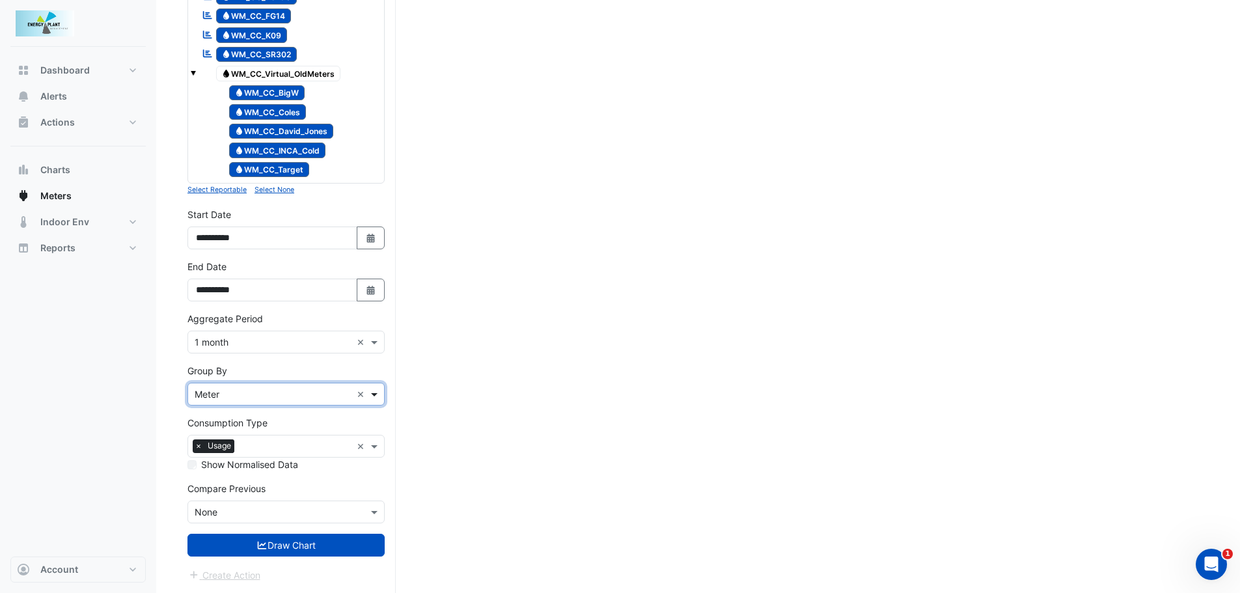
click at [380, 388] on span at bounding box center [376, 394] width 16 height 14
click at [379, 351] on div "Aggregate Period × 1 month ×" at bounding box center [285, 342] width 197 height 23
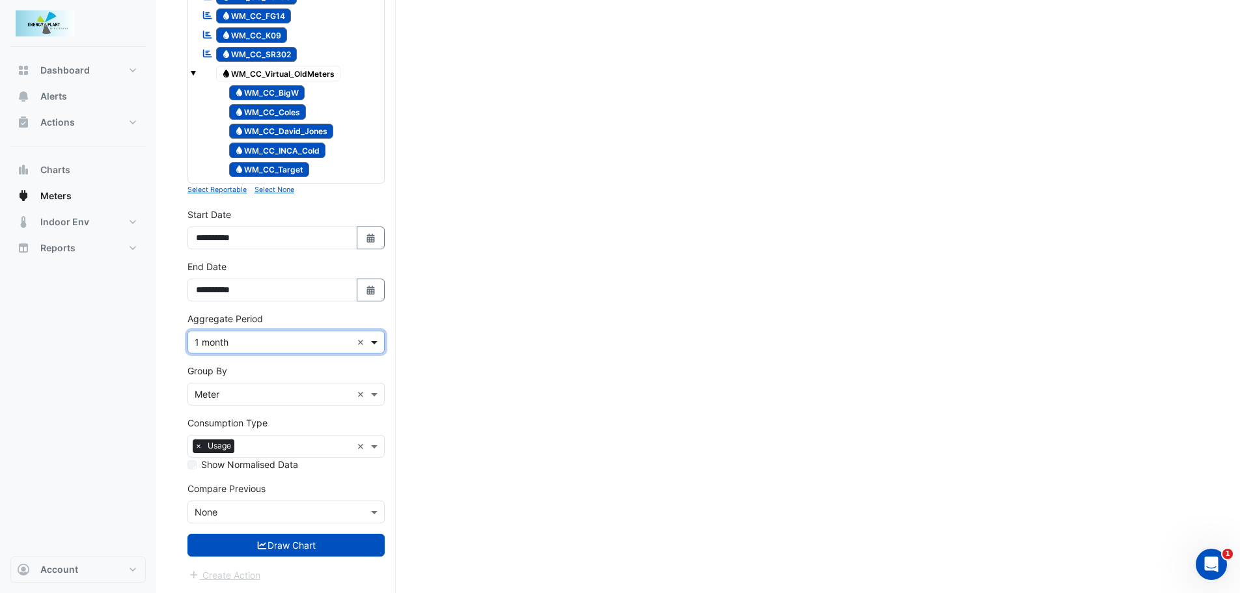
click at [379, 346] on span at bounding box center [376, 342] width 16 height 14
click at [284, 553] on button "Draw Chart" at bounding box center [285, 545] width 197 height 23
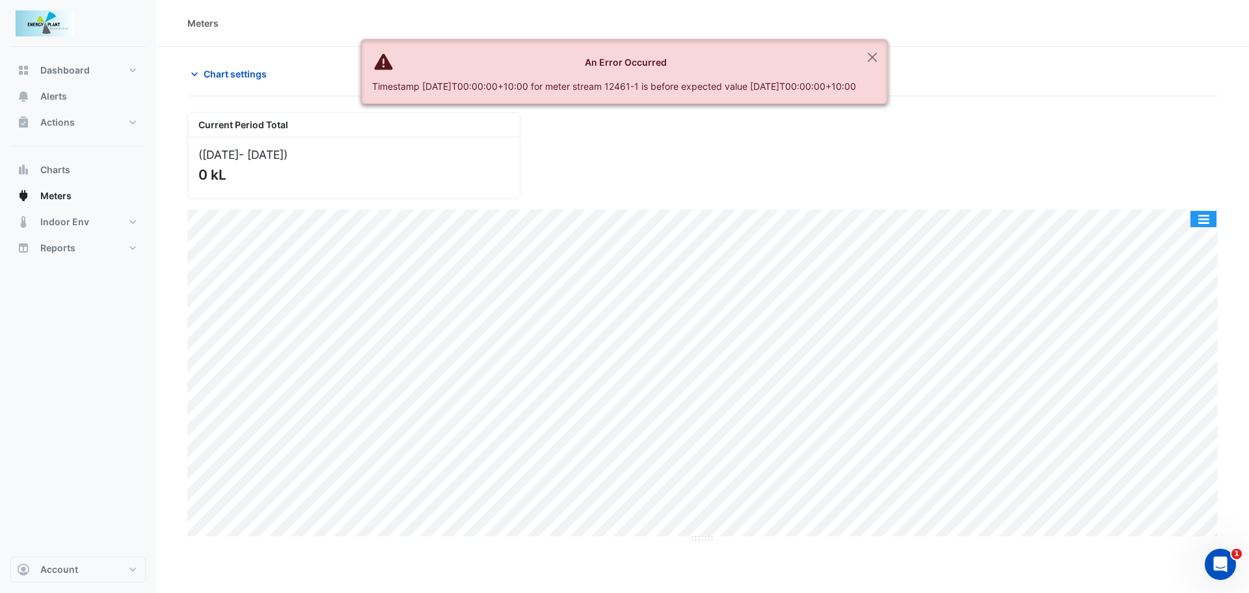
click at [1197, 215] on button "button" at bounding box center [1204, 219] width 26 height 16
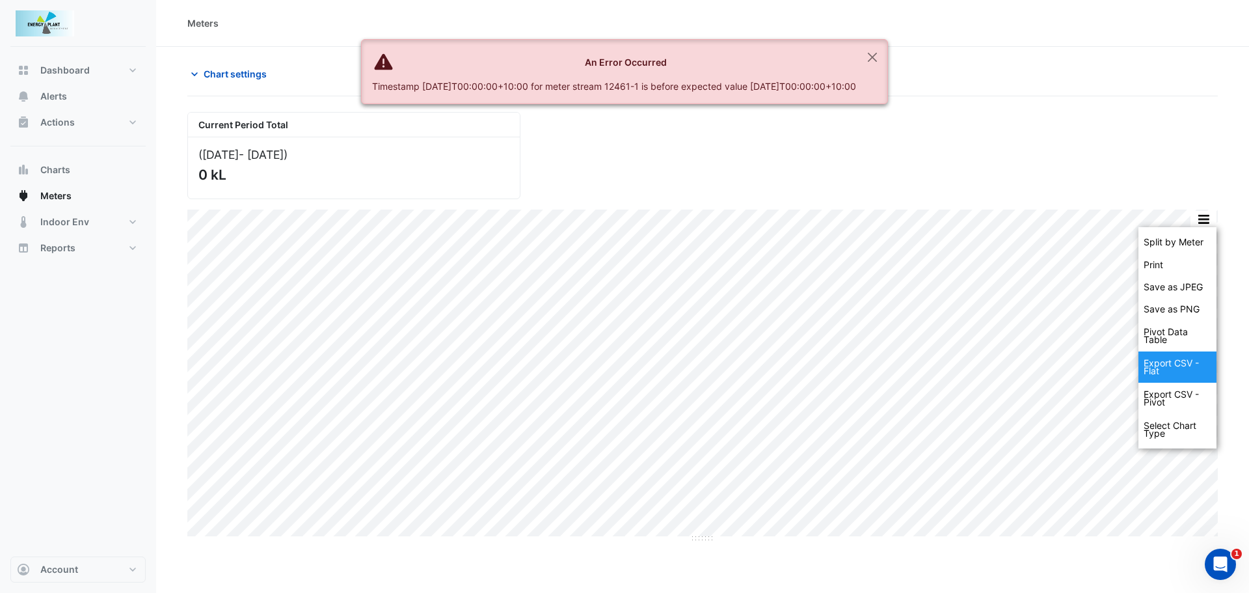
click at [1178, 367] on div "Export CSV - Flat" at bounding box center [1178, 366] width 78 height 31
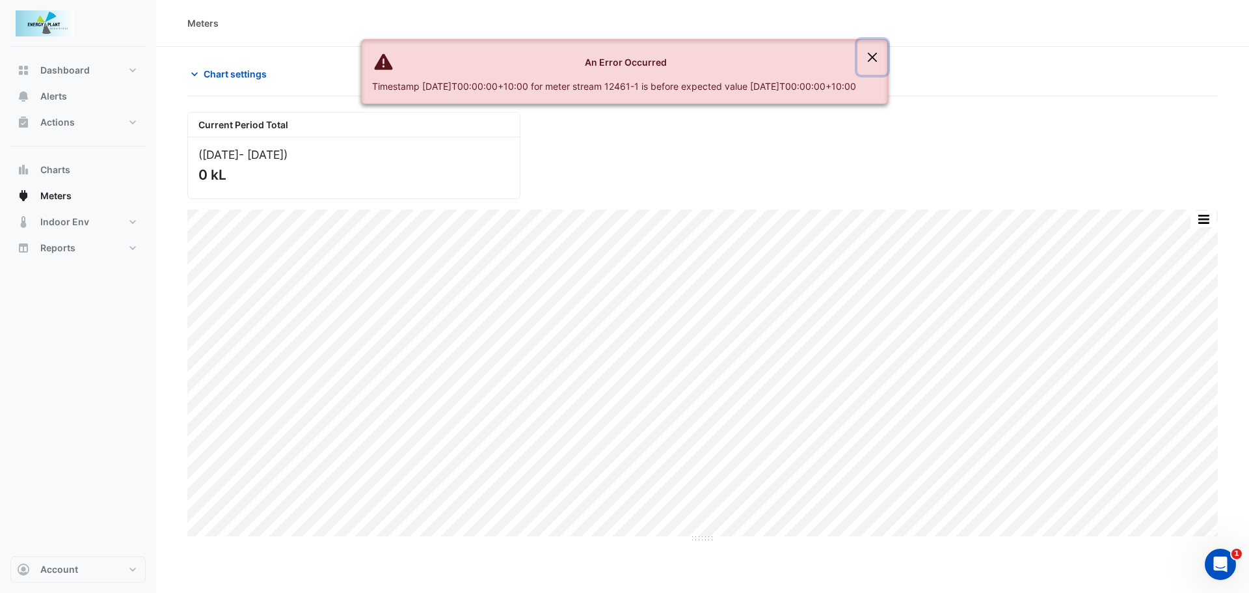
click at [888, 50] on button "Close" at bounding box center [873, 57] width 30 height 35
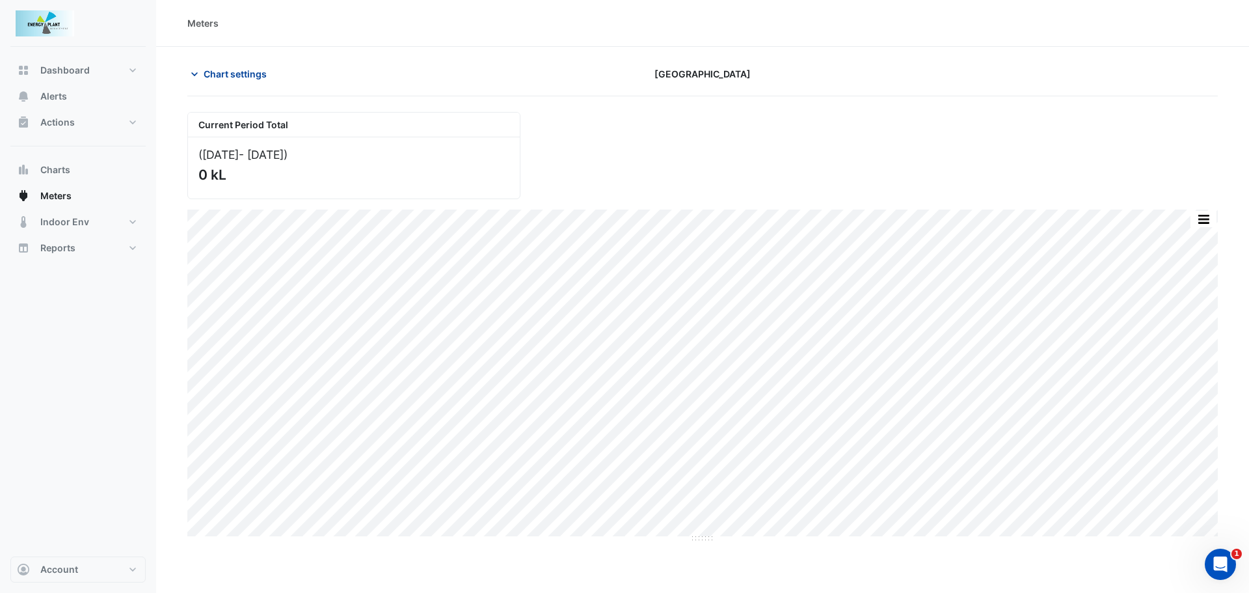
click at [237, 75] on span "Chart settings" at bounding box center [235, 74] width 63 height 14
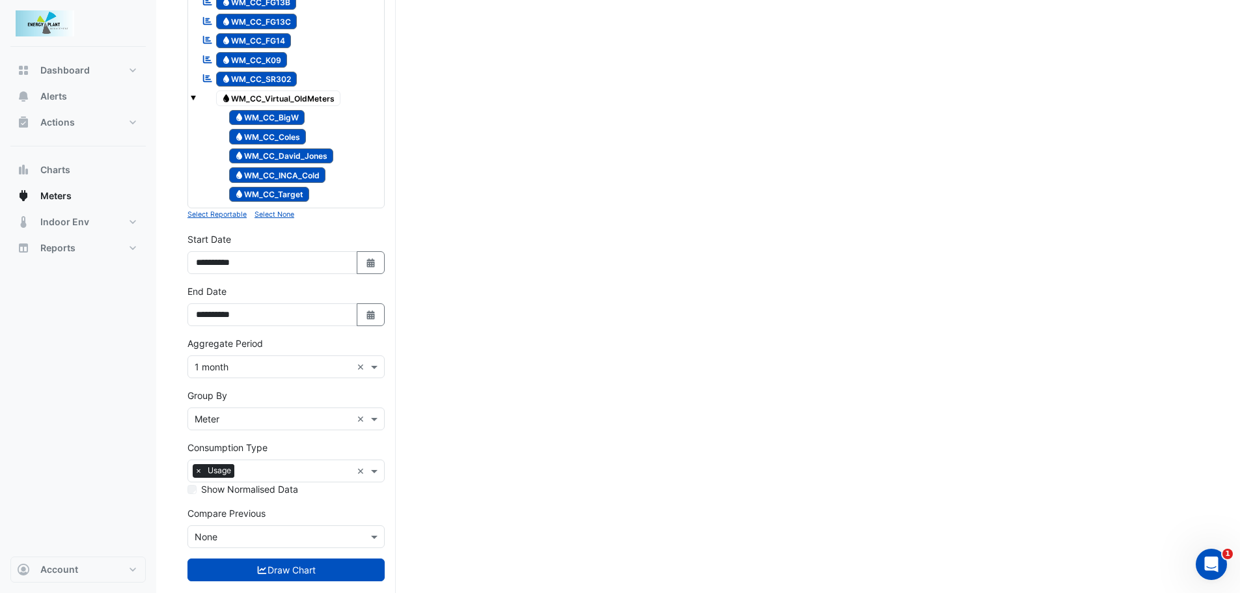
scroll to position [1084, 0]
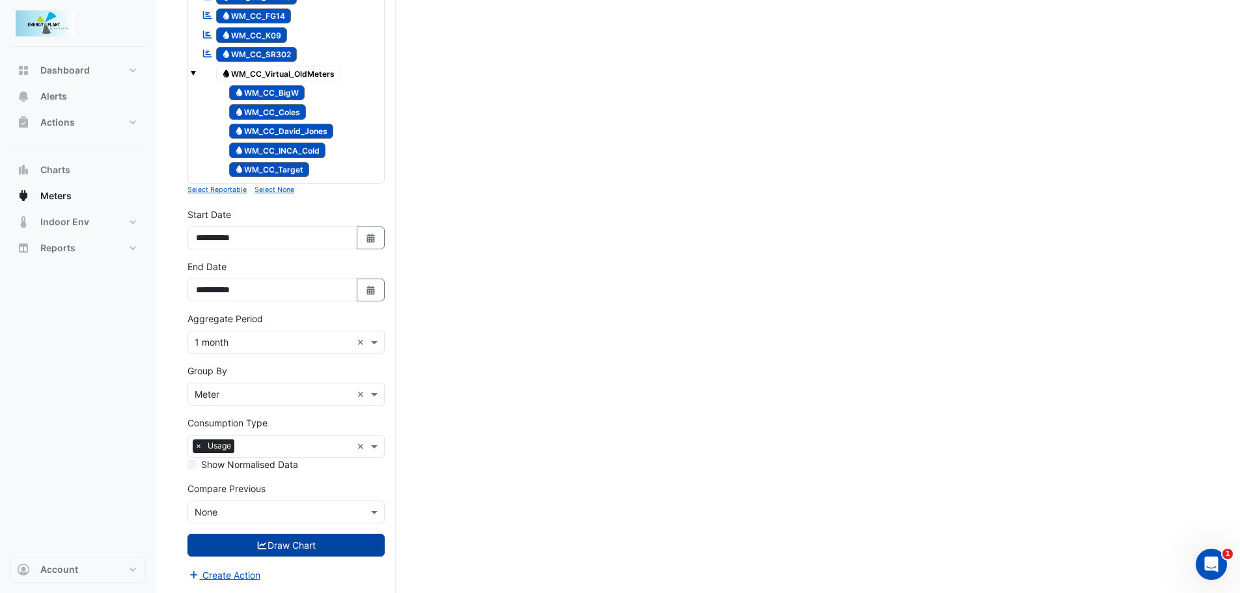
click at [274, 541] on button "Draw Chart" at bounding box center [285, 545] width 197 height 23
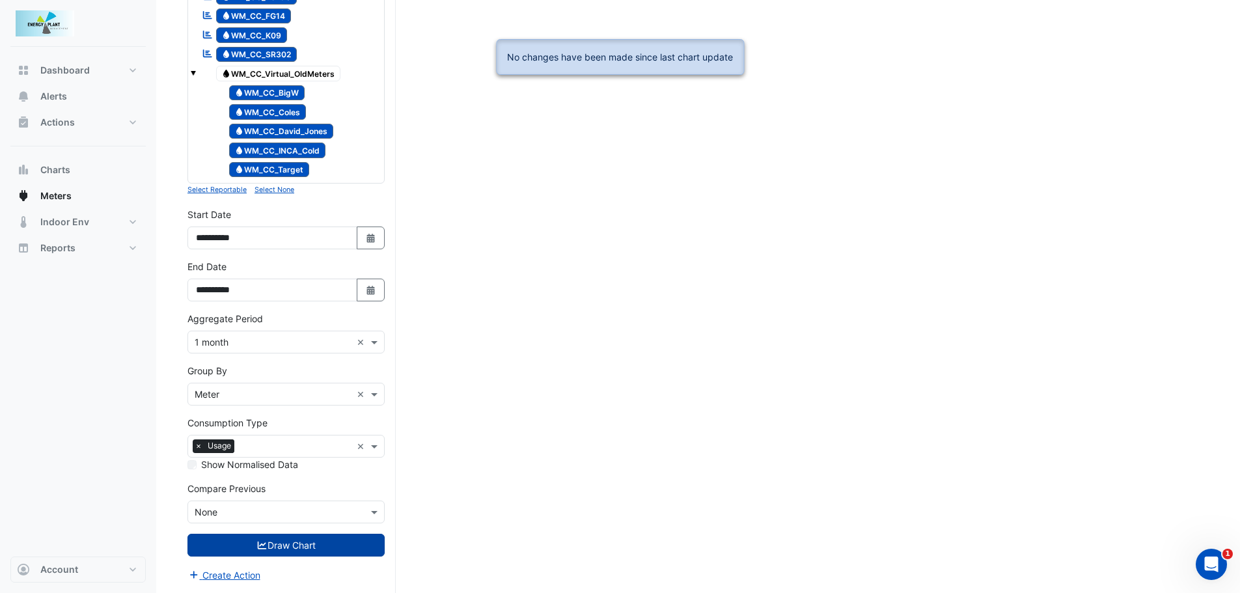
click at [274, 541] on button "Draw Chart" at bounding box center [285, 545] width 197 height 23
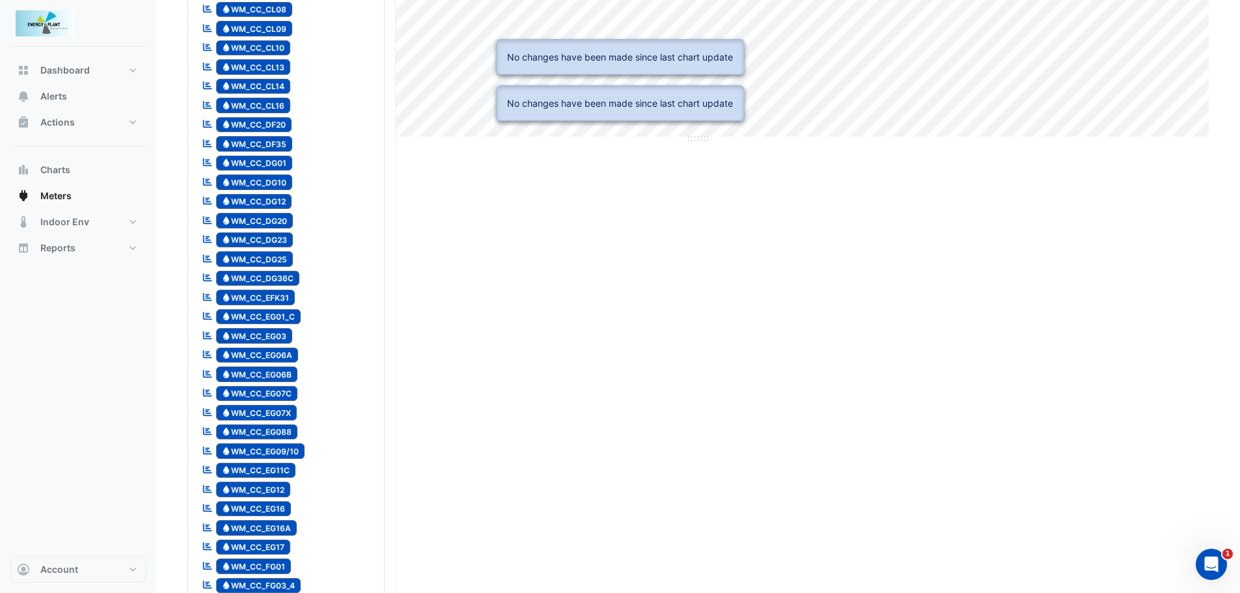
scroll to position [0, 0]
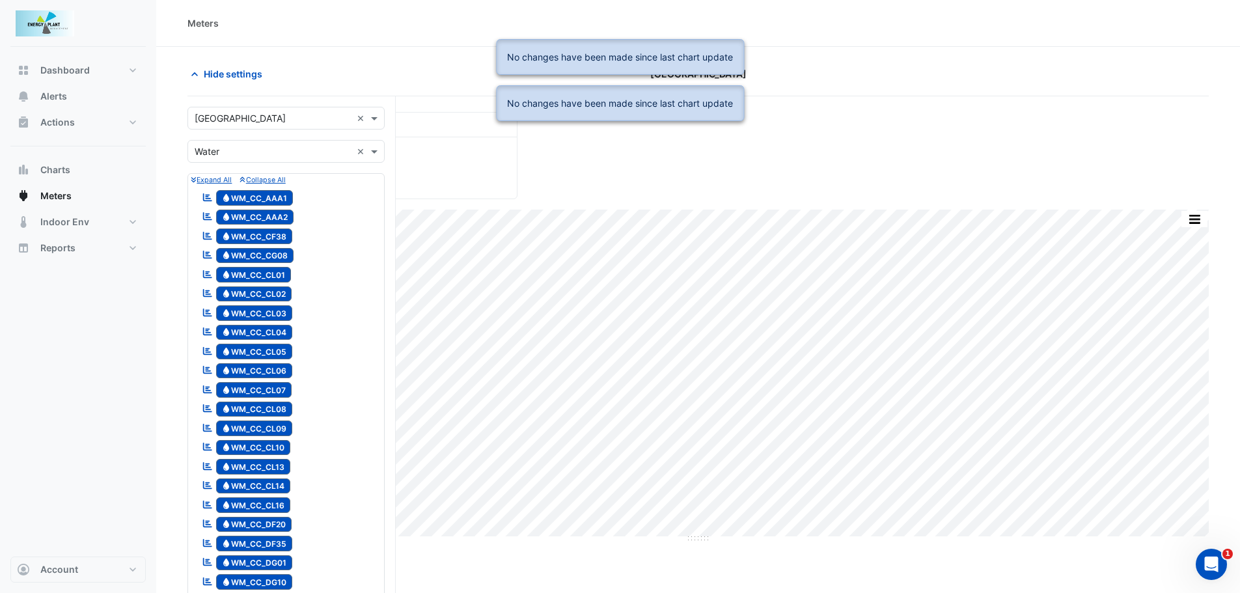
click at [292, 118] on input "text" at bounding box center [273, 119] width 157 height 14
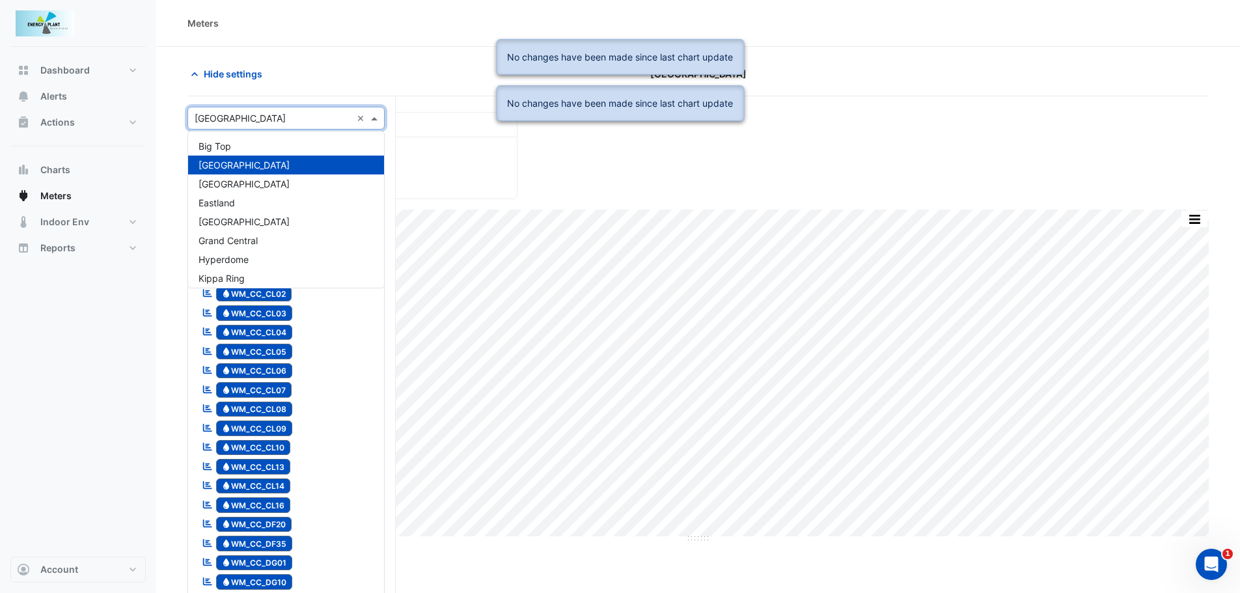
click at [234, 185] on span "Castle Towers" at bounding box center [243, 183] width 91 height 11
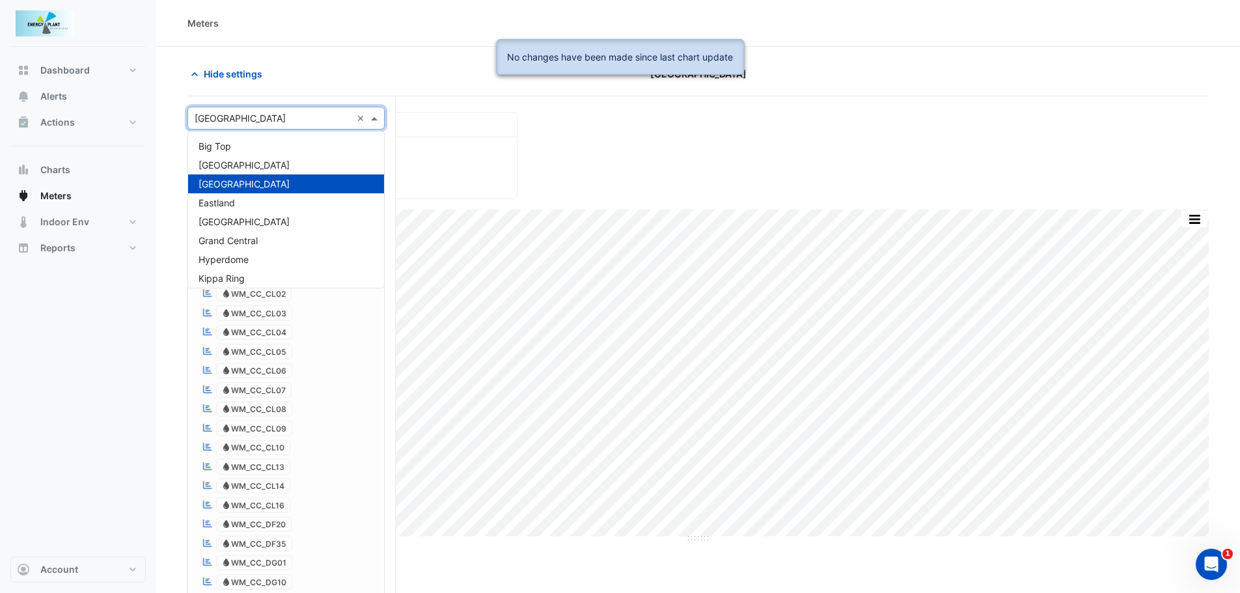
click at [375, 116] on span at bounding box center [376, 118] width 16 height 14
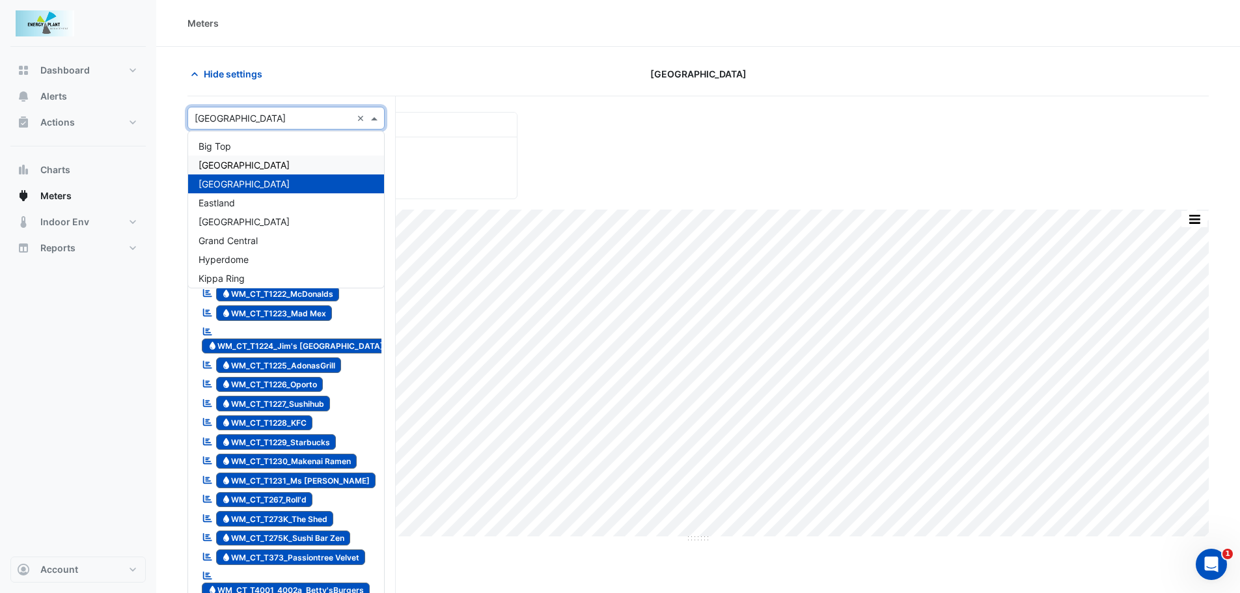
click at [223, 168] on span "Canberra Centre" at bounding box center [243, 164] width 91 height 11
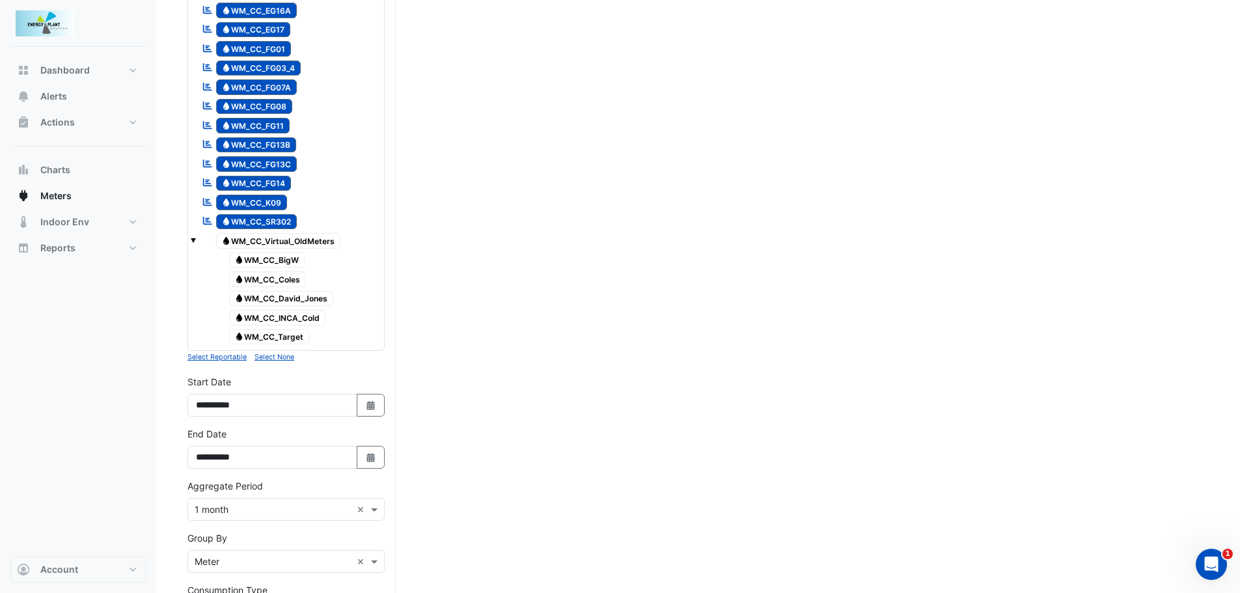
scroll to position [1041, 0]
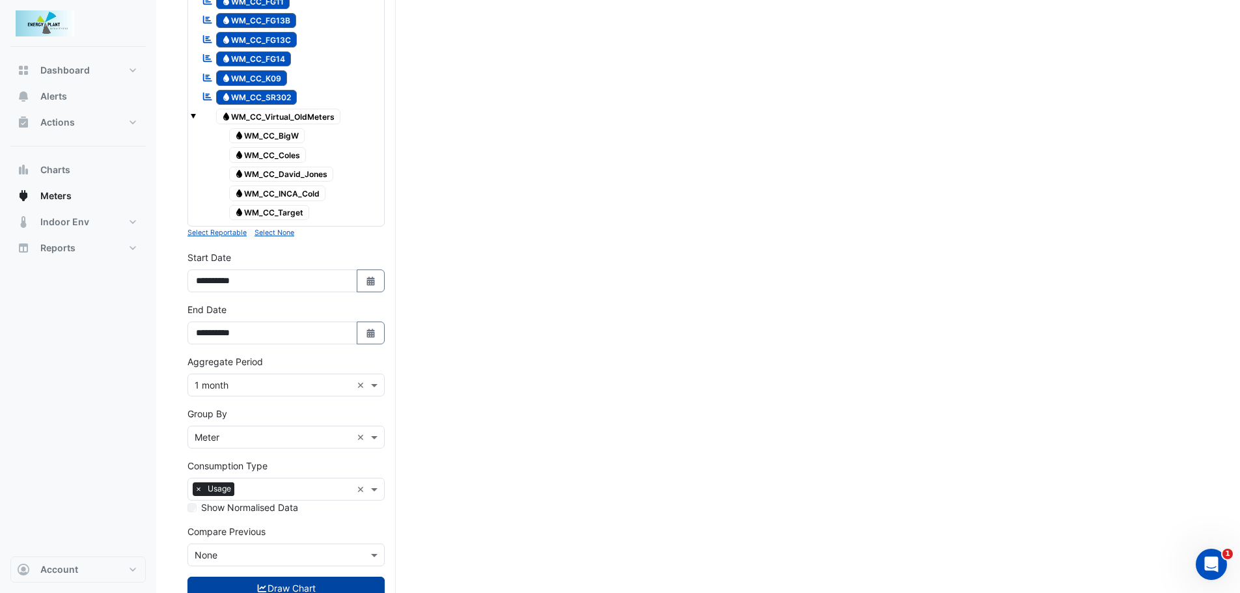
click at [253, 578] on button "Draw Chart" at bounding box center [285, 588] width 197 height 23
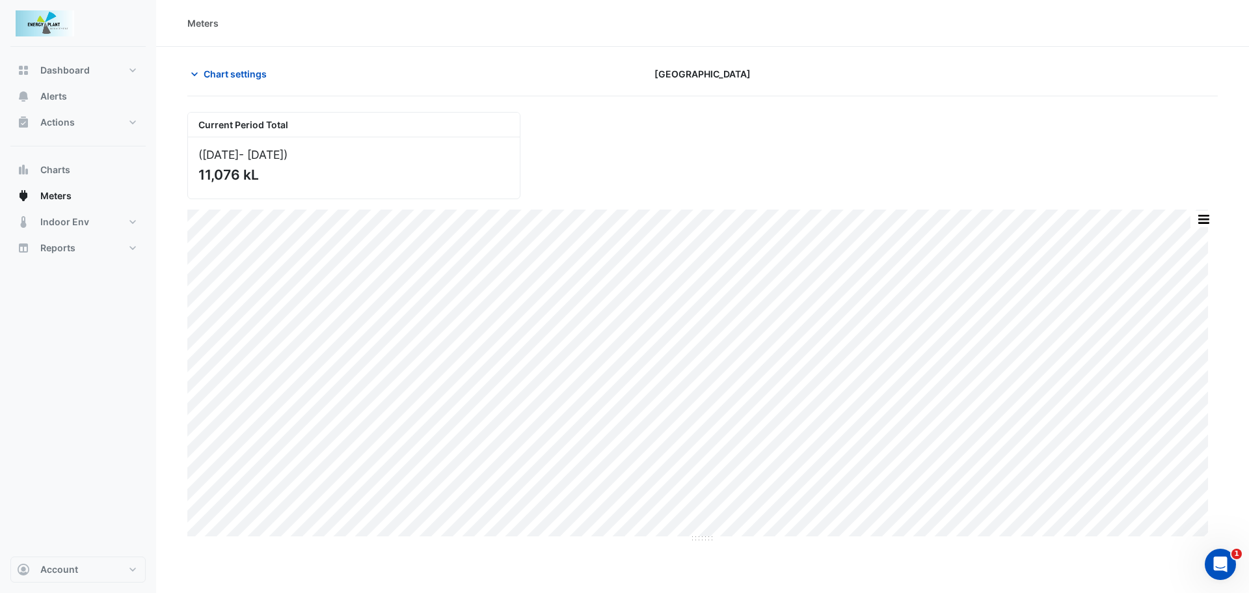
click at [1205, 228] on div "Split by Meter Print Save as JPEG Save as PNG Pivot Data Table Export CSV - Fla…" at bounding box center [1203, 219] width 27 height 18
click at [1206, 223] on button "button" at bounding box center [1204, 219] width 26 height 16
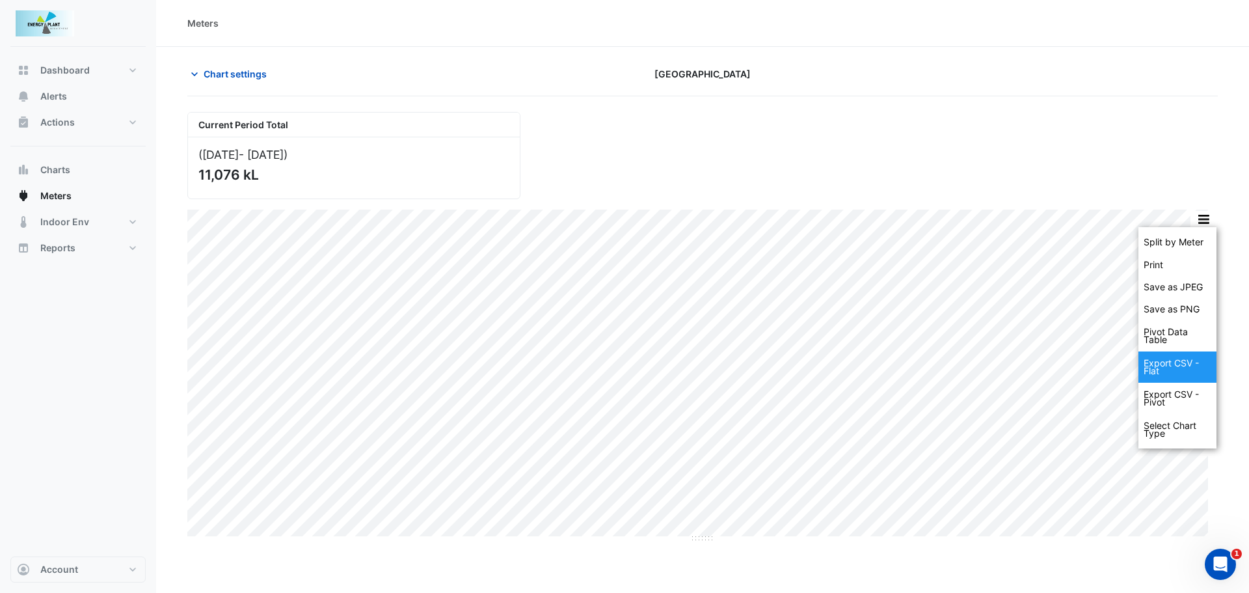
click at [1159, 364] on div "Export CSV - Flat" at bounding box center [1178, 366] width 78 height 31
